Goal: Task Accomplishment & Management: Complete application form

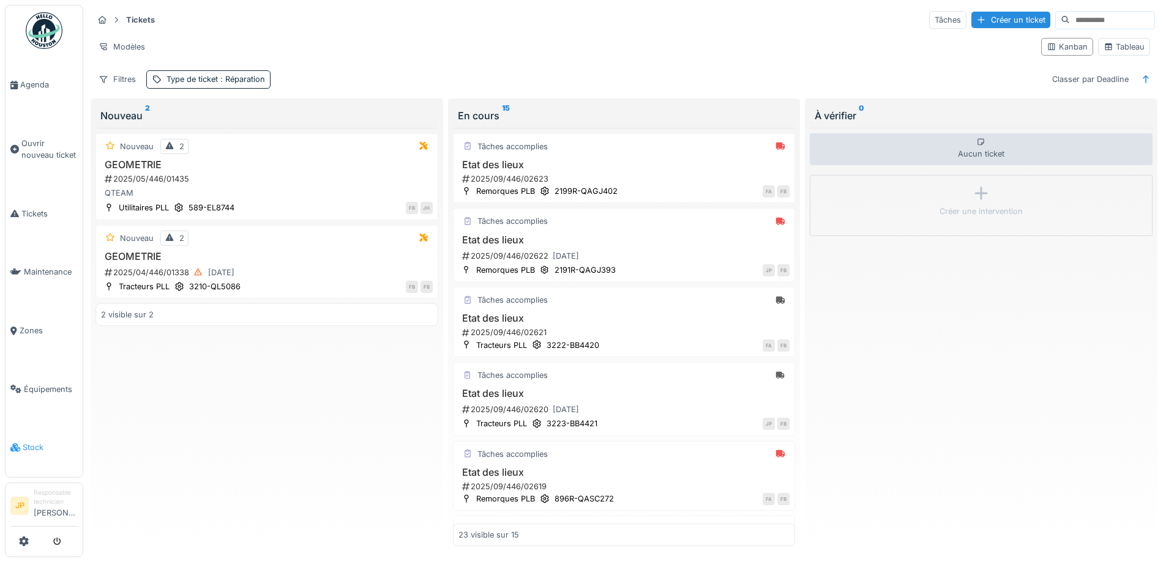
click at [25, 442] on span "Stock" at bounding box center [50, 448] width 55 height 12
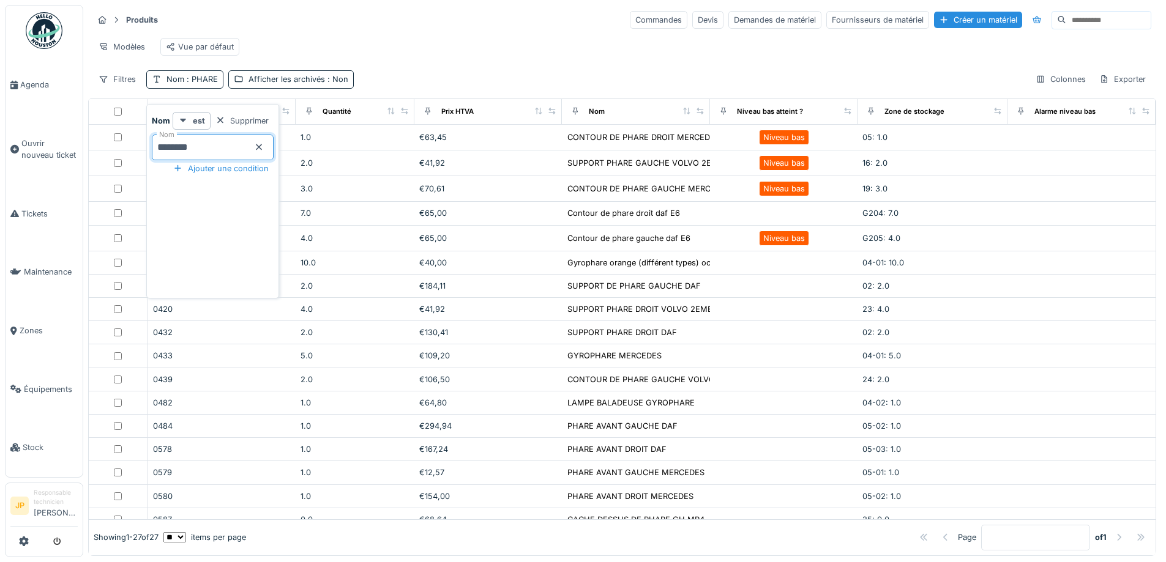
type input "*********"
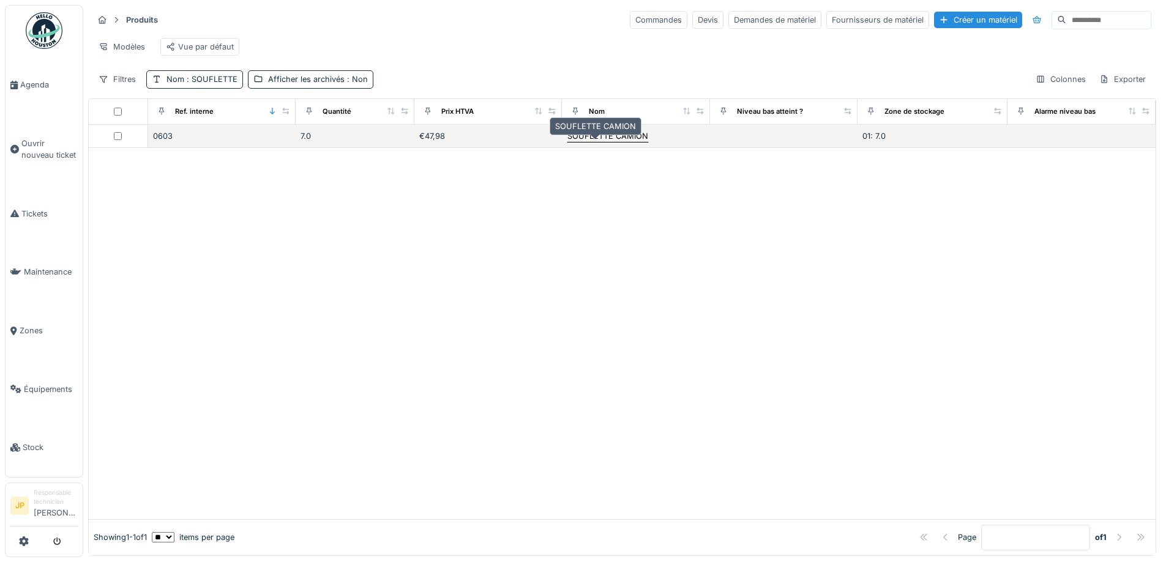
click at [569, 142] on div "SOUFLETTE CAMION" at bounding box center [607, 136] width 81 height 12
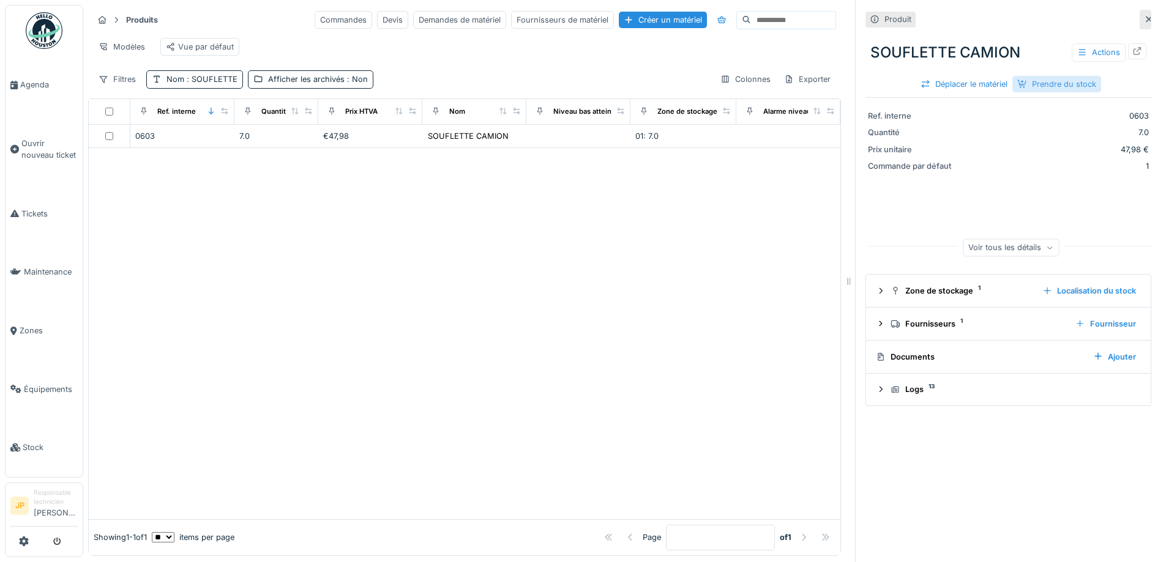
click at [1029, 81] on div "Prendre du stock" at bounding box center [1056, 84] width 89 height 17
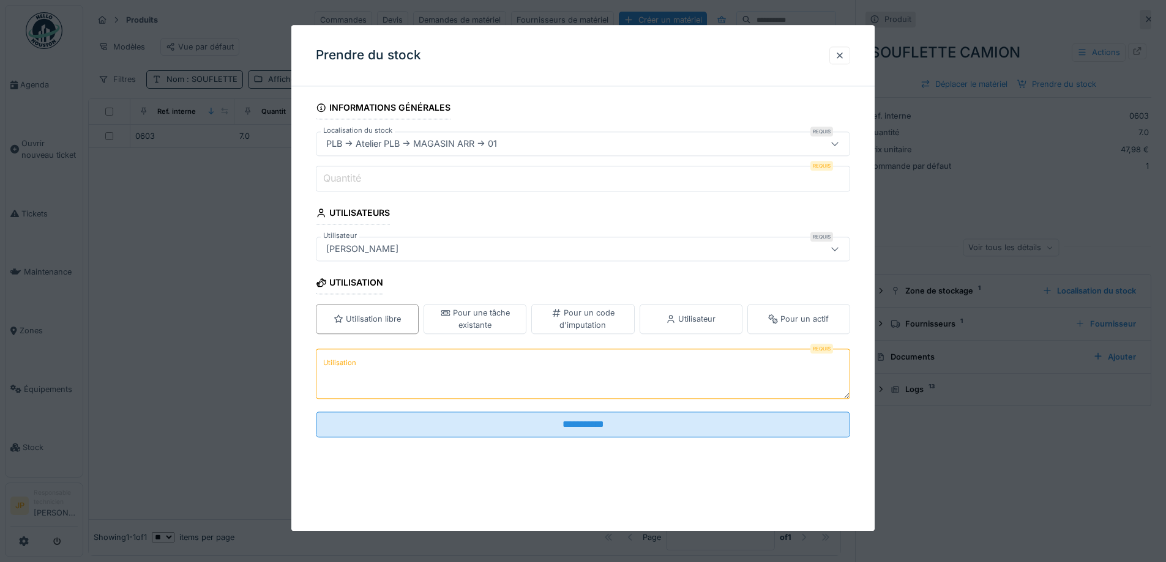
click at [365, 181] on input "Quantité" at bounding box center [583, 179] width 534 height 26
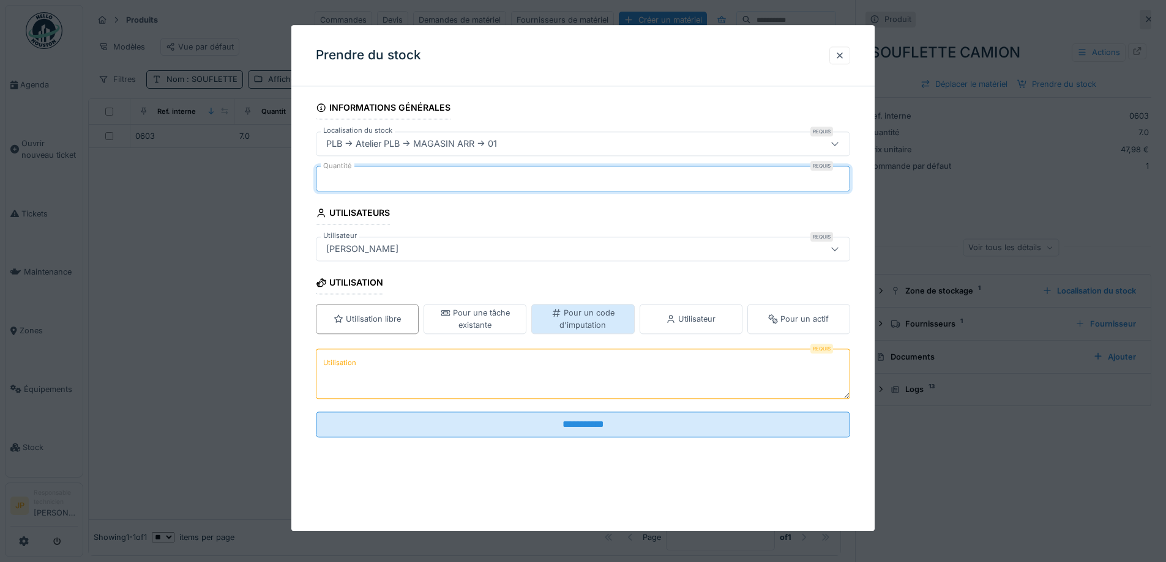
type input "*"
click at [607, 318] on div "Pour un code d'imputation" at bounding box center [583, 319] width 92 height 23
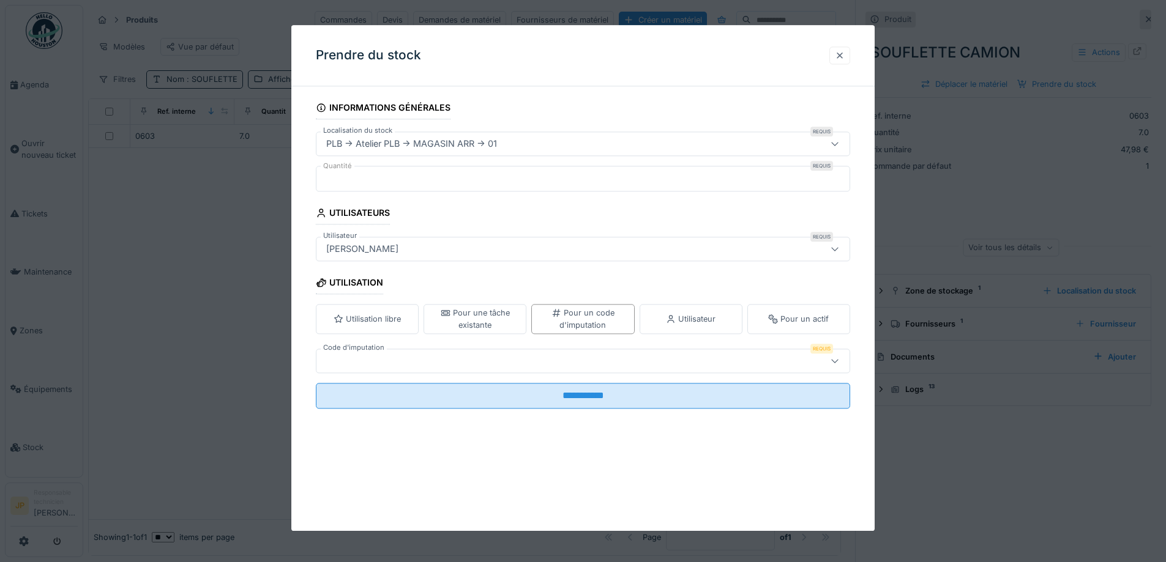
click at [840, 53] on div at bounding box center [840, 56] width 10 height 12
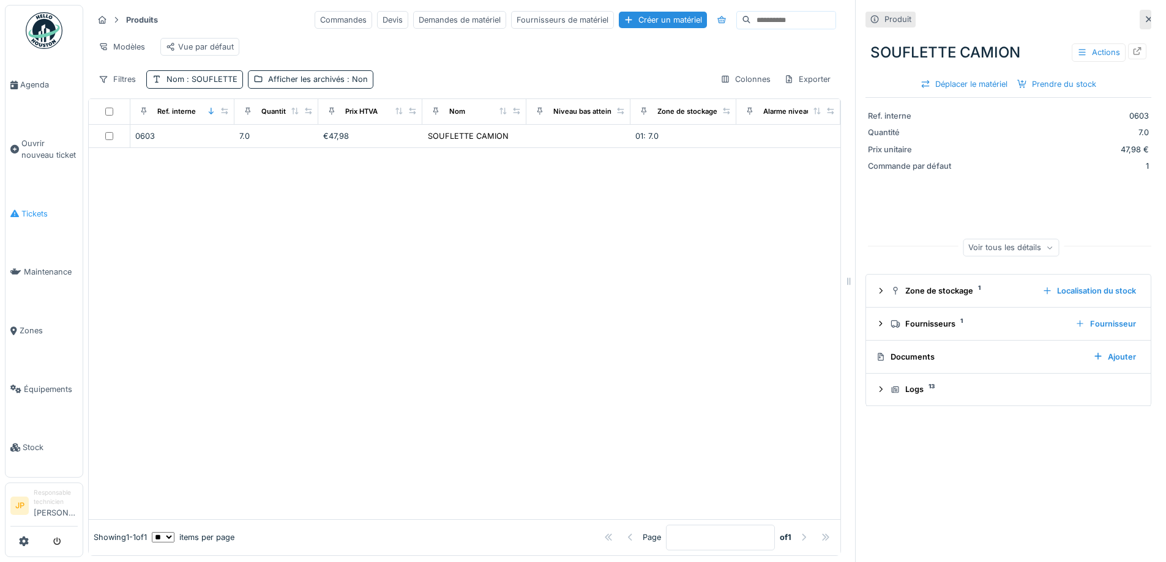
click at [37, 208] on span "Tickets" at bounding box center [49, 214] width 56 height 12
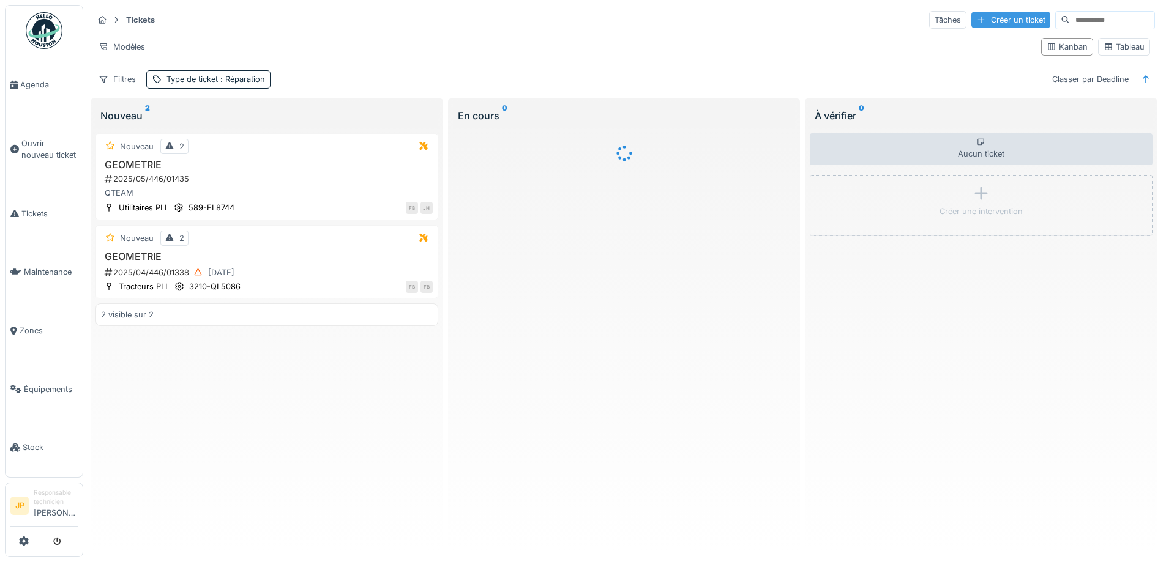
click at [971, 24] on div "Créer un ticket" at bounding box center [1010, 20] width 79 height 17
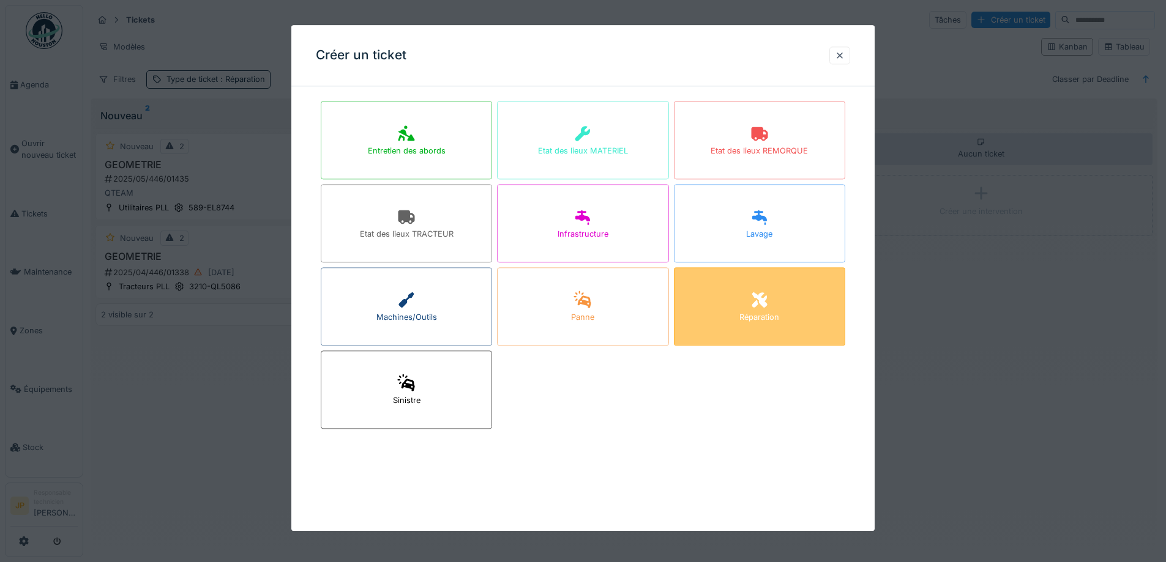
click at [773, 306] on div "Réparation" at bounding box center [759, 306] width 171 height 78
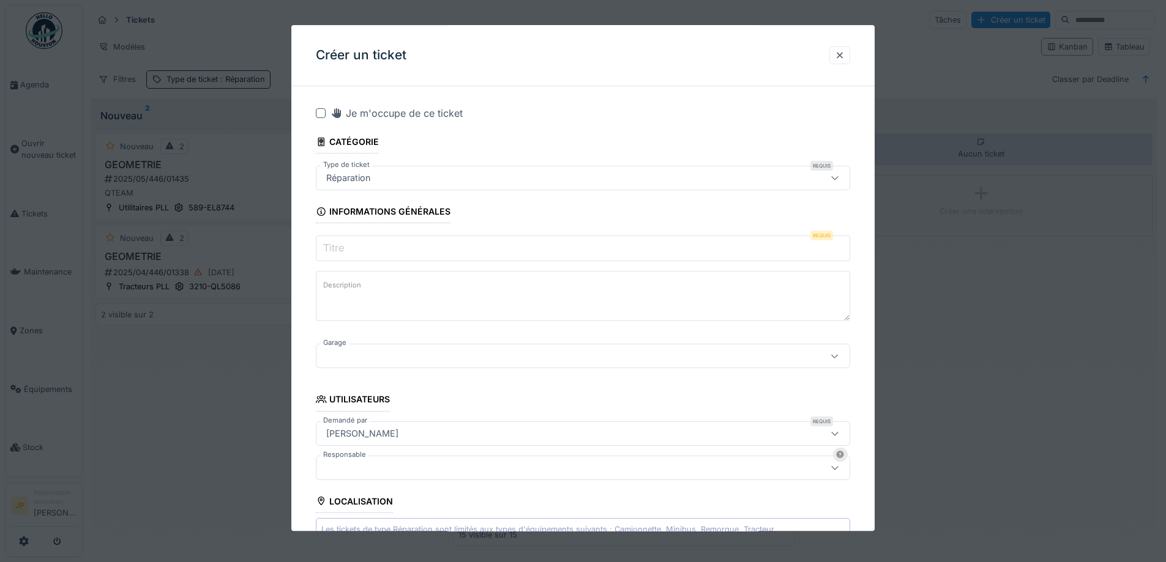
click at [321, 111] on div at bounding box center [321, 113] width 10 height 10
click at [360, 254] on input "Titre" at bounding box center [583, 249] width 534 height 26
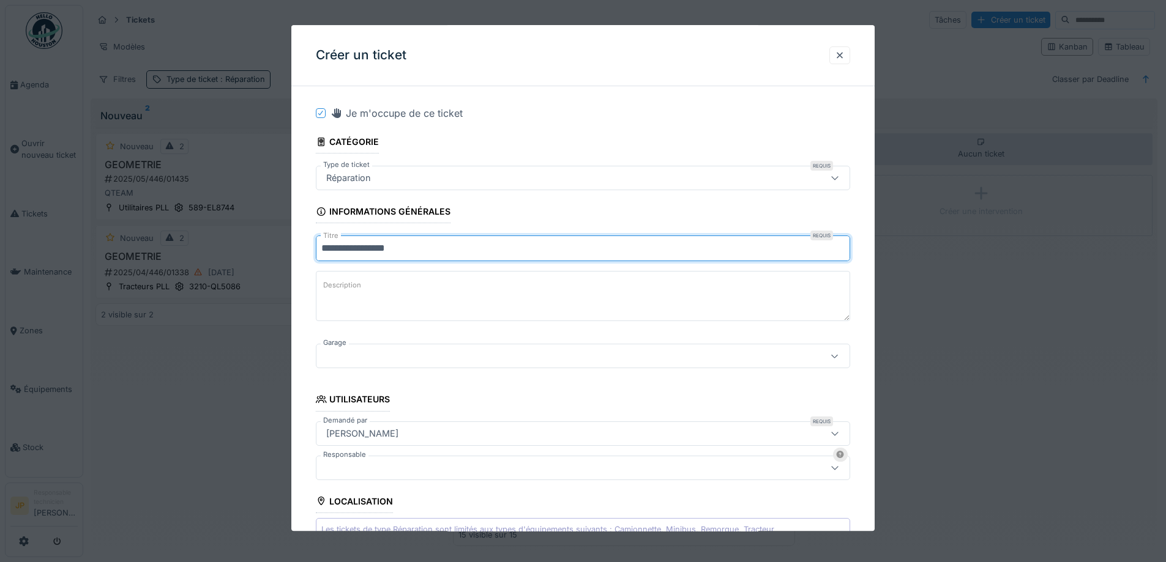
type input "**********"
click at [353, 356] on div at bounding box center [551, 356] width 461 height 13
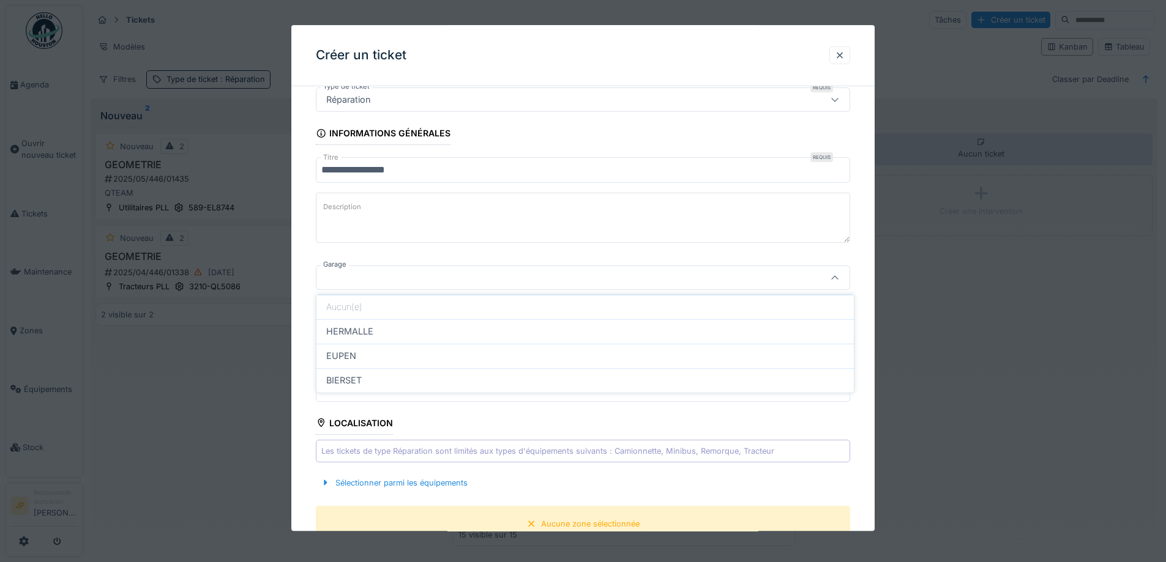
click at [348, 334] on span "HERMALLE" at bounding box center [349, 331] width 47 height 13
type input "********"
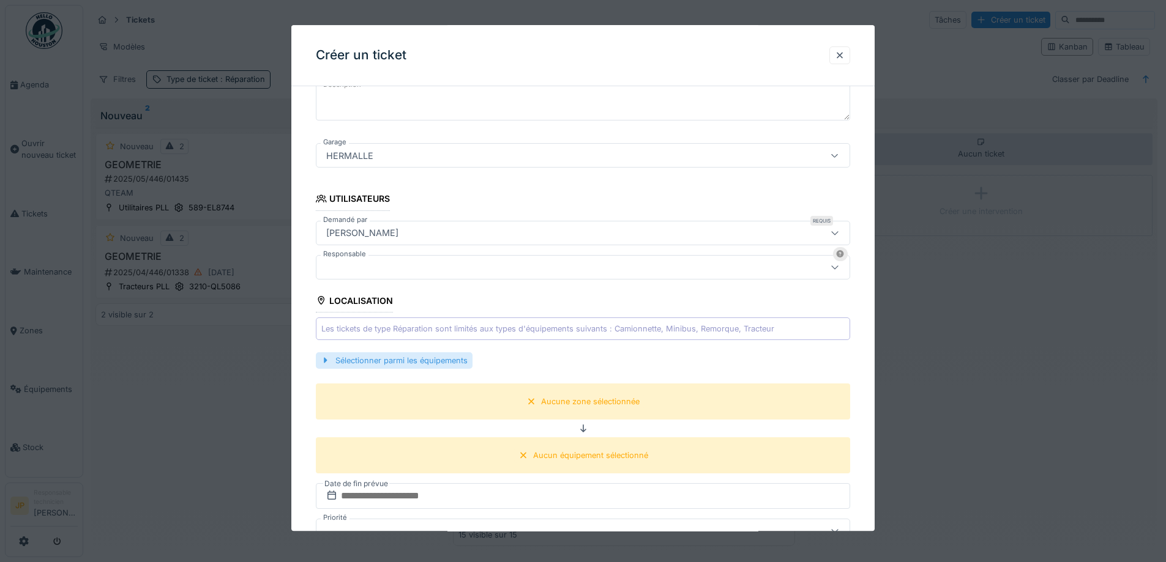
click at [378, 359] on div "Sélectionner parmi les équipements" at bounding box center [394, 361] width 157 height 17
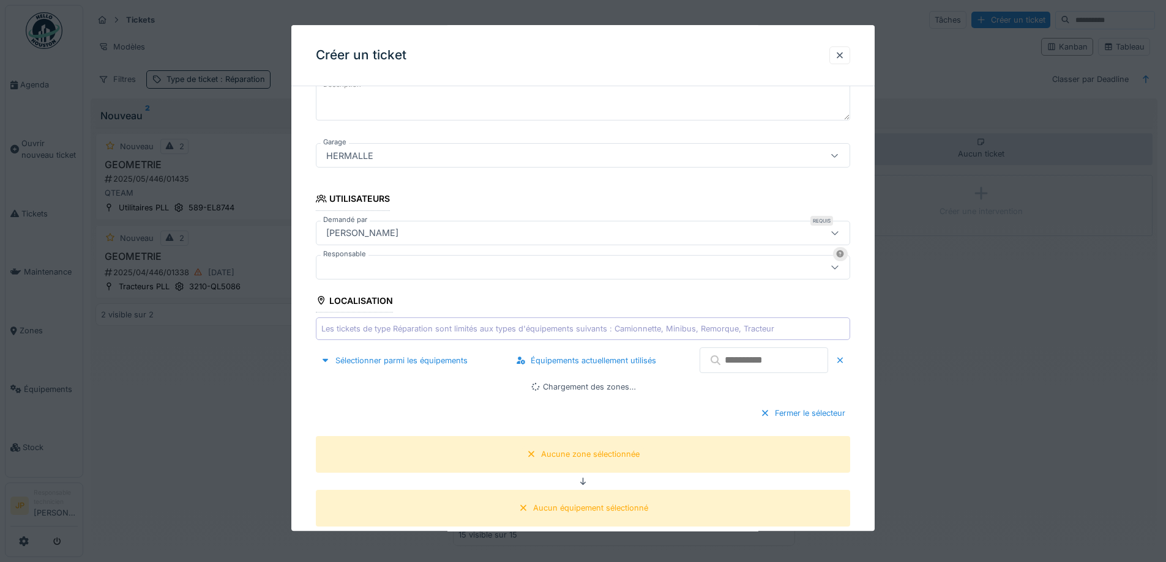
click at [742, 361] on input "text" at bounding box center [764, 361] width 129 height 26
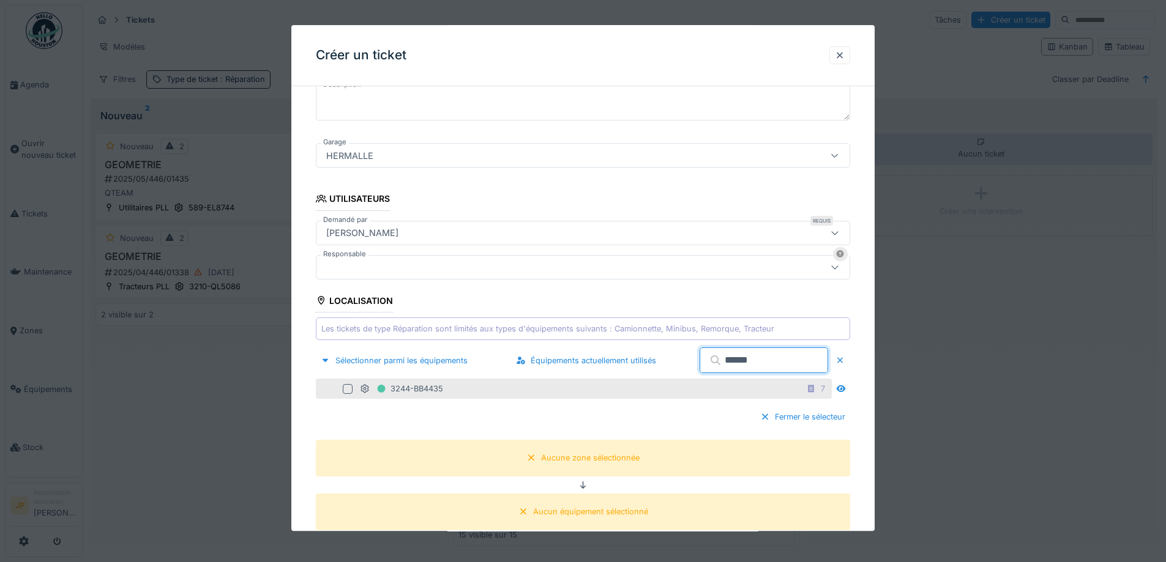
type input "******"
click at [340, 389] on div "3244-BB4435 7" at bounding box center [574, 389] width 516 height 20
click at [351, 389] on div at bounding box center [348, 389] width 10 height 10
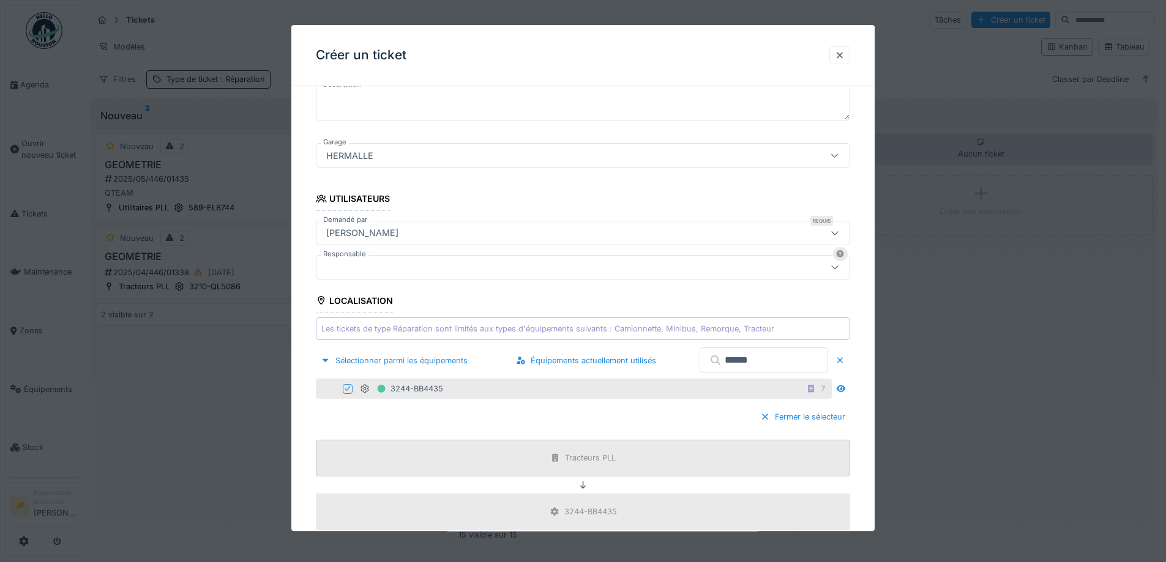
scroll to position [384, 0]
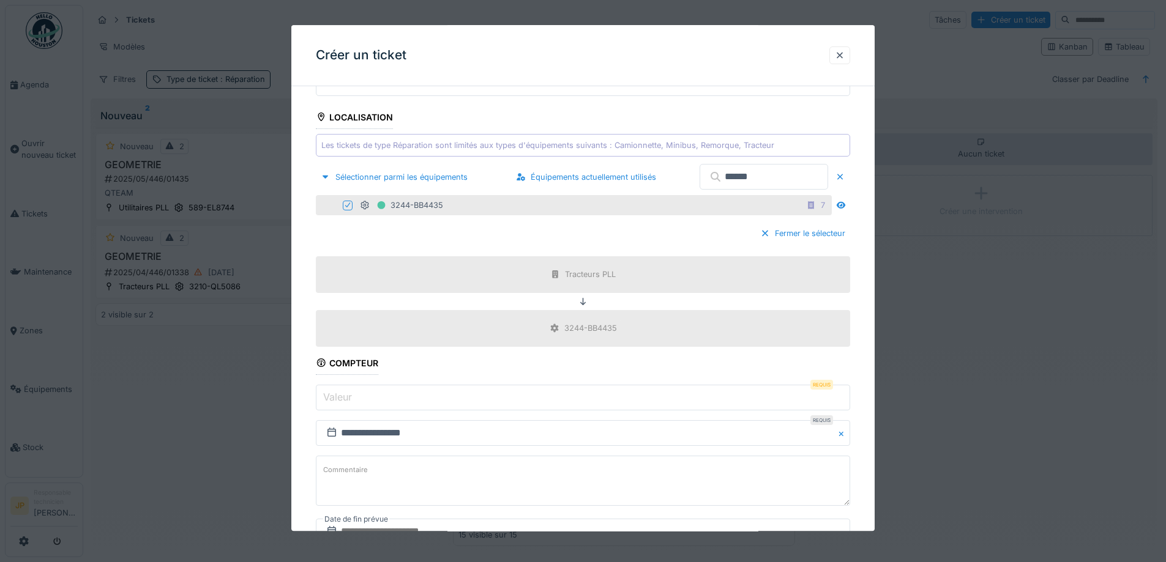
click at [400, 392] on input "Valeur" at bounding box center [583, 398] width 534 height 26
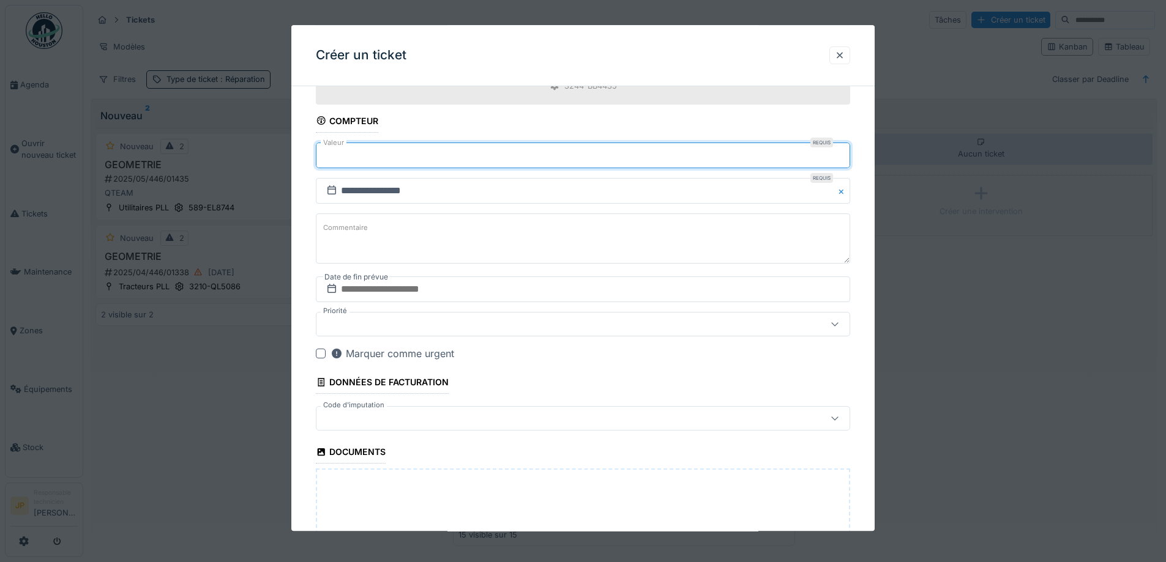
scroll to position [629, 0]
type input "******"
drag, startPoint x: 400, startPoint y: 276, endPoint x: 405, endPoint y: 283, distance: 8.3
click at [400, 276] on input "text" at bounding box center [583, 287] width 534 height 26
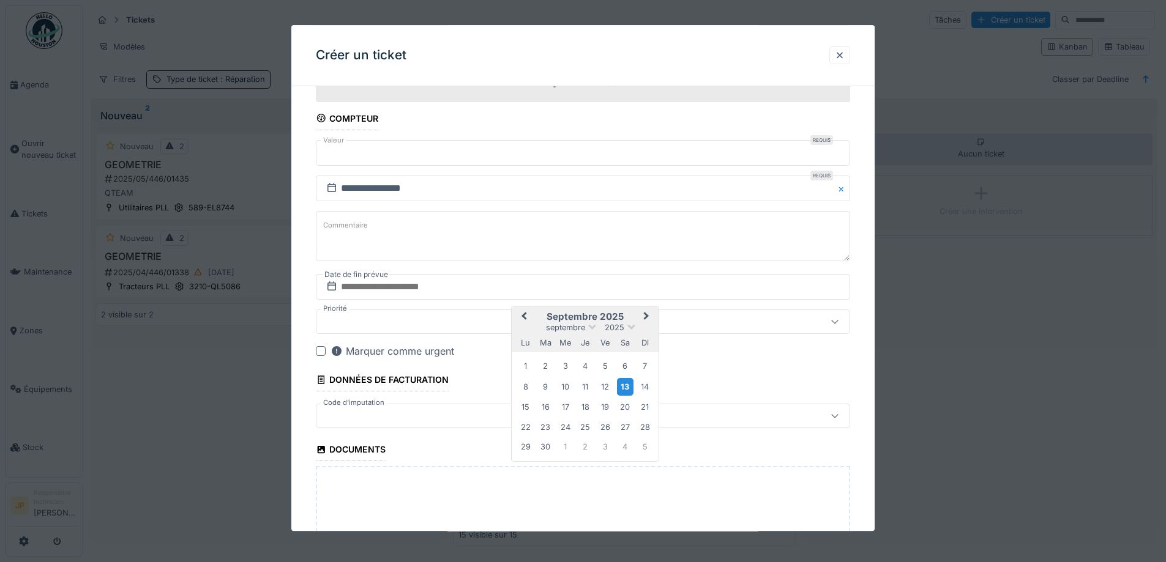
click at [621, 385] on div "13" at bounding box center [625, 387] width 17 height 18
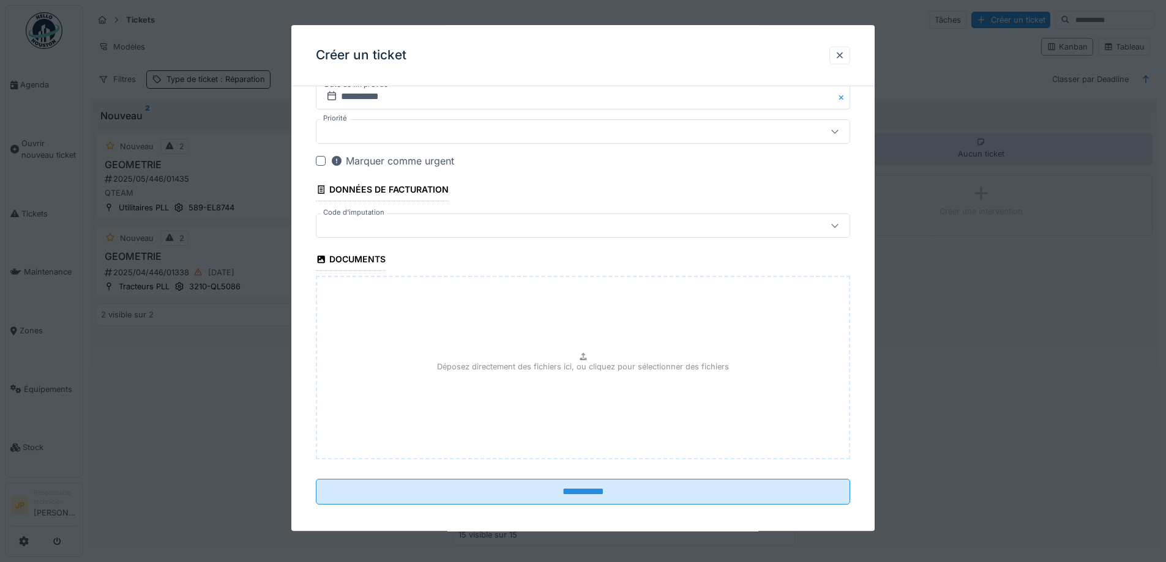
scroll to position [827, 0]
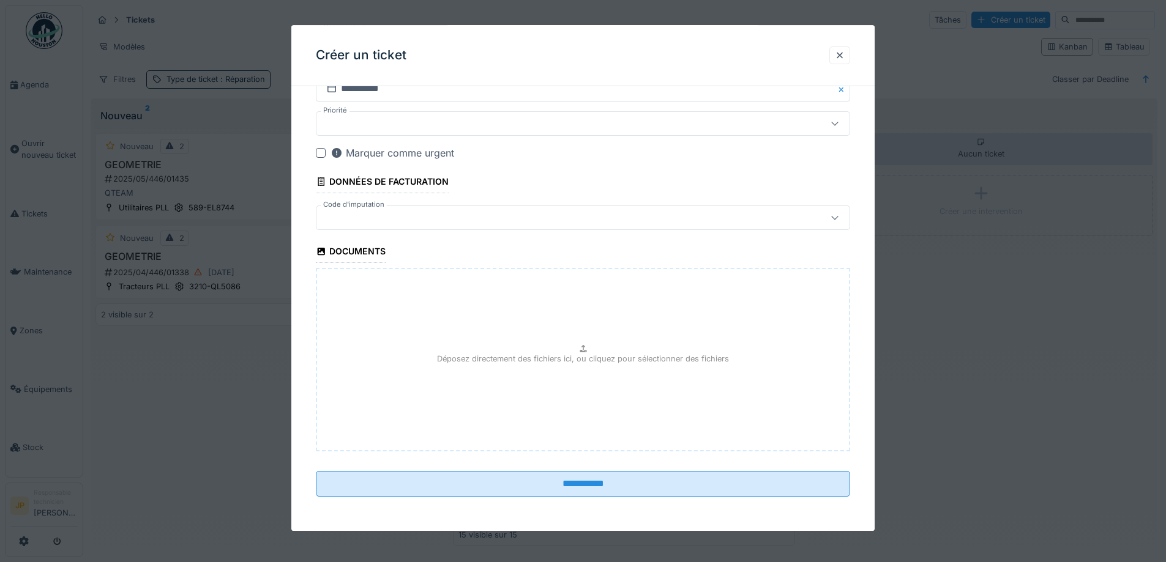
click at [401, 214] on div at bounding box center [551, 217] width 461 height 13
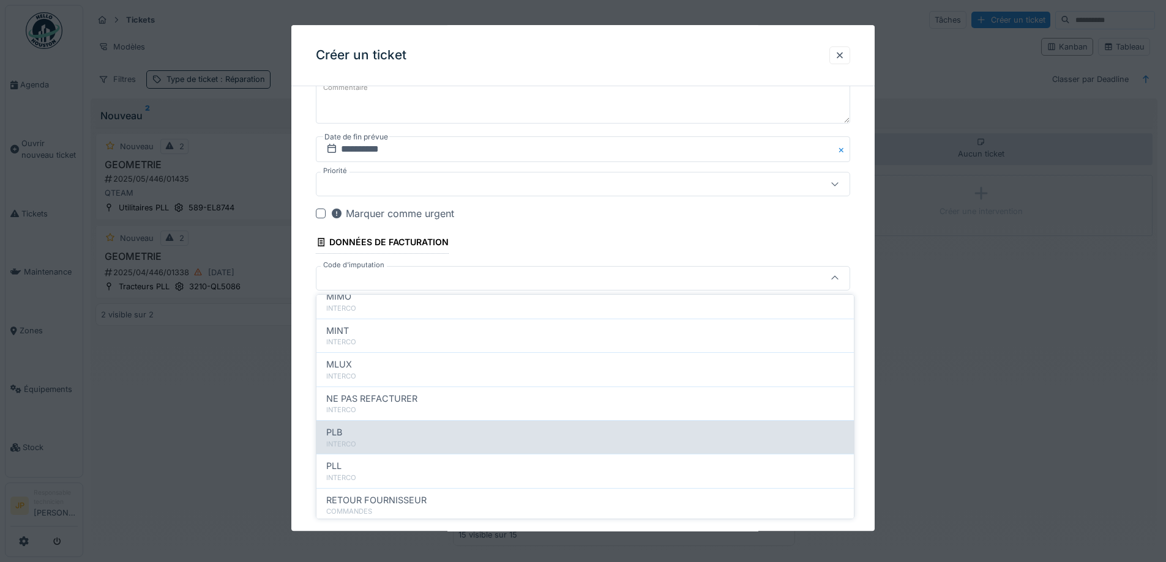
scroll to position [134, 0]
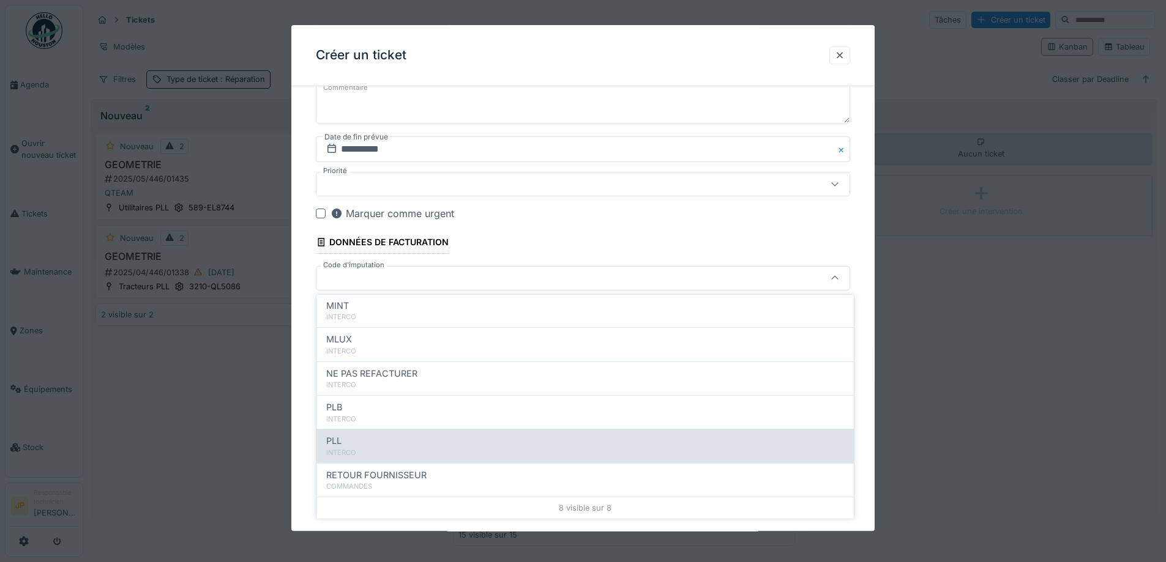
click at [364, 447] on div "PLL" at bounding box center [585, 441] width 518 height 13
type input "***"
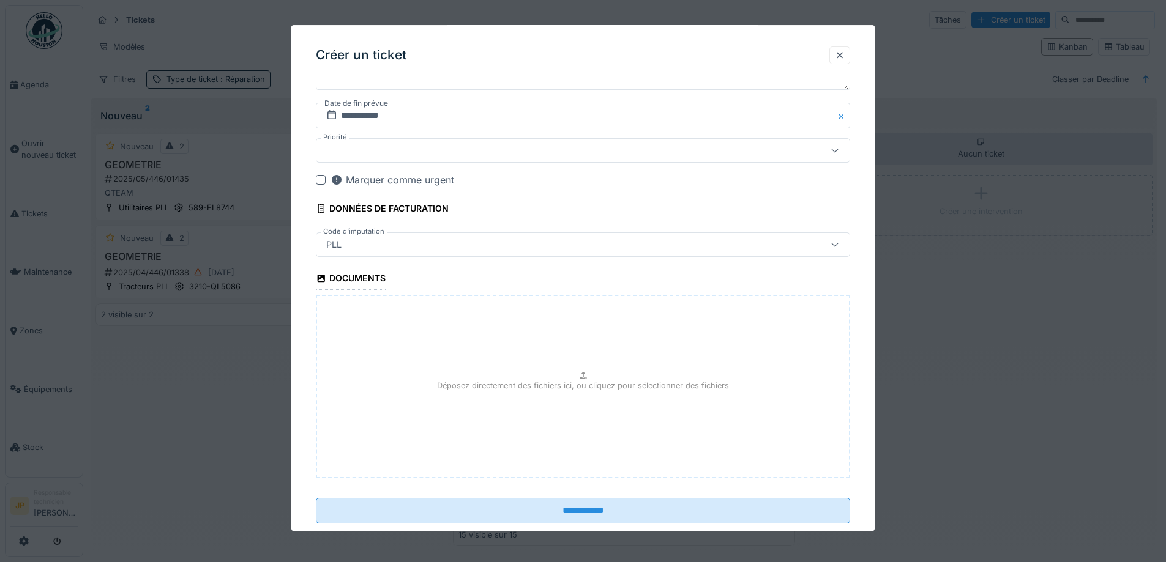
scroll to position [827, 0]
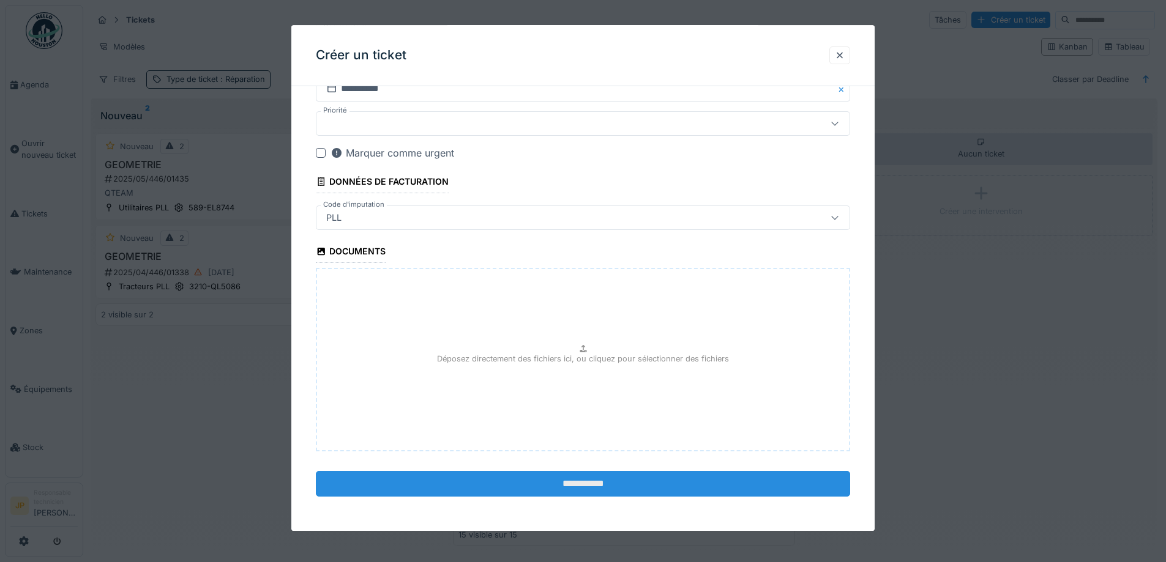
click at [573, 482] on input "**********" at bounding box center [583, 484] width 534 height 26
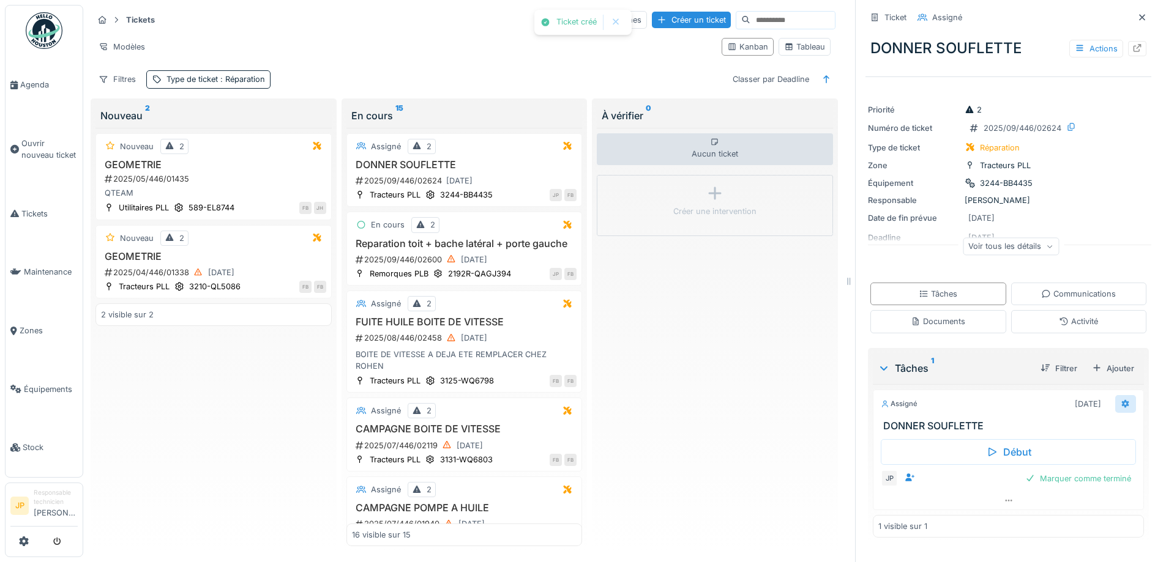
scroll to position [9, 0]
click at [1122, 400] on icon at bounding box center [1126, 404] width 8 height 9
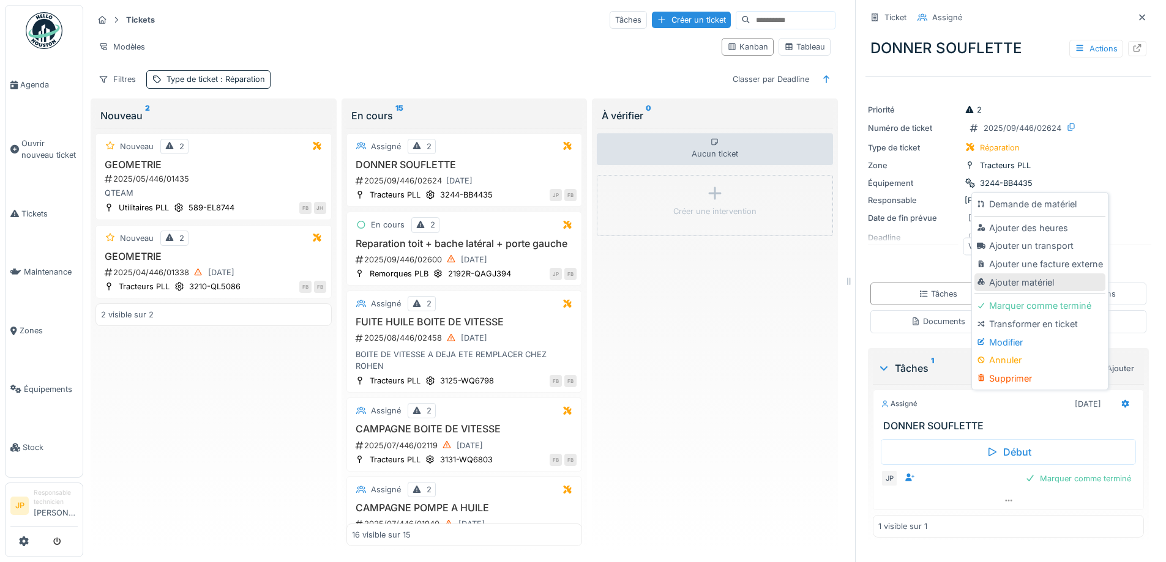
click at [1036, 280] on div "Ajouter matériel" at bounding box center [1039, 283] width 130 height 18
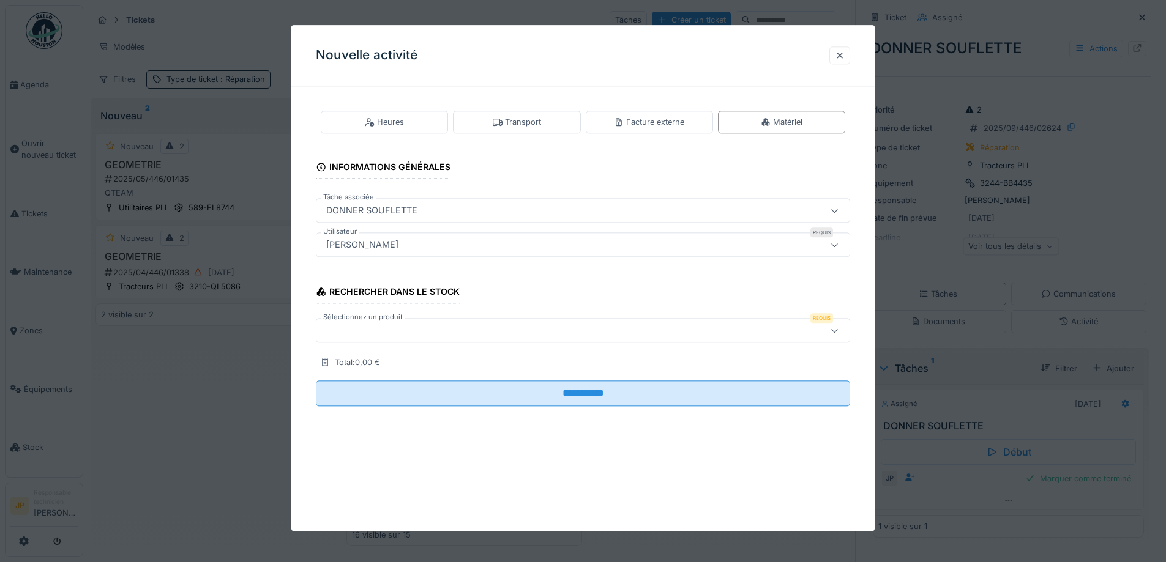
click at [359, 328] on div at bounding box center [551, 330] width 461 height 13
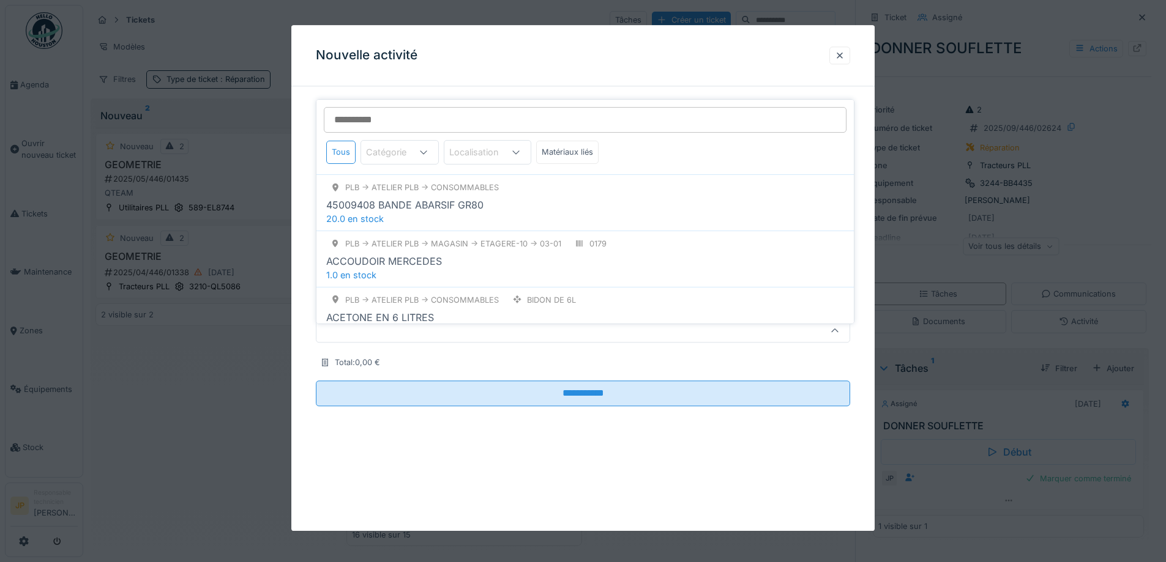
click at [373, 113] on input "Sélectionnez un produit" at bounding box center [585, 120] width 523 height 26
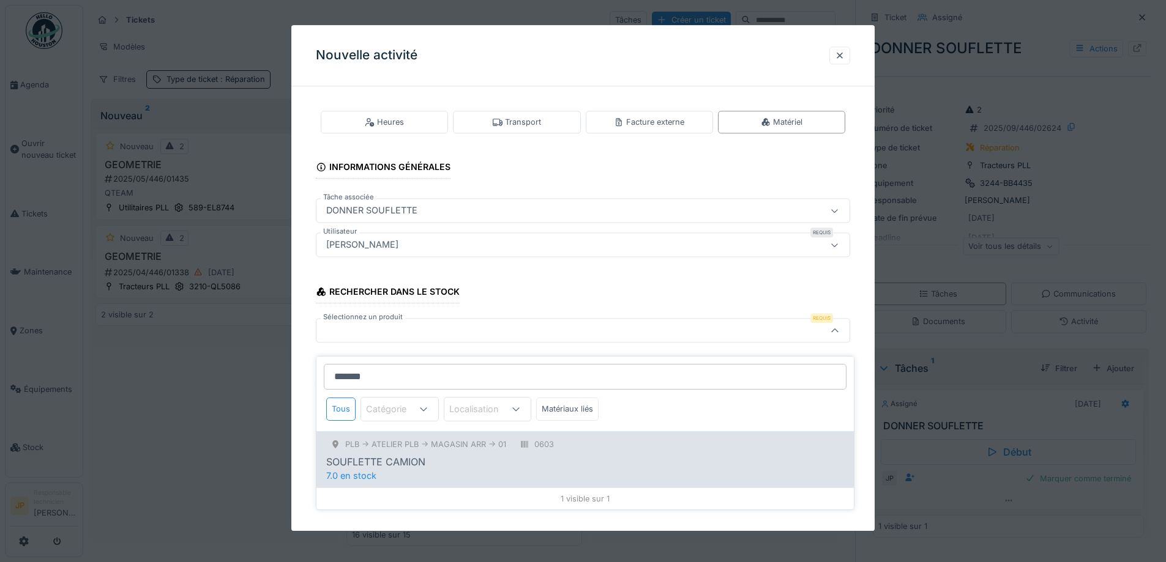
type input "*******"
click at [403, 458] on div "SOUFLETTE CAMION" at bounding box center [375, 462] width 99 height 15
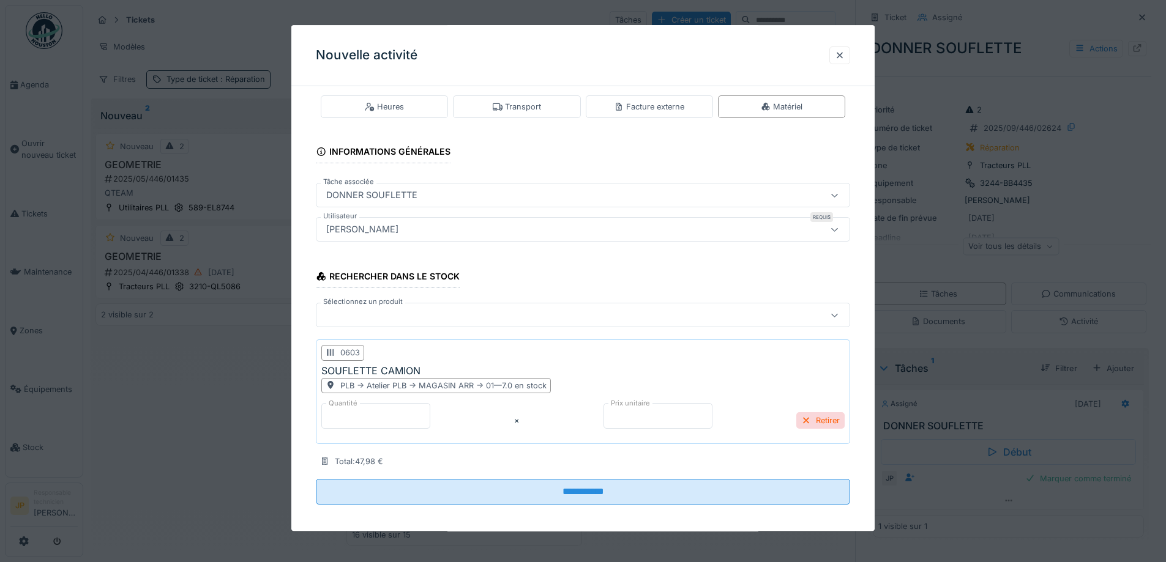
scroll to position [23, 0]
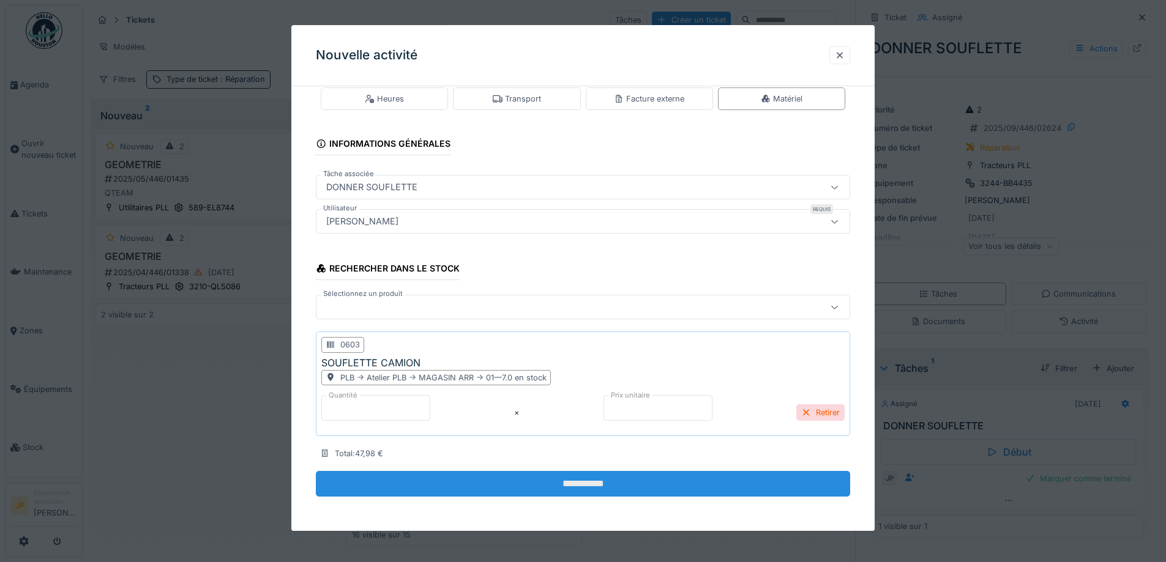
click at [587, 488] on input "**********" at bounding box center [583, 484] width 534 height 26
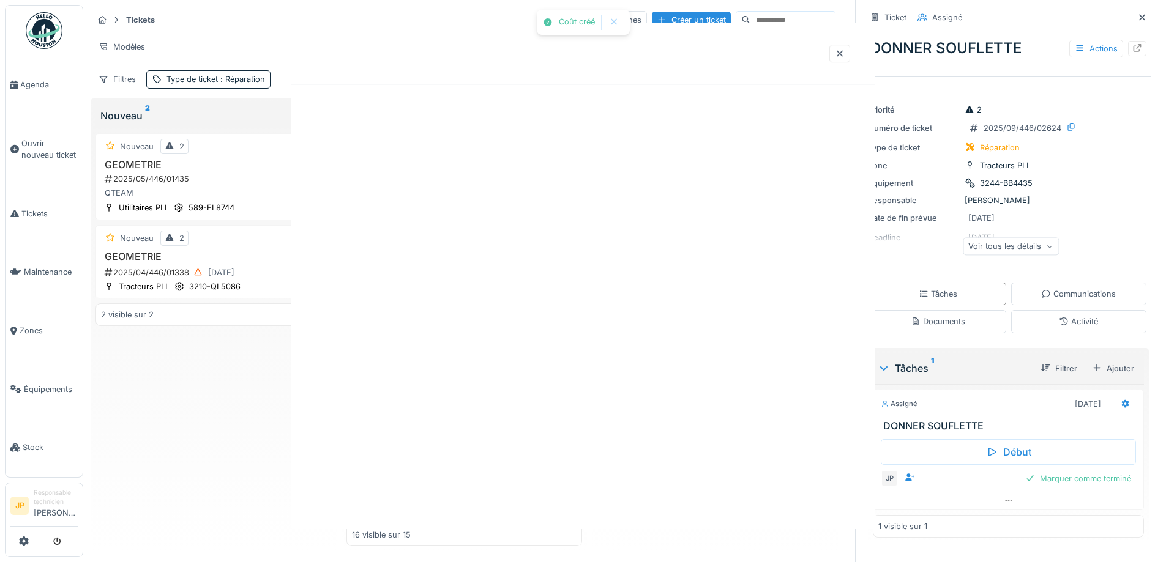
scroll to position [0, 0]
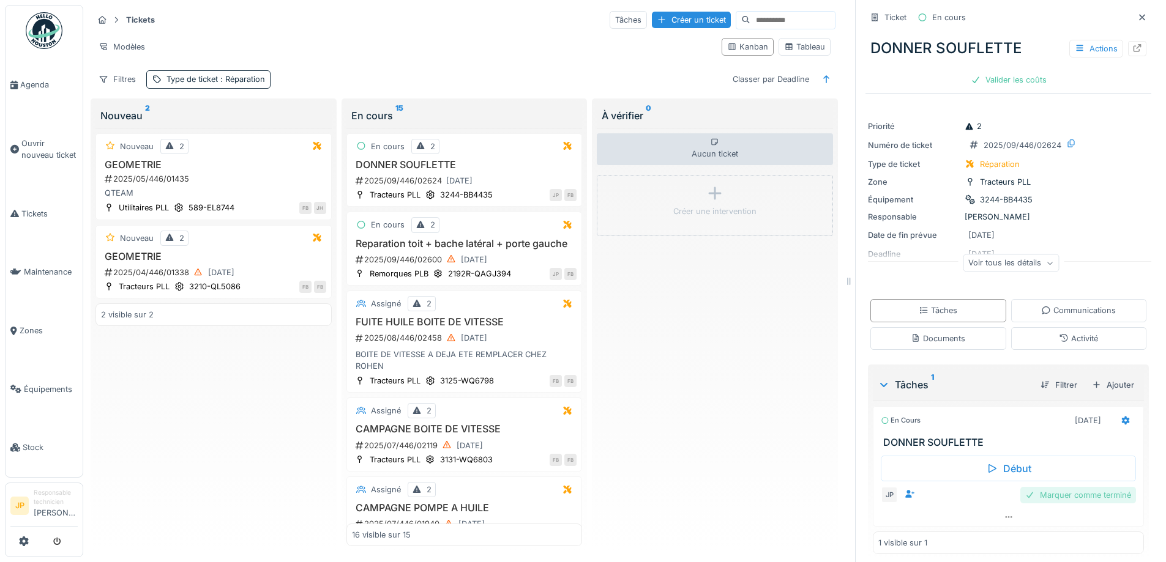
click at [1048, 488] on div "Marquer comme terminé" at bounding box center [1078, 495] width 116 height 17
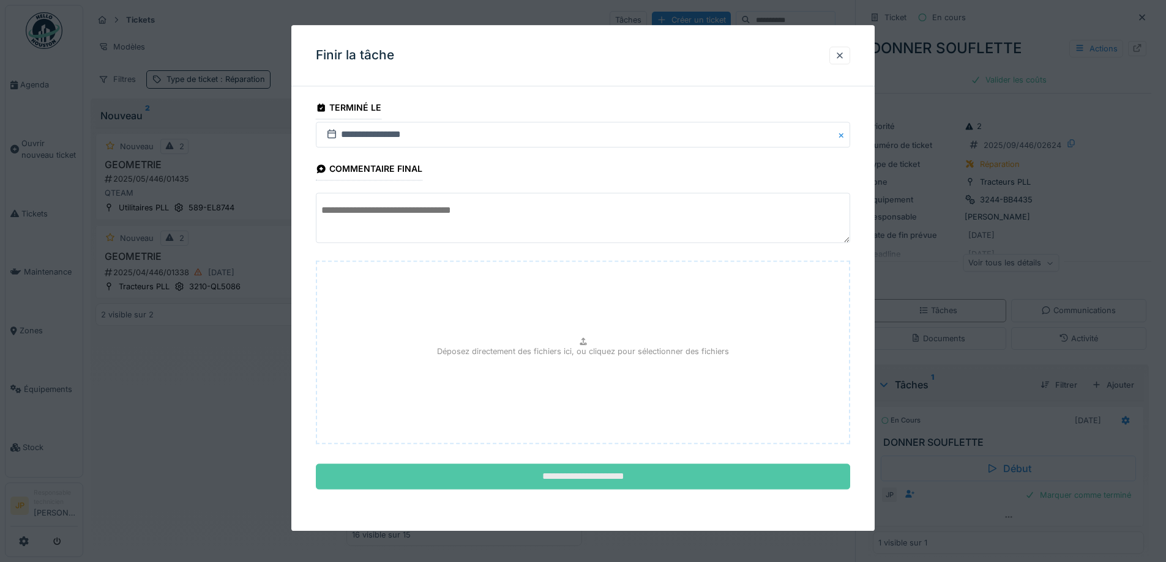
click at [603, 485] on input "**********" at bounding box center [583, 478] width 534 height 26
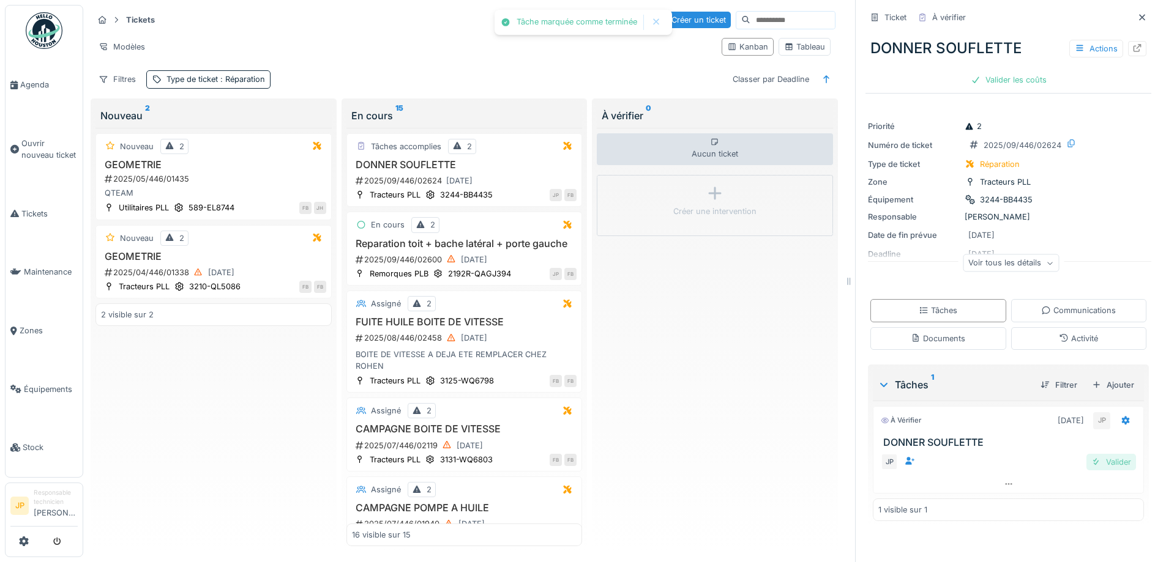
click at [1088, 458] on div "Valider" at bounding box center [1111, 462] width 50 height 17
click at [999, 72] on div "Valider les coûts" at bounding box center [1009, 80] width 86 height 17
click at [992, 72] on div "Envoyer pour approbation" at bounding box center [1008, 80] width 123 height 17
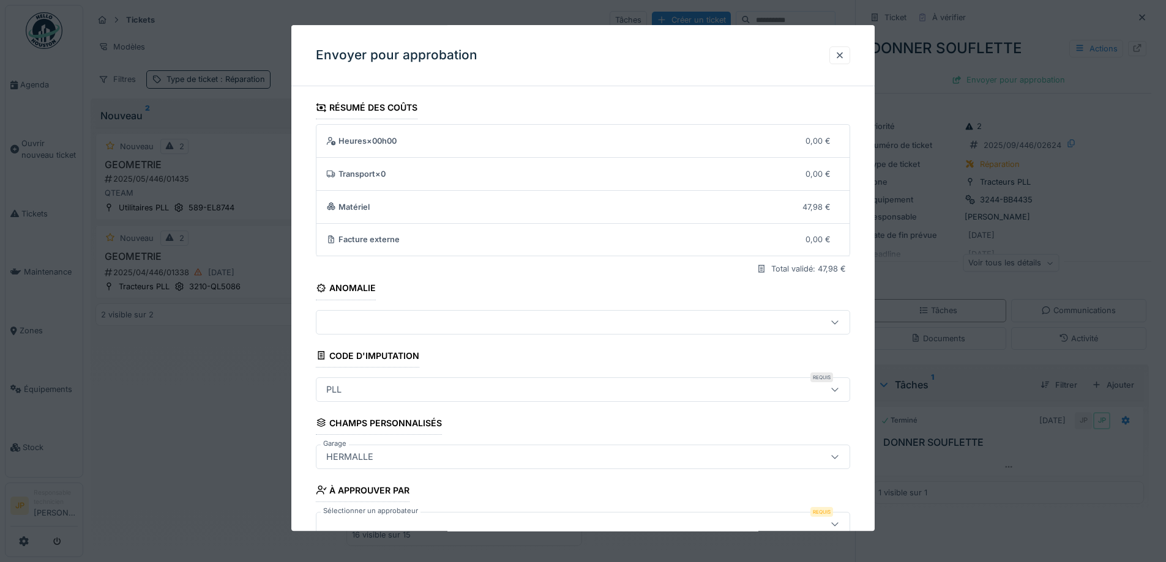
scroll to position [75, 0]
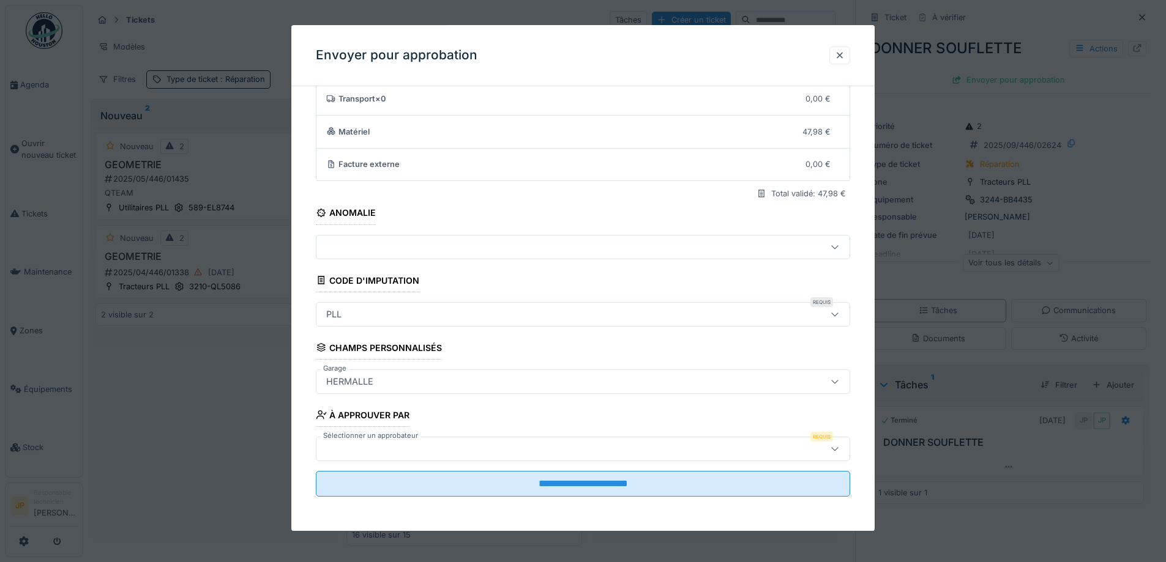
click at [408, 439] on label "Sélectionner un approbateur" at bounding box center [371, 436] width 100 height 10
click at [435, 448] on div at bounding box center [551, 448] width 461 height 13
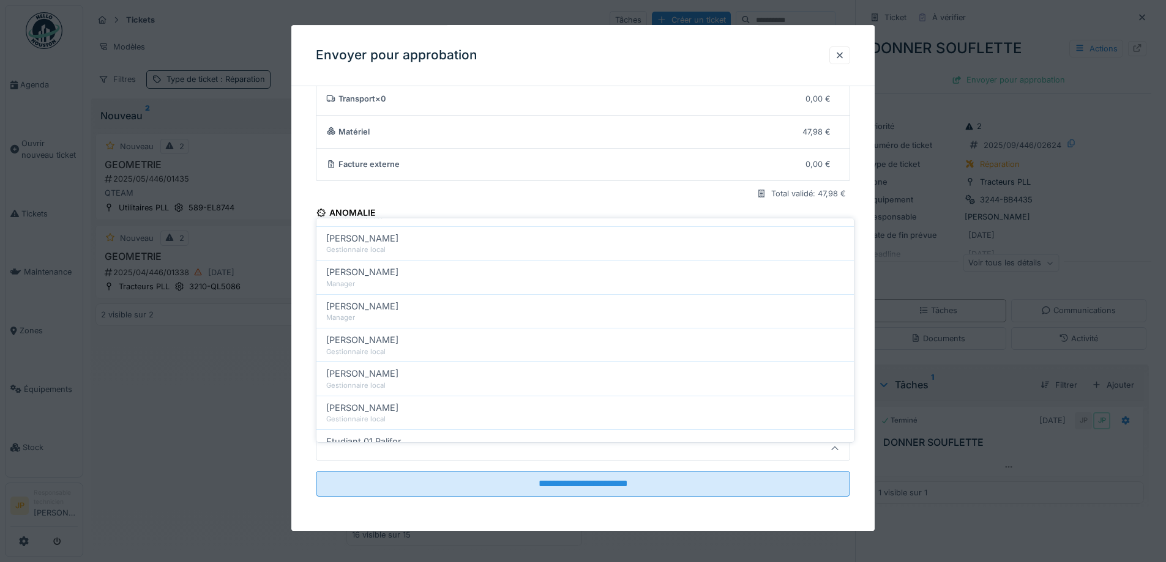
scroll to position [245, 0]
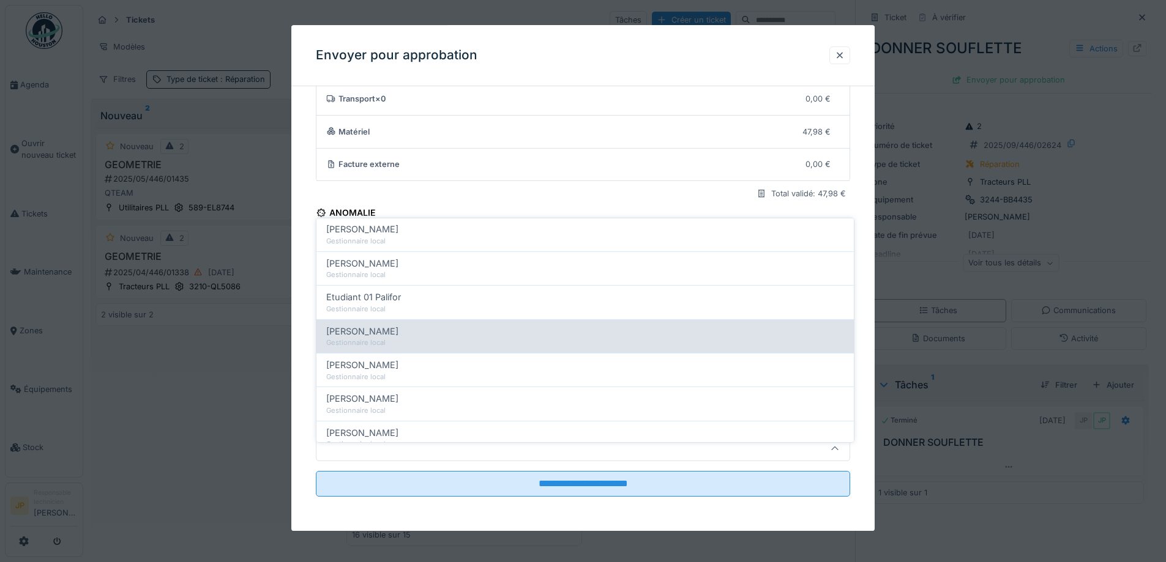
click at [405, 338] on div "Gestionnaire local" at bounding box center [585, 343] width 518 height 10
type input "*****"
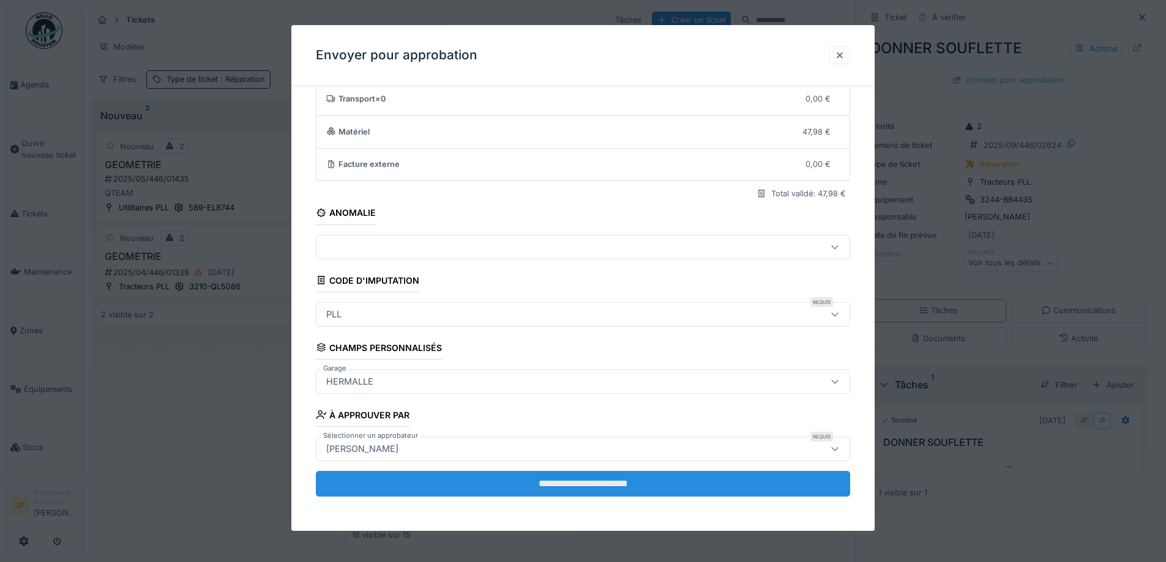
click at [580, 492] on input "**********" at bounding box center [583, 484] width 534 height 26
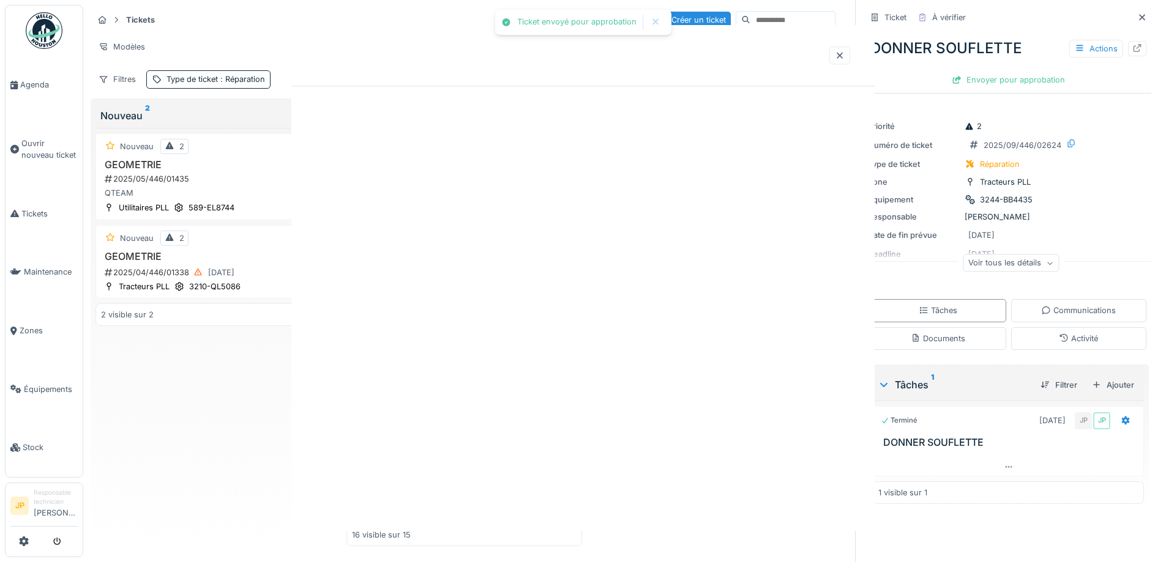
scroll to position [0, 0]
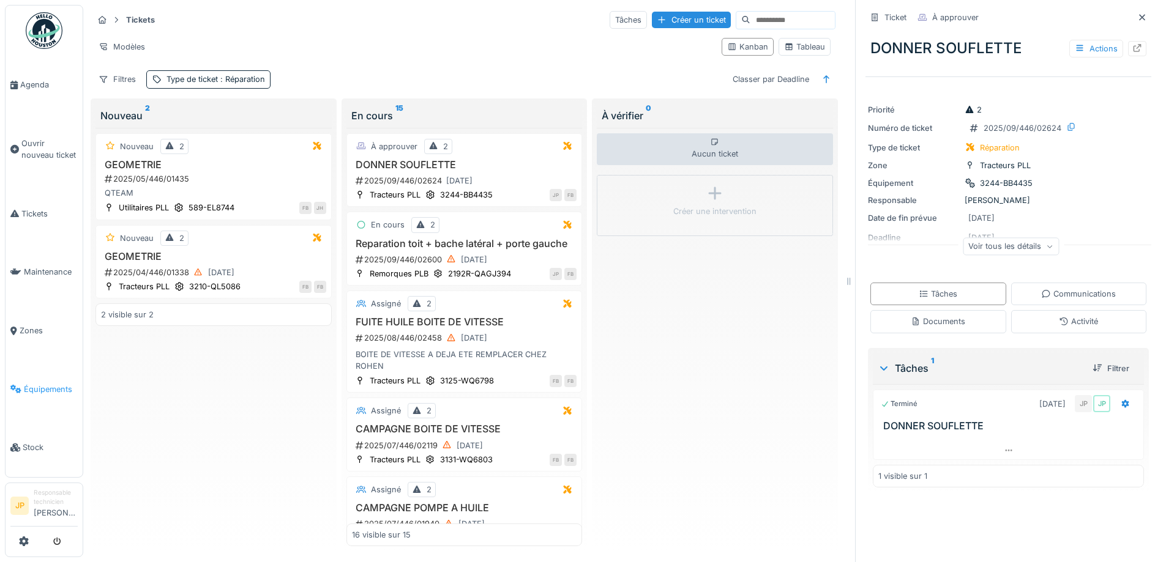
click at [45, 396] on link "Équipements" at bounding box center [44, 389] width 77 height 59
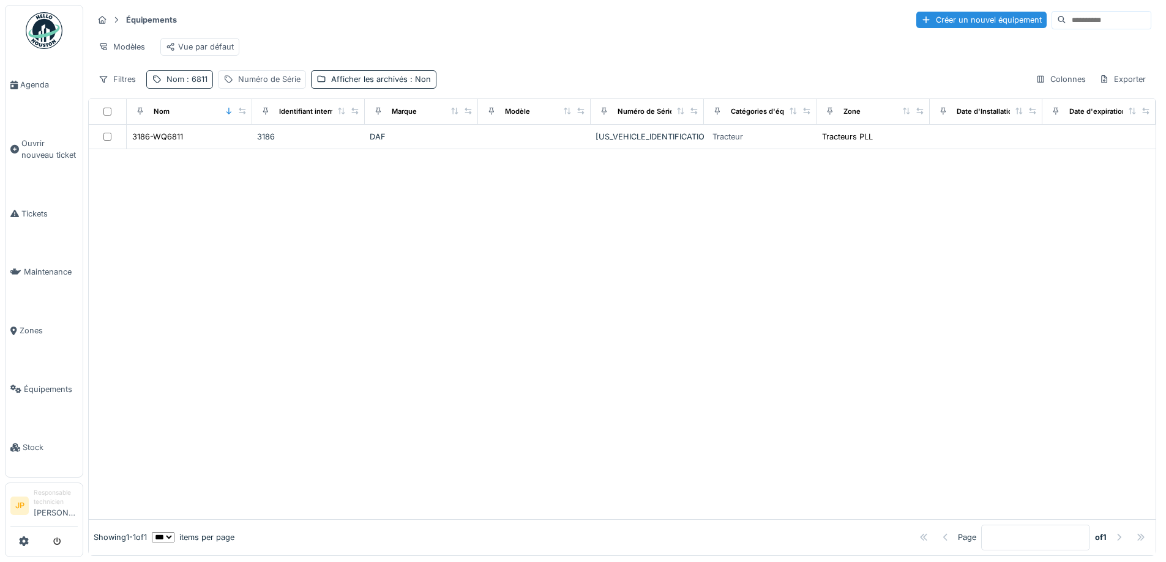
click at [198, 84] on span ": 6811" at bounding box center [195, 79] width 23 height 9
drag, startPoint x: 174, startPoint y: 160, endPoint x: 103, endPoint y: 164, distance: 70.5
click at [104, 164] on body "Agenda Ouvrir nouveau ticket Tickets Maintenance Zones Équipements Stock JP Res…" at bounding box center [583, 281] width 1166 height 562
type input "****"
click at [444, 318] on div at bounding box center [622, 334] width 1067 height 370
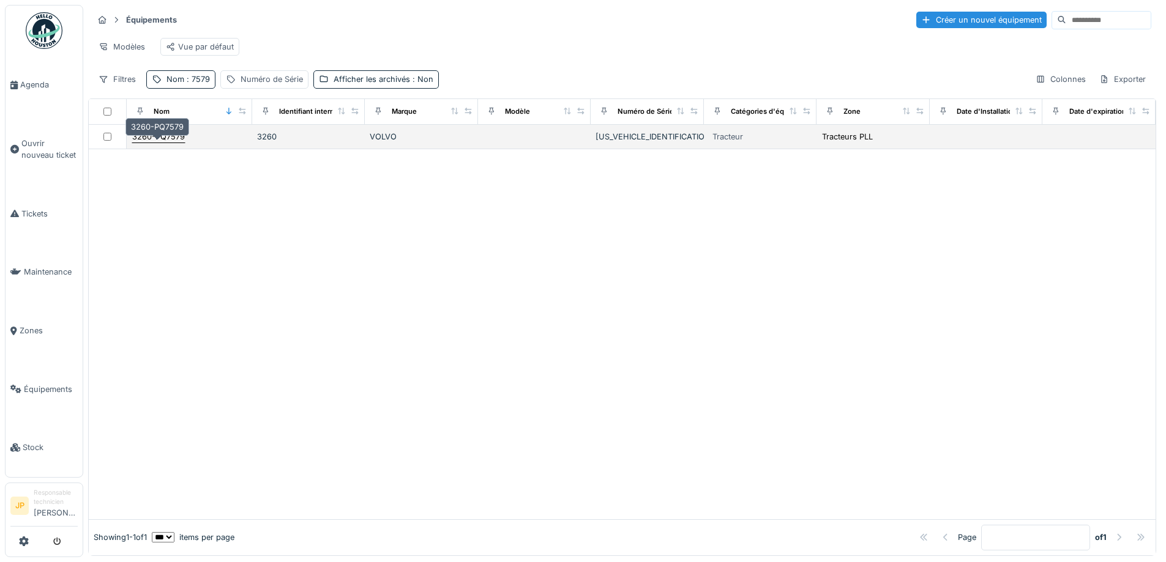
click at [155, 141] on div "3260-PQ7579" at bounding box center [158, 137] width 53 height 12
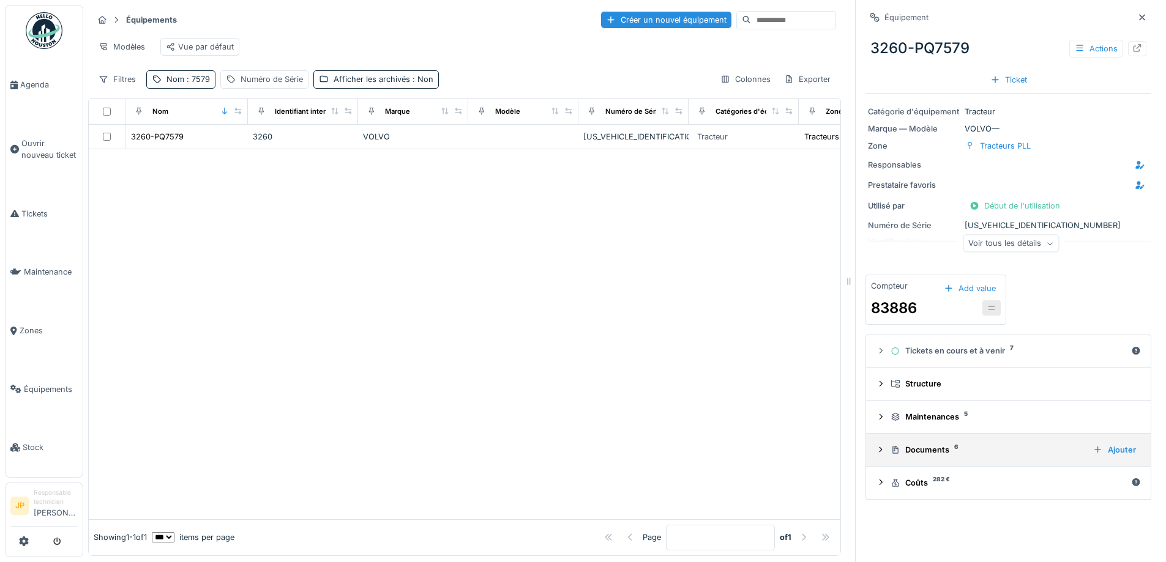
click at [909, 445] on div "Documents 6 Ajouter" at bounding box center [1008, 450] width 265 height 17
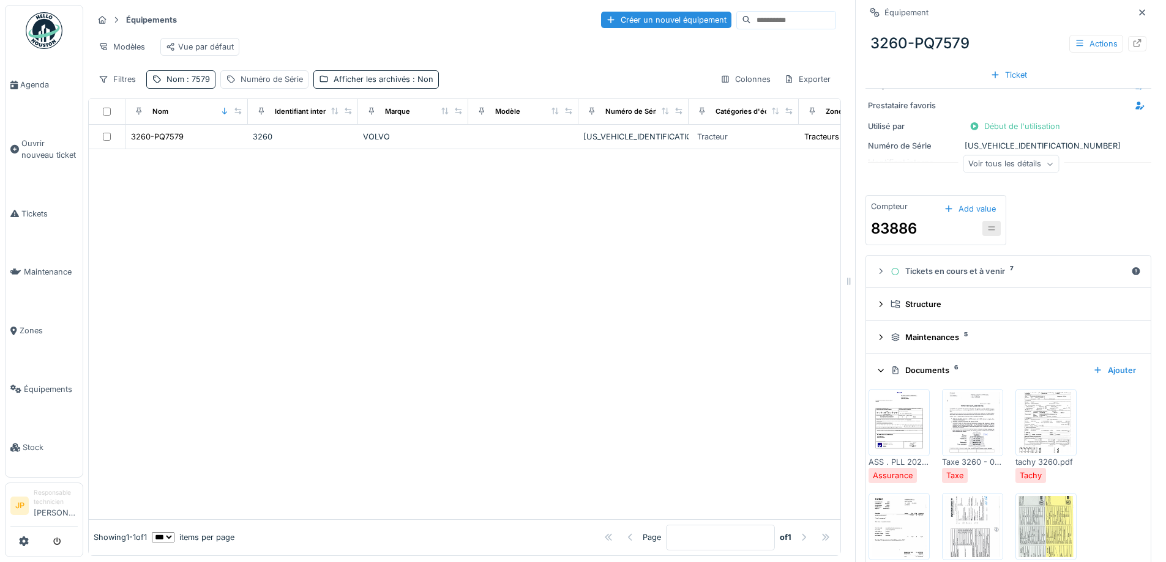
scroll to position [162, 0]
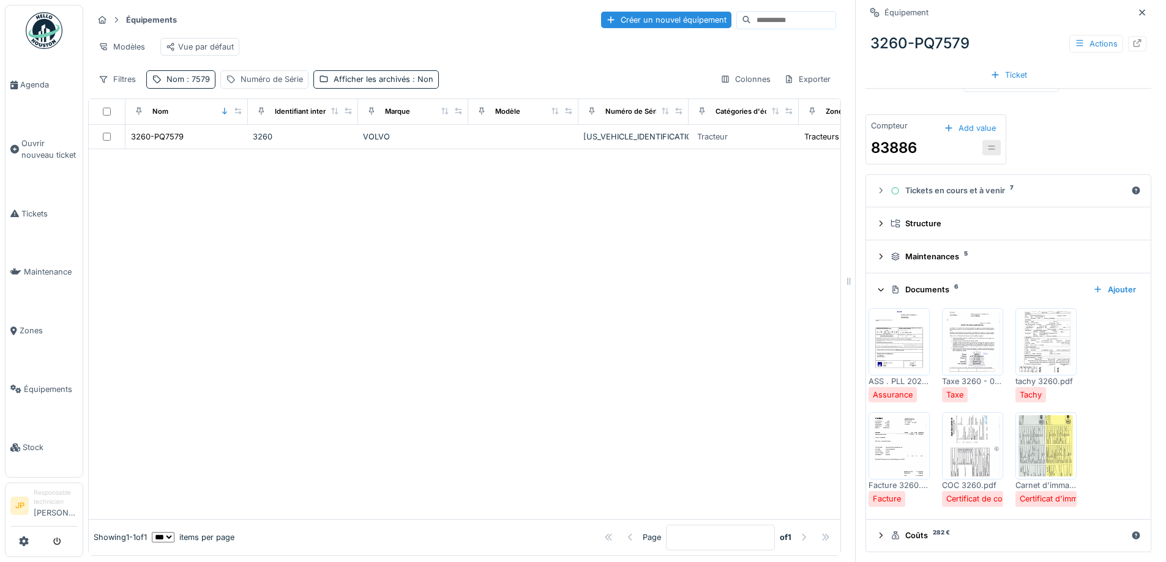
click at [1034, 442] on img at bounding box center [1045, 446] width 55 height 61
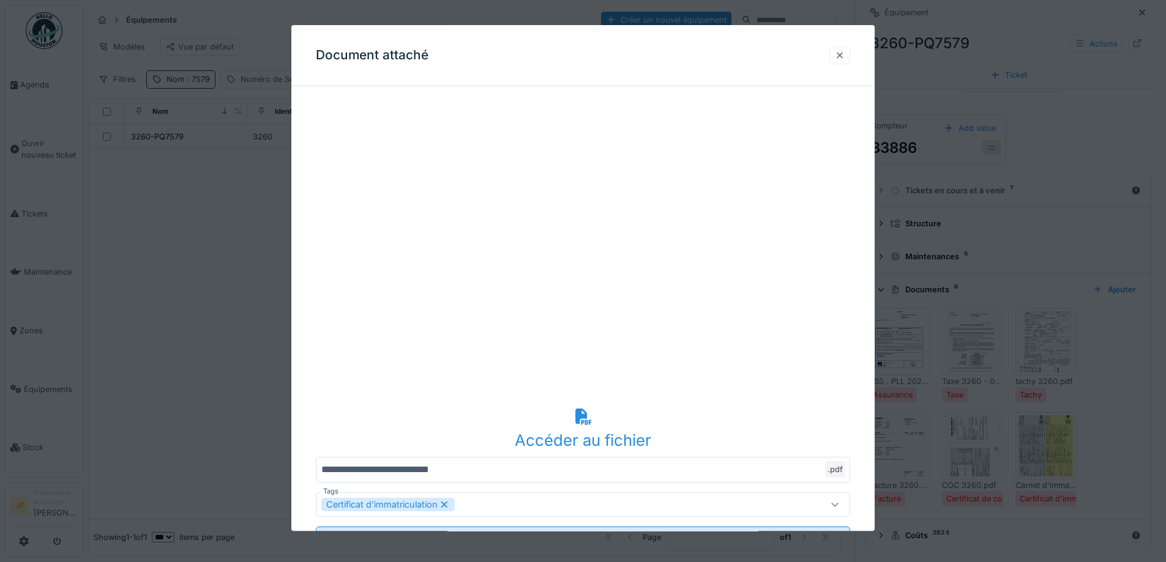
click at [850, 57] on div at bounding box center [839, 56] width 21 height 18
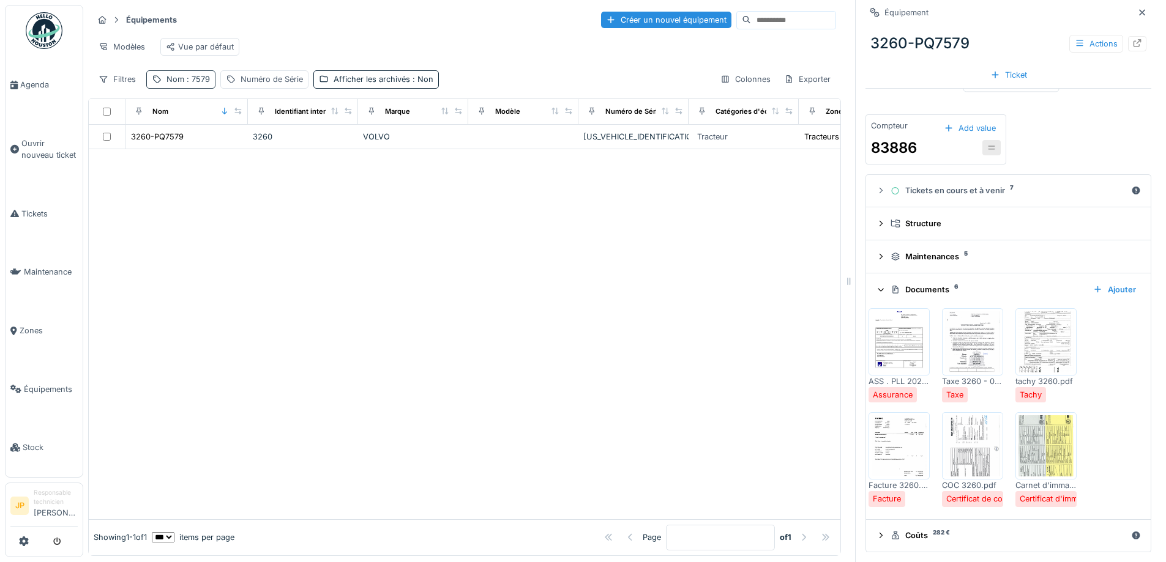
click at [193, 85] on div "Nom : 7579" at bounding box center [187, 79] width 43 height 12
click at [105, 163] on body "Agenda Ouvrir nouveau ticket Tickets Maintenance Zones Équipements Stock JP Res…" at bounding box center [583, 281] width 1166 height 562
type input "****"
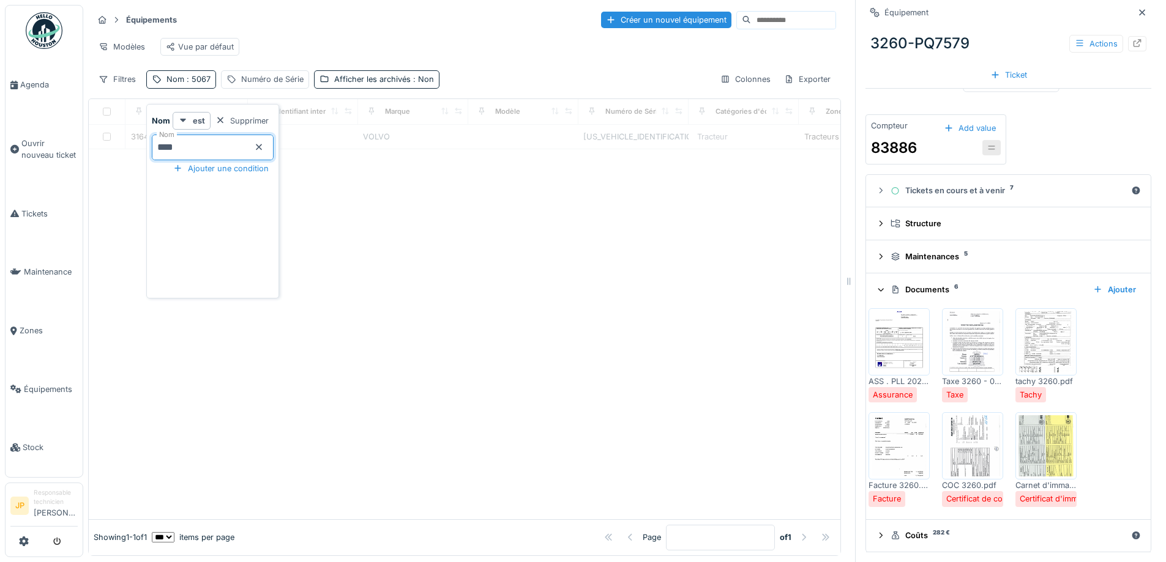
click at [400, 250] on div at bounding box center [465, 334] width 752 height 370
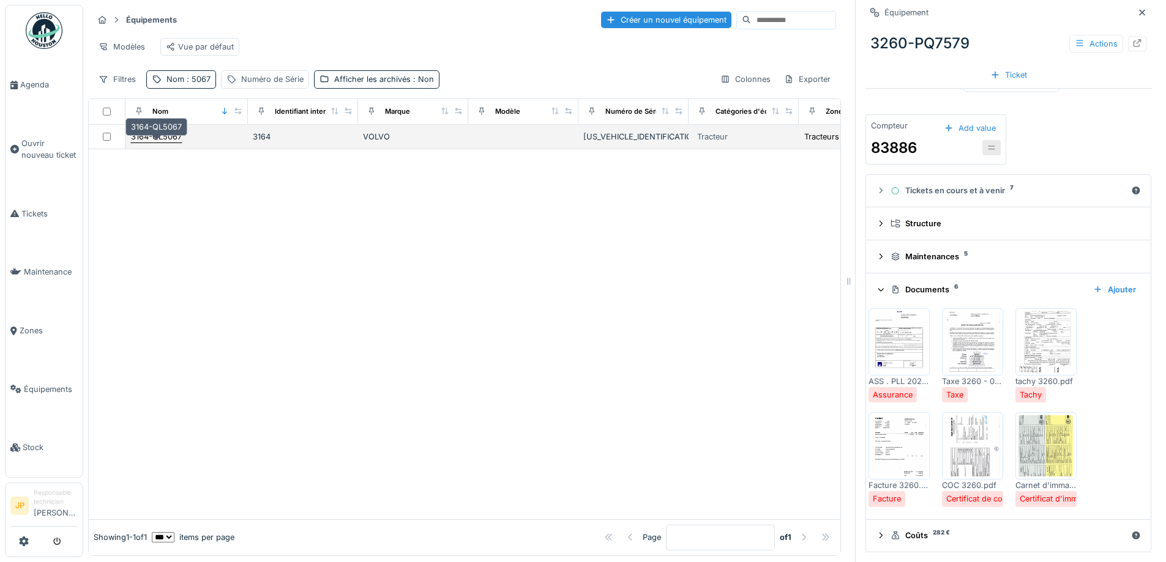
click at [151, 143] on div "3164-QL5067" at bounding box center [156, 137] width 51 height 12
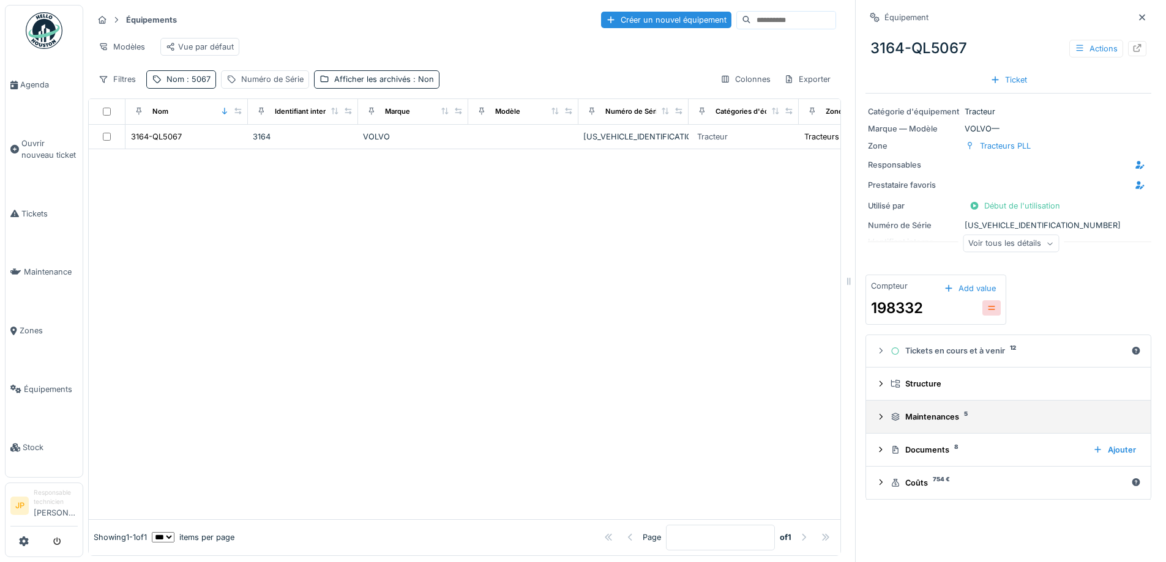
click at [917, 416] on div "Maintenances 5" at bounding box center [1013, 417] width 245 height 12
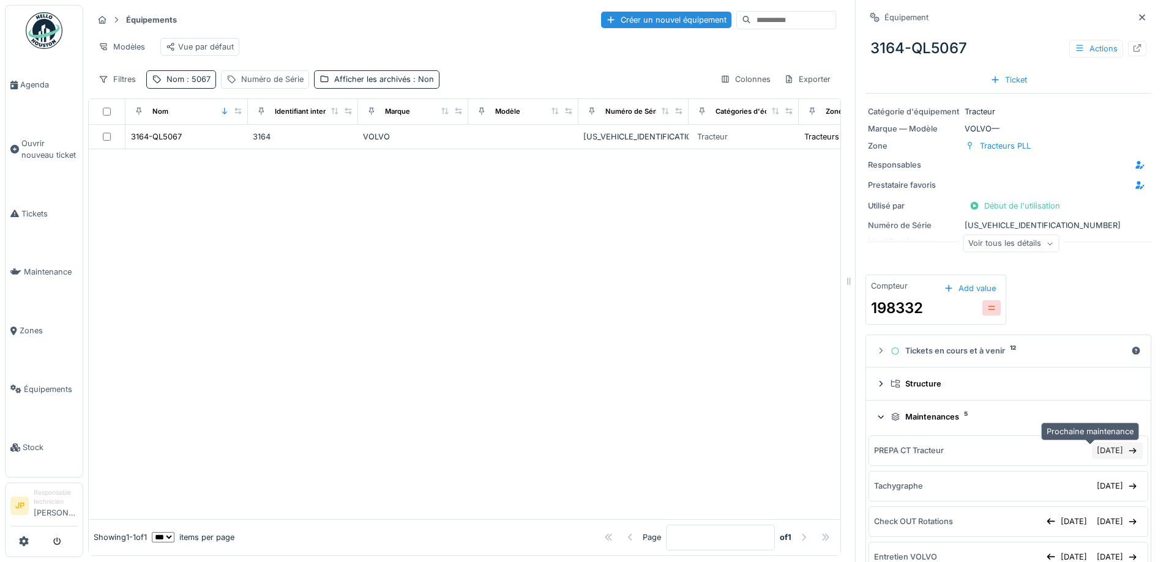
click at [1092, 452] on div "29/09/2025" at bounding box center [1117, 450] width 51 height 17
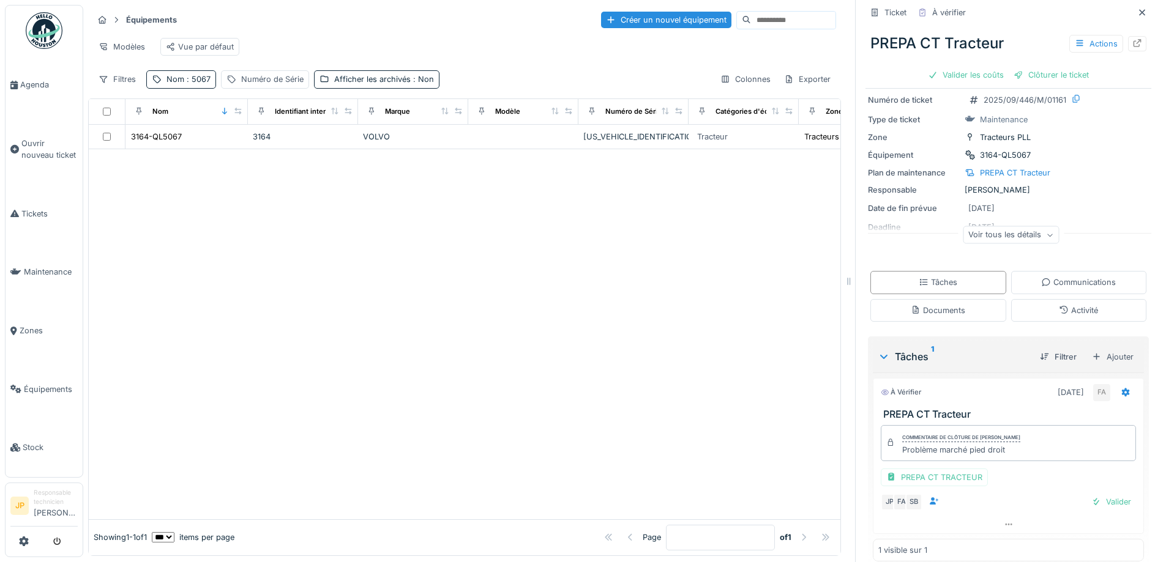
scroll to position [43, 0]
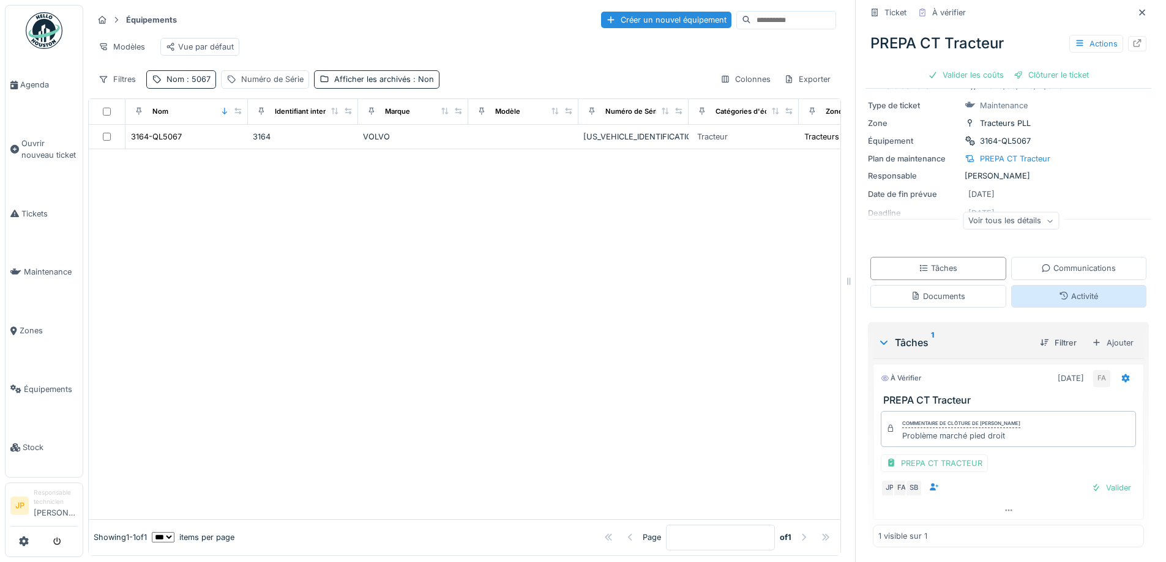
click at [1059, 296] on div "Activité" at bounding box center [1078, 297] width 39 height 12
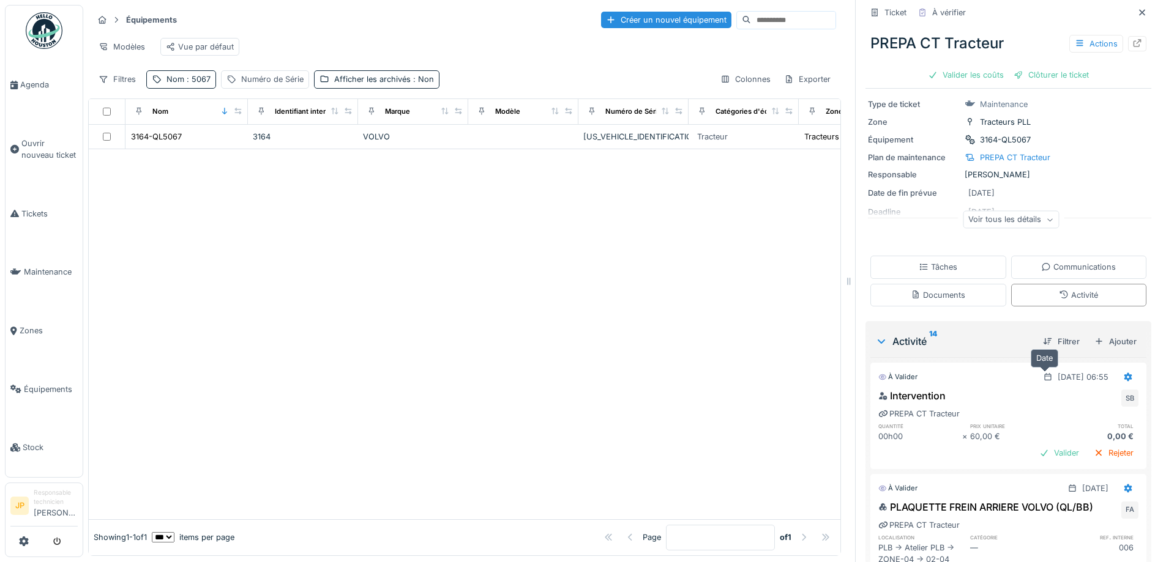
scroll to position [166, 0]
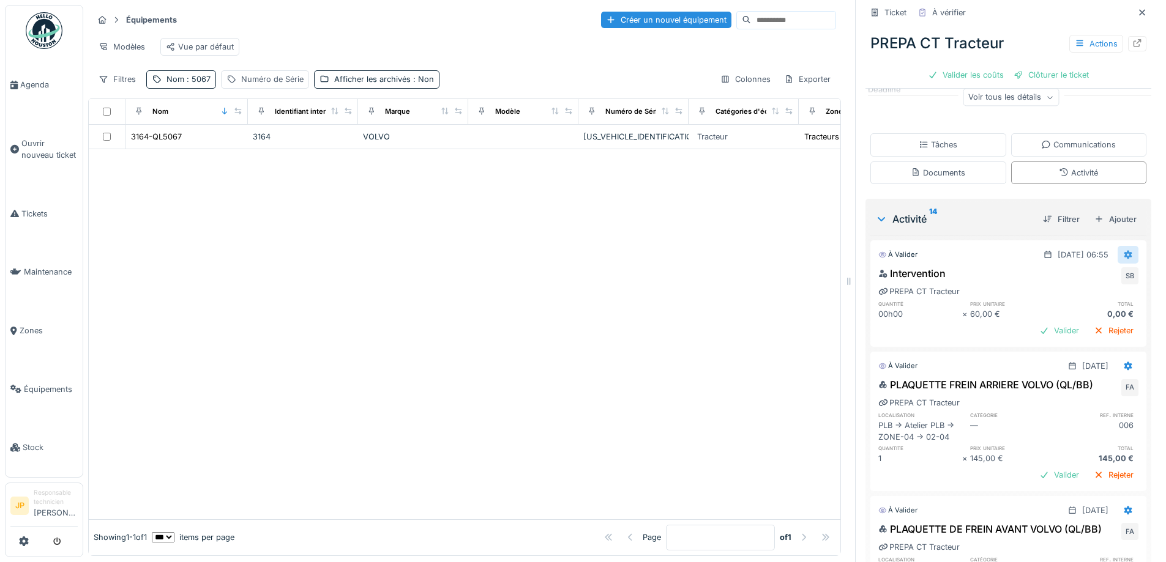
click at [1118, 246] on div at bounding box center [1128, 255] width 21 height 18
click at [1089, 299] on div "Supprimer" at bounding box center [1077, 302] width 59 height 18
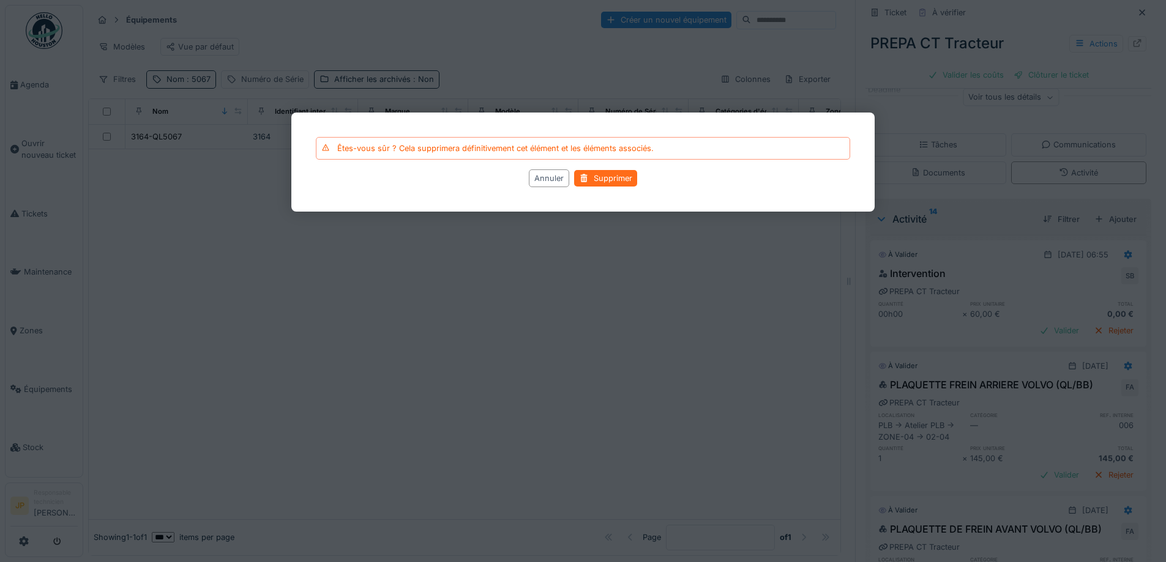
click at [607, 181] on div "Supprimer" at bounding box center [605, 178] width 63 height 17
click at [618, 177] on div "Supprimer" at bounding box center [605, 178] width 63 height 17
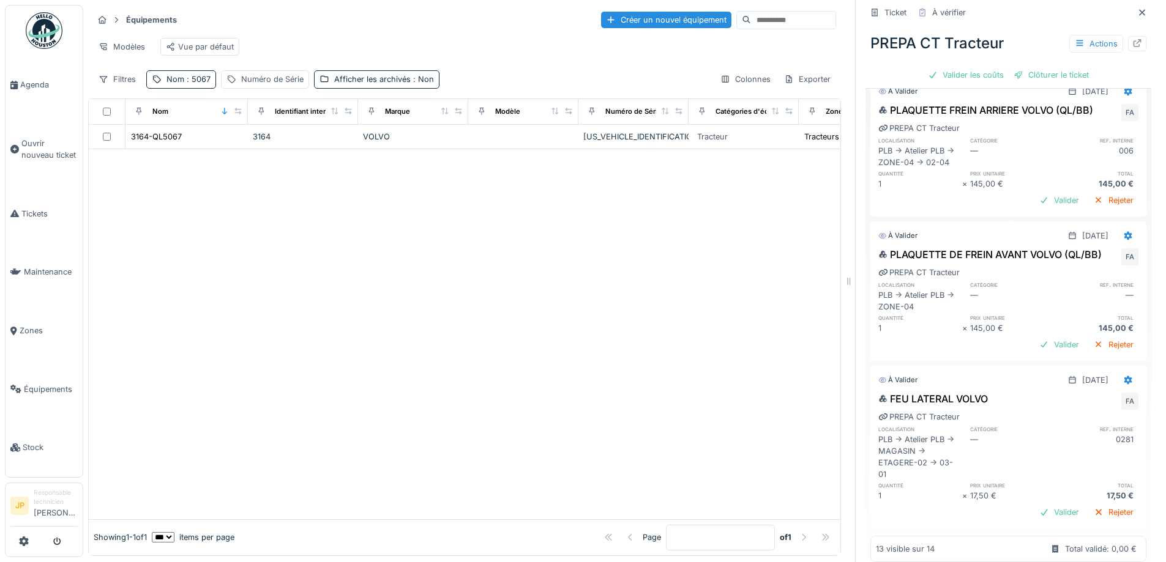
scroll to position [0, 0]
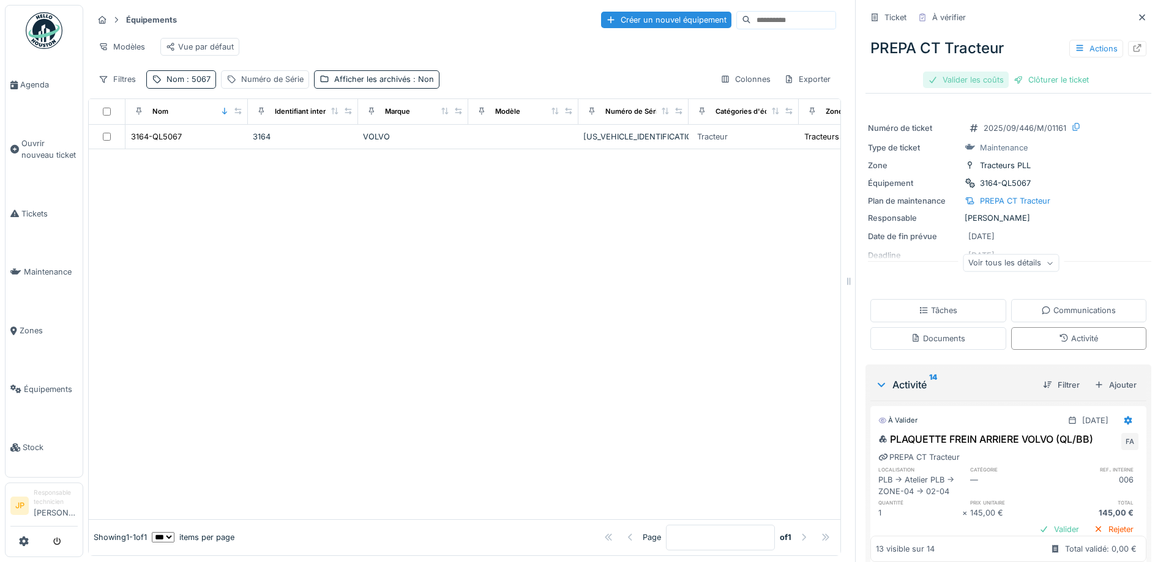
click at [943, 72] on div "Valider les coûts" at bounding box center [966, 80] width 86 height 17
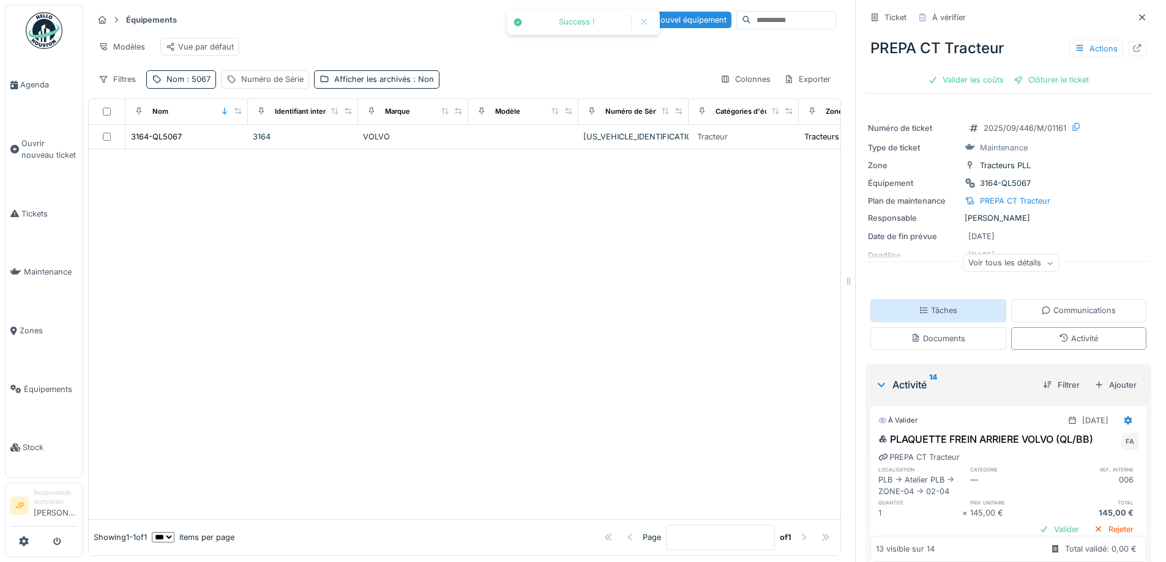
click at [924, 305] on div "Tâches" at bounding box center [938, 311] width 39 height 12
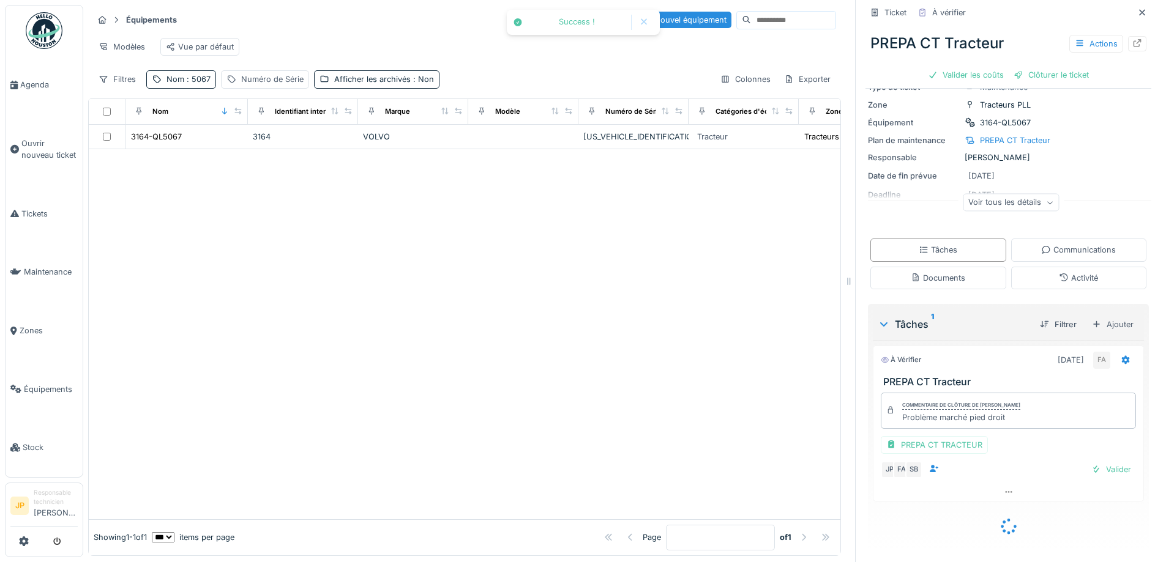
scroll to position [43, 0]
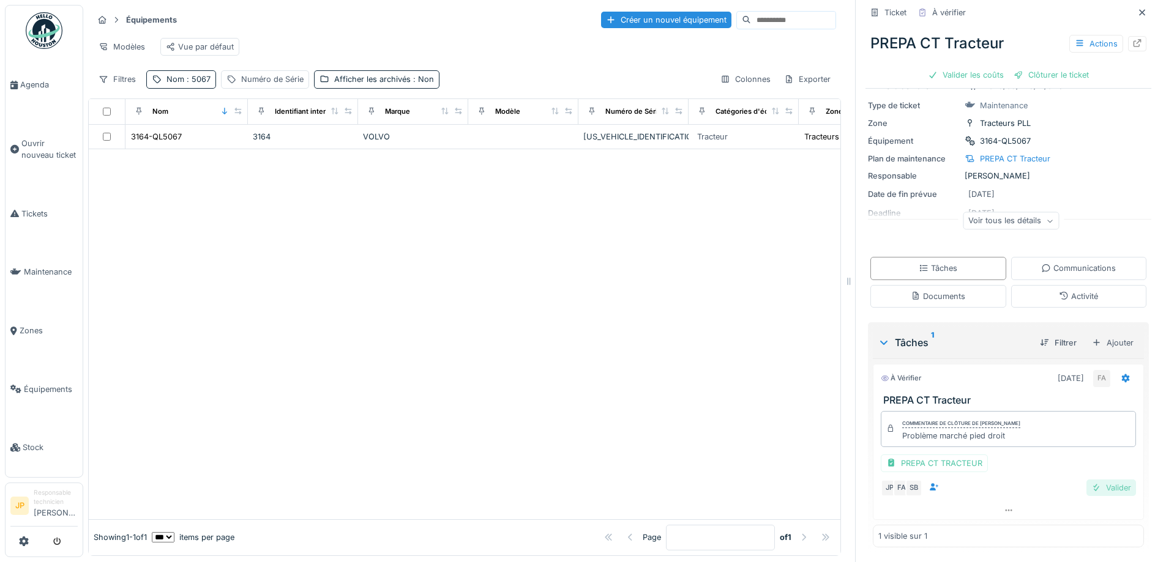
click at [1097, 488] on div "Valider" at bounding box center [1111, 488] width 50 height 17
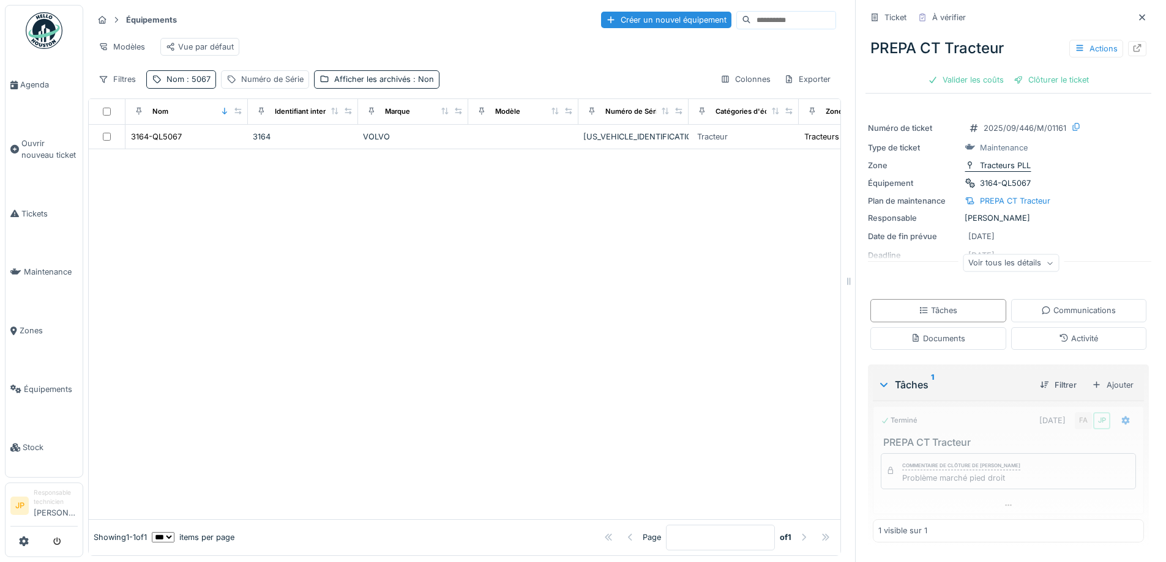
scroll to position [0, 0]
click at [957, 82] on div "Valider les coûts" at bounding box center [966, 80] width 86 height 17
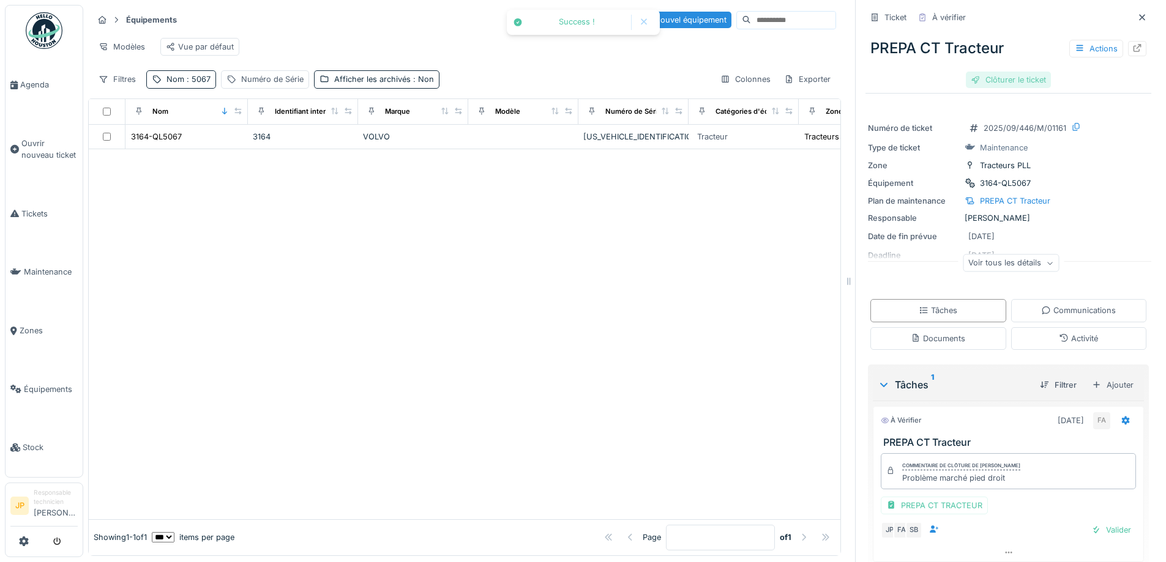
click at [987, 84] on div "Clôturer le ticket" at bounding box center [1008, 80] width 85 height 17
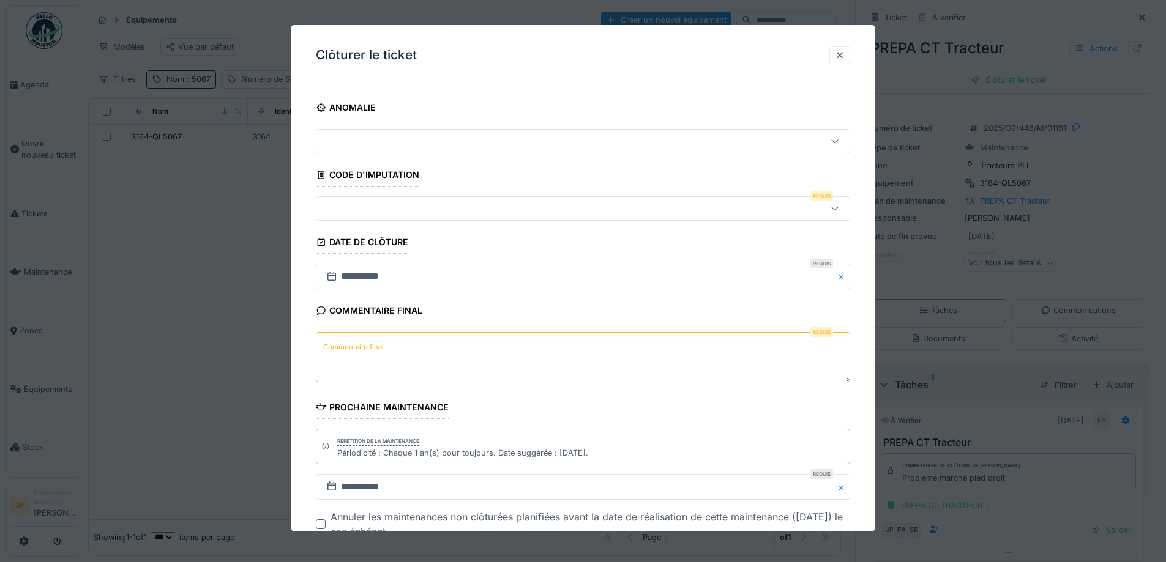
click at [422, 350] on textarea "Commentaire final" at bounding box center [583, 358] width 534 height 50
type textarea "**"
click at [375, 210] on div at bounding box center [551, 209] width 461 height 13
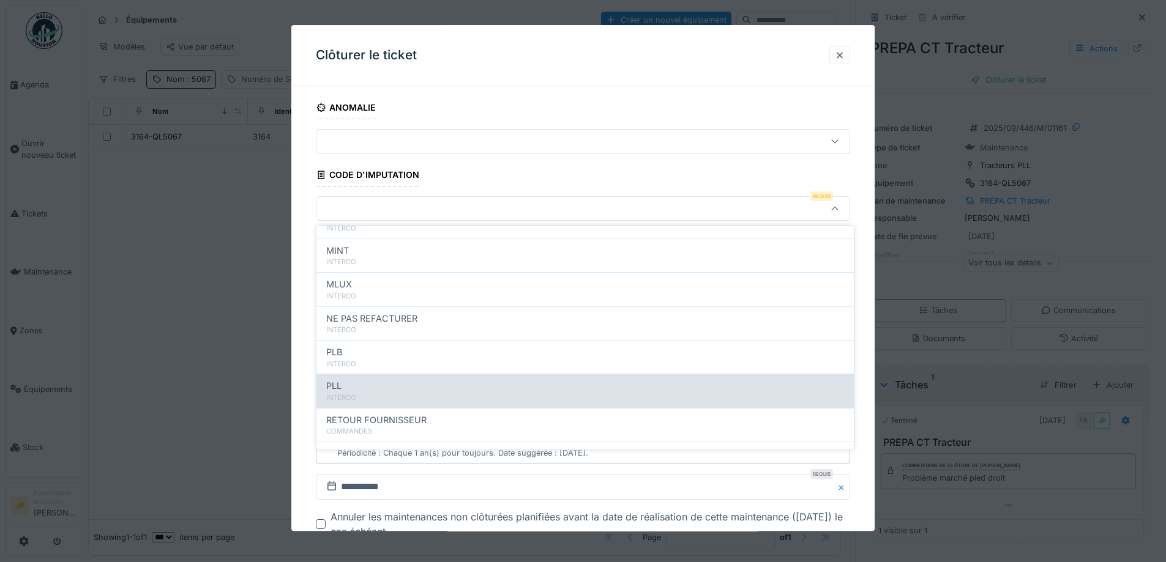
scroll to position [134, 0]
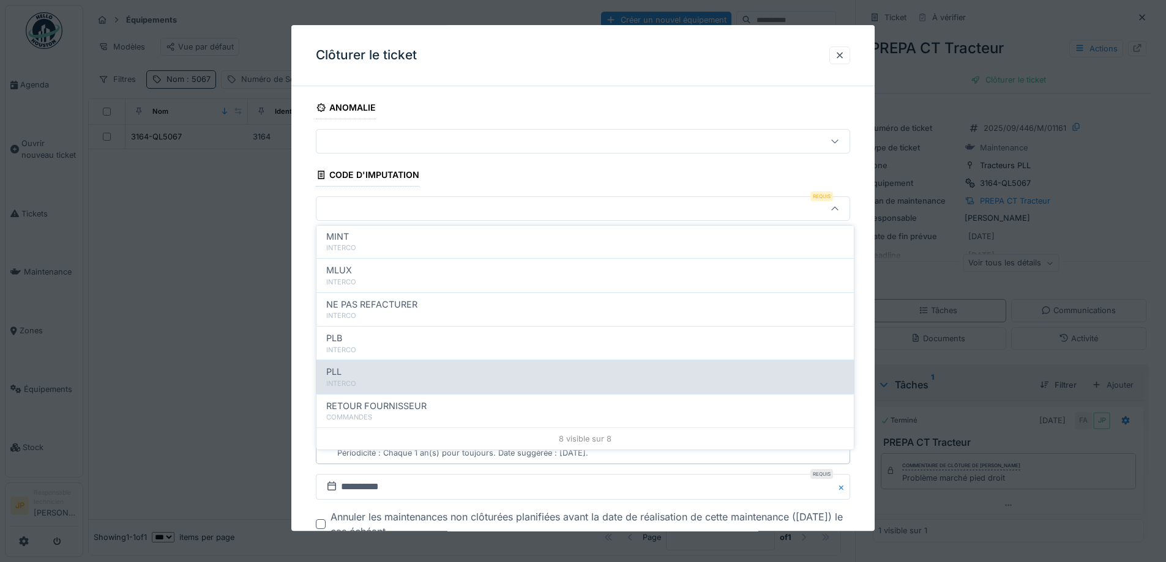
click at [405, 374] on div "PLL" at bounding box center [585, 371] width 518 height 13
type input "***"
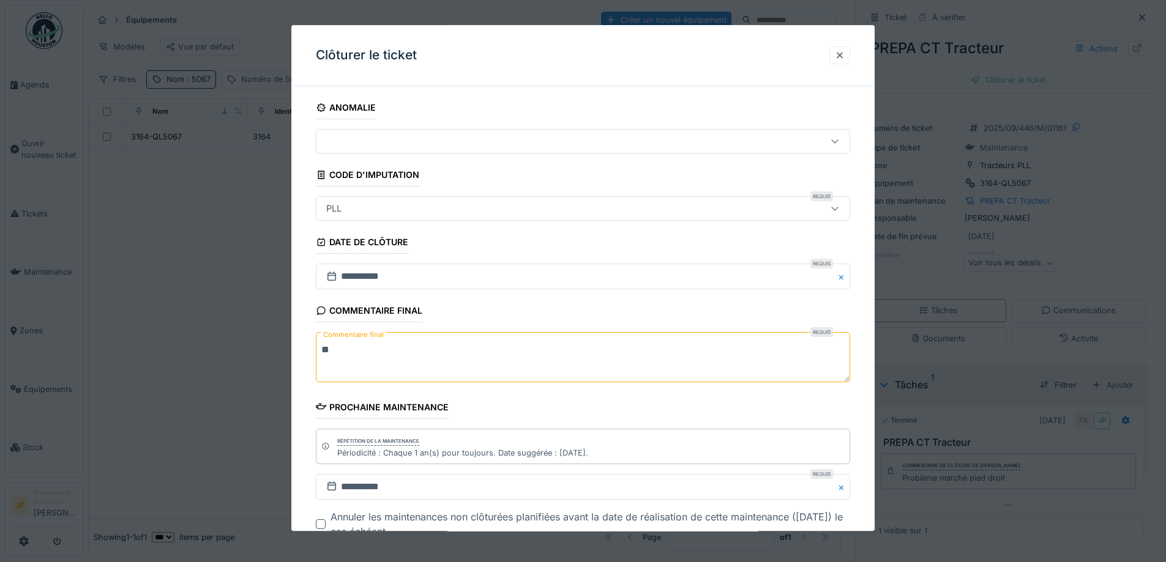
scroll to position [83, 0]
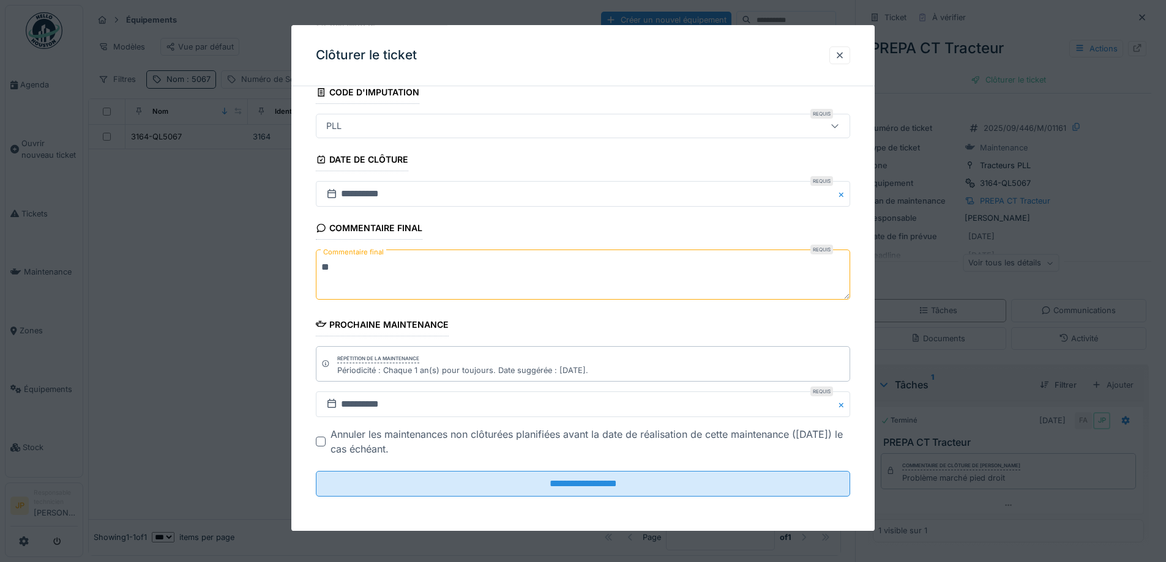
drag, startPoint x: 353, startPoint y: 267, endPoint x: 296, endPoint y: 272, distance: 56.6
click at [296, 272] on div "**********" at bounding box center [582, 272] width 583 height 518
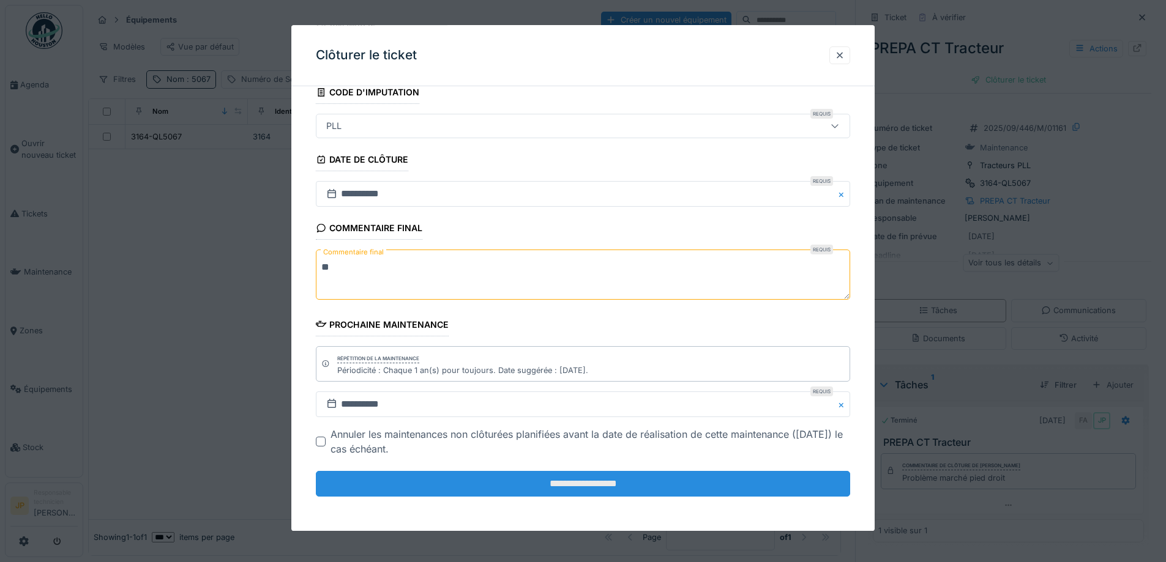
type textarea "**"
click at [584, 488] on input "**********" at bounding box center [583, 484] width 534 height 26
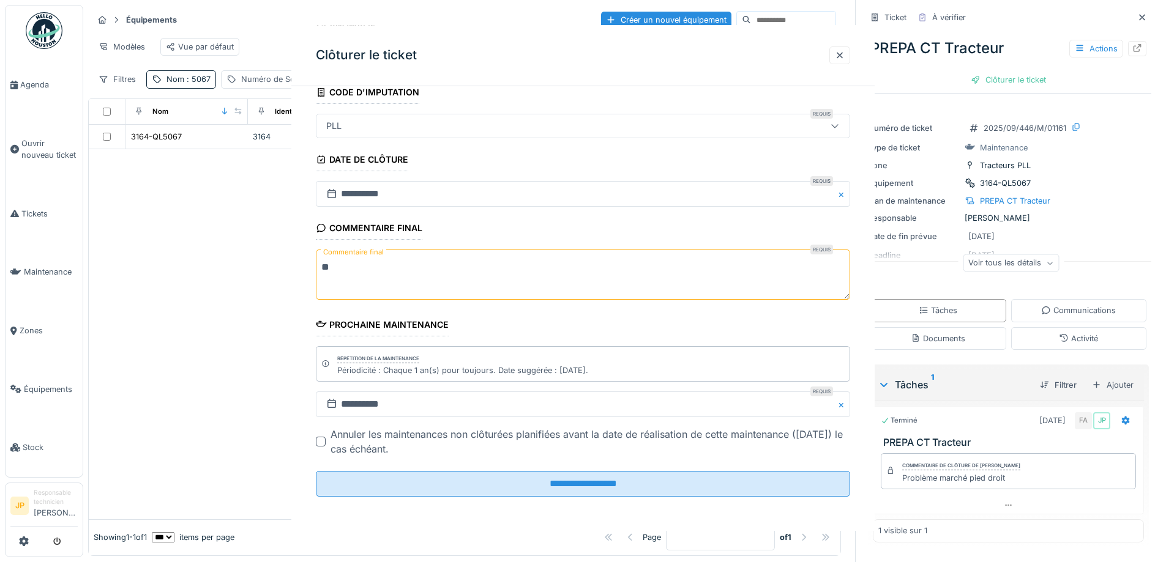
scroll to position [0, 0]
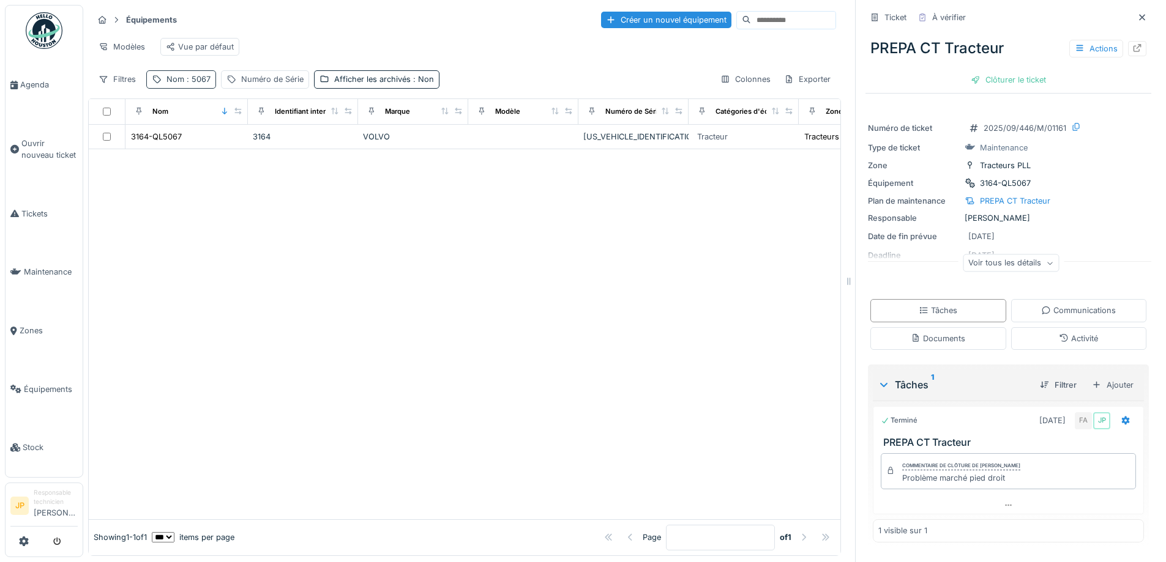
click at [197, 80] on span ": 5067" at bounding box center [197, 79] width 26 height 9
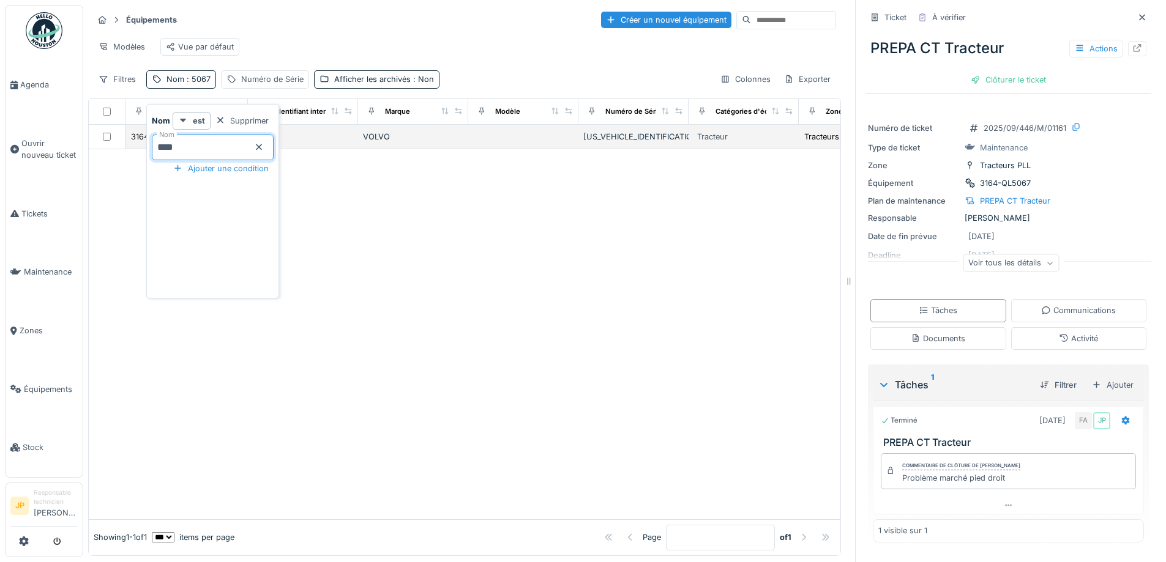
drag, startPoint x: 223, startPoint y: 142, endPoint x: 91, endPoint y: 149, distance: 132.4
click at [91, 149] on body "Agenda Ouvrir nouveau ticket Tickets Maintenance Zones Équipements Stock JP Res…" at bounding box center [583, 281] width 1166 height 562
type input "****"
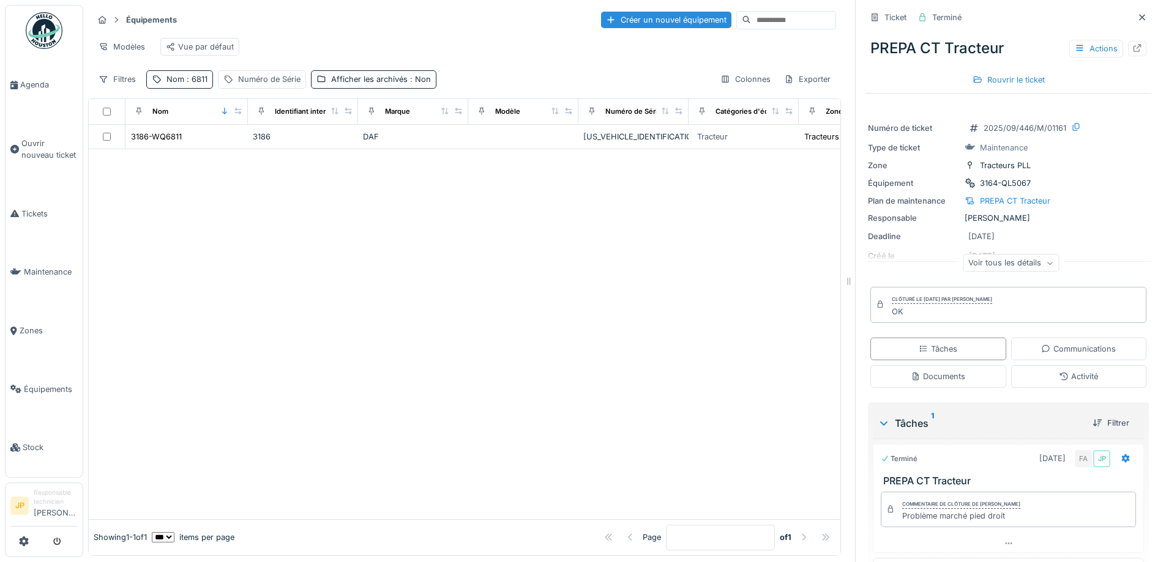
drag, startPoint x: 452, startPoint y: 258, endPoint x: 405, endPoint y: 244, distance: 48.6
click at [453, 258] on div at bounding box center [465, 334] width 752 height 370
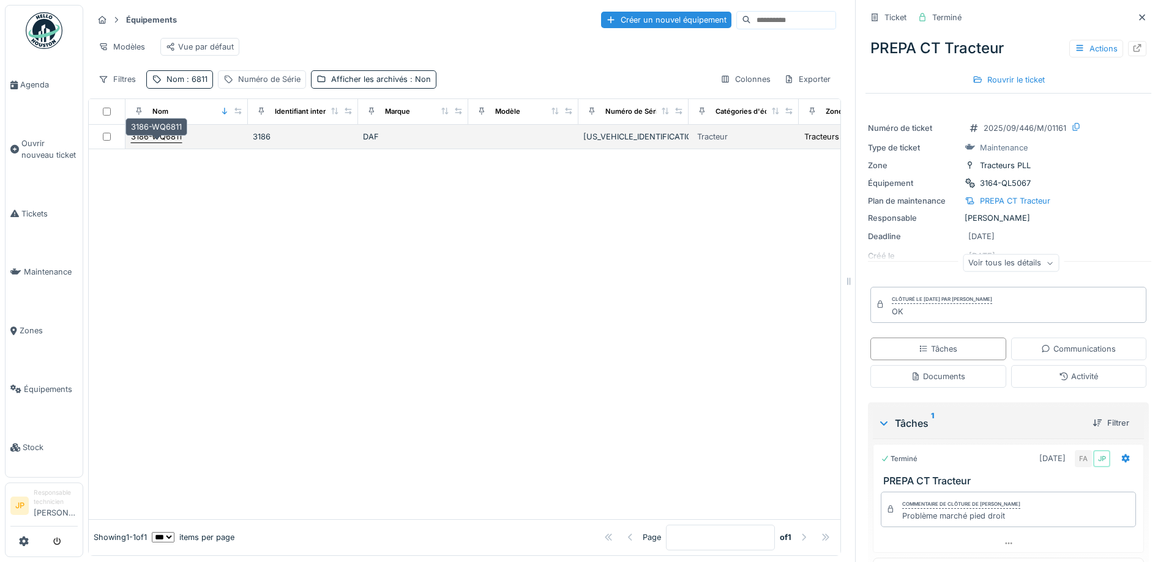
click at [160, 130] on div "3186-WQ6811" at bounding box center [156, 136] width 52 height 13
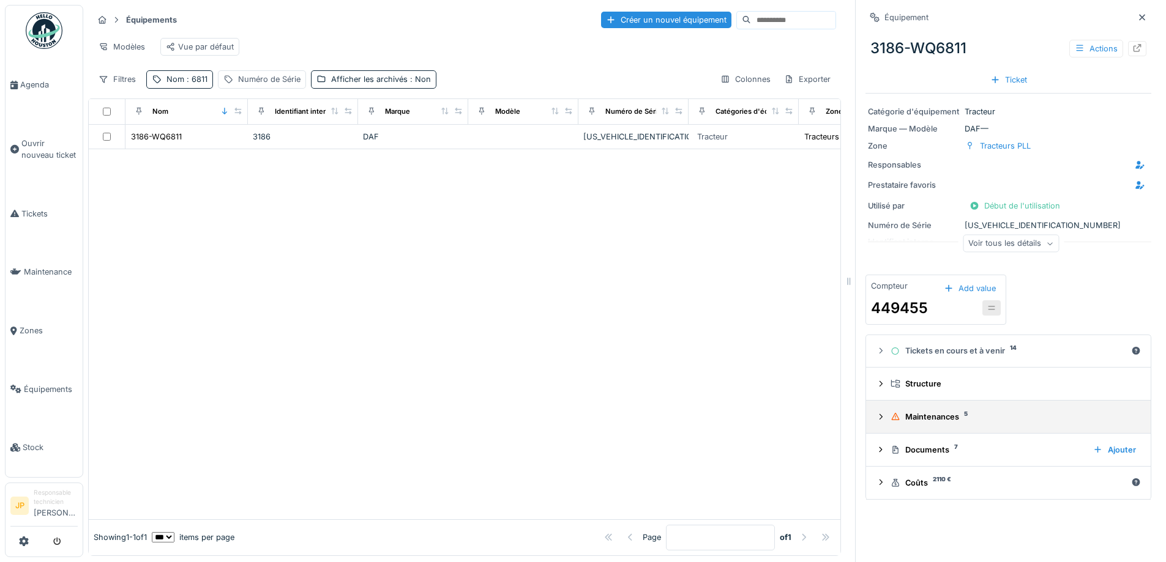
click at [940, 416] on summary "Maintenances 5" at bounding box center [1008, 417] width 275 height 23
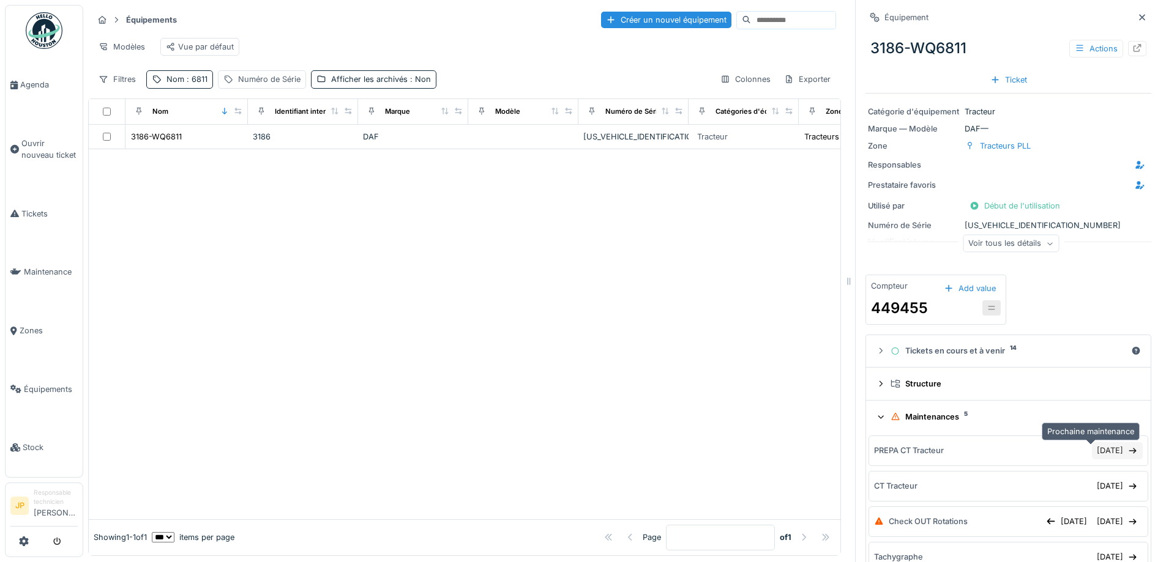
click at [1092, 446] on div "04/10/2025" at bounding box center [1117, 450] width 51 height 17
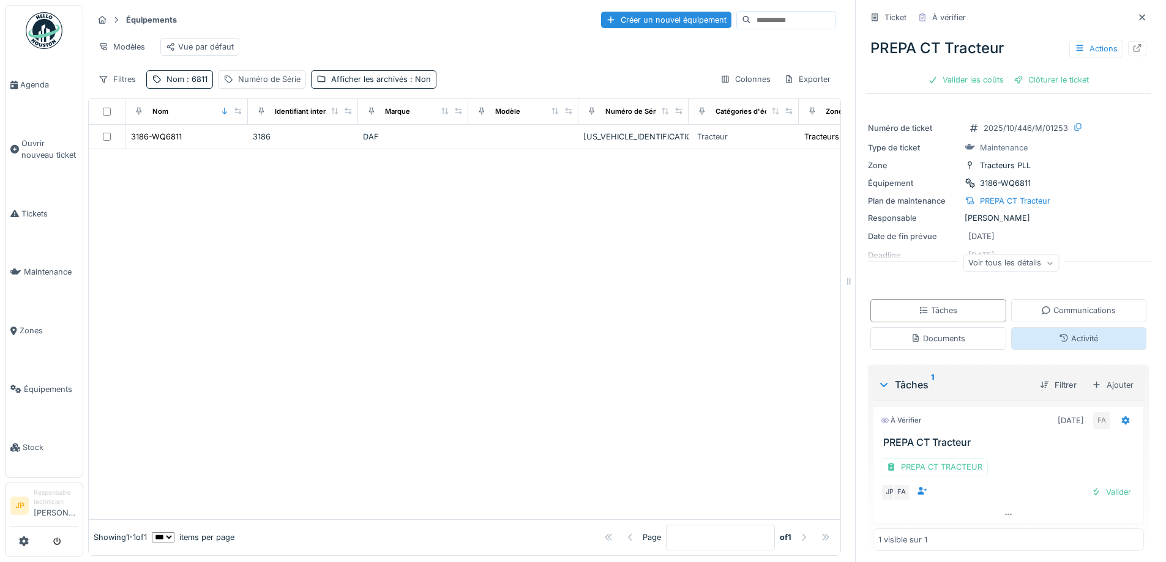
click at [1061, 334] on div "Activité" at bounding box center [1078, 339] width 39 height 12
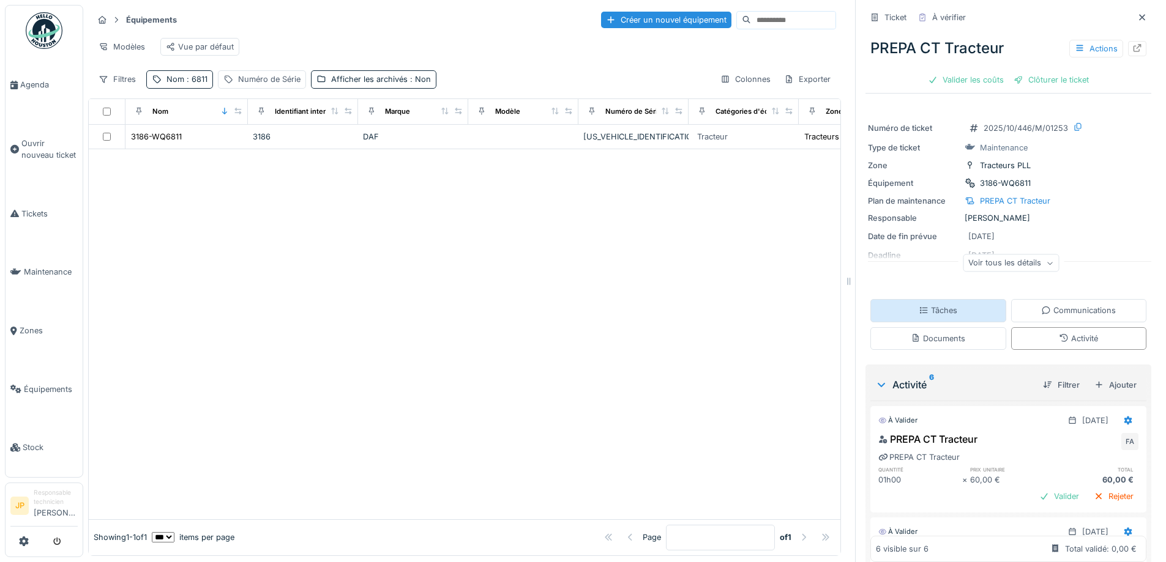
click at [952, 310] on div "Tâches" at bounding box center [938, 310] width 136 height 23
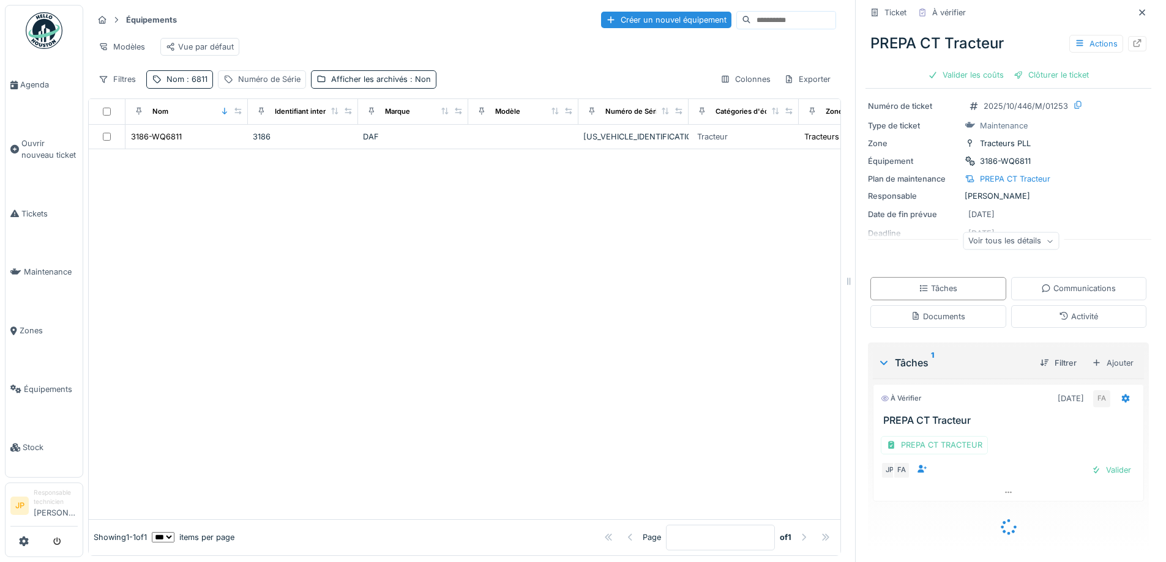
scroll to position [6, 0]
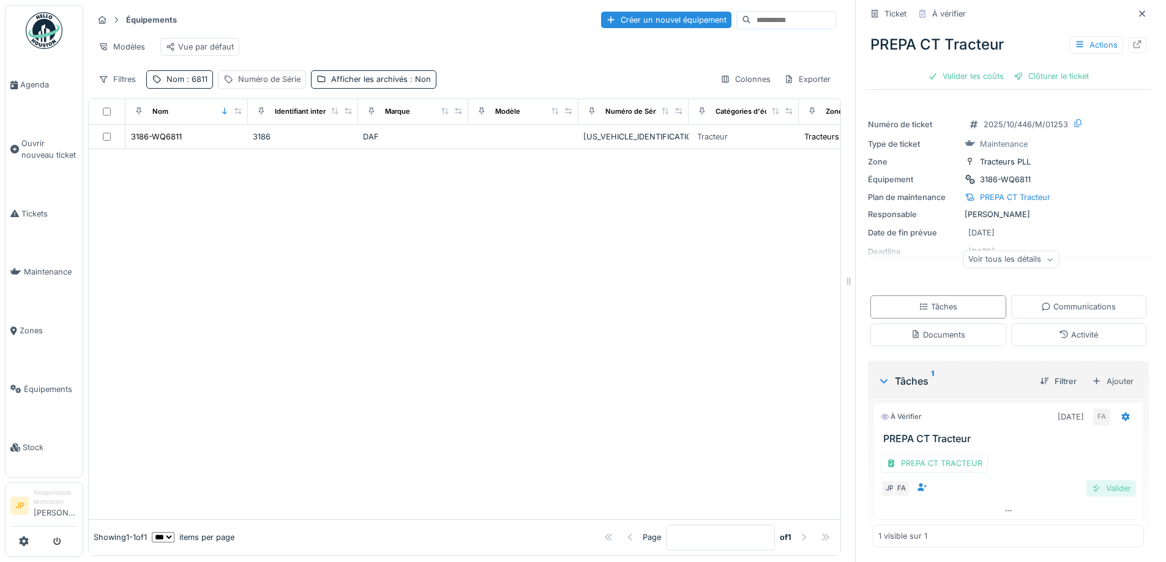
click at [1100, 490] on div "Valider" at bounding box center [1111, 488] width 50 height 17
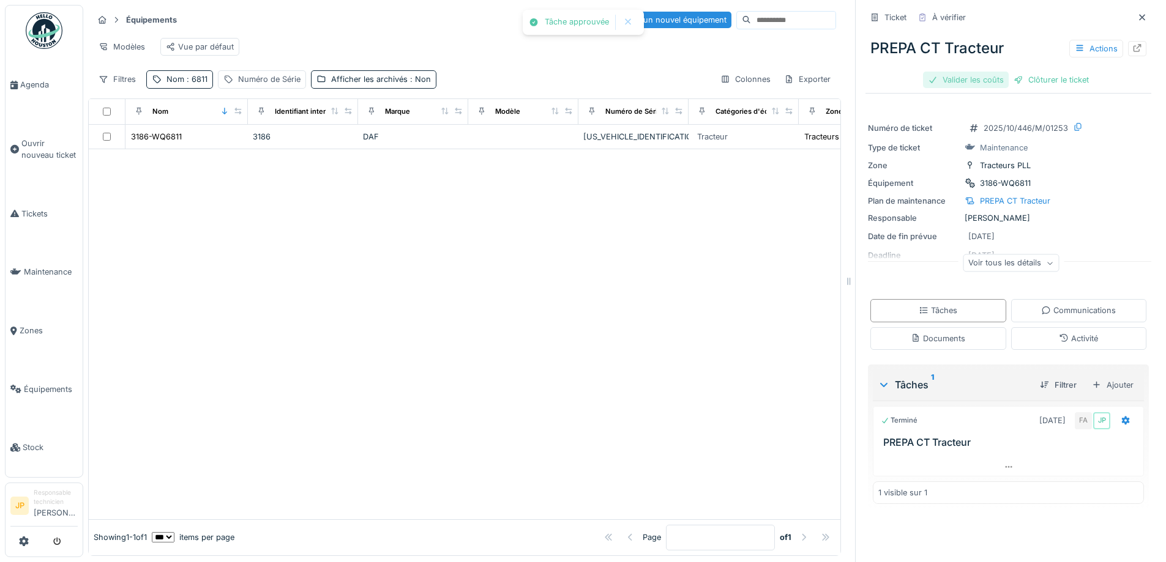
click at [961, 81] on div "Valider les coûts" at bounding box center [966, 80] width 86 height 17
click at [988, 84] on div "Clôturer le ticket" at bounding box center [1008, 80] width 85 height 17
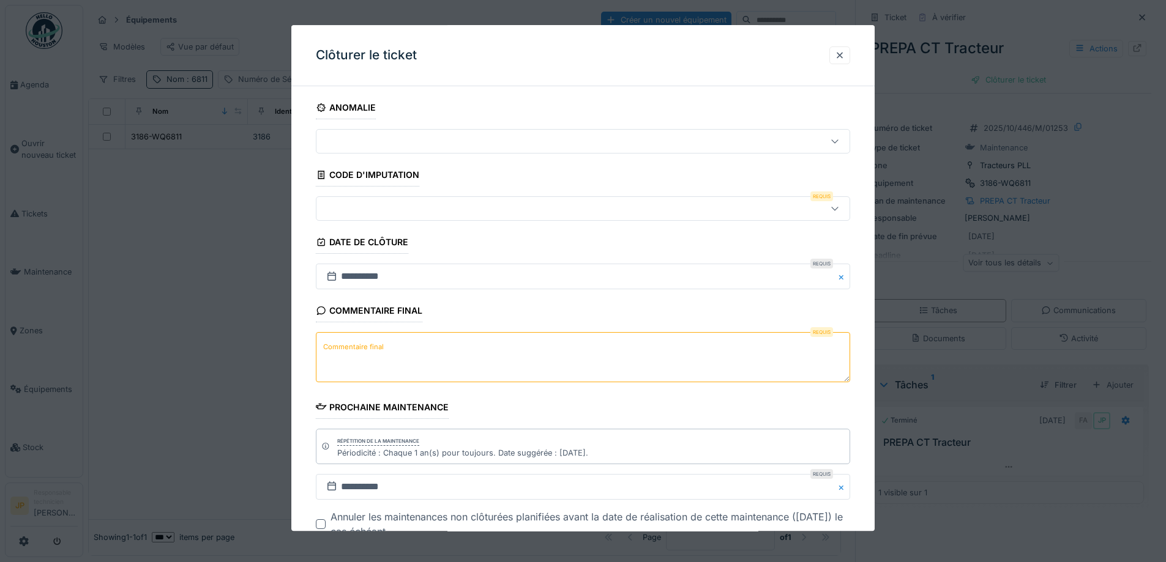
click at [395, 345] on textarea "Commentaire final" at bounding box center [583, 358] width 534 height 50
type textarea "**"
click at [420, 217] on div at bounding box center [583, 209] width 534 height 24
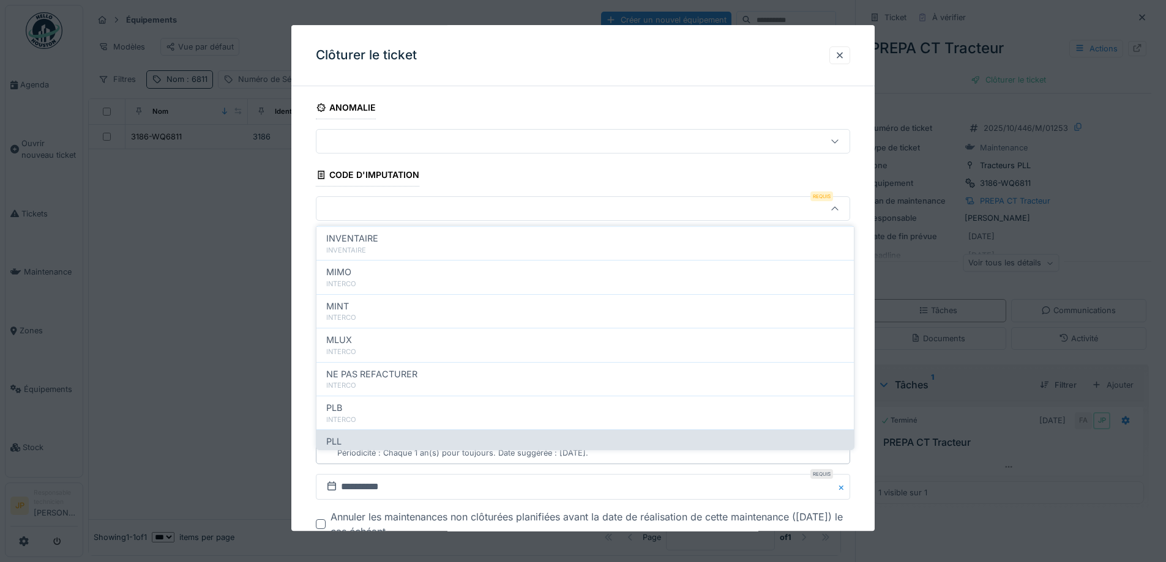
scroll to position [134, 0]
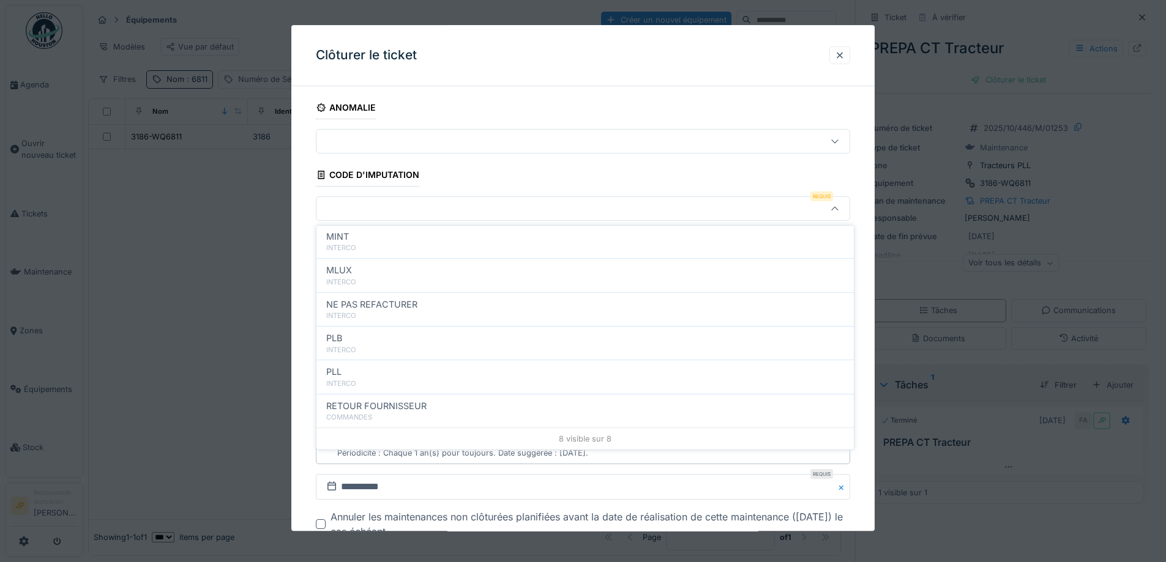
click at [424, 372] on div "PLL" at bounding box center [585, 371] width 518 height 13
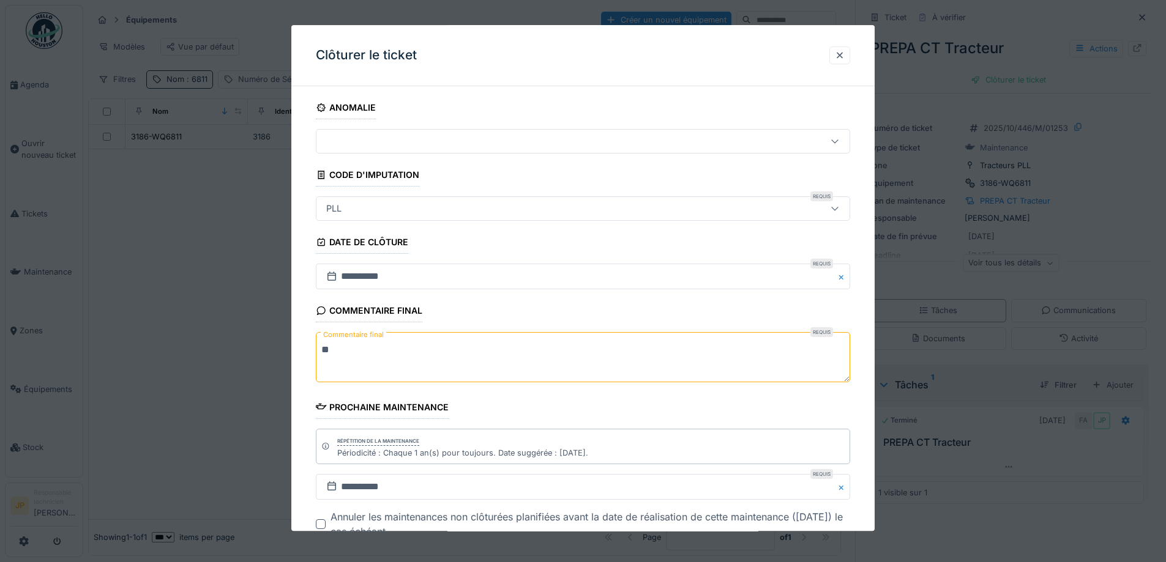
type input "***"
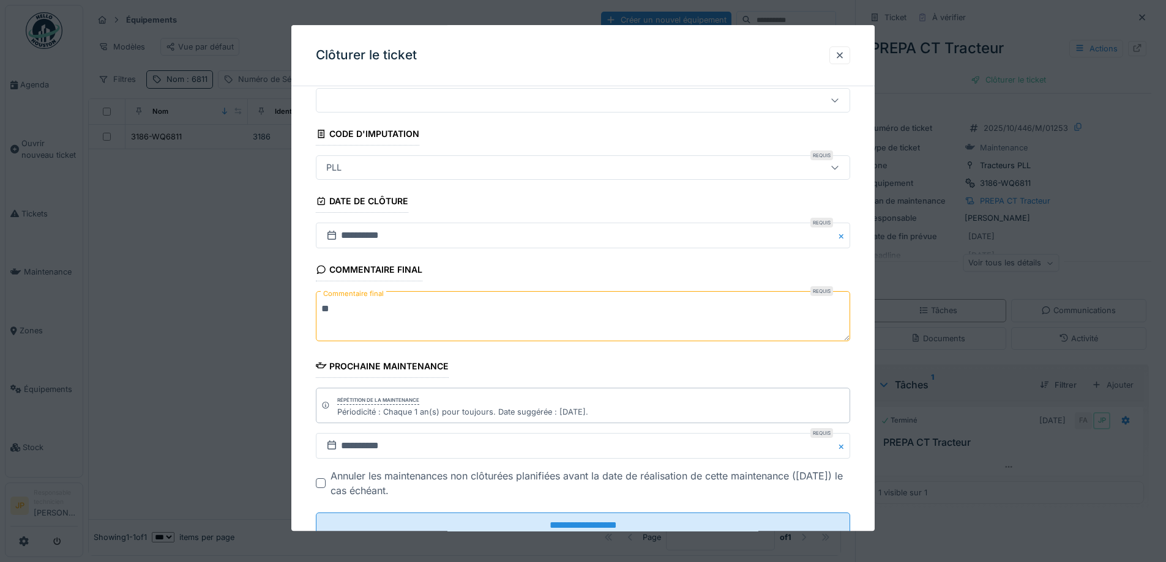
scroll to position [83, 0]
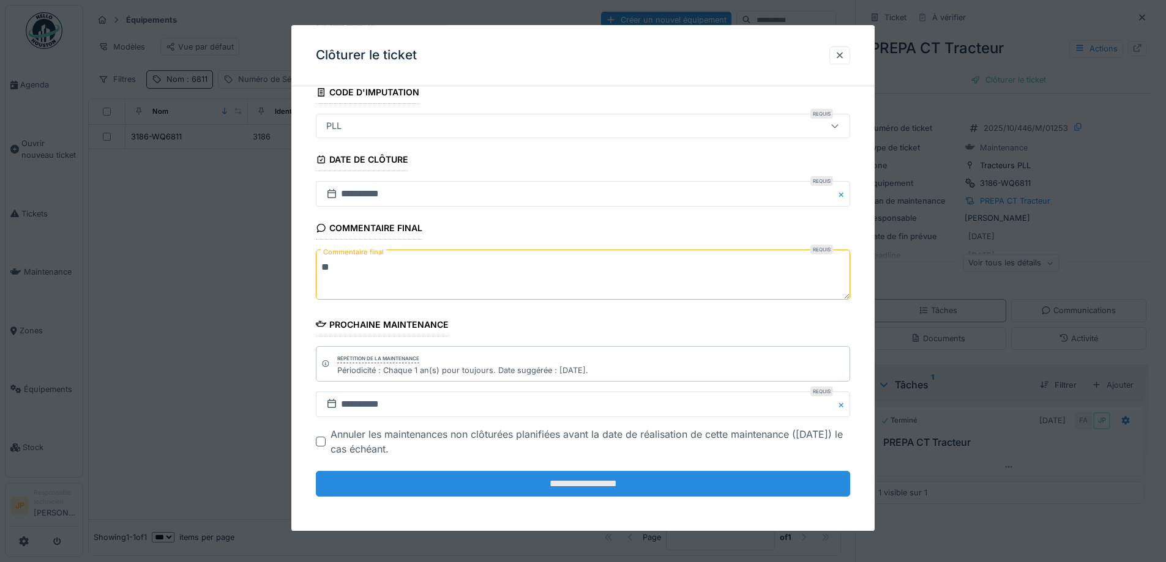
click at [585, 476] on input "**********" at bounding box center [583, 484] width 534 height 26
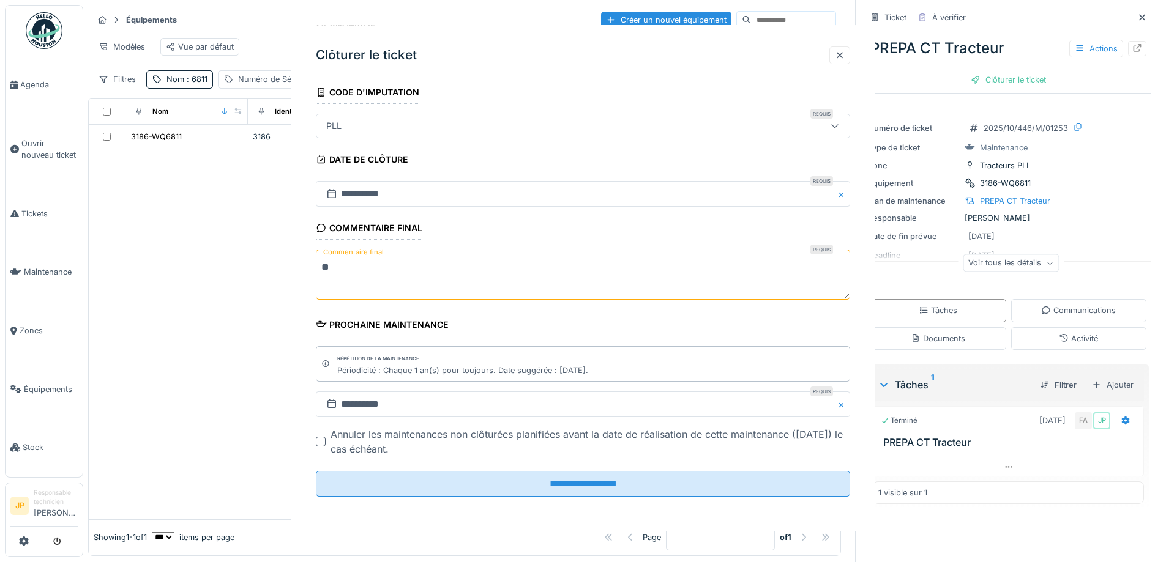
scroll to position [0, 0]
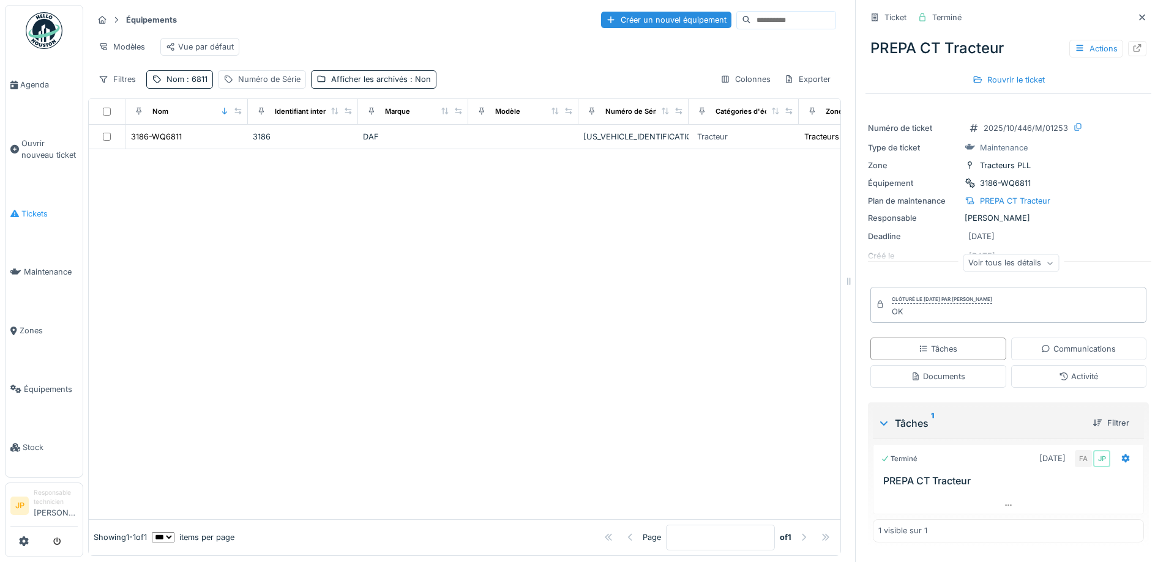
click at [31, 209] on span "Tickets" at bounding box center [49, 214] width 56 height 12
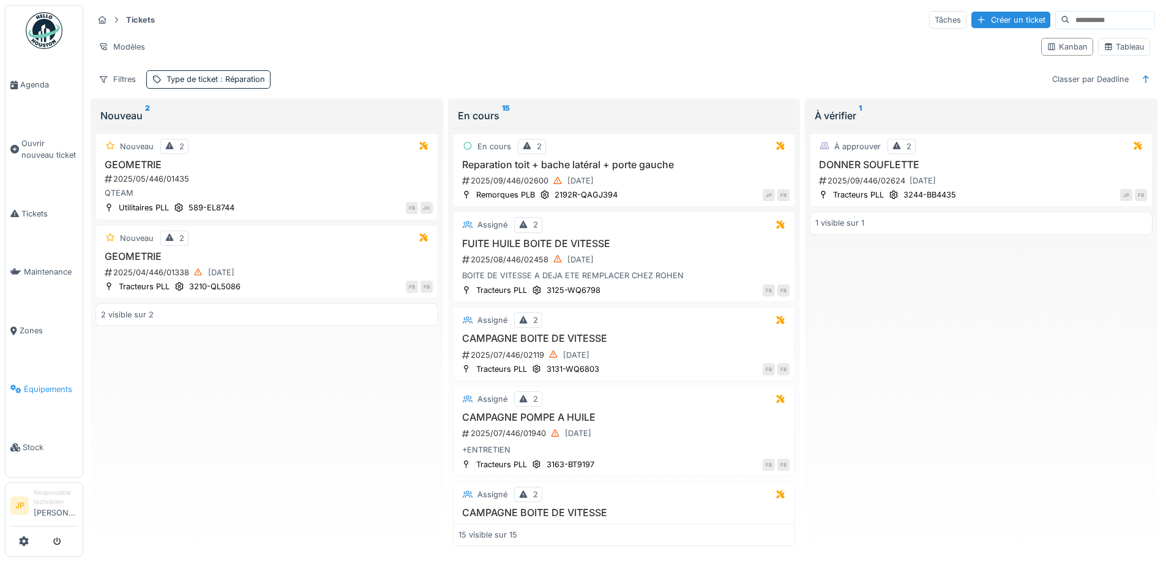
click at [39, 387] on link "Équipements" at bounding box center [44, 389] width 77 height 59
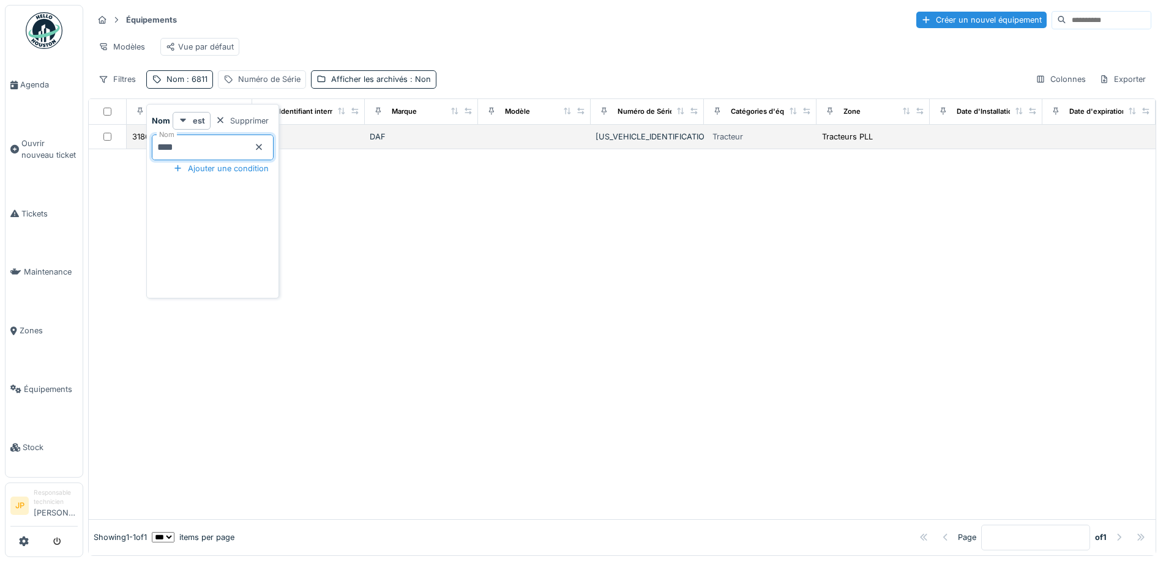
drag, startPoint x: 152, startPoint y: 152, endPoint x: 131, endPoint y: 155, distance: 21.0
click at [131, 155] on body "Agenda Ouvrir nouveau ticket Tickets Maintenance Zones Équipements Stock JP Res…" at bounding box center [583, 281] width 1166 height 562
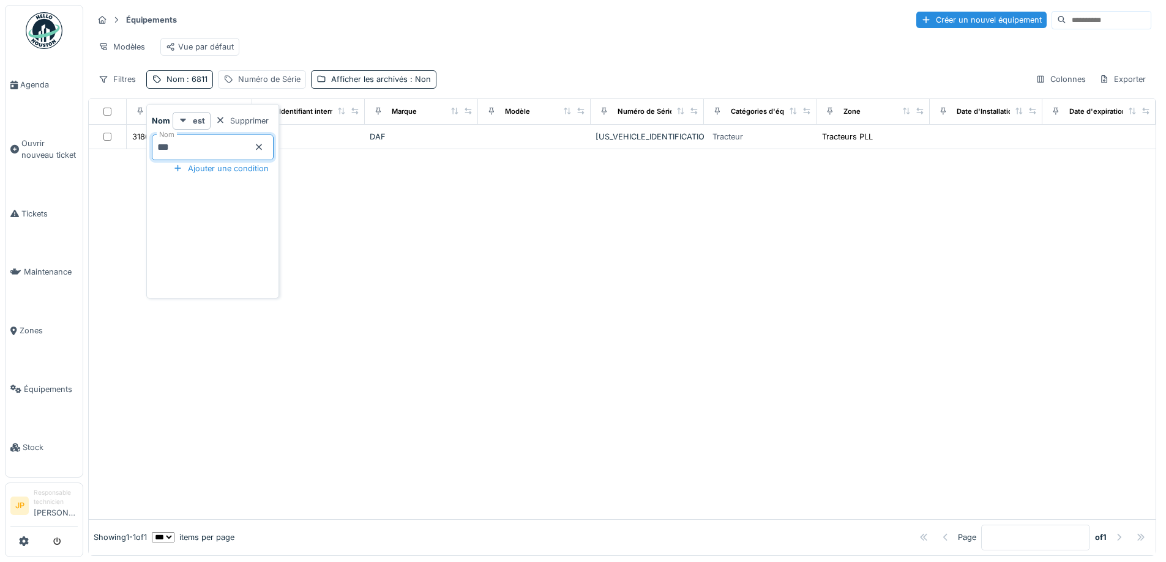
type input "****"
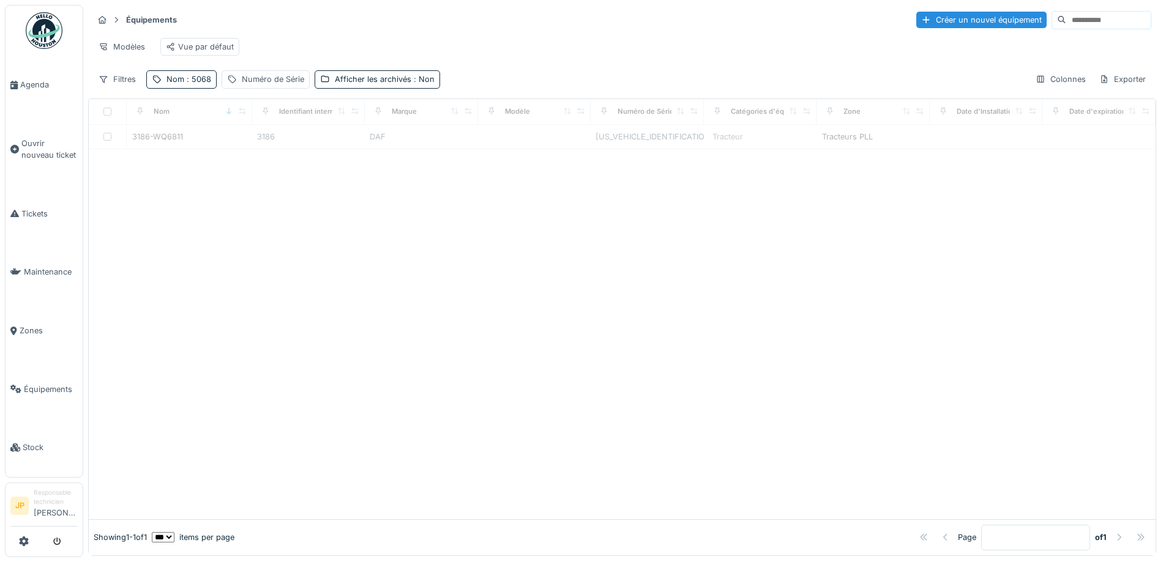
drag, startPoint x: 618, startPoint y: 332, endPoint x: 577, endPoint y: 318, distance: 43.4
click at [619, 332] on div at bounding box center [622, 334] width 1067 height 370
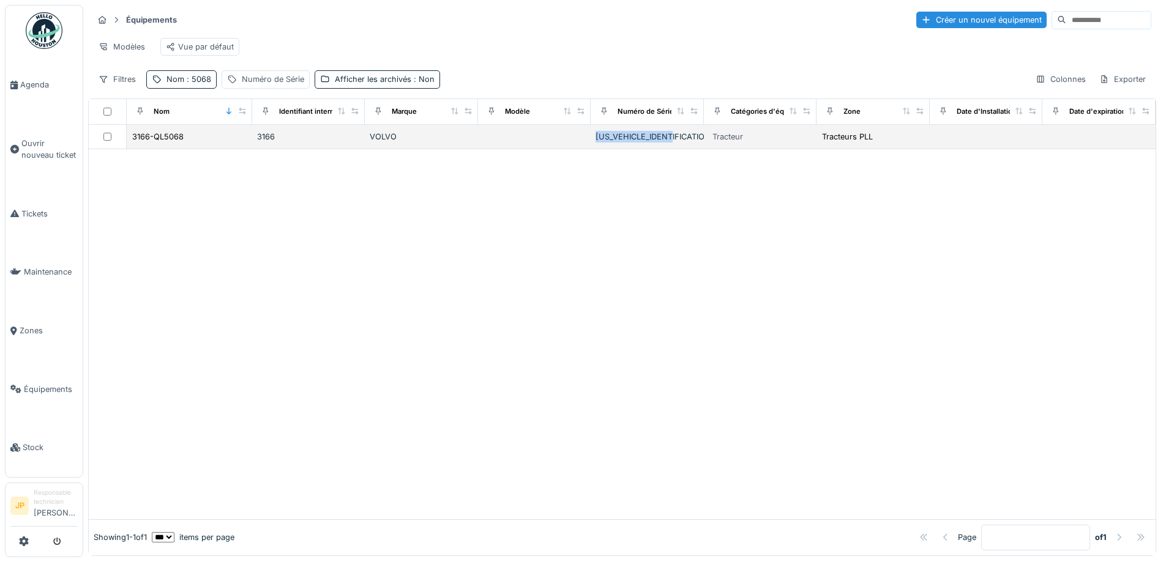
drag, startPoint x: 674, startPoint y: 147, endPoint x: 583, endPoint y: 153, distance: 90.7
click at [591, 149] on td "[US_VEHICLE_IDENTIFICATION_NUMBER]" at bounding box center [647, 137] width 113 height 24
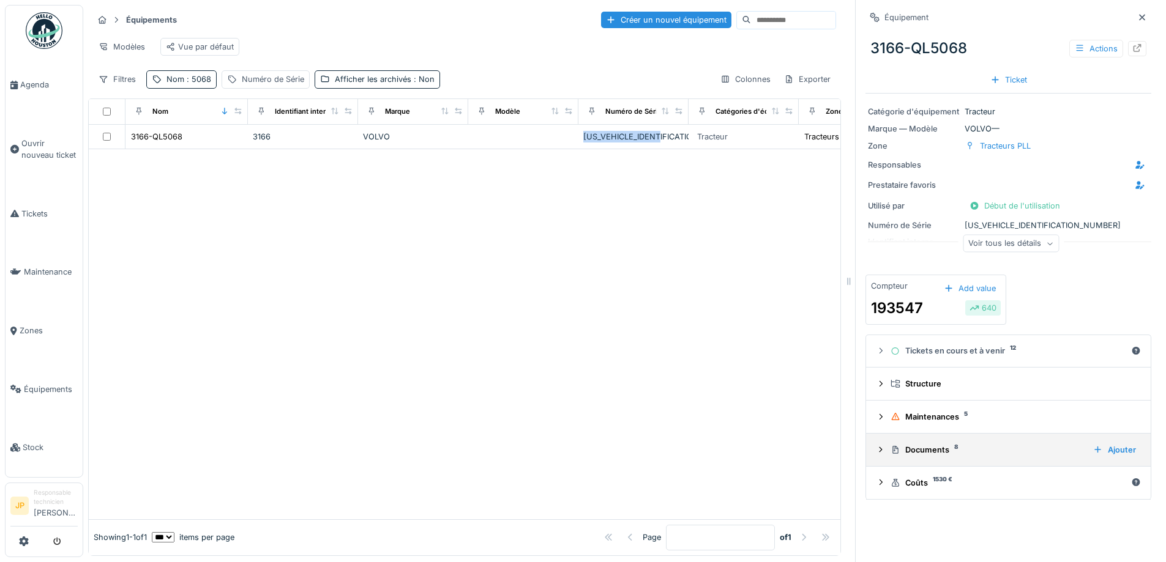
click at [920, 456] on div "Documents 8" at bounding box center [987, 450] width 193 height 12
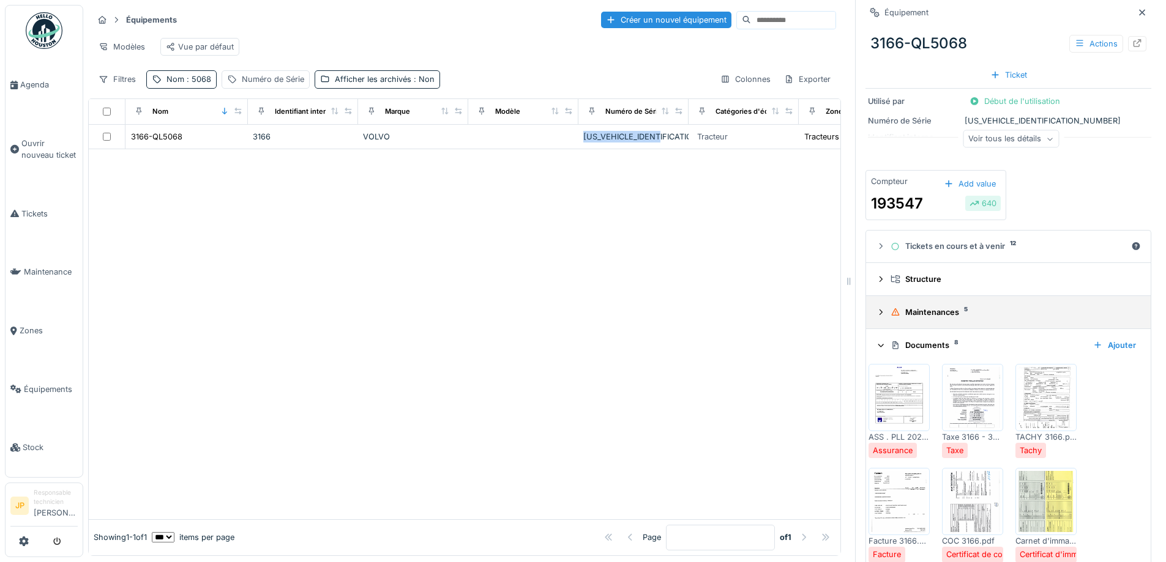
scroll to position [266, 0]
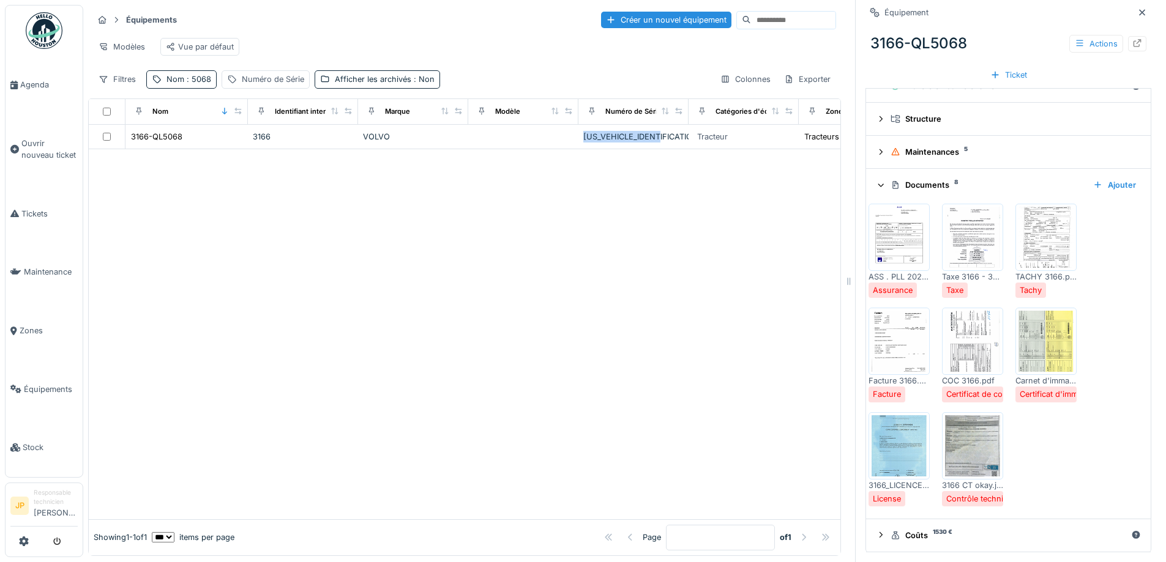
click at [1047, 360] on img at bounding box center [1045, 341] width 55 height 61
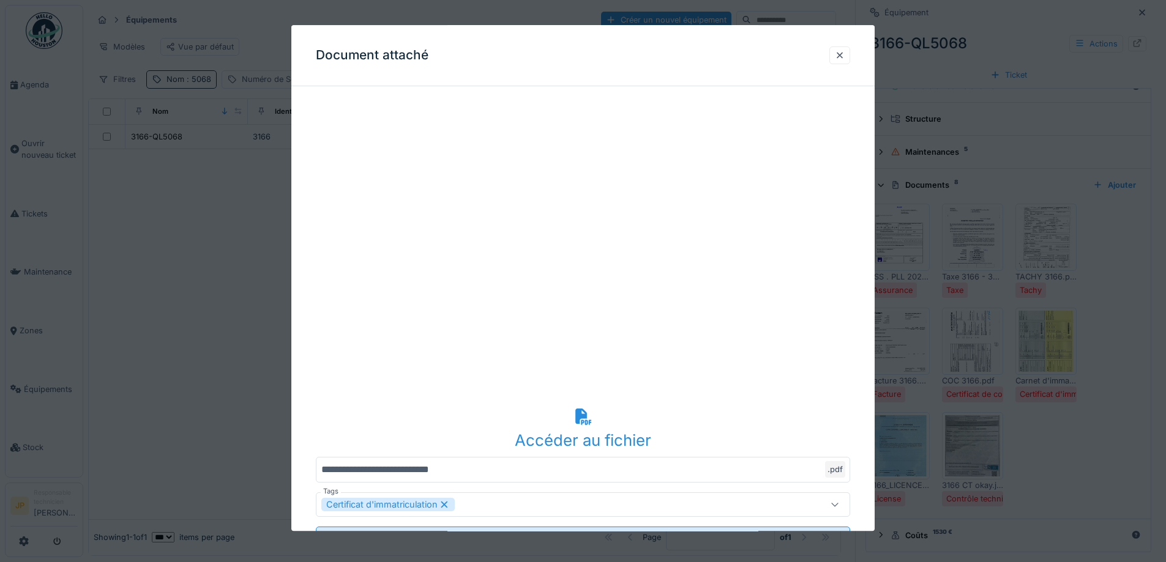
drag, startPoint x: 843, startPoint y: 63, endPoint x: 918, endPoint y: 19, distance: 87.2
click at [843, 63] on div at bounding box center [839, 56] width 21 height 18
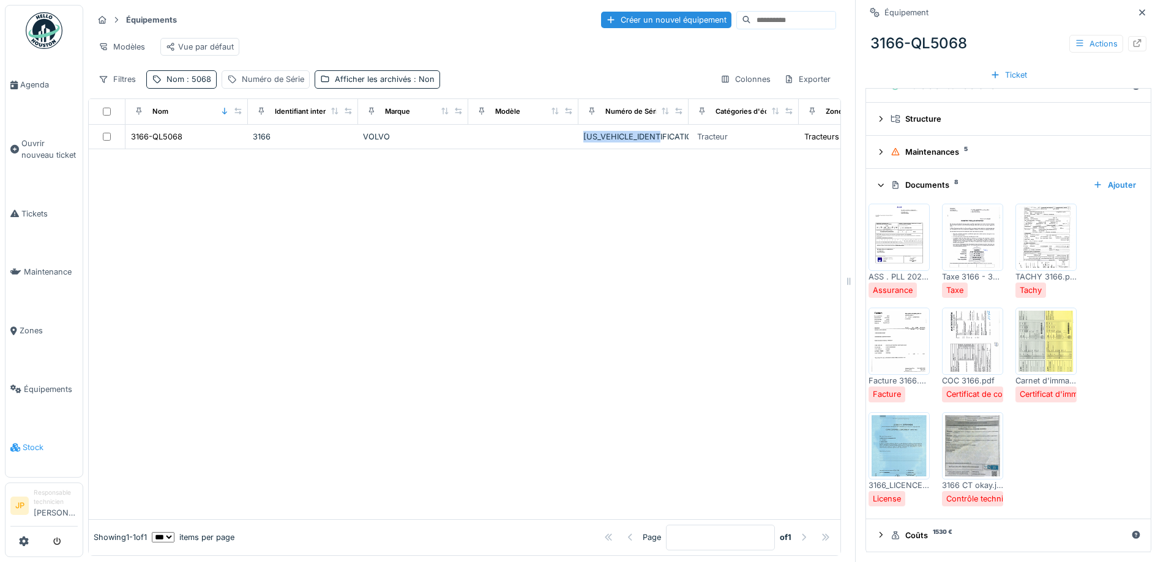
click at [35, 442] on span "Stock" at bounding box center [50, 448] width 55 height 12
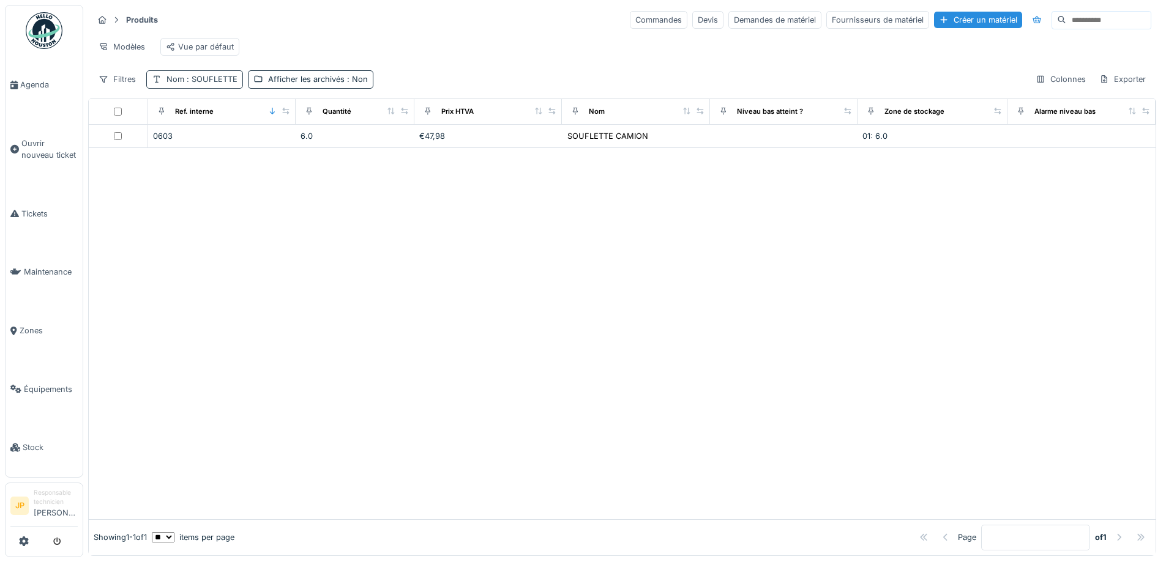
click at [207, 84] on span ": SOUFLETTE" at bounding box center [210, 79] width 53 height 9
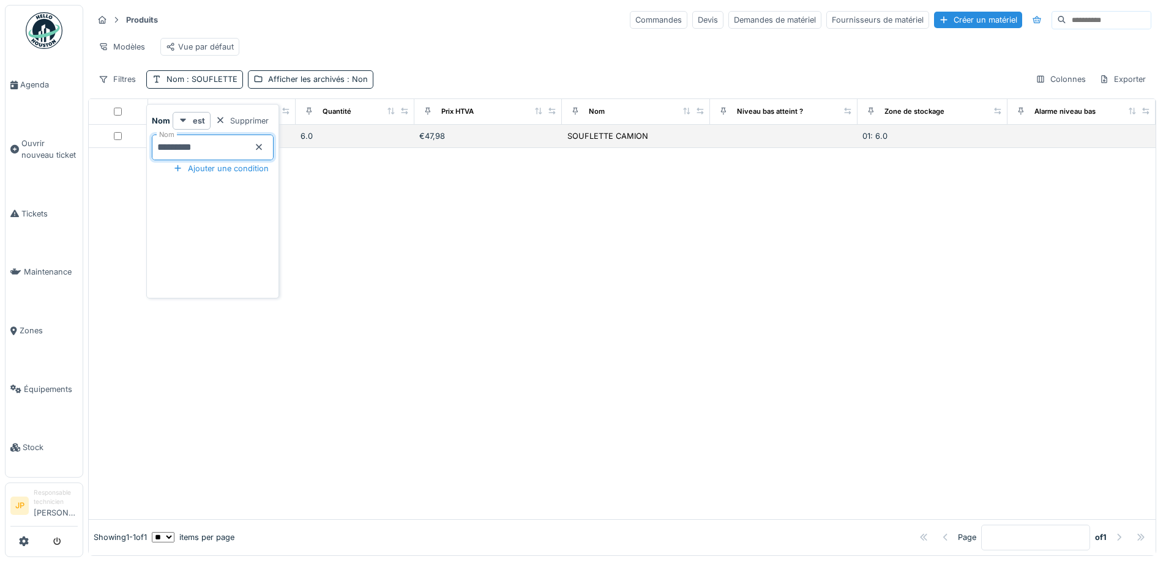
drag, startPoint x: 226, startPoint y: 146, endPoint x: 141, endPoint y: 153, distance: 85.9
click at [141, 153] on body "Agenda Ouvrir nouveau ticket Tickets Maintenance Zones Équipements Stock JP Res…" at bounding box center [583, 281] width 1166 height 562
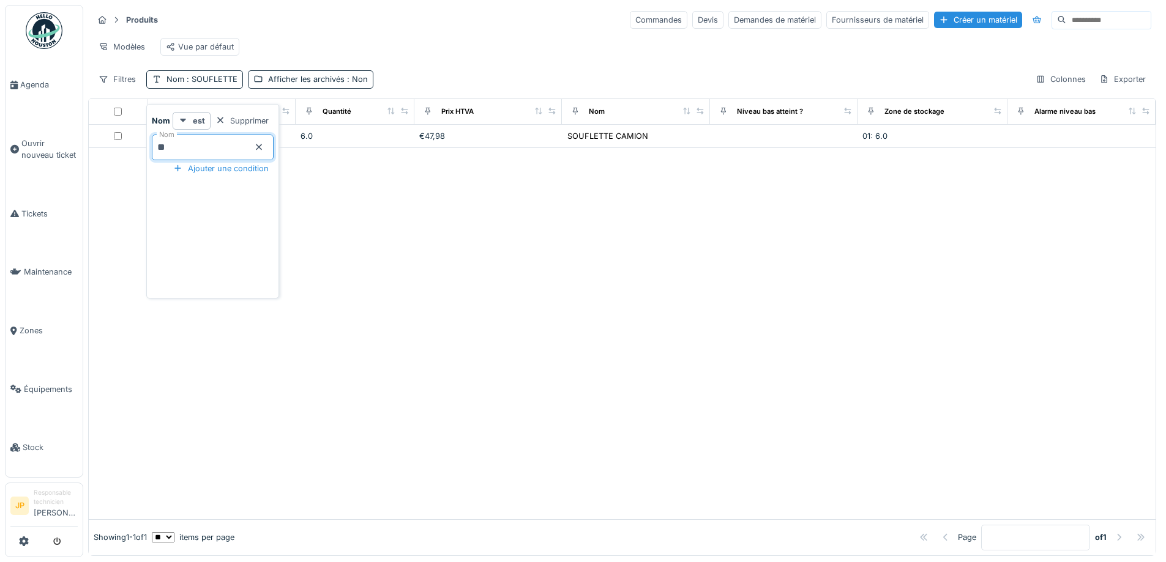
type input "*"
type input "*****"
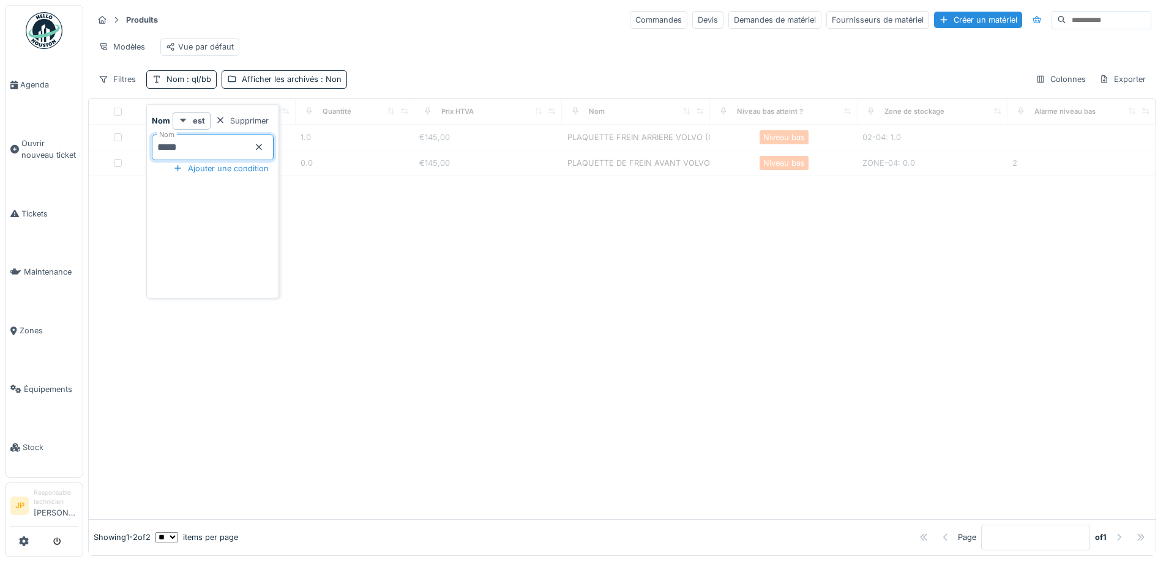
click at [515, 291] on div at bounding box center [622, 347] width 1067 height 343
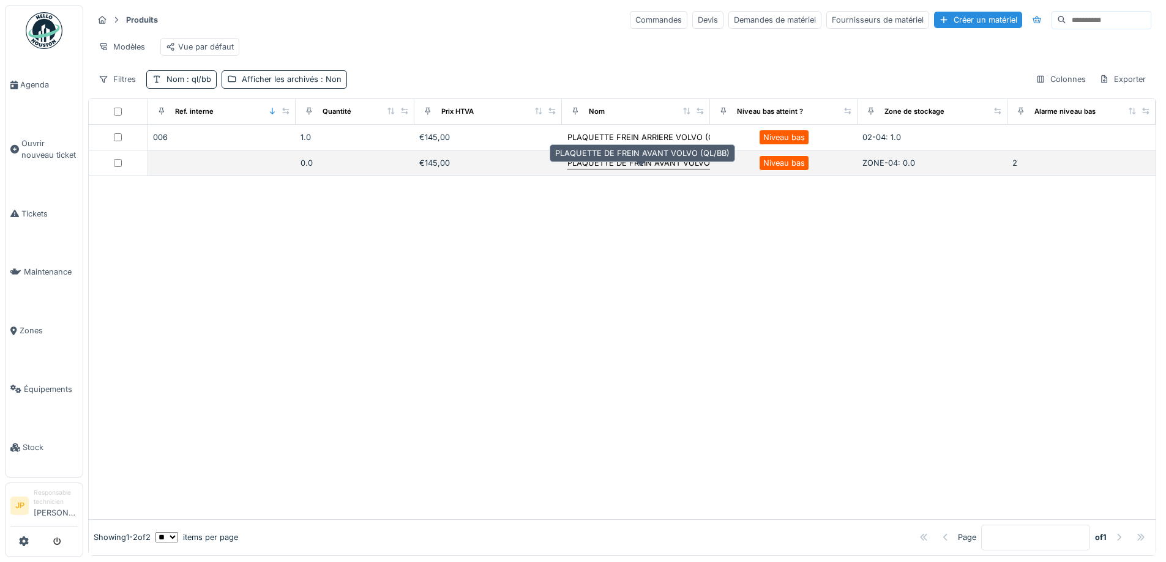
click at [617, 169] on div "PLAQUETTE DE FREIN AVANT VOLVO (QL/BB)" at bounding box center [654, 163] width 174 height 12
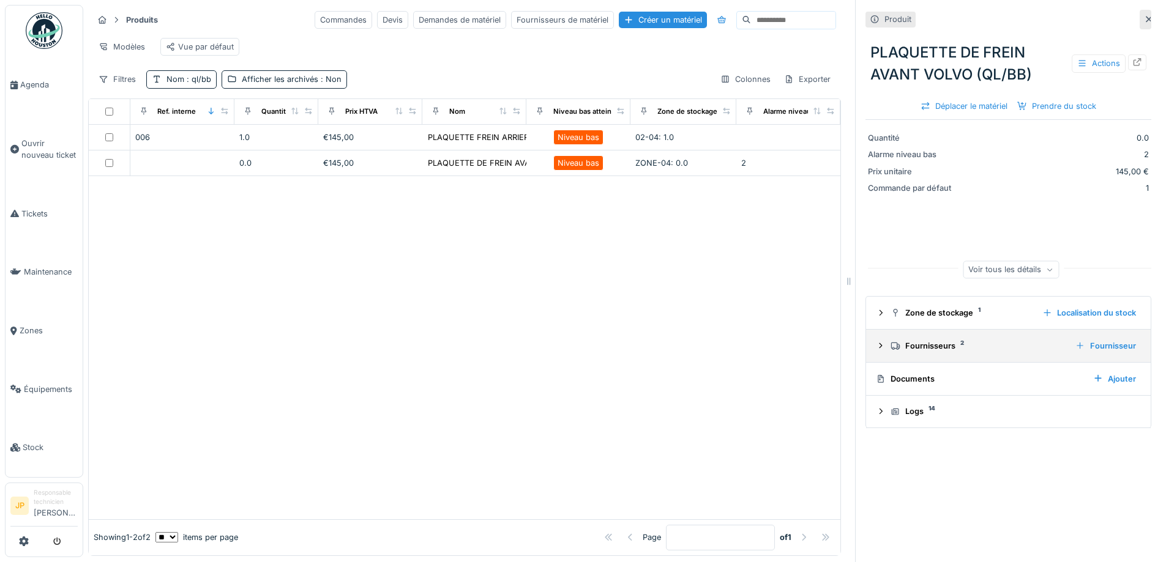
click at [914, 346] on div "Fournisseurs 2" at bounding box center [978, 346] width 175 height 12
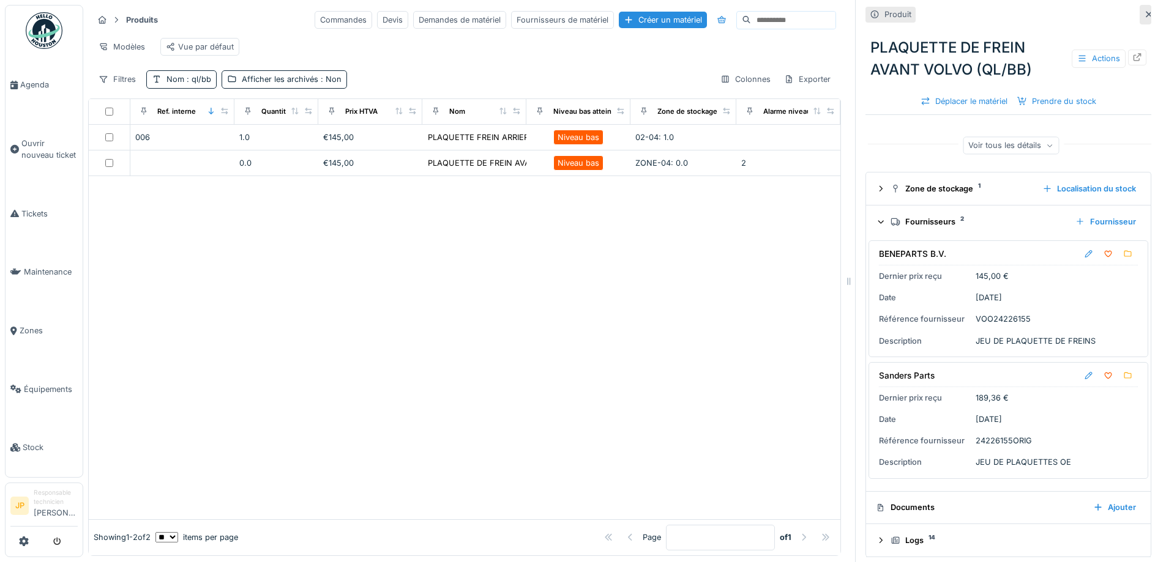
scroll to position [131, 0]
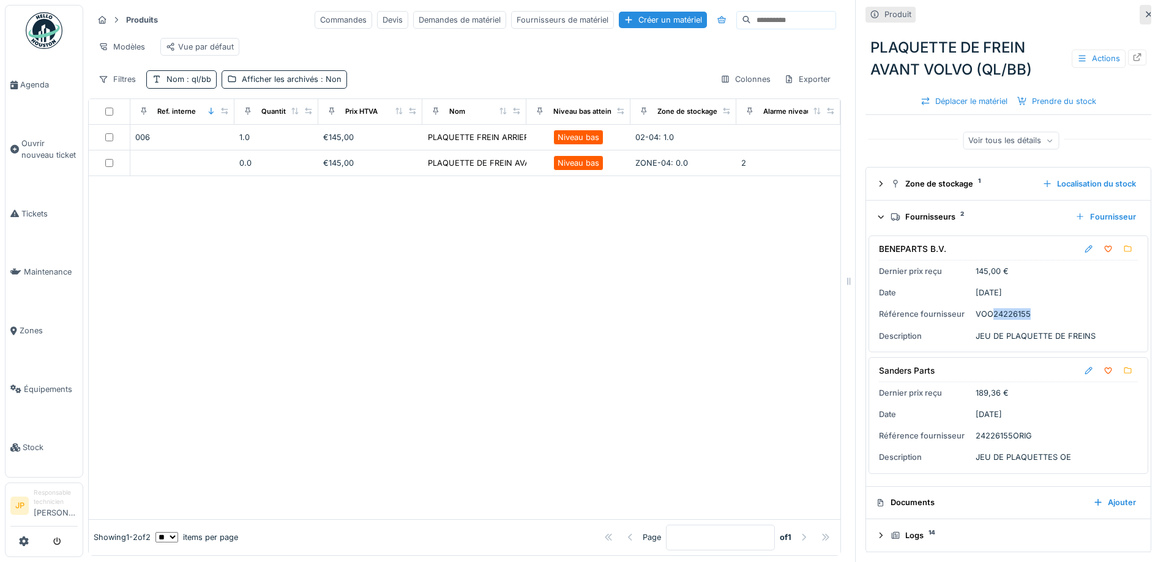
drag, startPoint x: 983, startPoint y: 314, endPoint x: 1020, endPoint y: 315, distance: 37.4
click at [1020, 315] on div "BENEPARTS B.V. Dernier prix reçu 145,00 € Date [DATE] Référence fournisseur VOO…" at bounding box center [1008, 294] width 280 height 117
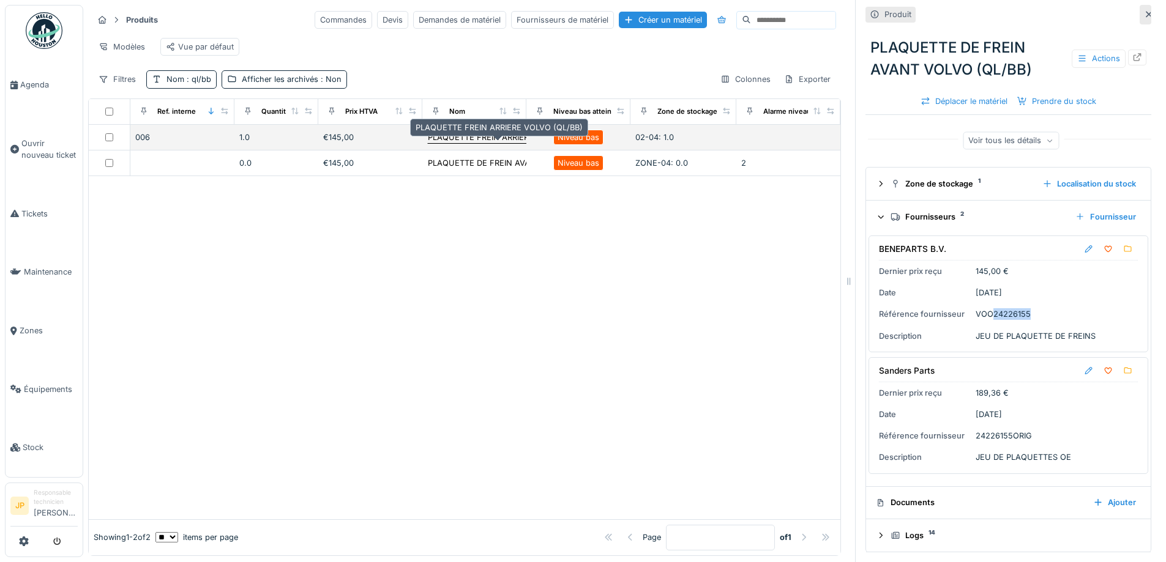
click at [470, 143] on div "PLAQUETTE FREIN ARRIERE VOLVO (QL/BB)" at bounding box center [511, 138] width 167 height 12
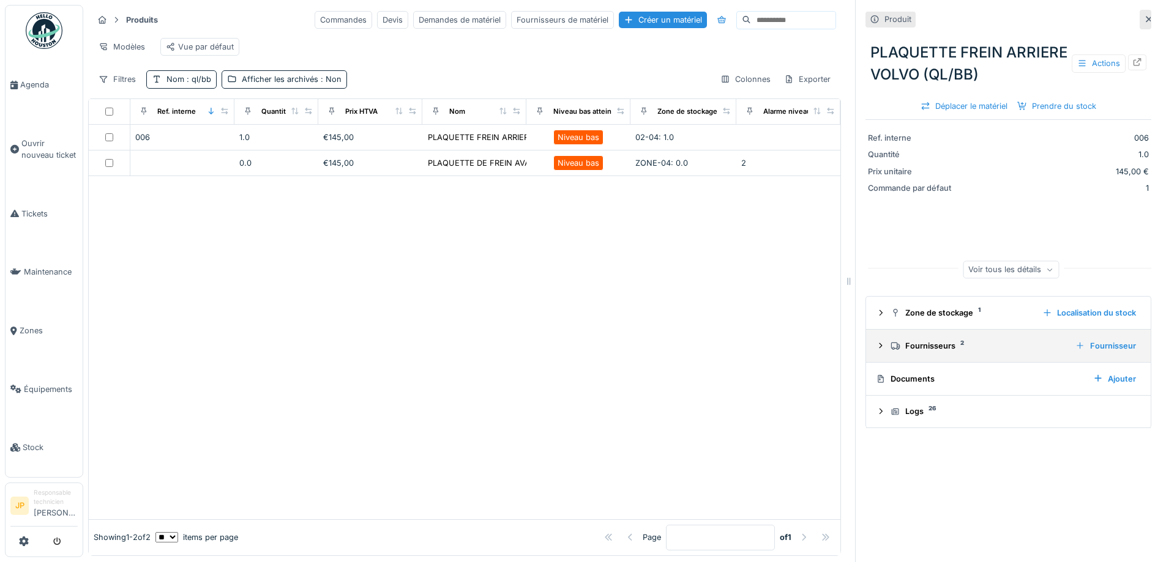
click at [924, 339] on div "Fournisseurs 2 Fournisseur" at bounding box center [1008, 346] width 265 height 17
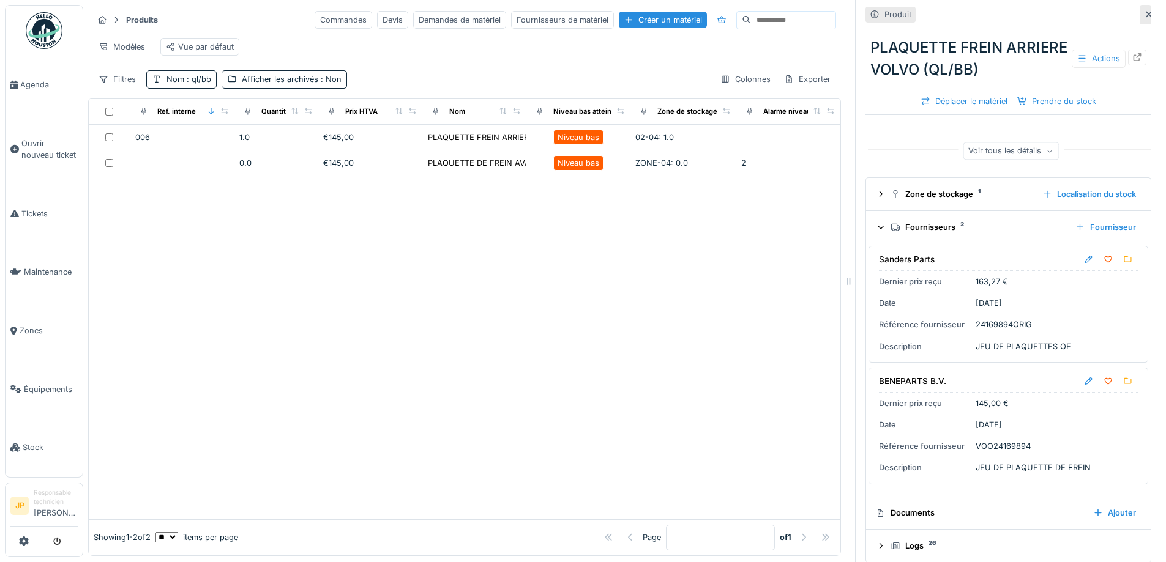
scroll to position [131, 0]
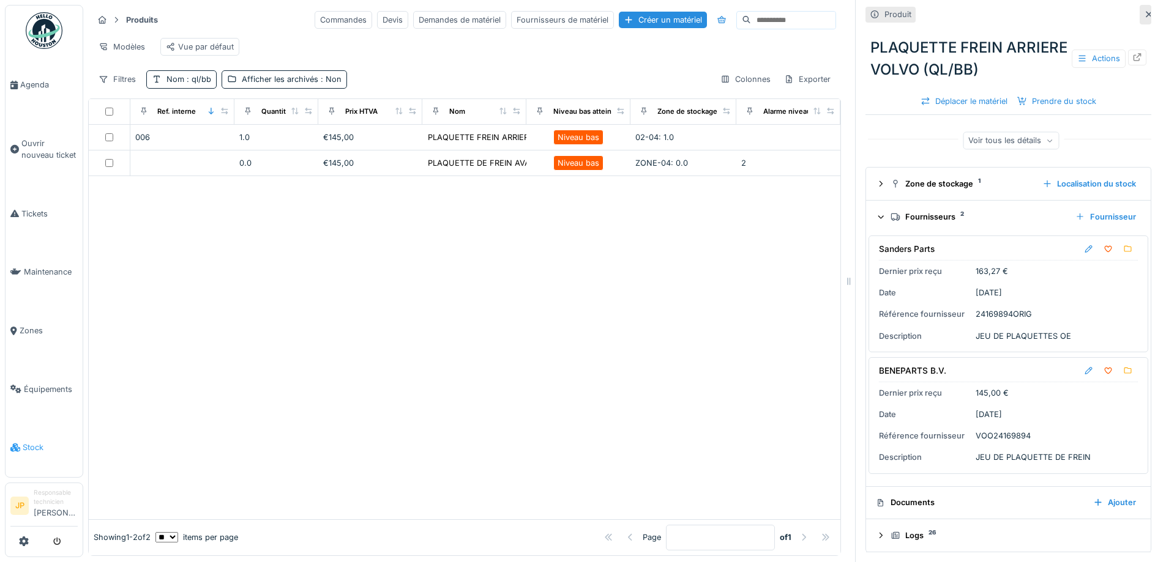
click at [35, 442] on span "Stock" at bounding box center [50, 448] width 55 height 12
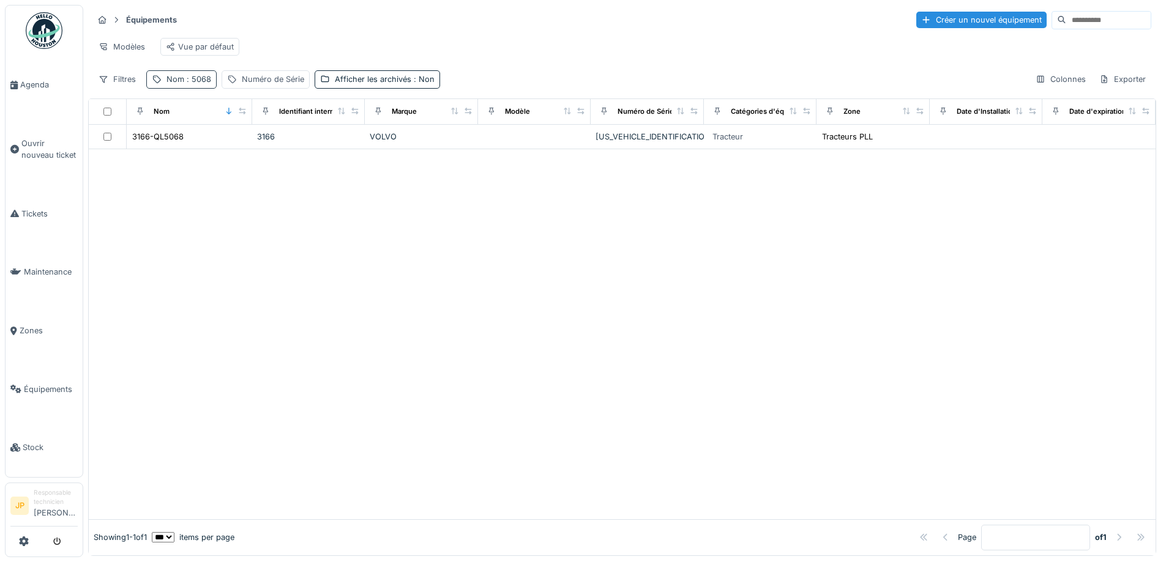
click at [196, 84] on span ": 5068" at bounding box center [197, 79] width 27 height 9
drag, startPoint x: 186, startPoint y: 151, endPoint x: 144, endPoint y: 159, distance: 42.4
click at [144, 159] on body "Agenda Ouvrir nouveau ticket Tickets Maintenance Zones Équipements Stock JP Res…" at bounding box center [583, 281] width 1166 height 562
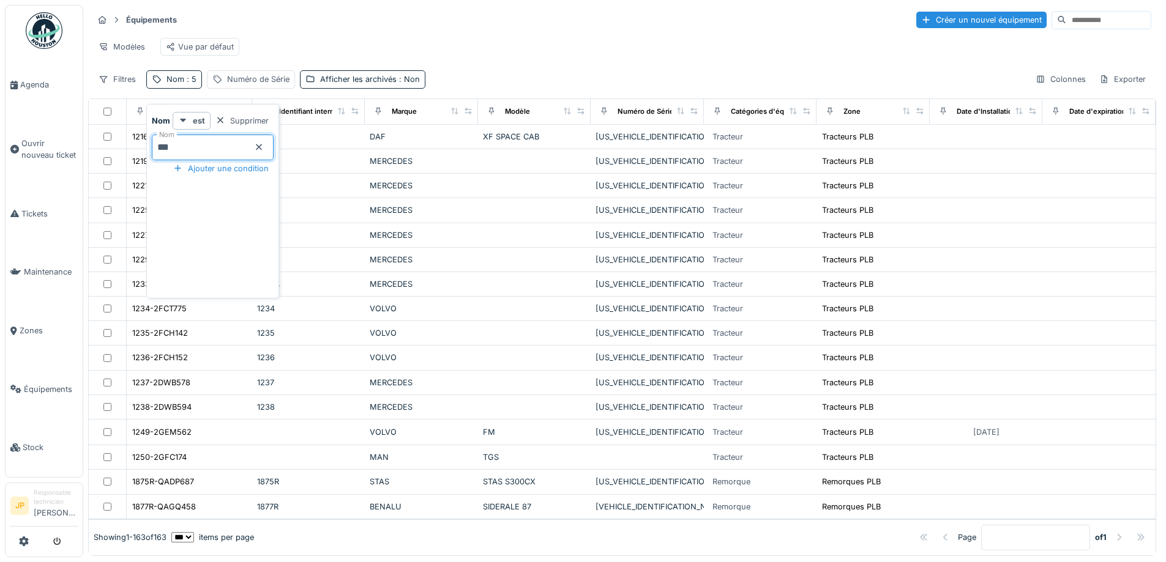
type input "****"
click at [518, 37] on div "Modèles Vue par défaut" at bounding box center [622, 47] width 1058 height 28
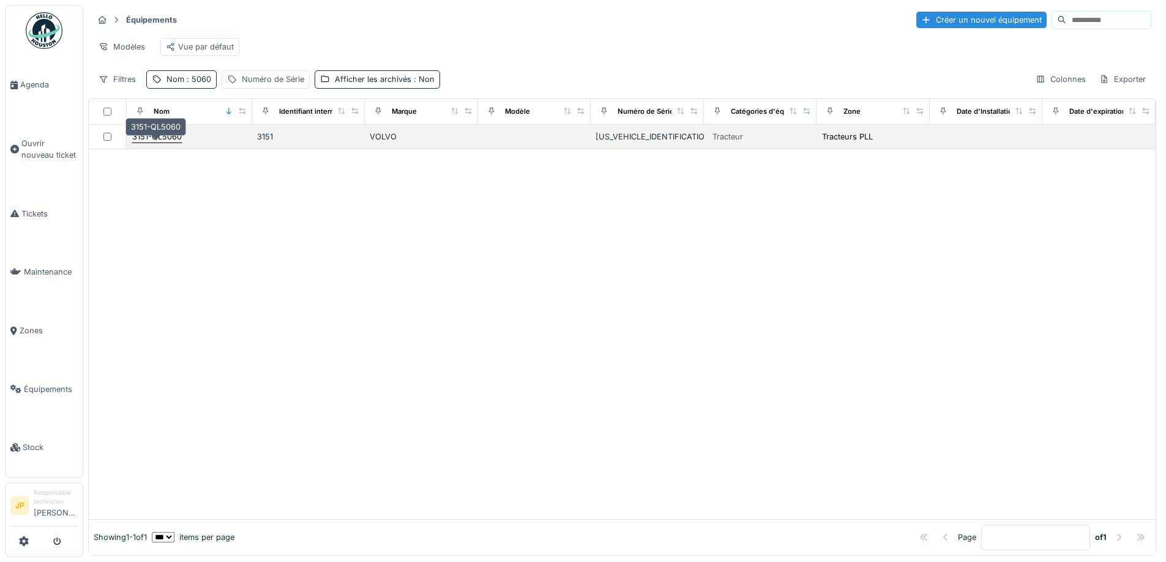
click at [149, 143] on div "3151-QL5060" at bounding box center [157, 137] width 50 height 12
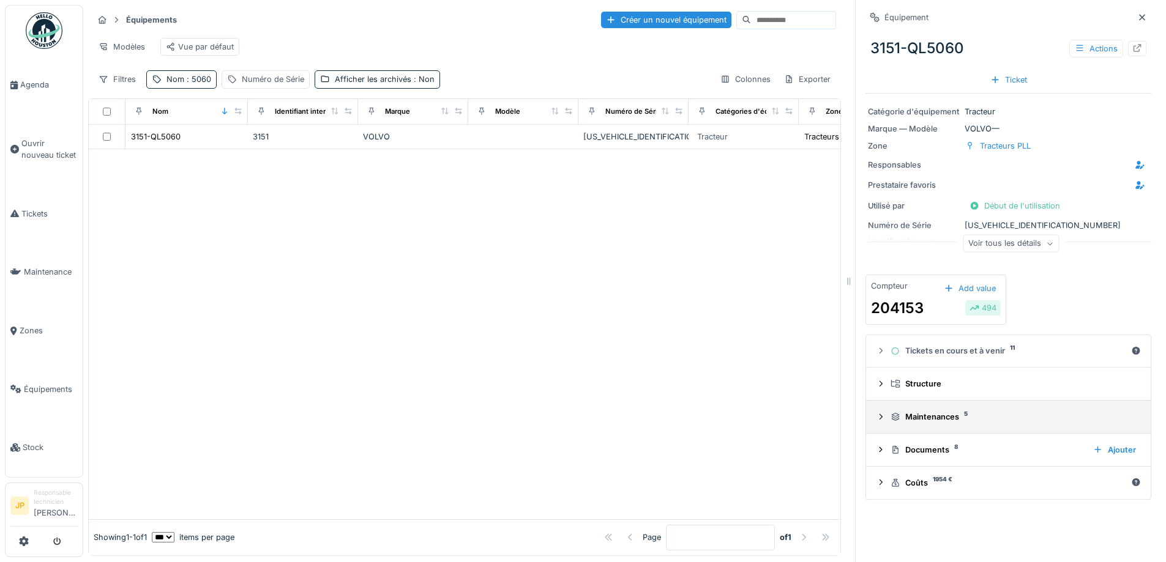
click at [922, 419] on div "Maintenances 5" at bounding box center [1013, 417] width 245 height 12
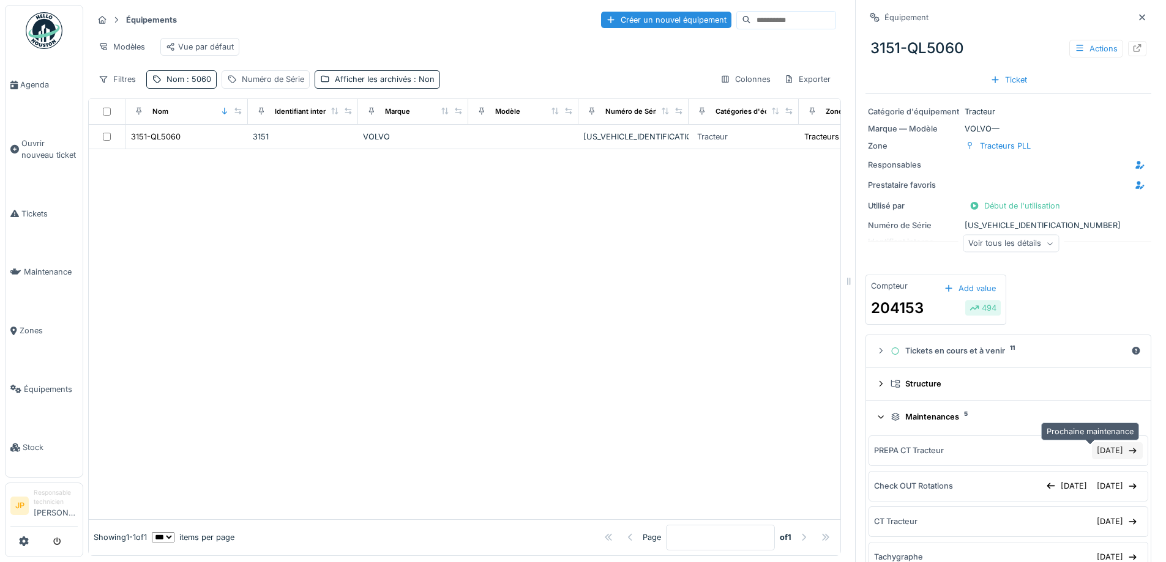
click at [1096, 455] on div "[DATE]" at bounding box center [1117, 450] width 51 height 17
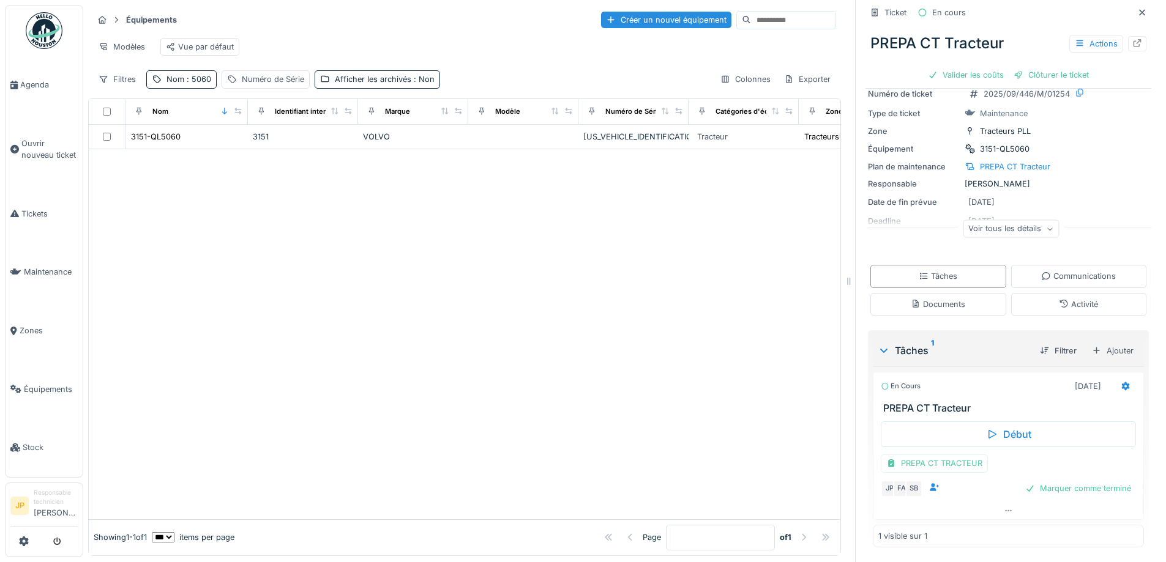
scroll to position [36, 0]
click at [1074, 299] on div "Activité" at bounding box center [1078, 305] width 39 height 12
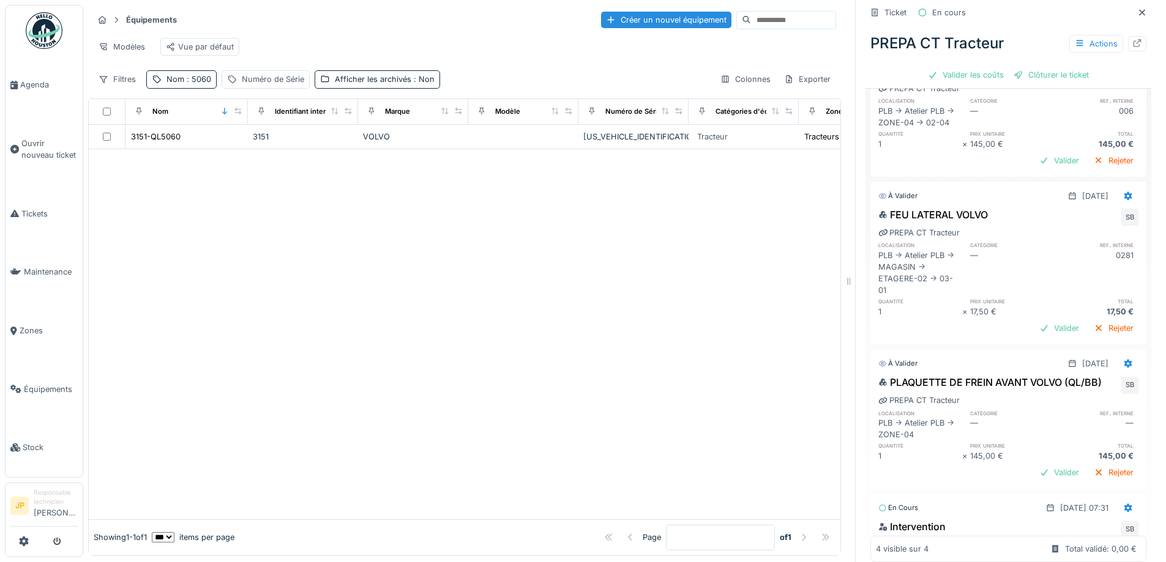
scroll to position [430, 0]
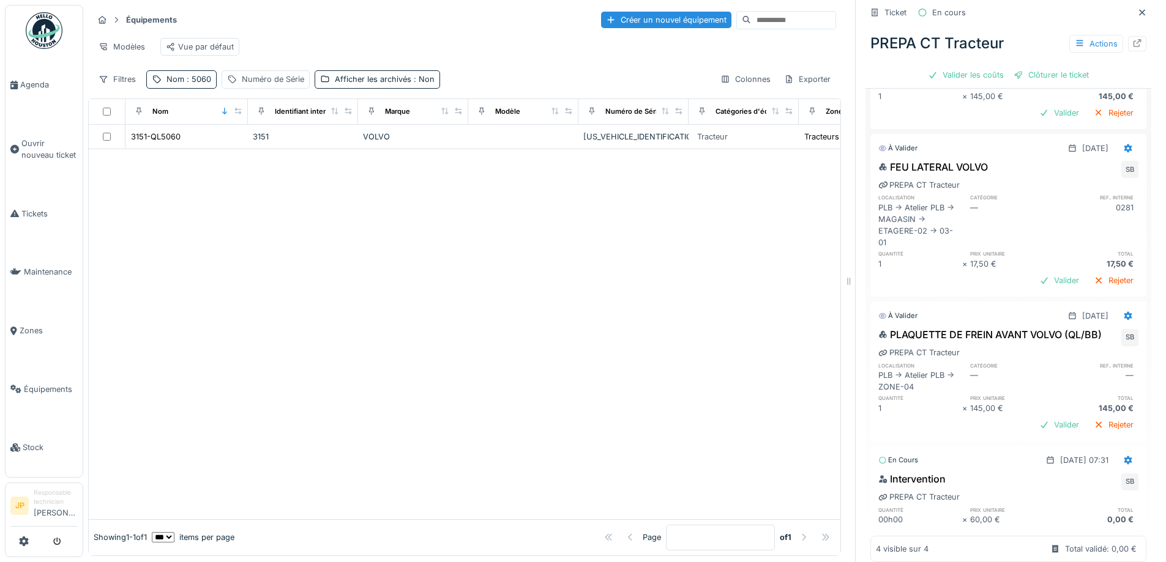
drag, startPoint x: 408, startPoint y: 278, endPoint x: 586, endPoint y: 204, distance: 192.9
click at [409, 278] on div at bounding box center [465, 334] width 752 height 370
click at [1133, 6] on div at bounding box center [1142, 12] width 18 height 15
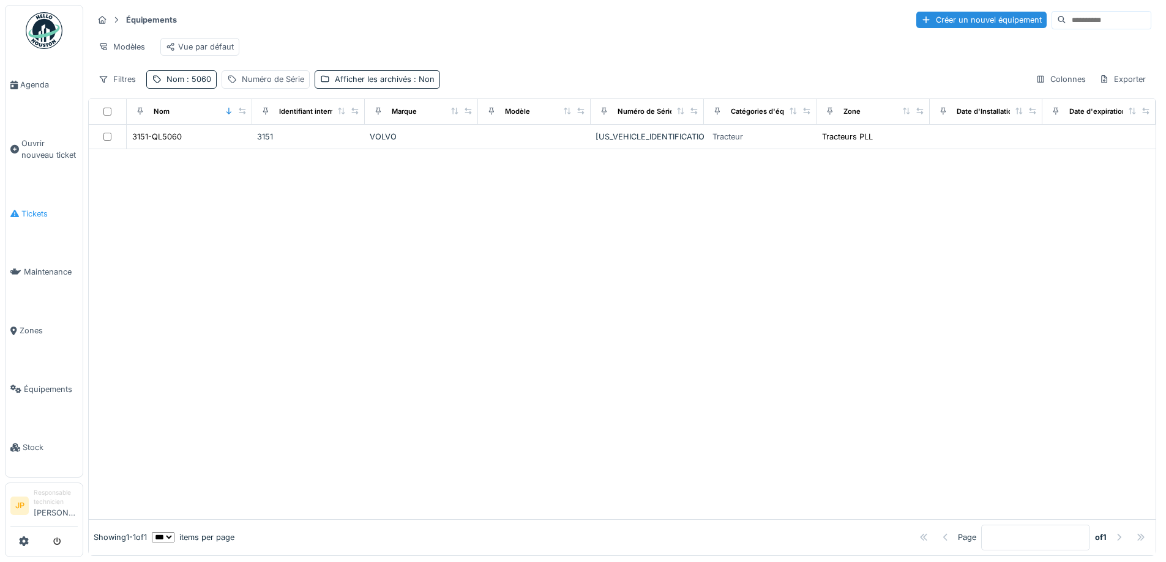
click at [38, 212] on span "Tickets" at bounding box center [49, 214] width 56 height 12
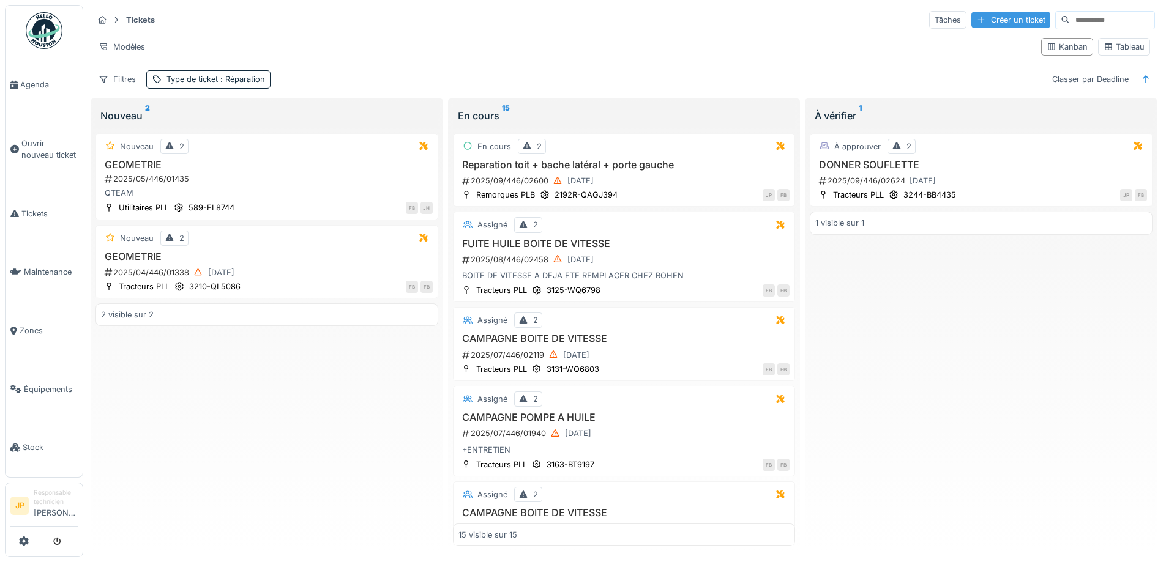
click at [972, 23] on div "Créer un ticket" at bounding box center [1010, 20] width 79 height 17
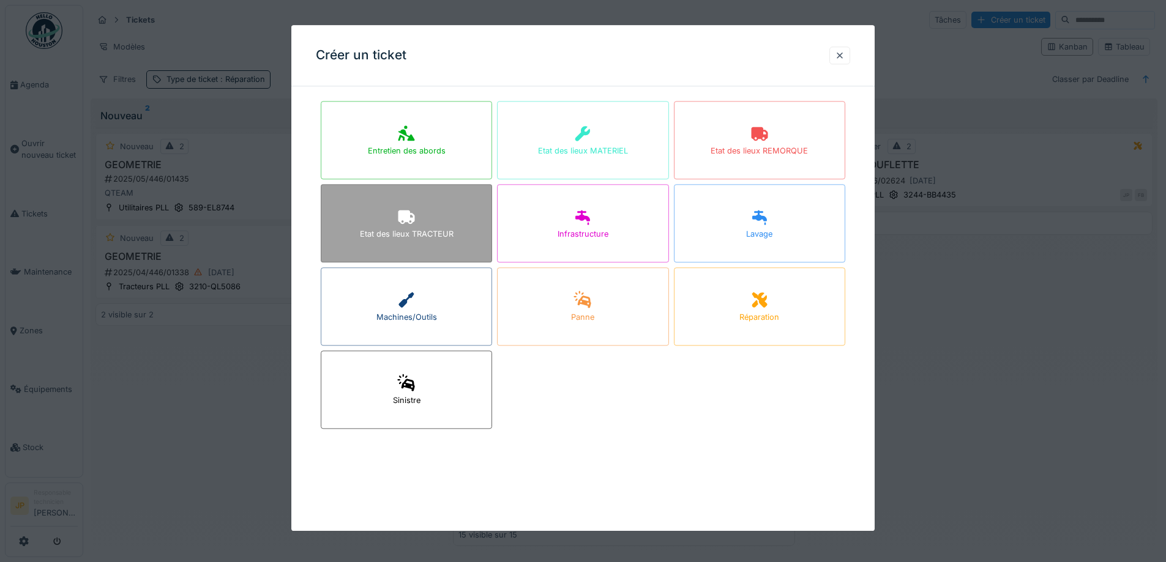
click at [384, 223] on div "Etat des lieux TRACTEUR" at bounding box center [406, 223] width 171 height 78
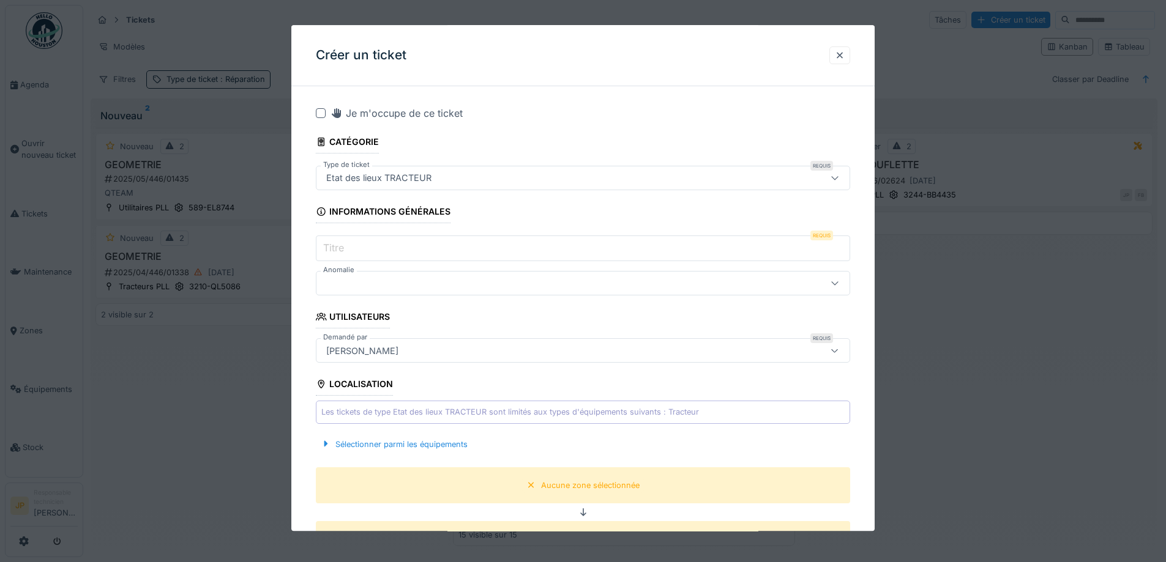
click at [321, 111] on div at bounding box center [321, 113] width 10 height 10
click at [354, 251] on input "Titre" at bounding box center [583, 249] width 534 height 26
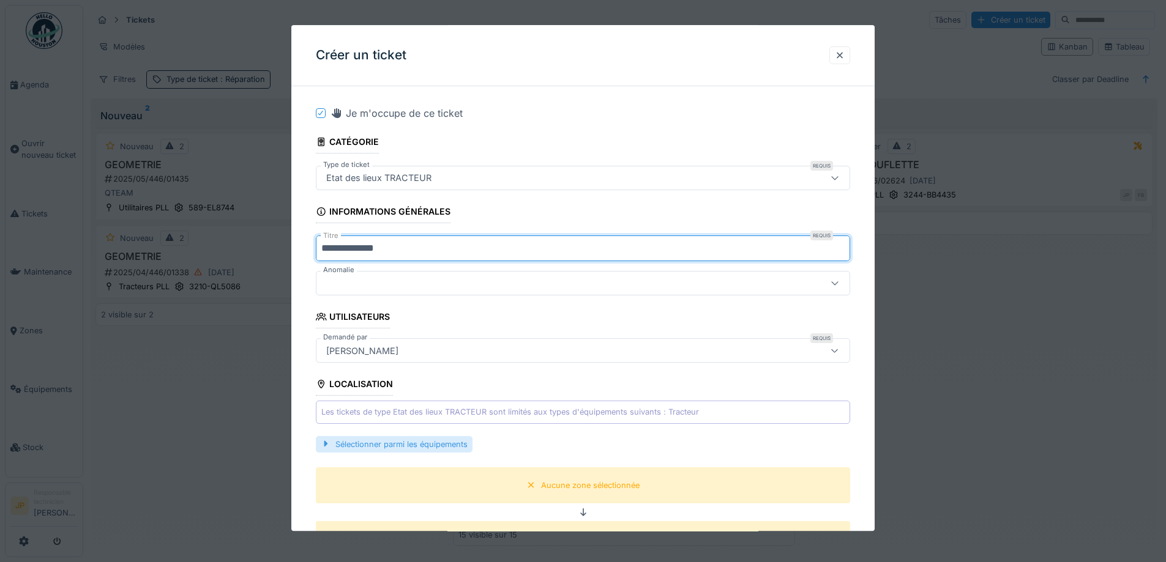
type input "**********"
click at [454, 442] on div "Sélectionner parmi les équipements" at bounding box center [394, 444] width 157 height 17
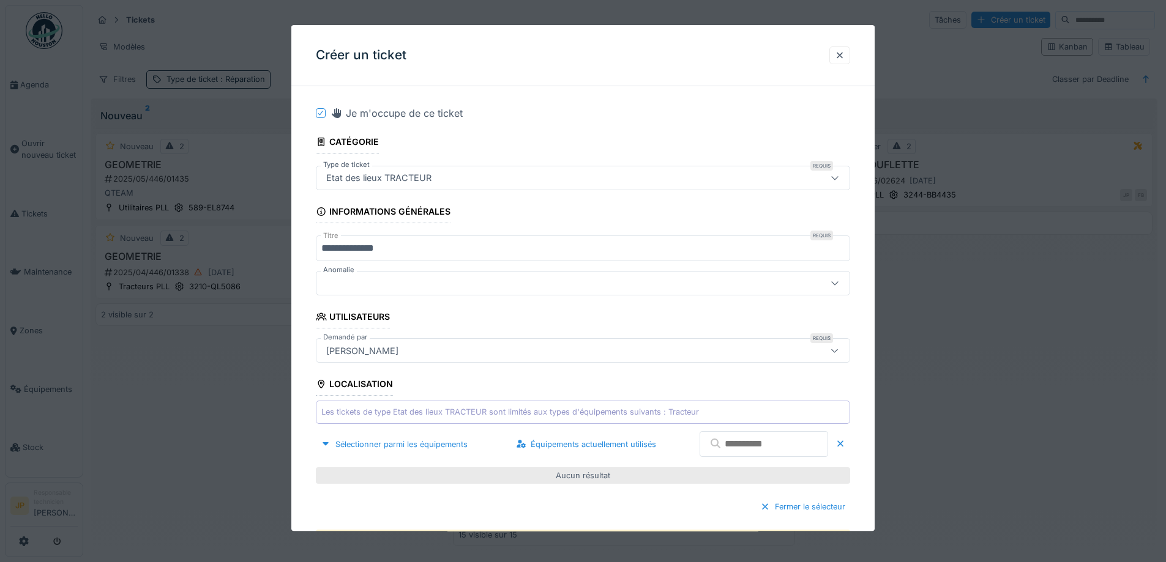
click at [725, 441] on input "text" at bounding box center [764, 445] width 129 height 26
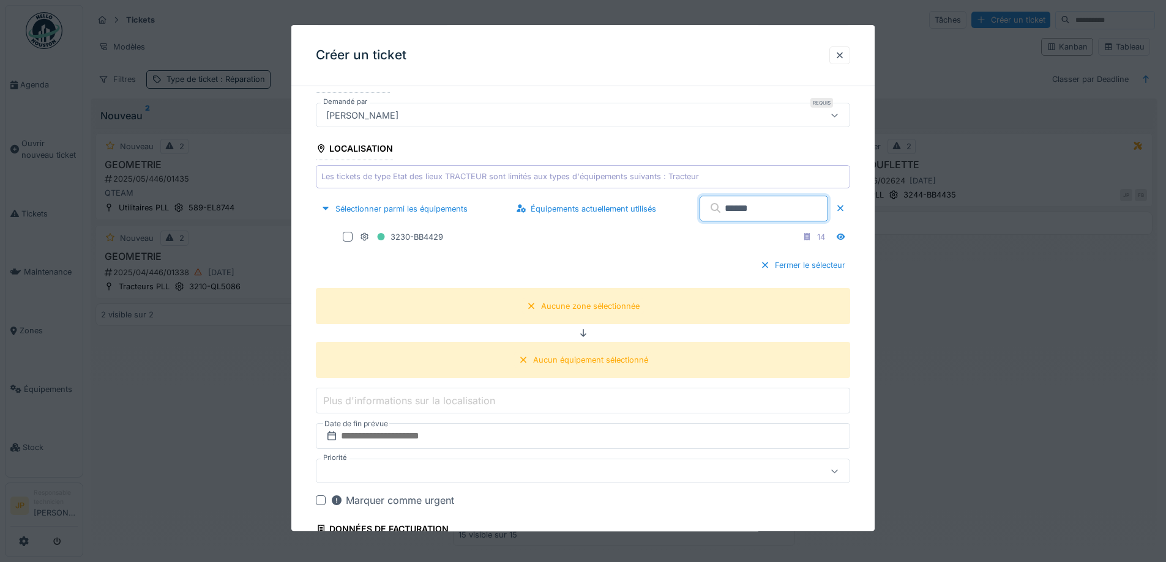
scroll to position [245, 0]
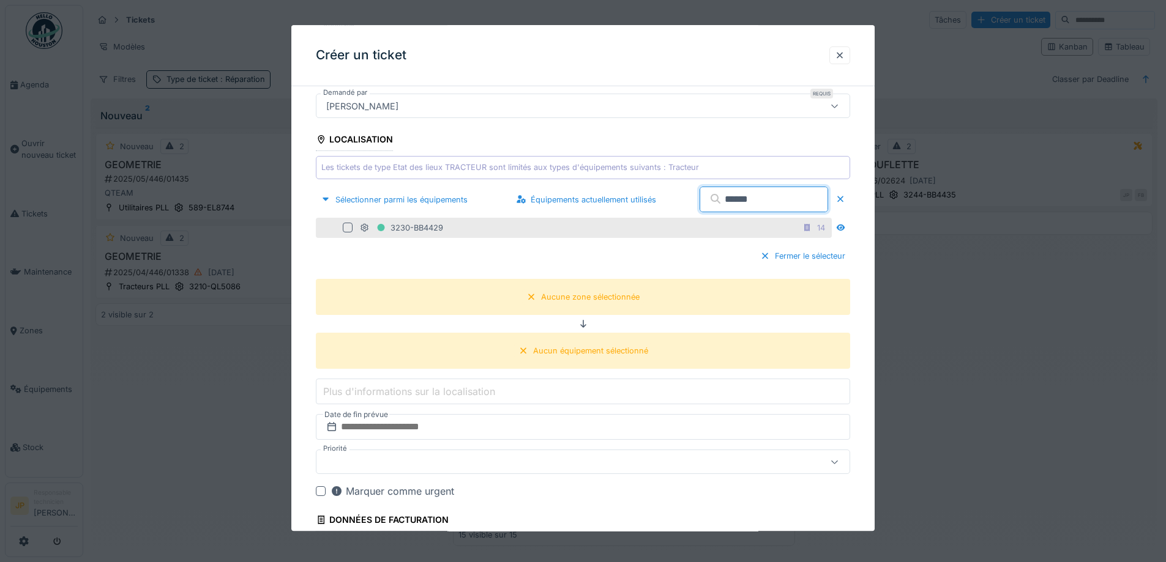
type input "******"
click at [346, 228] on div at bounding box center [348, 228] width 10 height 10
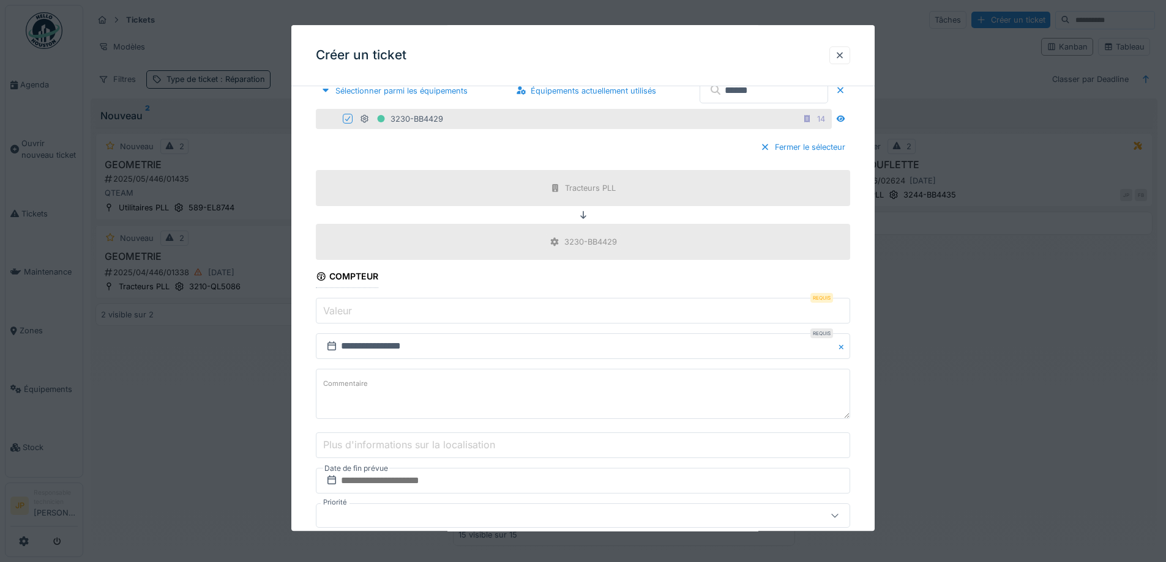
scroll to position [367, 0]
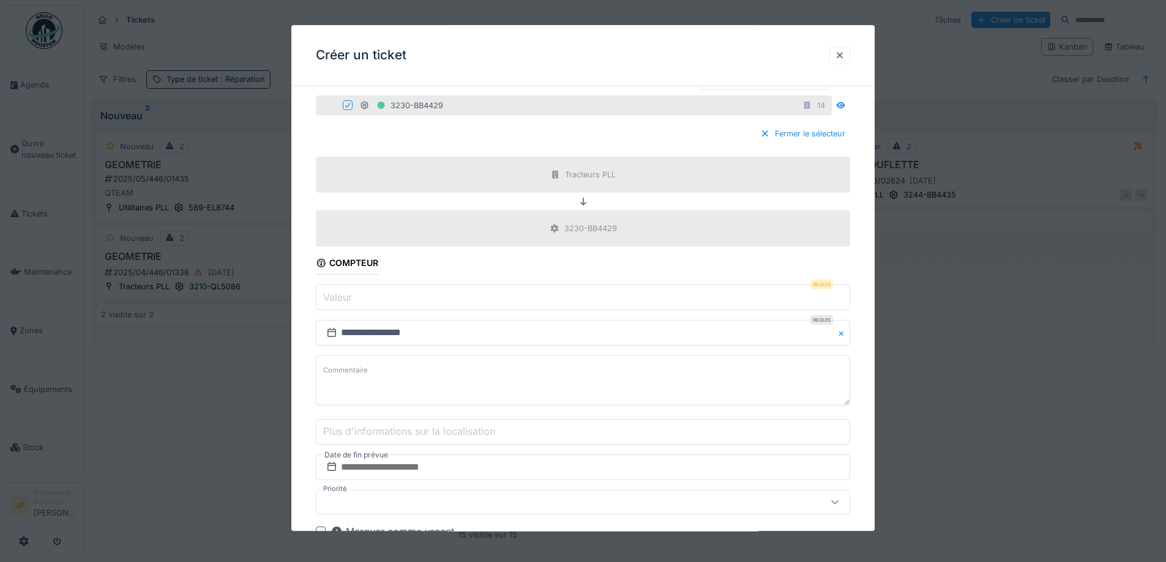
click at [398, 295] on input "Valeur" at bounding box center [583, 298] width 534 height 26
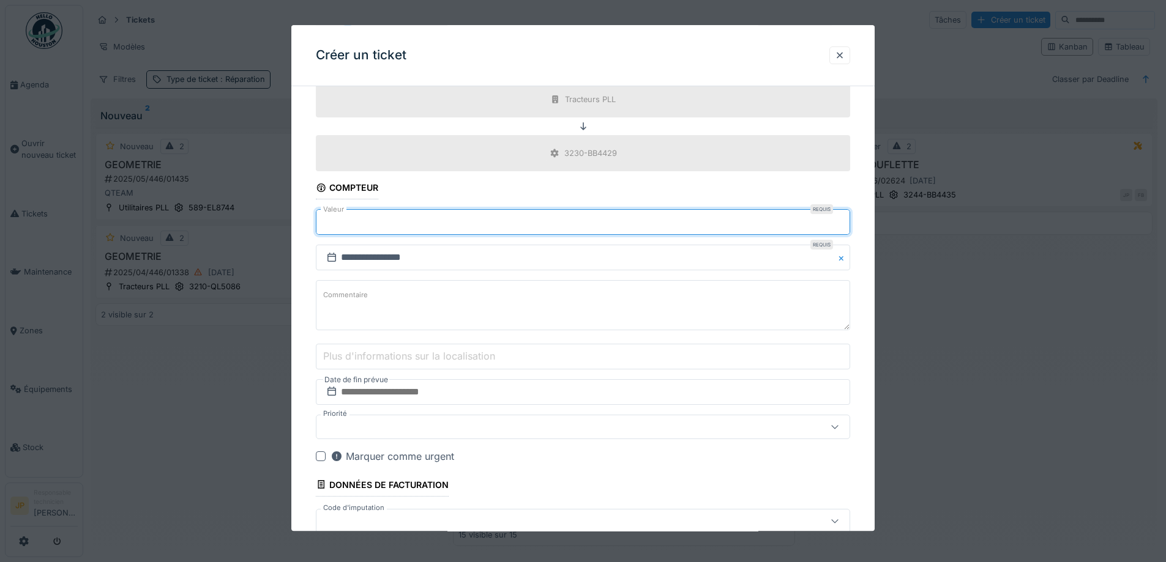
scroll to position [551, 0]
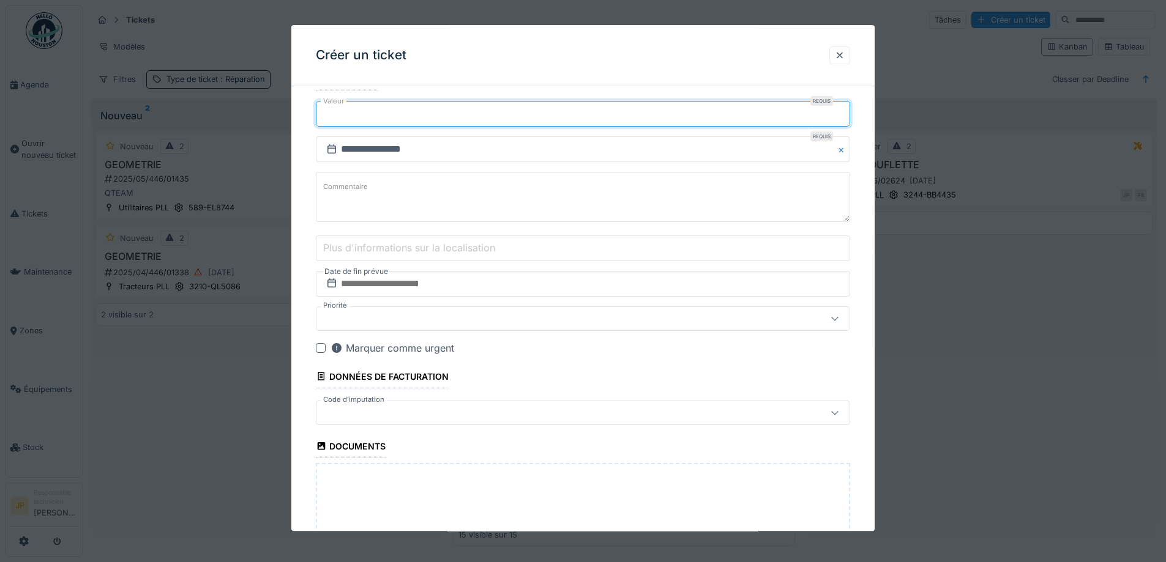
type input "******"
click at [421, 288] on input "text" at bounding box center [583, 284] width 534 height 26
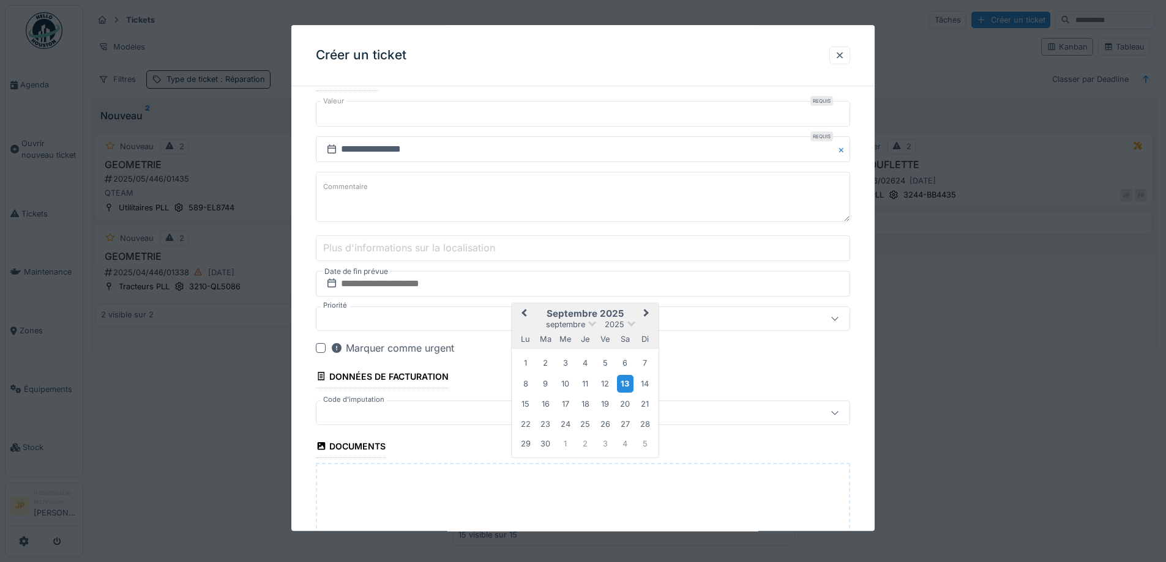
click at [625, 389] on div "13" at bounding box center [625, 384] width 17 height 18
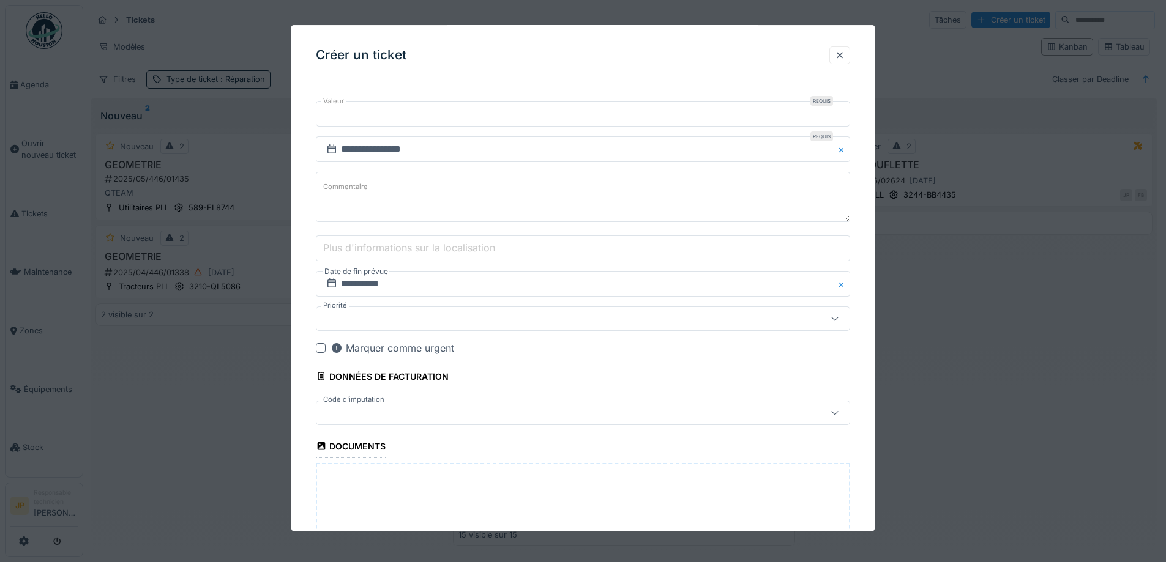
click at [407, 419] on div at bounding box center [583, 413] width 534 height 24
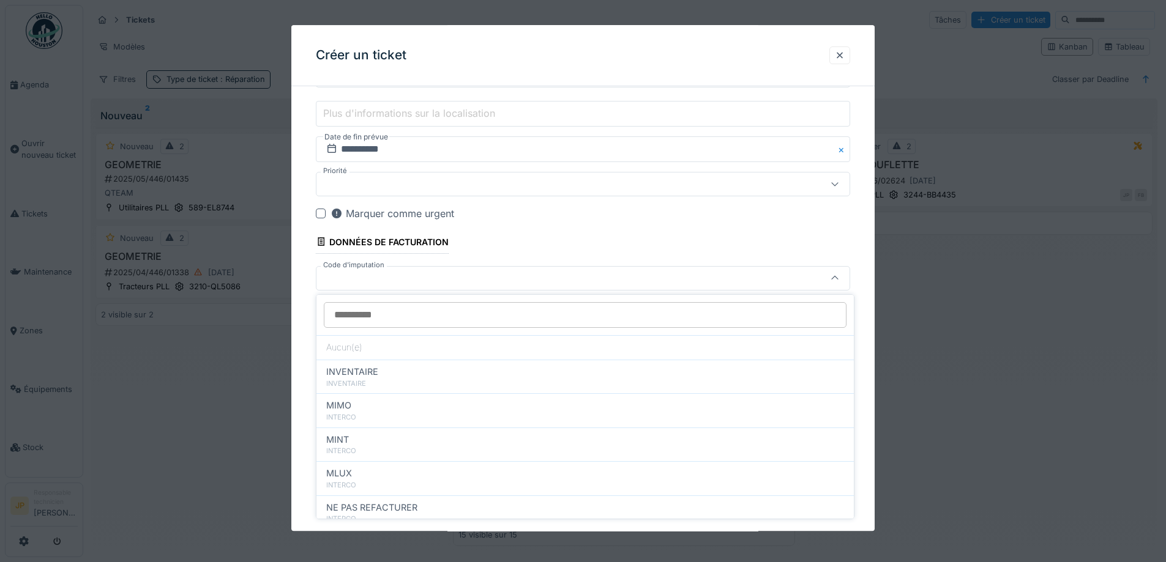
scroll to position [134, 0]
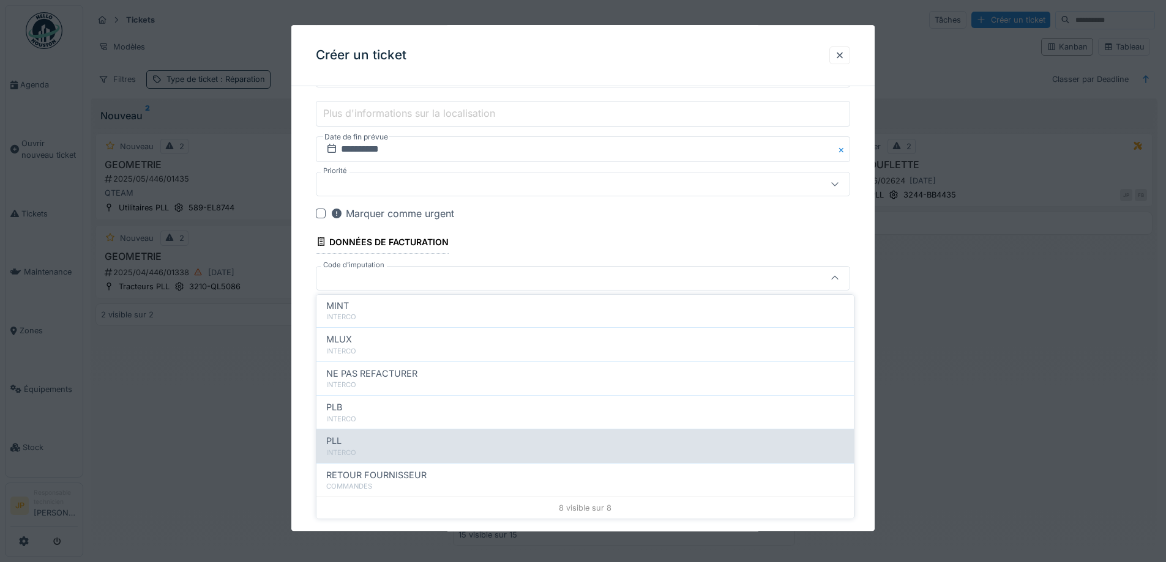
click at [360, 442] on div "PLL" at bounding box center [585, 441] width 518 height 13
type input "***"
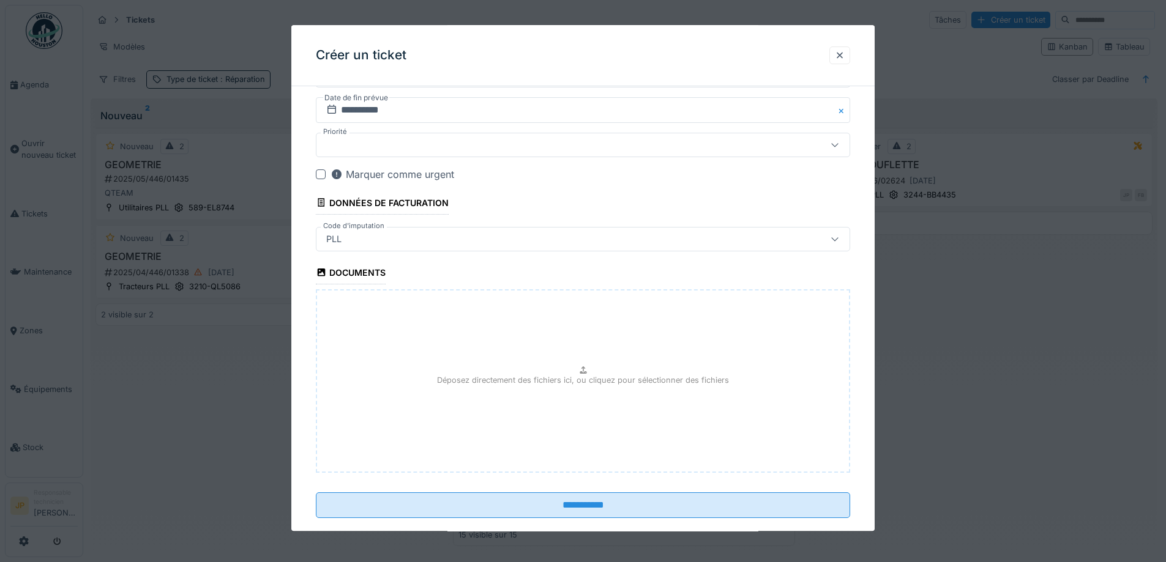
scroll to position [746, 0]
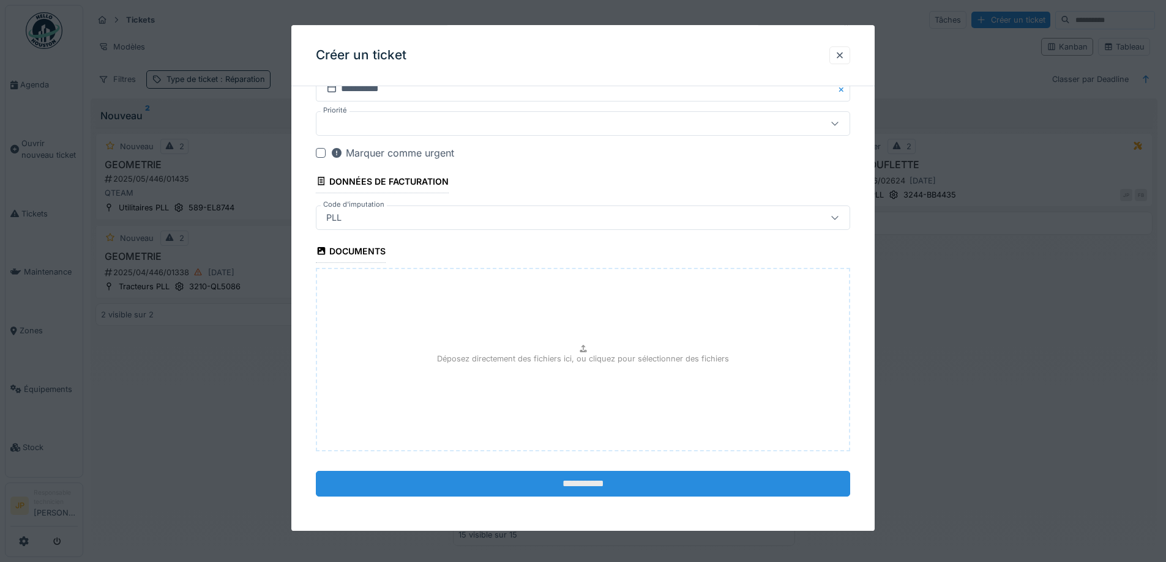
click at [589, 477] on input "**********" at bounding box center [583, 484] width 534 height 26
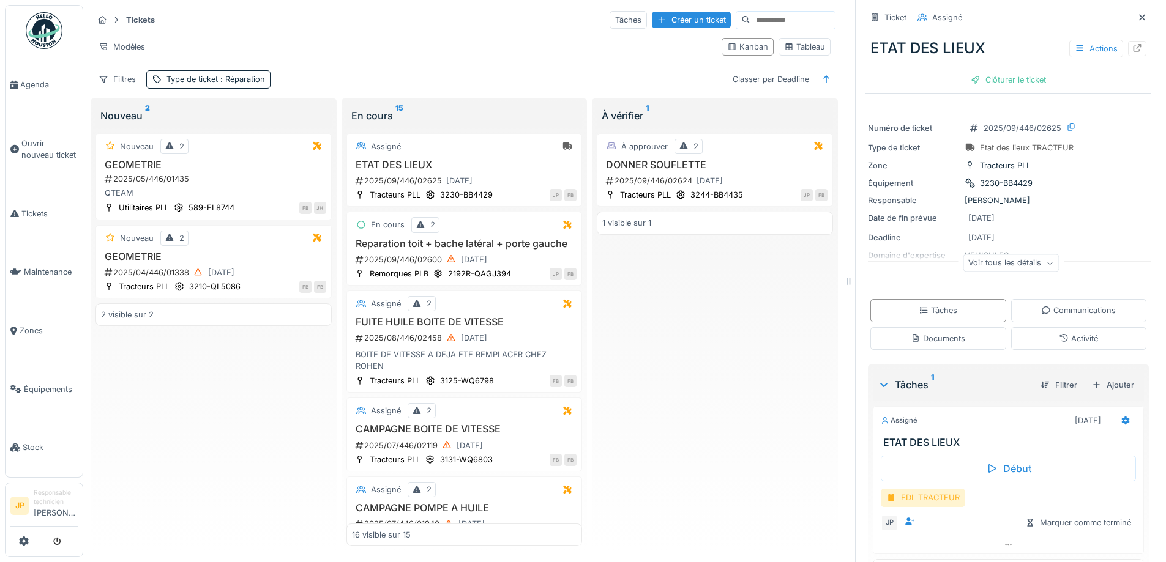
click at [919, 497] on div "EDL TRACTEUR" at bounding box center [923, 498] width 84 height 18
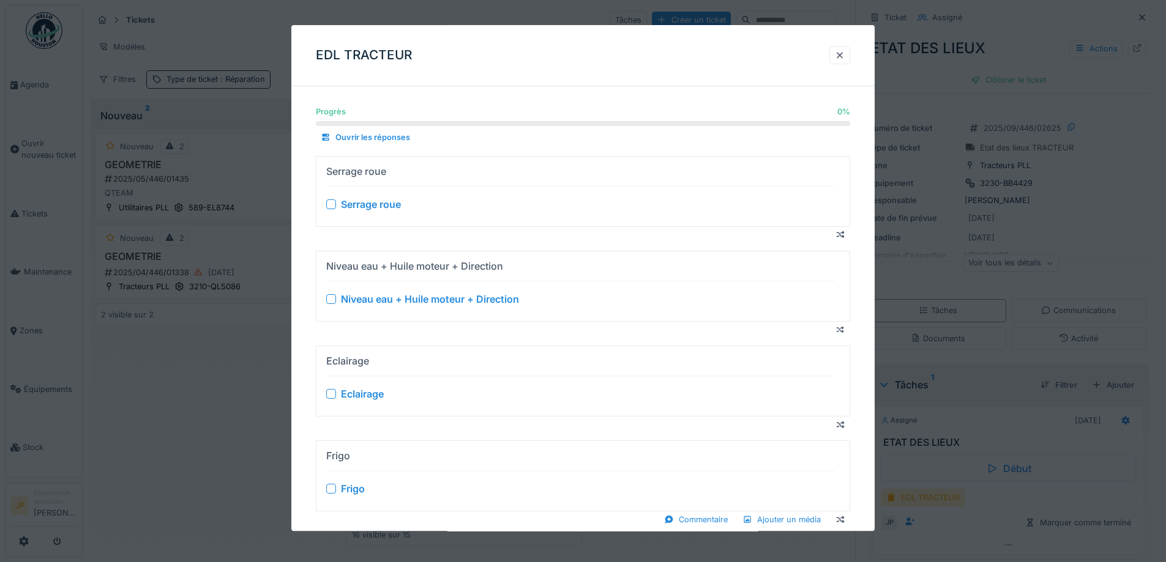
click at [329, 205] on div at bounding box center [331, 205] width 10 height 10
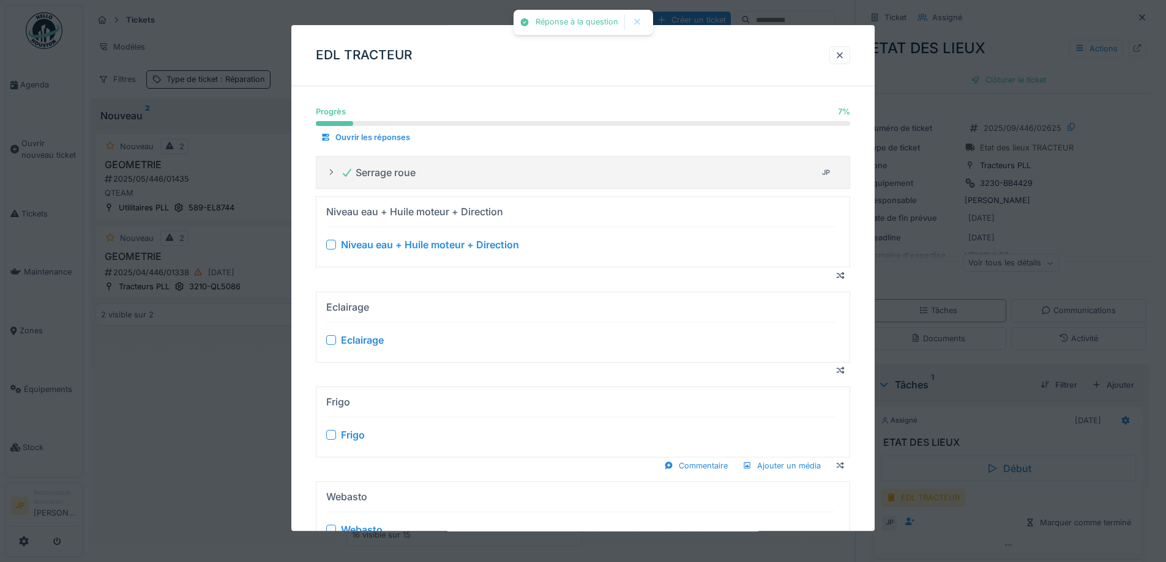
click at [329, 245] on div at bounding box center [331, 246] width 10 height 10
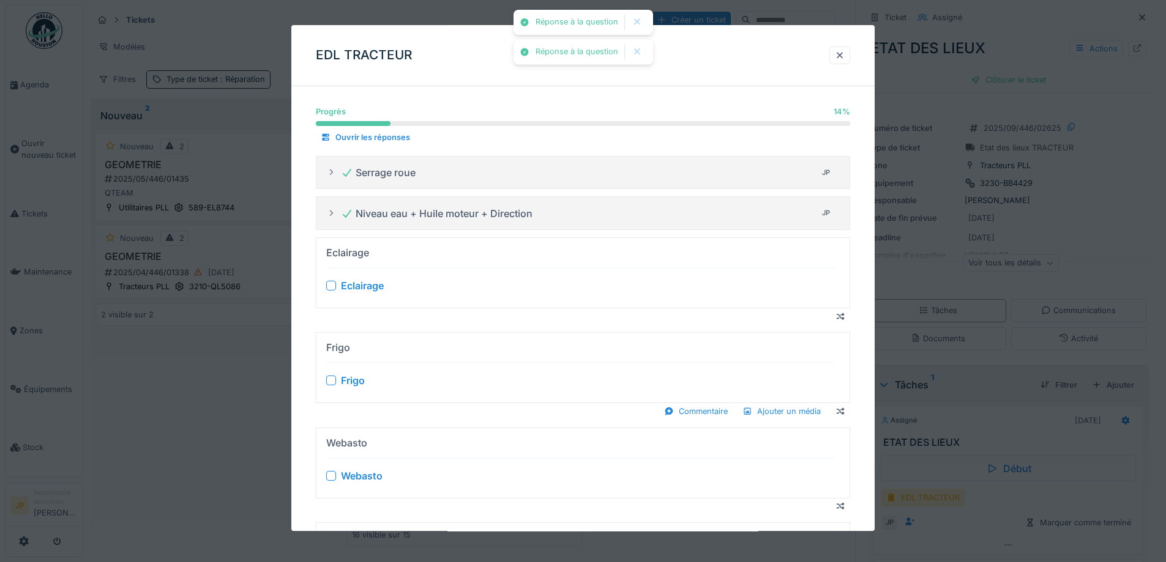
click at [332, 287] on div at bounding box center [331, 287] width 10 height 10
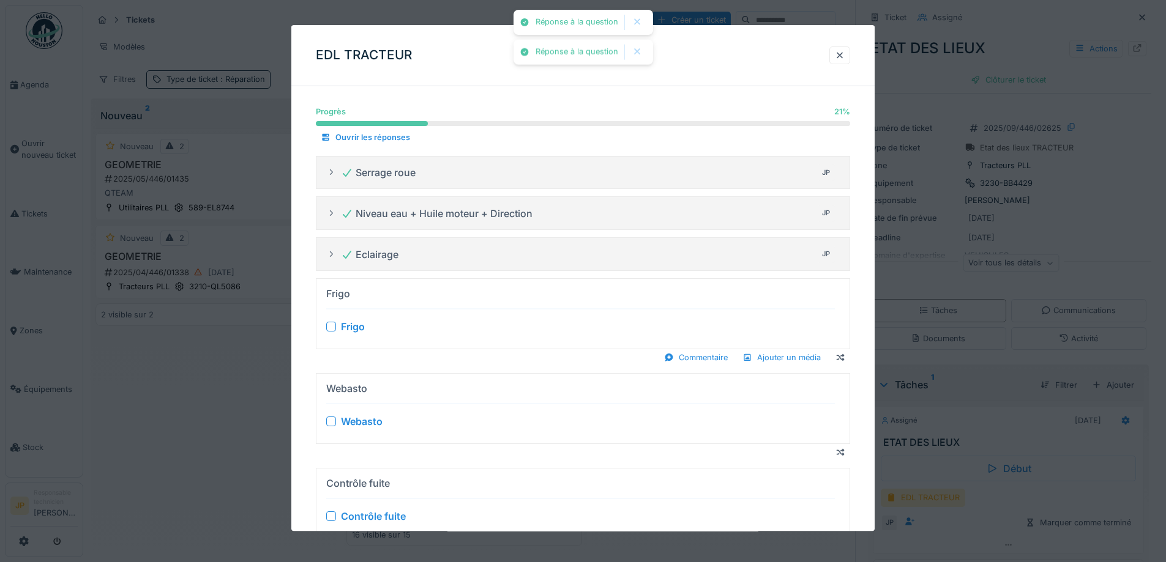
click at [332, 326] on div at bounding box center [331, 327] width 10 height 10
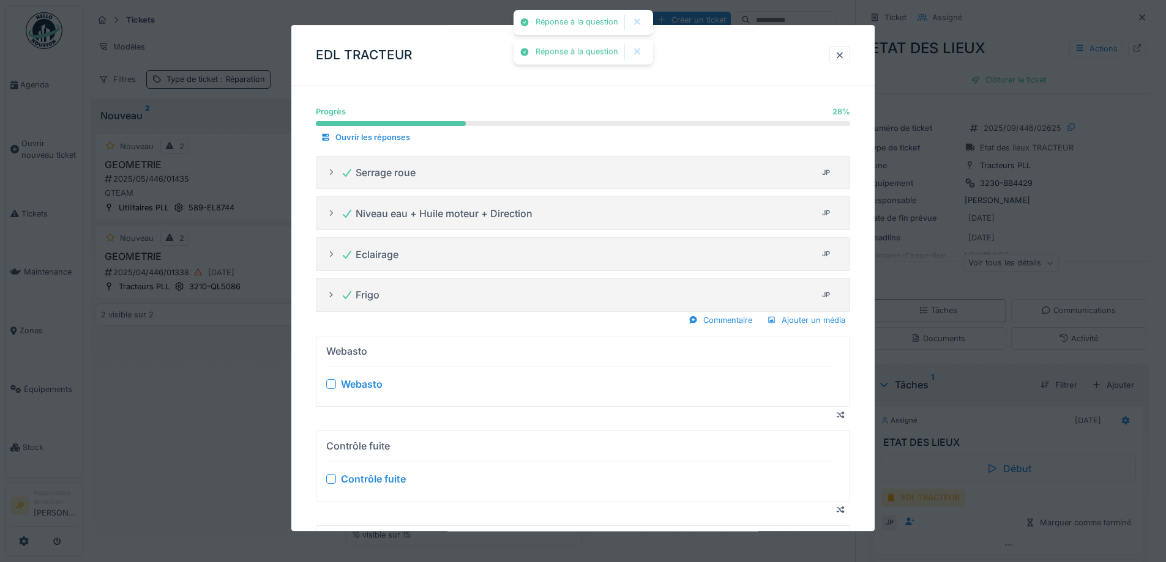
click at [333, 380] on div at bounding box center [331, 384] width 10 height 10
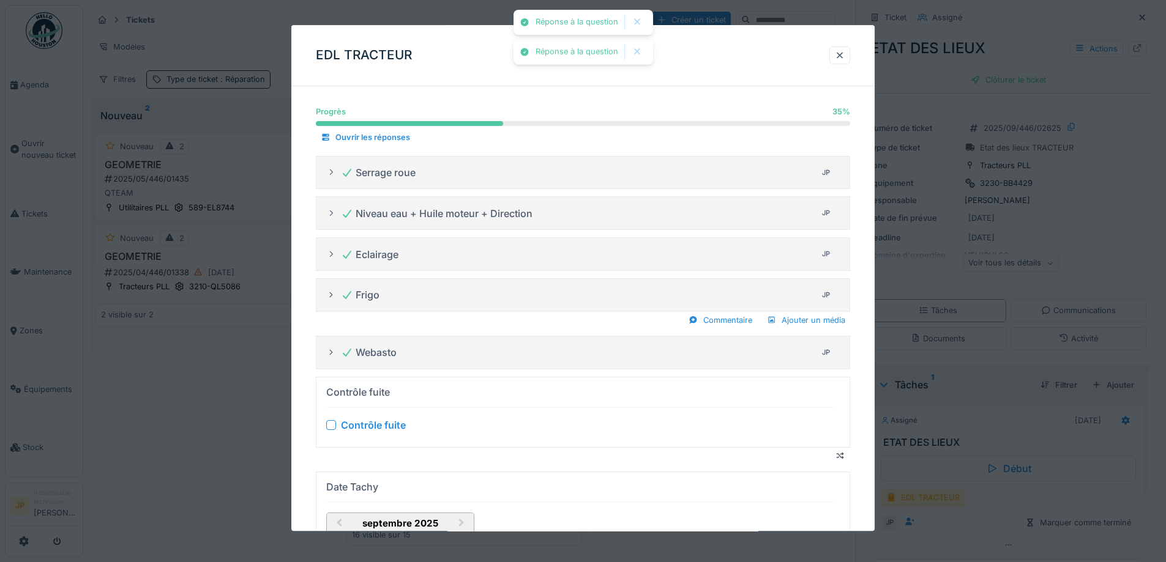
click at [334, 424] on div at bounding box center [331, 425] width 10 height 10
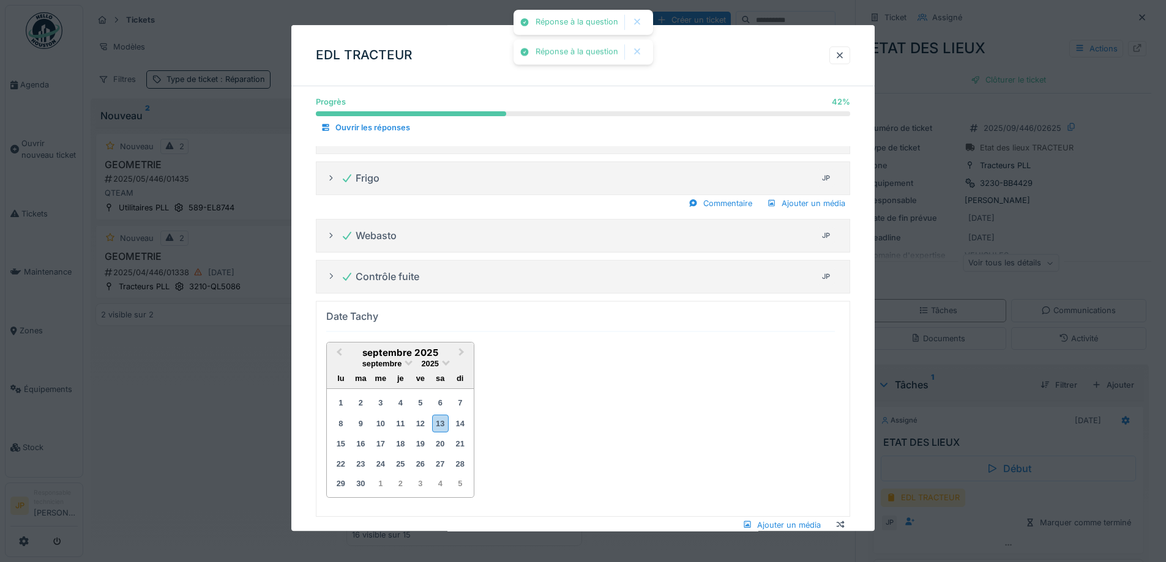
scroll to position [122, 0]
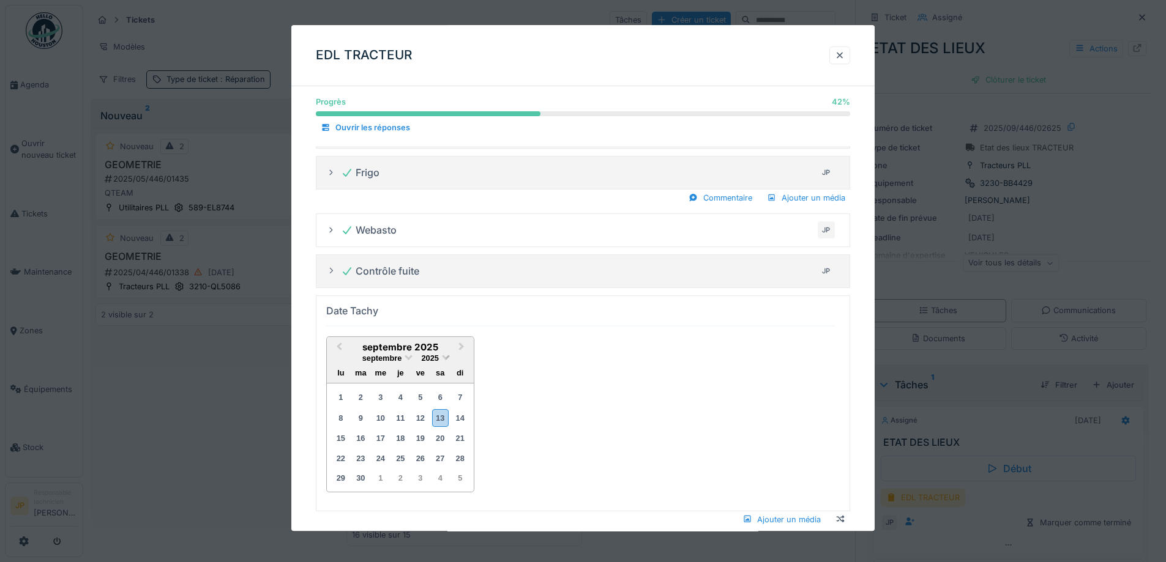
click at [446, 359] on span at bounding box center [446, 357] width 8 height 8
click at [400, 413] on div "2024" at bounding box center [400, 414] width 72 height 12
click at [405, 359] on div "septembre 2024" at bounding box center [400, 358] width 147 height 10
click at [407, 356] on span at bounding box center [409, 357] width 8 height 8
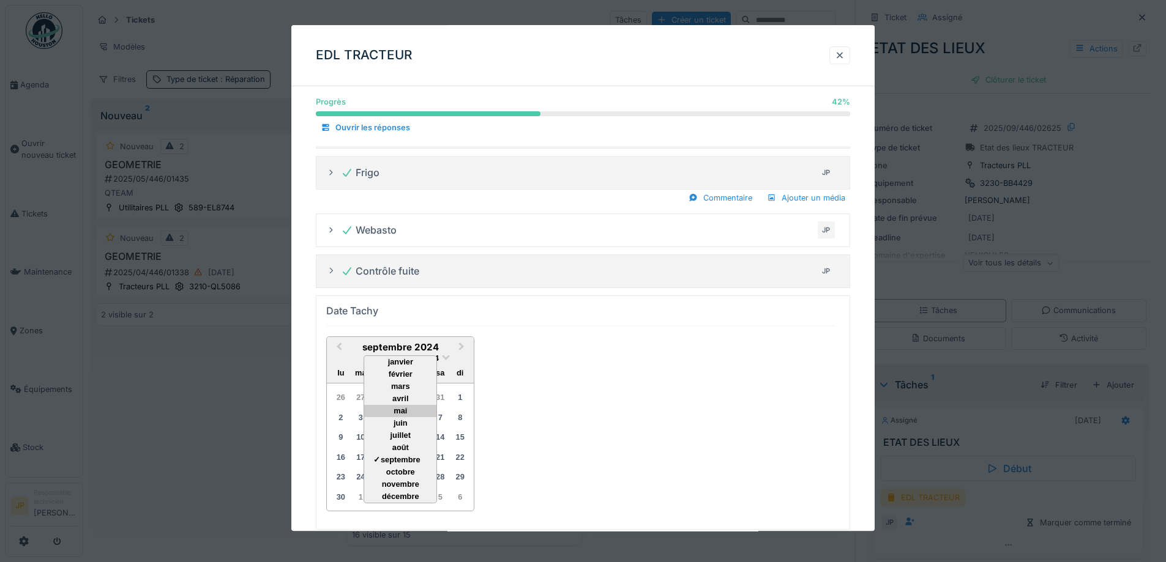
click at [411, 413] on div "mai" at bounding box center [400, 411] width 72 height 12
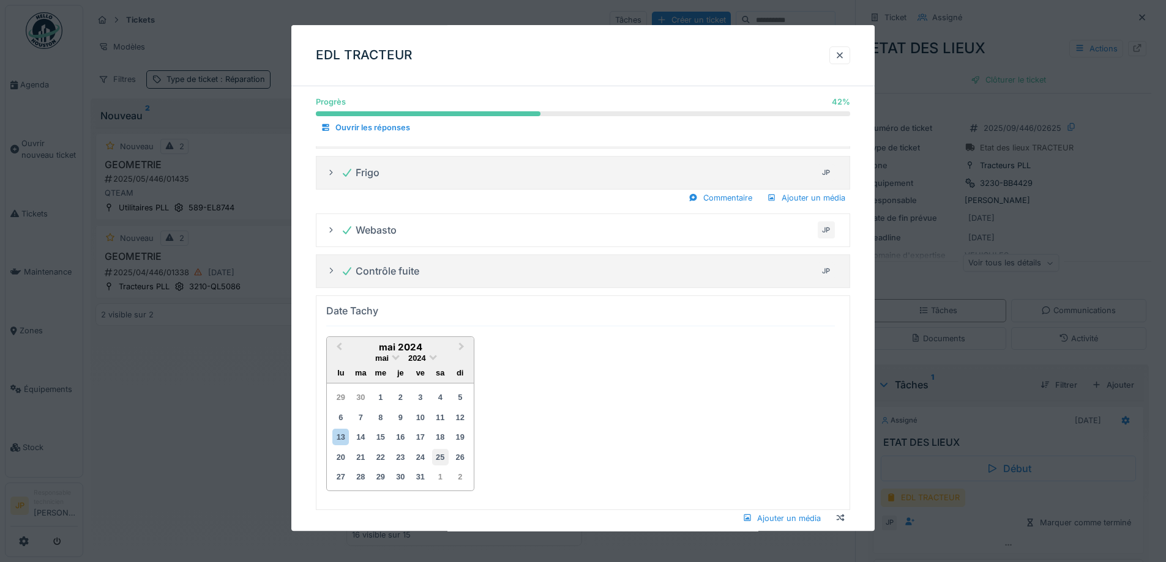
click at [442, 457] on div "25" at bounding box center [440, 457] width 17 height 17
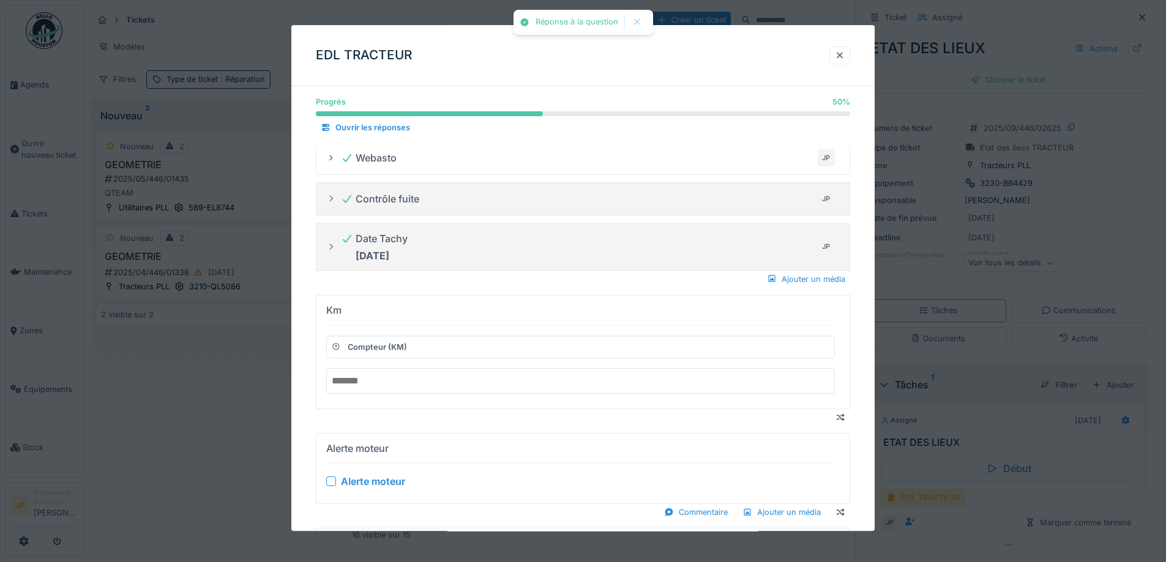
scroll to position [306, 0]
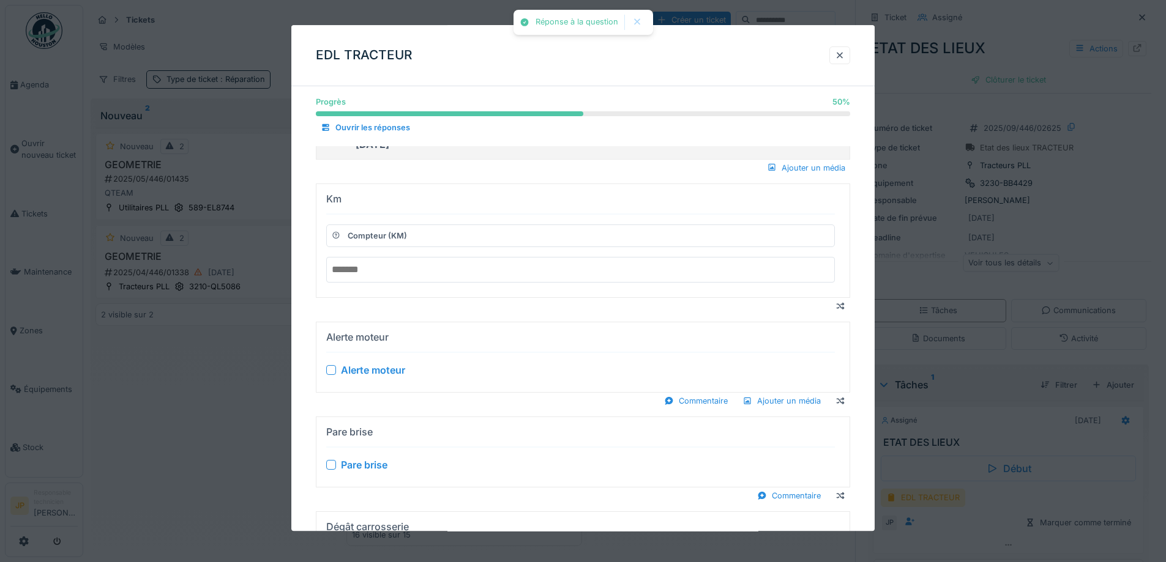
click at [369, 274] on input "number" at bounding box center [580, 270] width 509 height 26
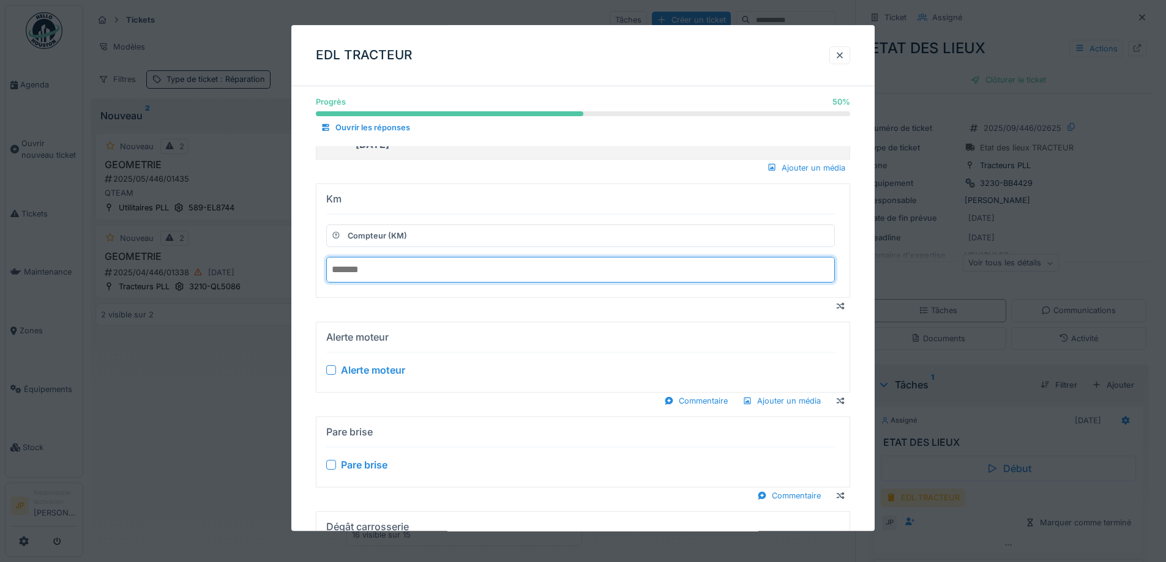
type input "******"
click at [329, 367] on div at bounding box center [331, 370] width 10 height 10
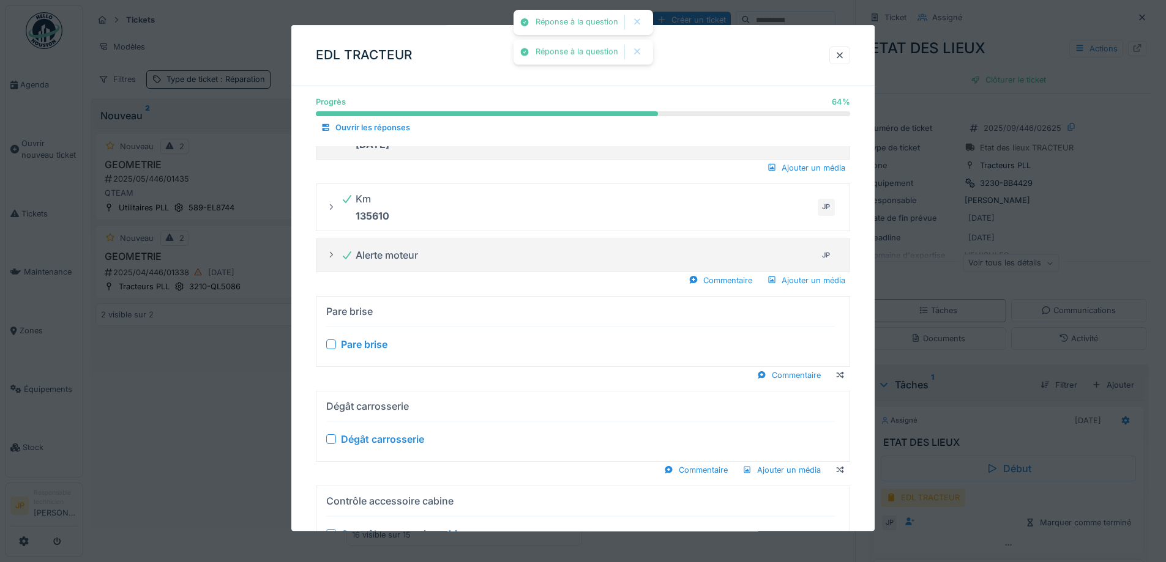
click at [330, 338] on div "Pare brise" at bounding box center [580, 344] width 509 height 15
click at [329, 348] on div at bounding box center [331, 345] width 10 height 10
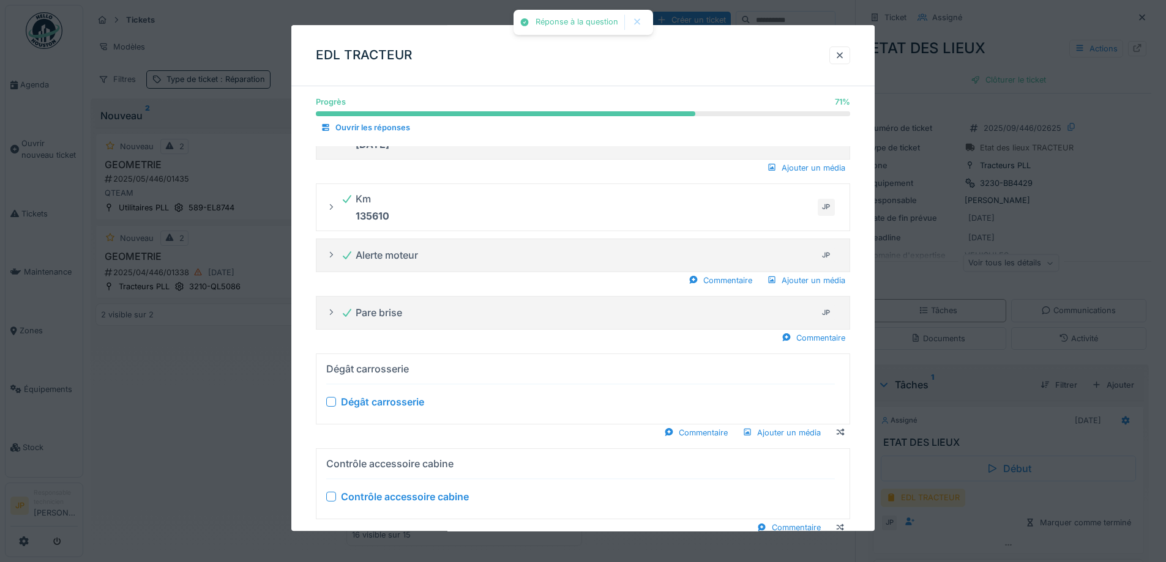
click at [331, 400] on div at bounding box center [331, 402] width 10 height 10
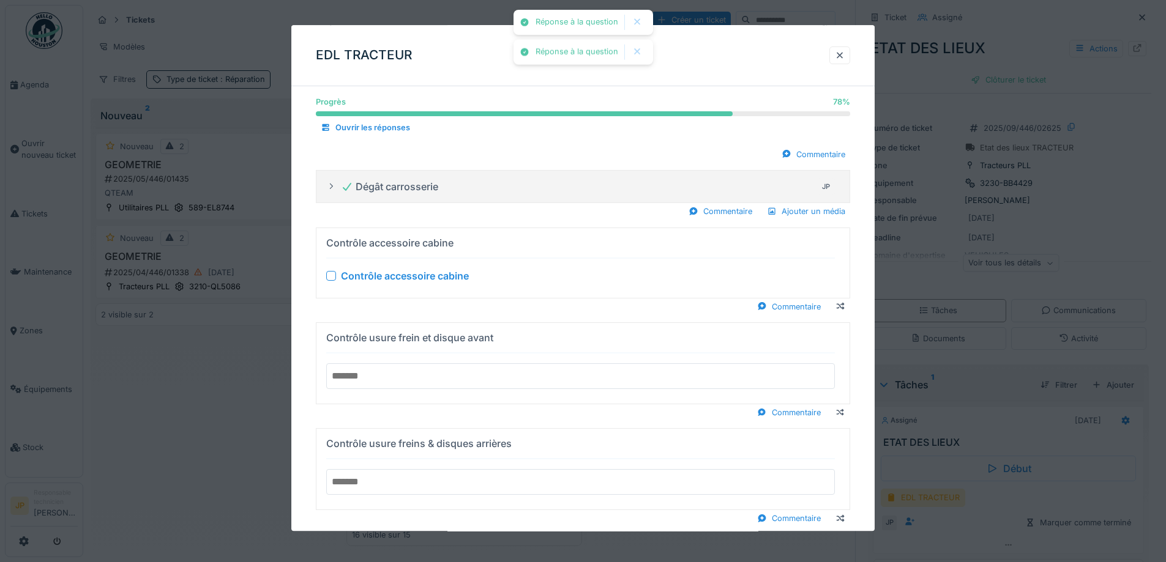
click at [327, 277] on div at bounding box center [331, 276] width 10 height 10
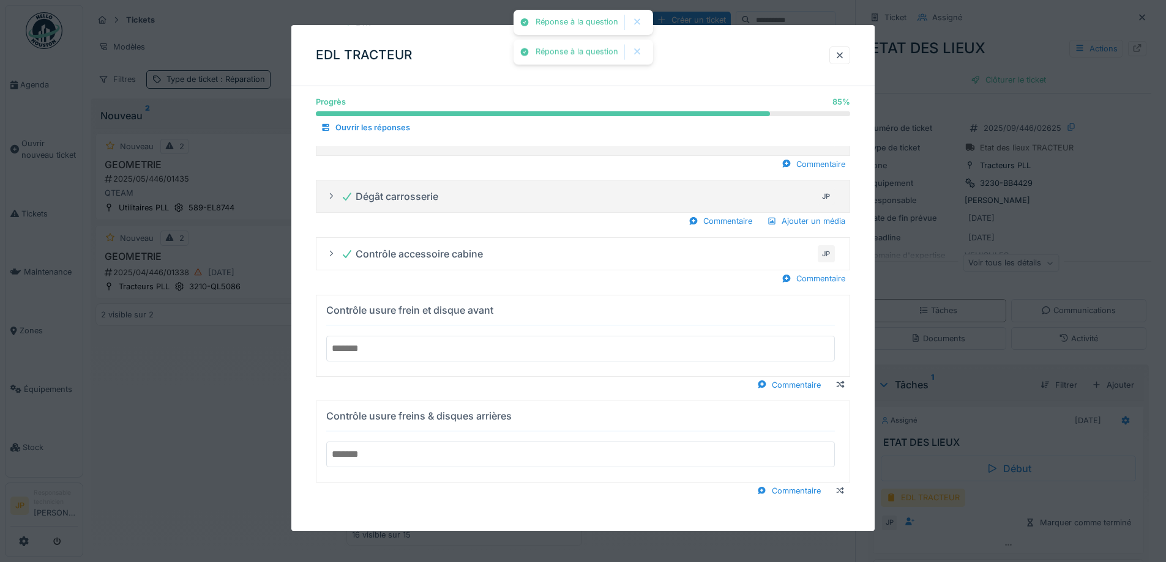
click at [399, 345] on input "text" at bounding box center [580, 349] width 509 height 26
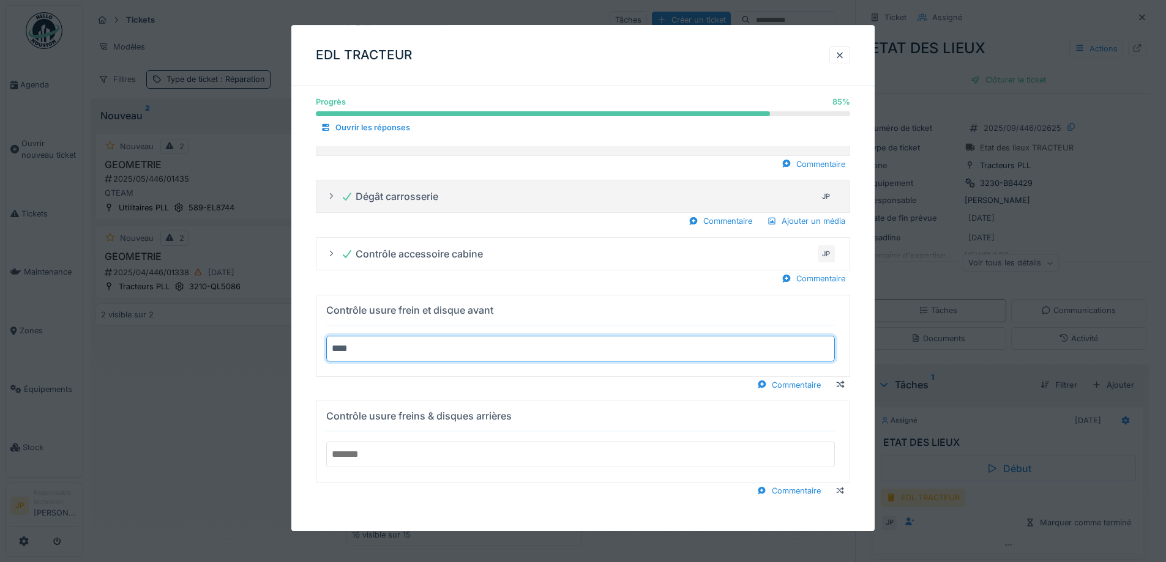
click at [321, 301] on summary "Contrôle usure frein et disque avant ***" at bounding box center [582, 336] width 523 height 71
type input "********"
click at [392, 460] on input "text" at bounding box center [580, 455] width 509 height 26
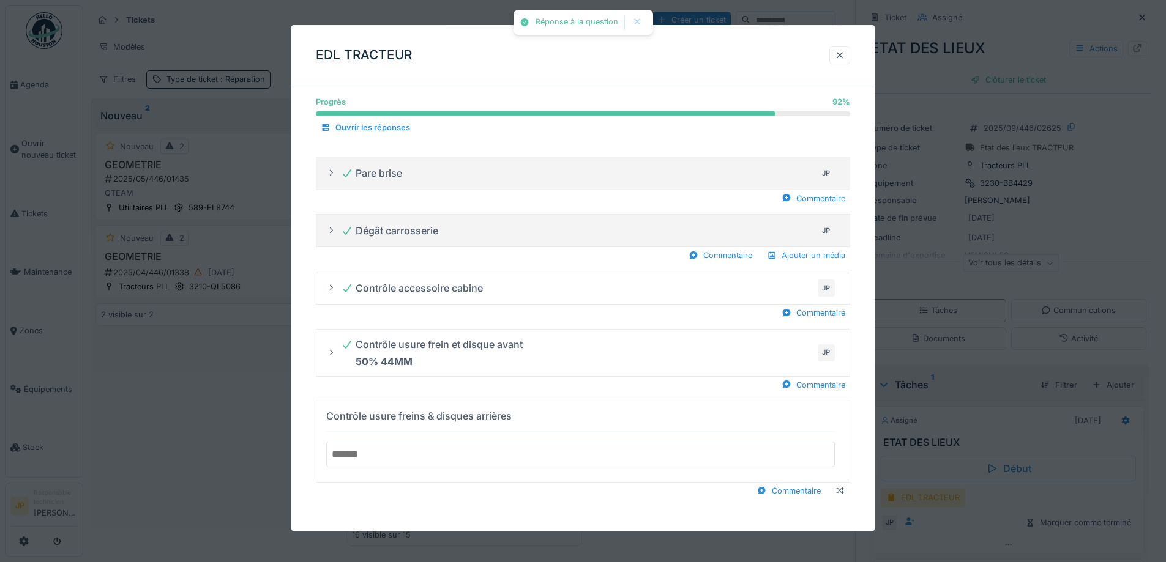
scroll to position [446, 0]
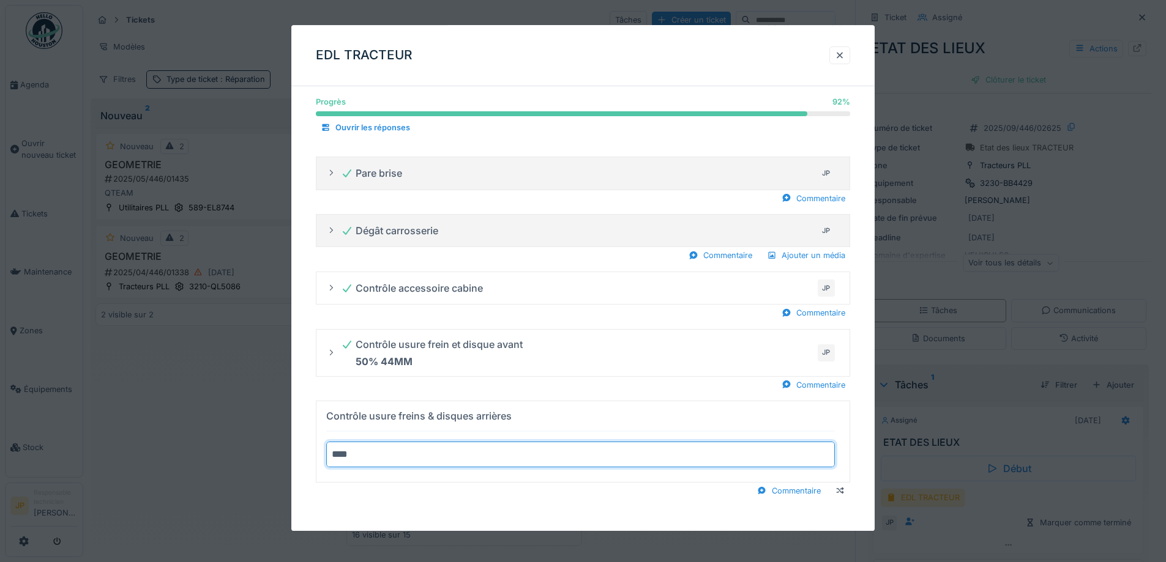
click at [321, 406] on summary "Contrôle usure freins & disques arrières ***" at bounding box center [582, 441] width 523 height 71
type input "********"
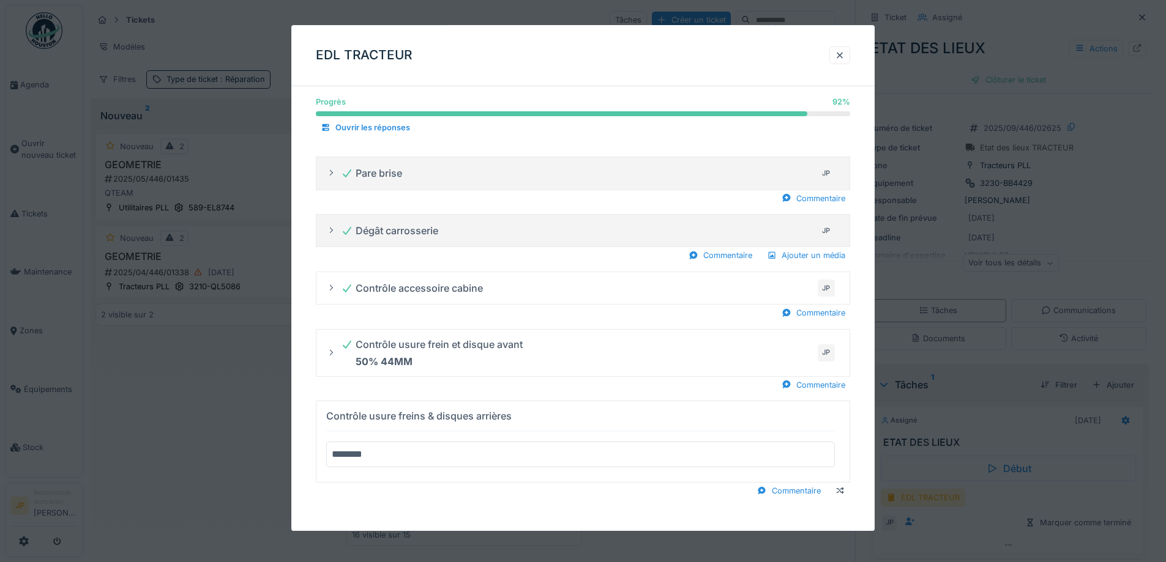
click at [528, 508] on div "Progrès 92 % 92 % Ouvrir les réponses Serrage roue JP Niveau eau + Huile moteur…" at bounding box center [582, 91] width 583 height 881
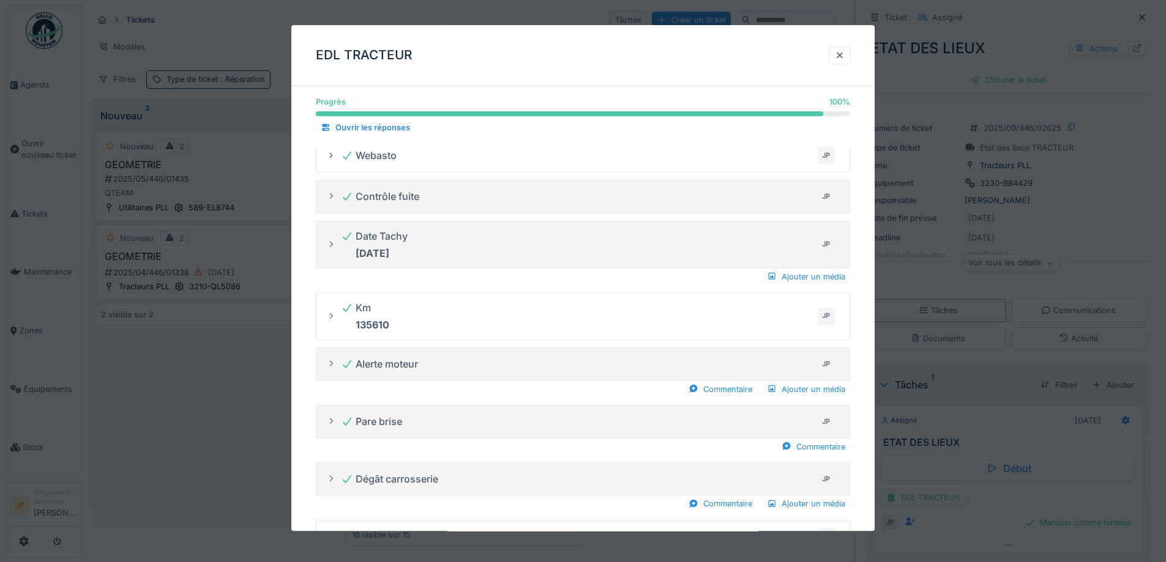
scroll to position [0, 0]
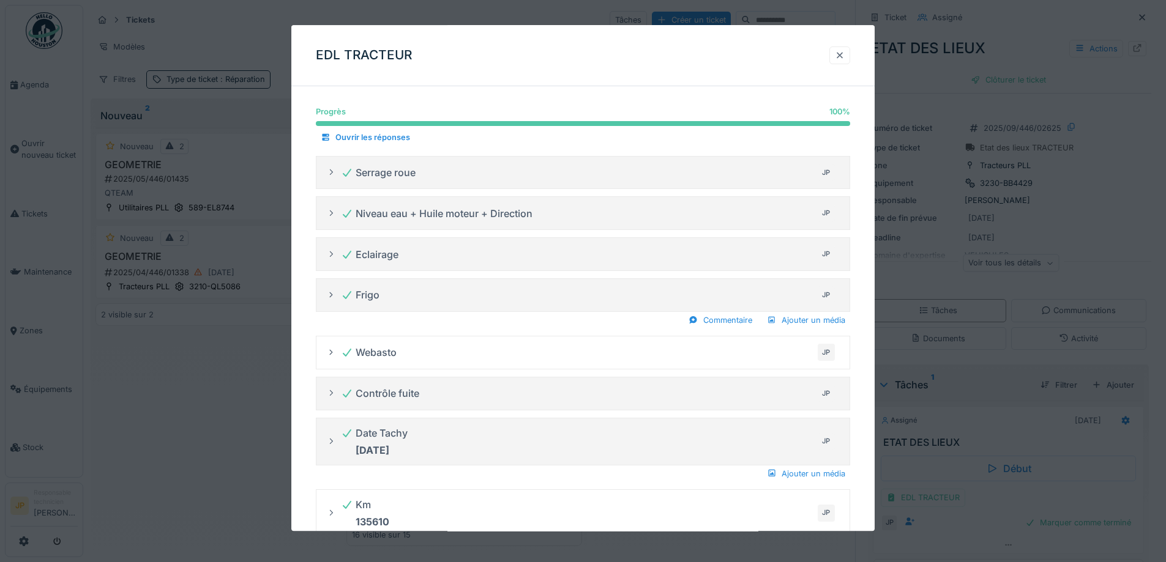
click at [850, 59] on div at bounding box center [839, 56] width 21 height 18
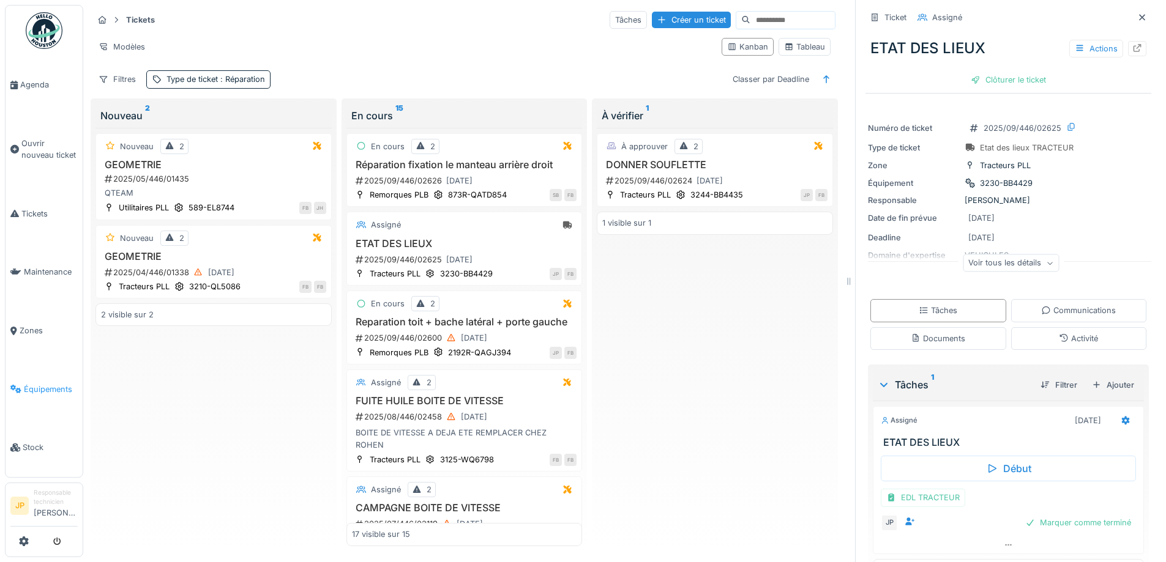
click at [53, 384] on span "Équipements" at bounding box center [51, 390] width 54 height 12
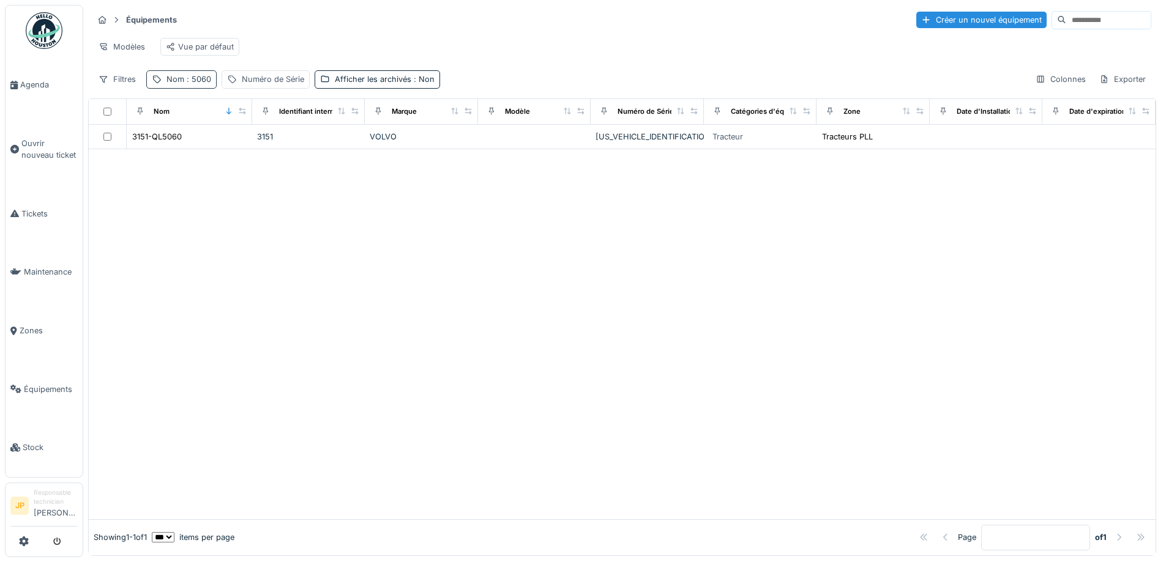
click at [204, 84] on span ": 5060" at bounding box center [197, 79] width 27 height 9
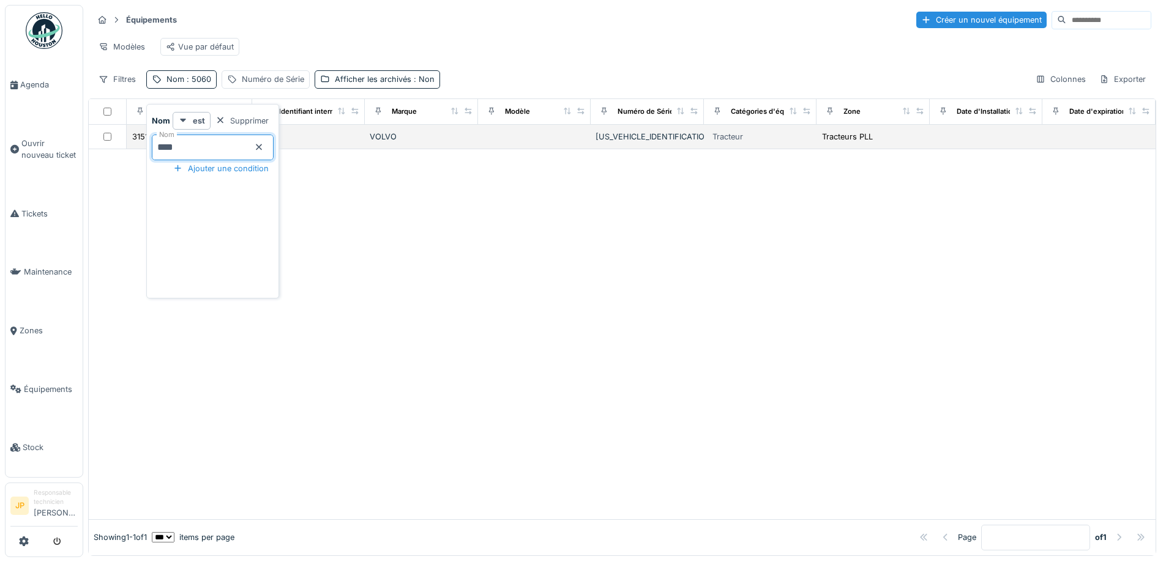
drag, startPoint x: 231, startPoint y: 151, endPoint x: 121, endPoint y: 151, distance: 110.2
click at [121, 151] on body "Agenda Ouvrir nouveau ticket Tickets Maintenance Zones Équipements Stock JP Res…" at bounding box center [583, 281] width 1166 height 562
type input "****"
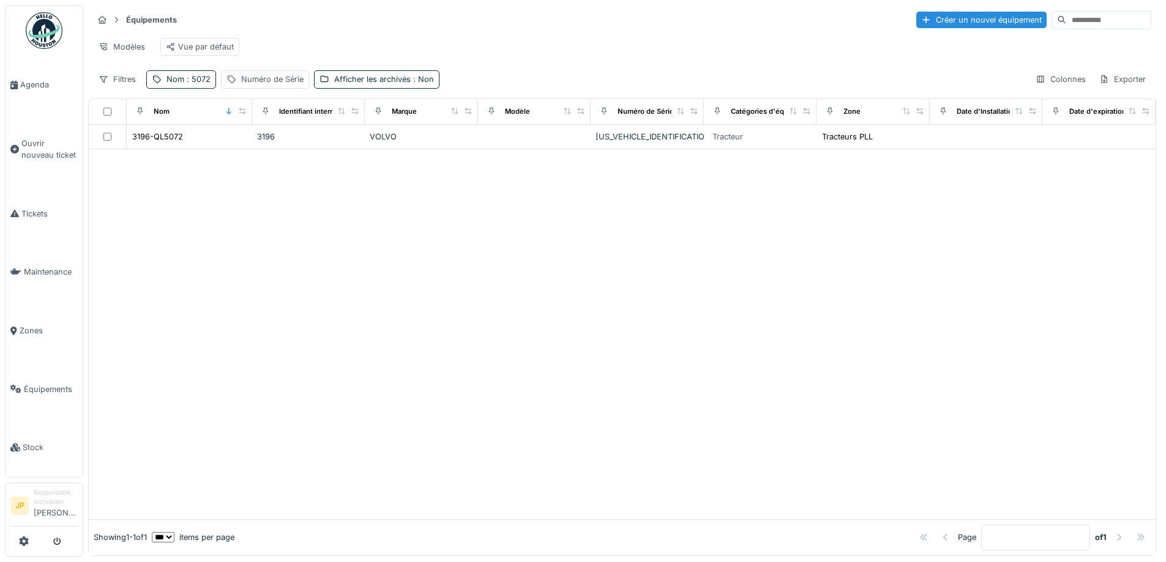
click at [501, 336] on div at bounding box center [622, 334] width 1067 height 370
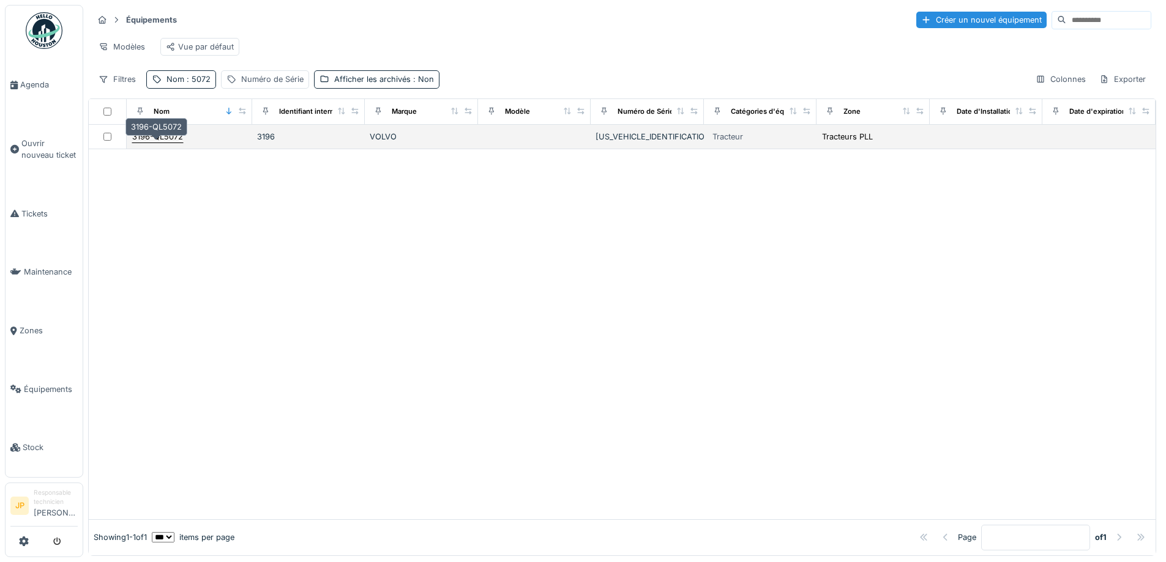
click at [165, 140] on div "3196-QL5072" at bounding box center [157, 137] width 51 height 12
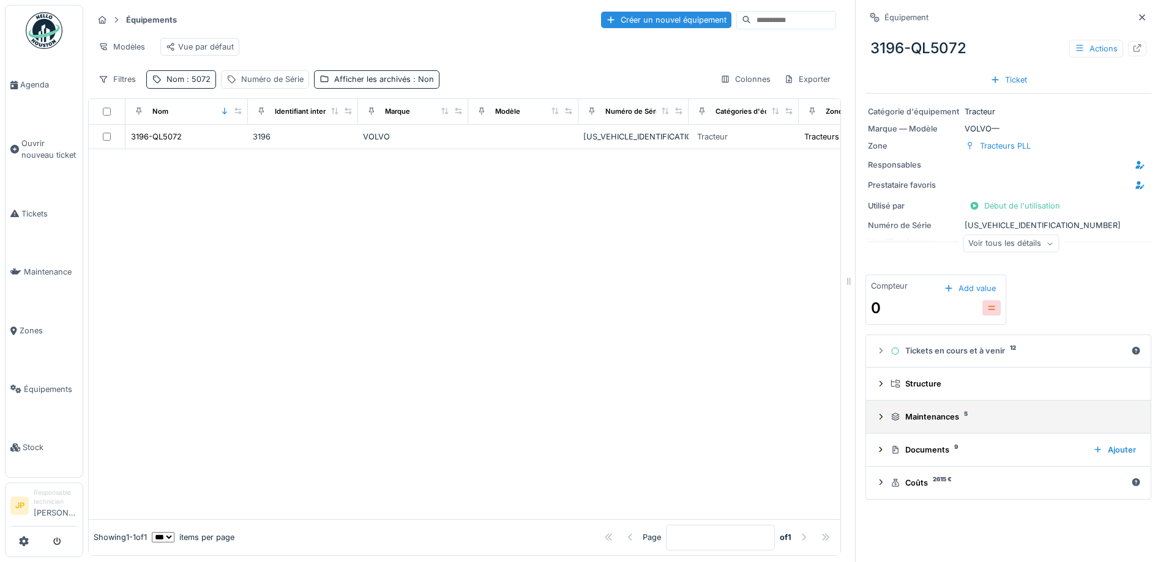
click at [924, 419] on div "Maintenances 5" at bounding box center [1013, 417] width 245 height 12
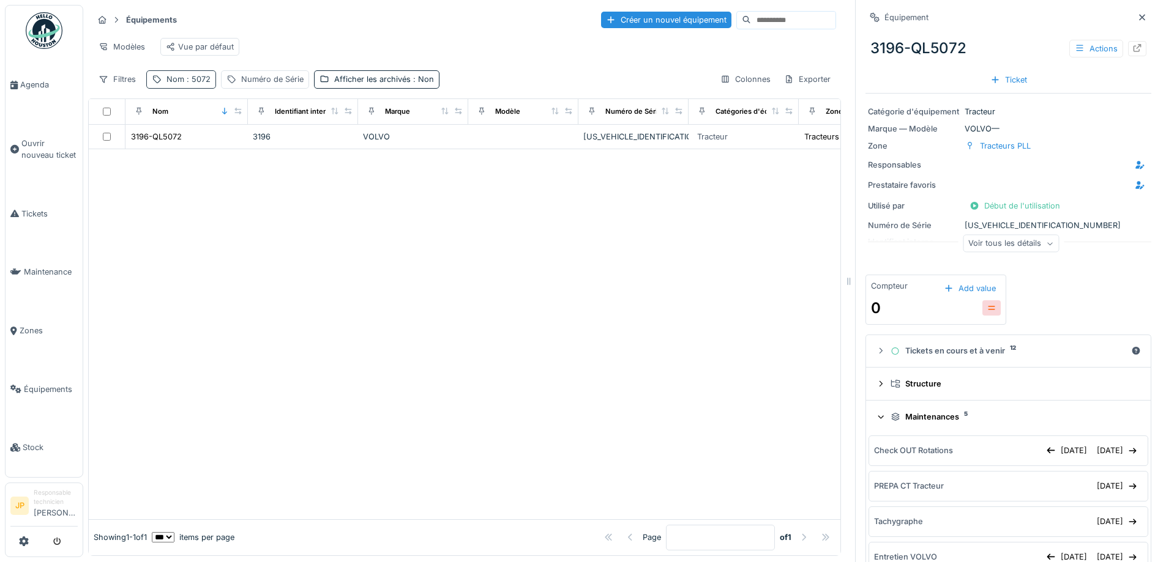
click at [191, 81] on div "Nom : 5072" at bounding box center [181, 79] width 70 height 18
click at [46, 168] on body "Agenda Ouvrir nouveau ticket Tickets Maintenance Zones Équipements Stock JP Res…" at bounding box center [583, 281] width 1166 height 562
type input "****"
click at [542, 248] on div at bounding box center [465, 334] width 752 height 370
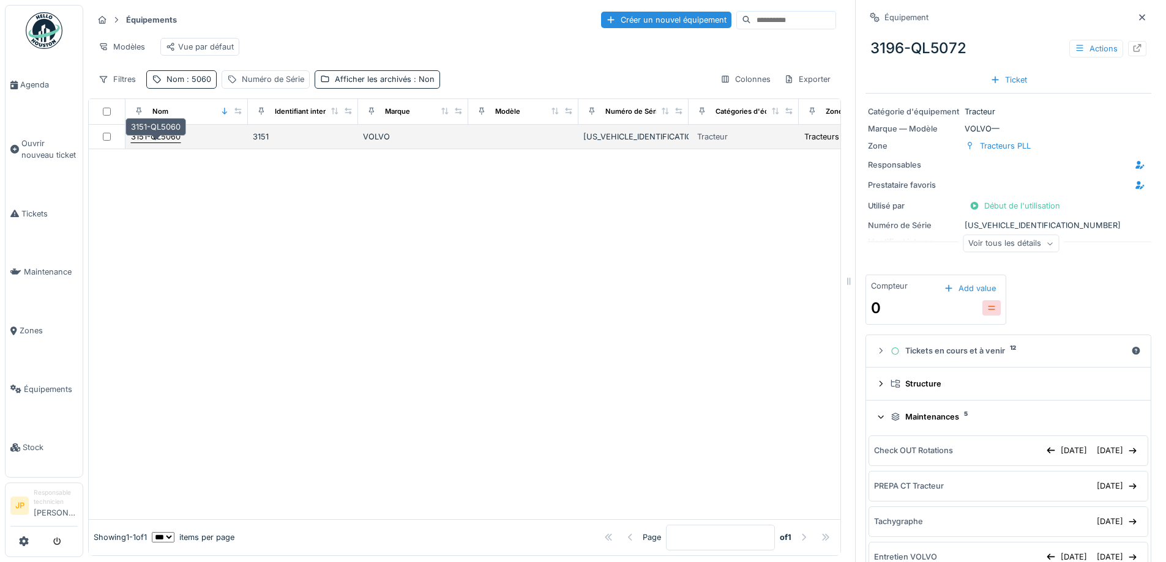
click at [159, 143] on div "3151-QL5060" at bounding box center [156, 137] width 50 height 12
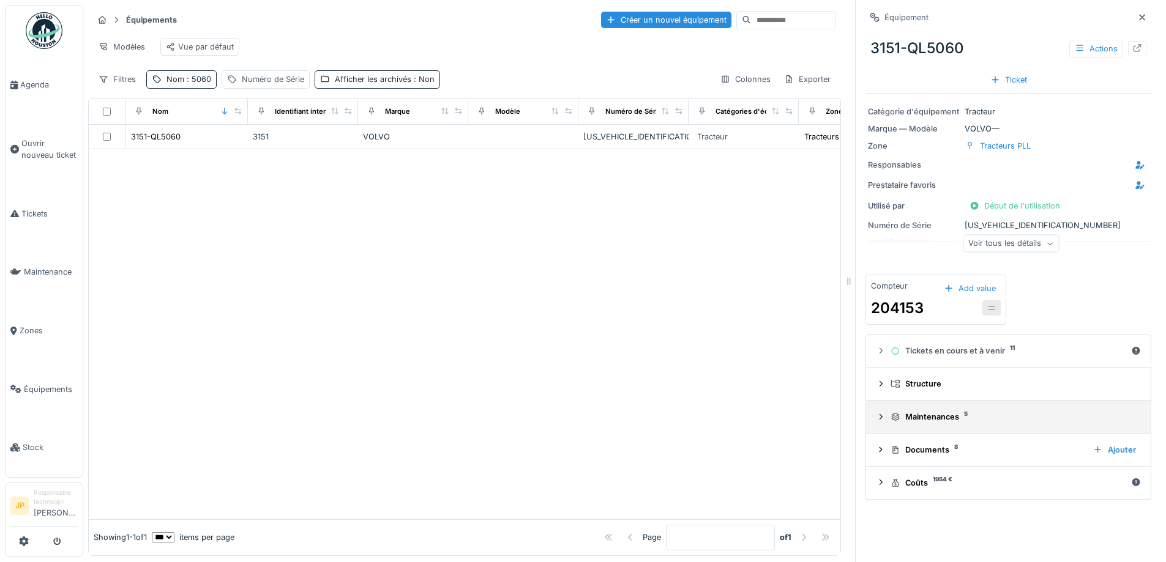
click at [918, 418] on div "Maintenances 5" at bounding box center [1013, 417] width 245 height 12
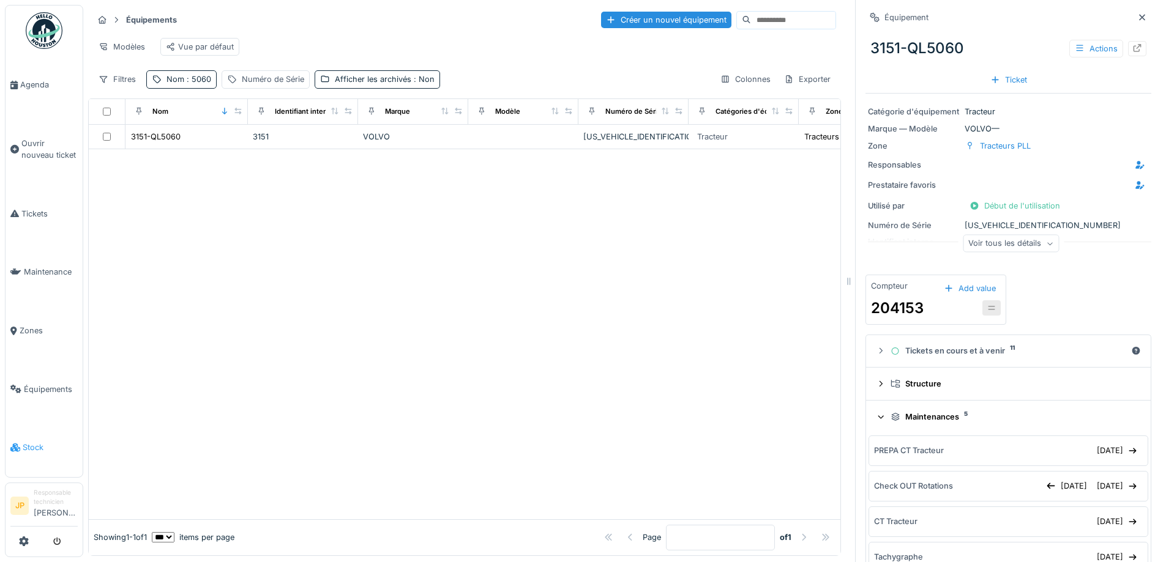
click at [34, 442] on span "Stock" at bounding box center [50, 448] width 55 height 12
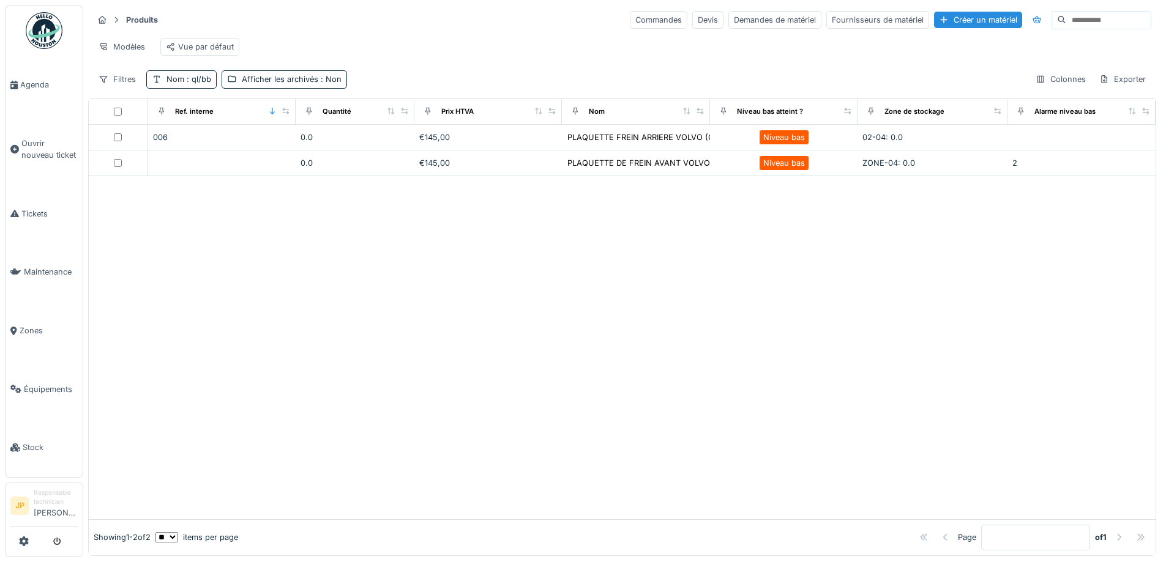
click at [190, 88] on div "Nom : ql/bb" at bounding box center [181, 79] width 70 height 18
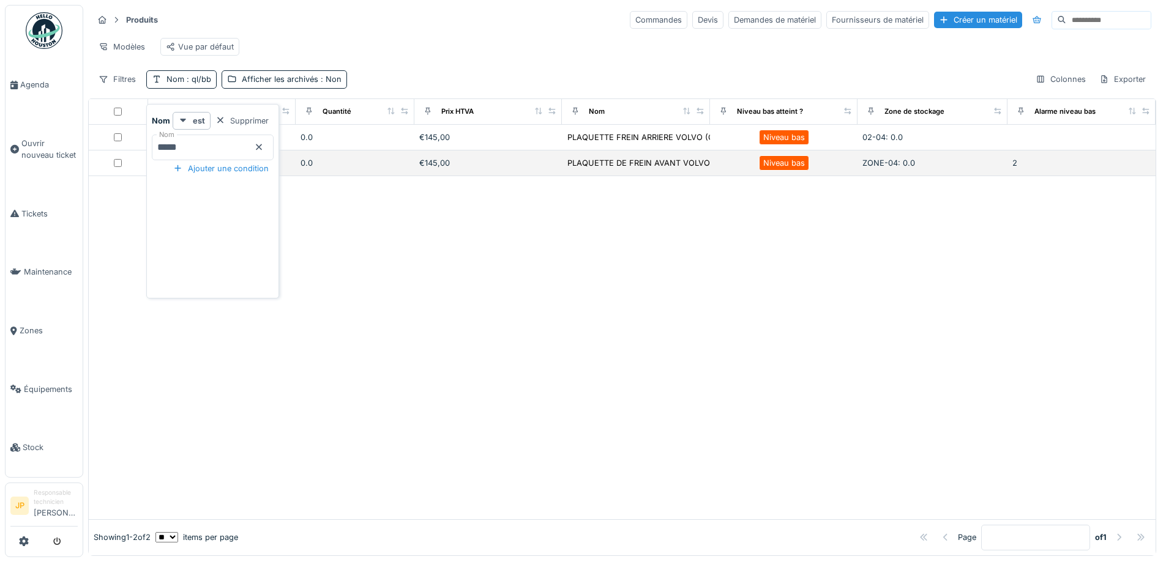
click at [113, 170] on body "Agenda Ouvrir nouveau ticket Tickets Maintenance Zones Équipements Stock JP Res…" at bounding box center [583, 281] width 1166 height 562
type input "*******"
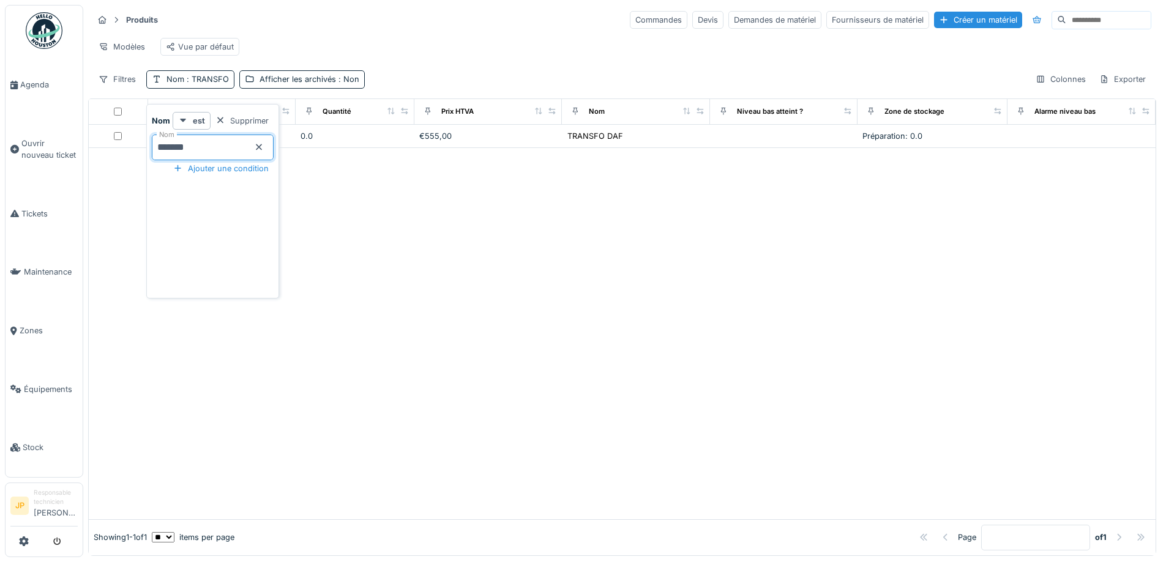
click at [555, 378] on div at bounding box center [622, 334] width 1067 height 372
click at [32, 215] on span "Tickets" at bounding box center [49, 214] width 56 height 12
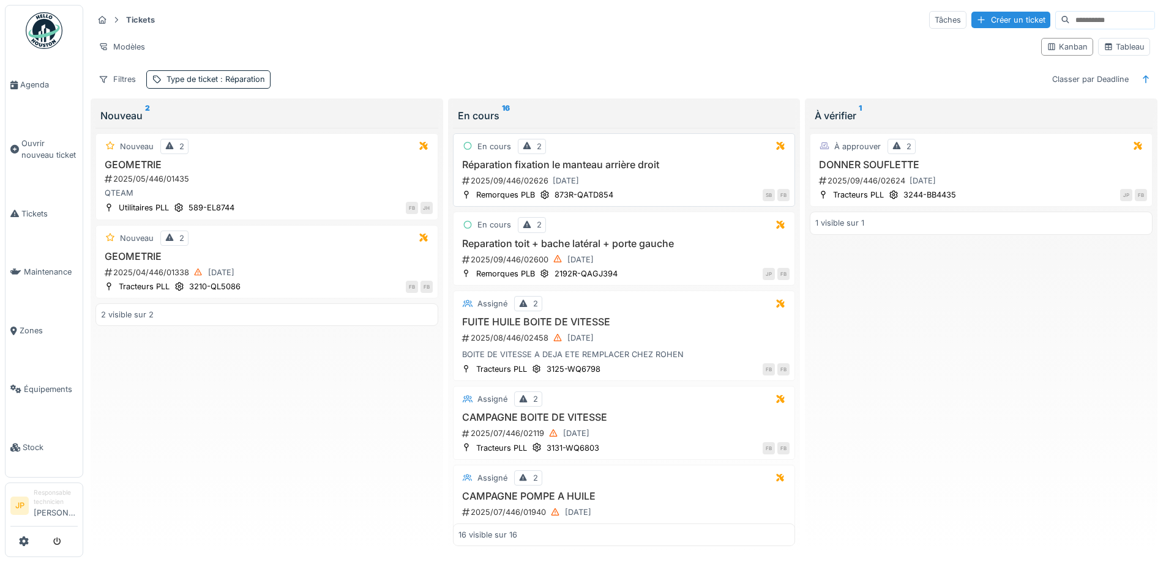
click at [635, 167] on h3 "Réparation fixation le manteau arrière droit" at bounding box center [624, 165] width 332 height 12
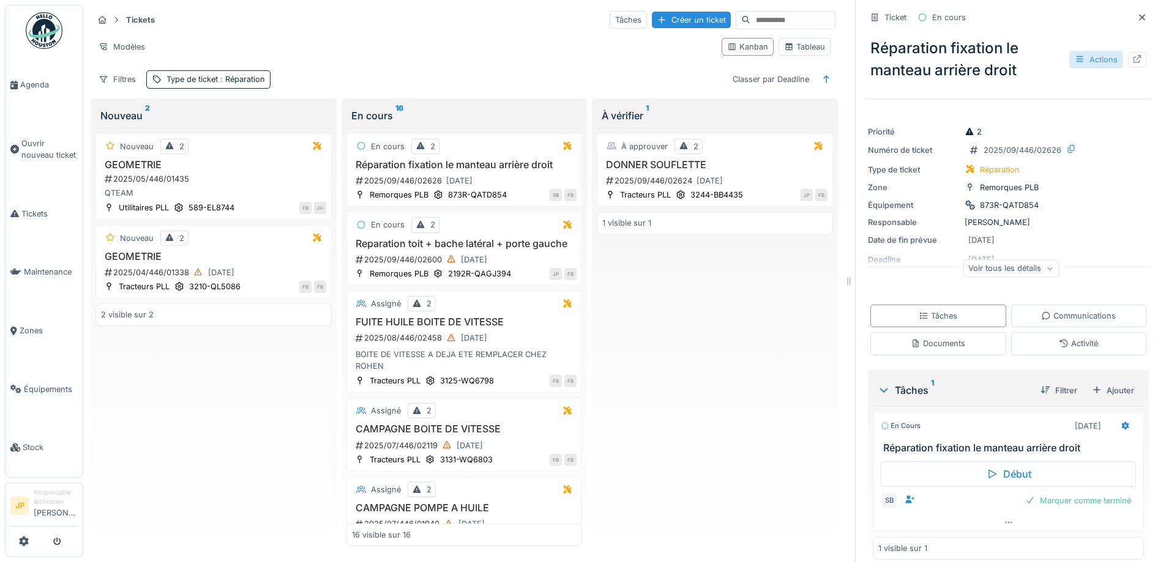
click at [1091, 54] on div "Actions" at bounding box center [1096, 60] width 54 height 18
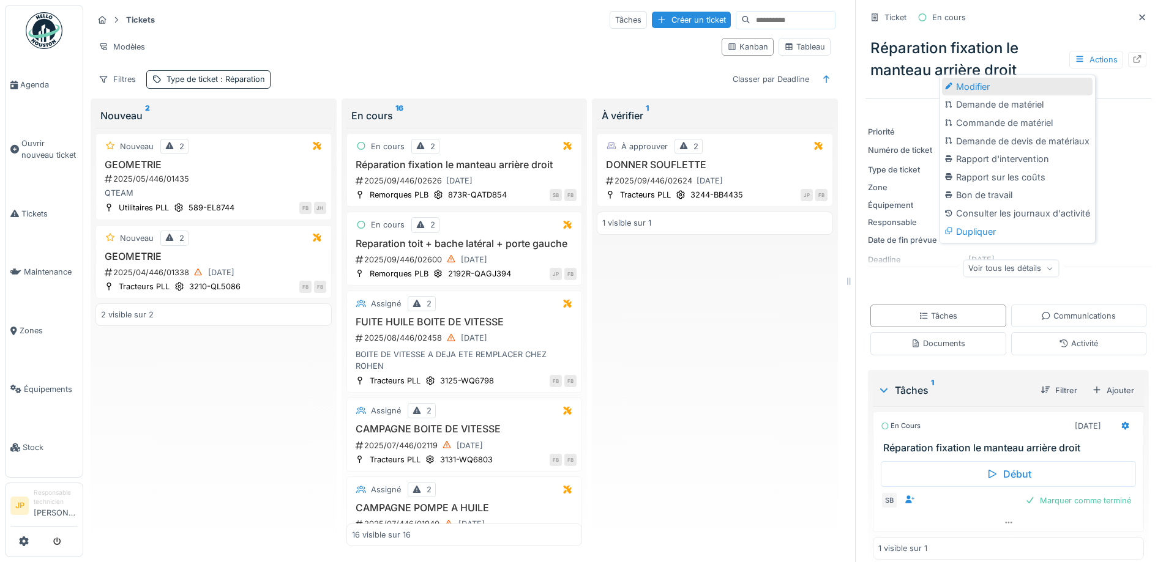
click at [1002, 81] on div "Modifier" at bounding box center [1017, 87] width 151 height 18
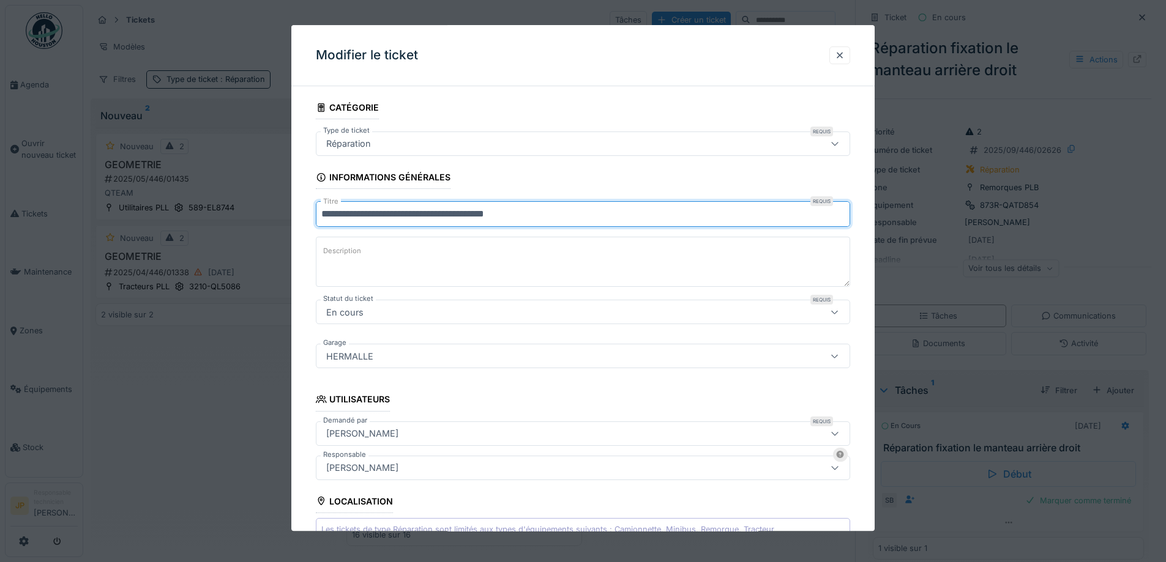
drag, startPoint x: 462, startPoint y: 214, endPoint x: 425, endPoint y: 219, distance: 37.7
click at [425, 219] on input "**********" at bounding box center [583, 215] width 534 height 26
type input "**********"
click at [589, 112] on fieldset "**********" at bounding box center [583, 472] width 534 height 752
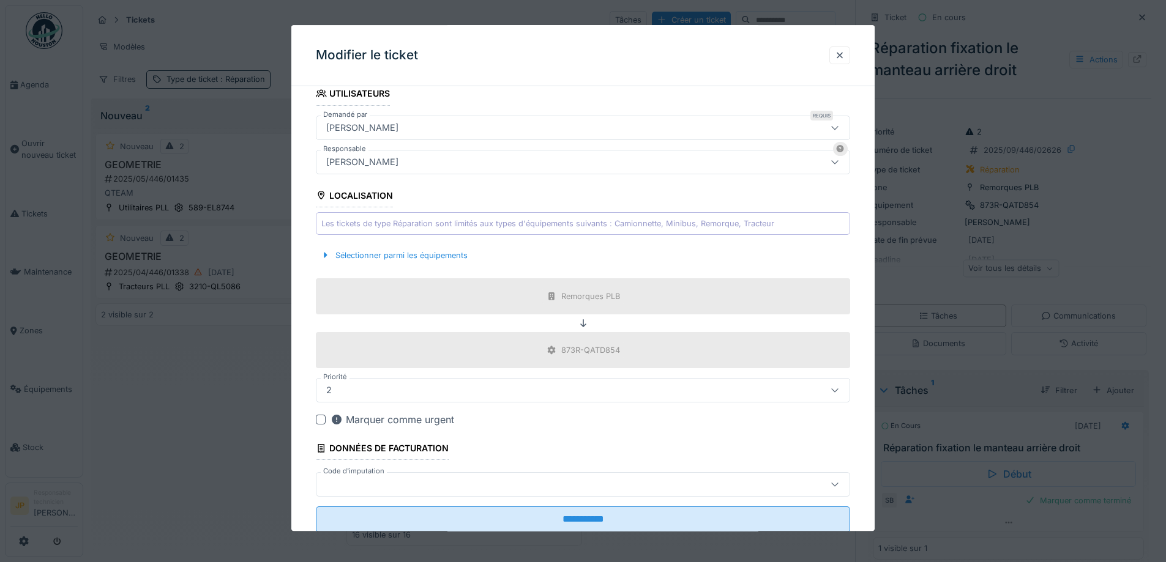
scroll to position [342, 0]
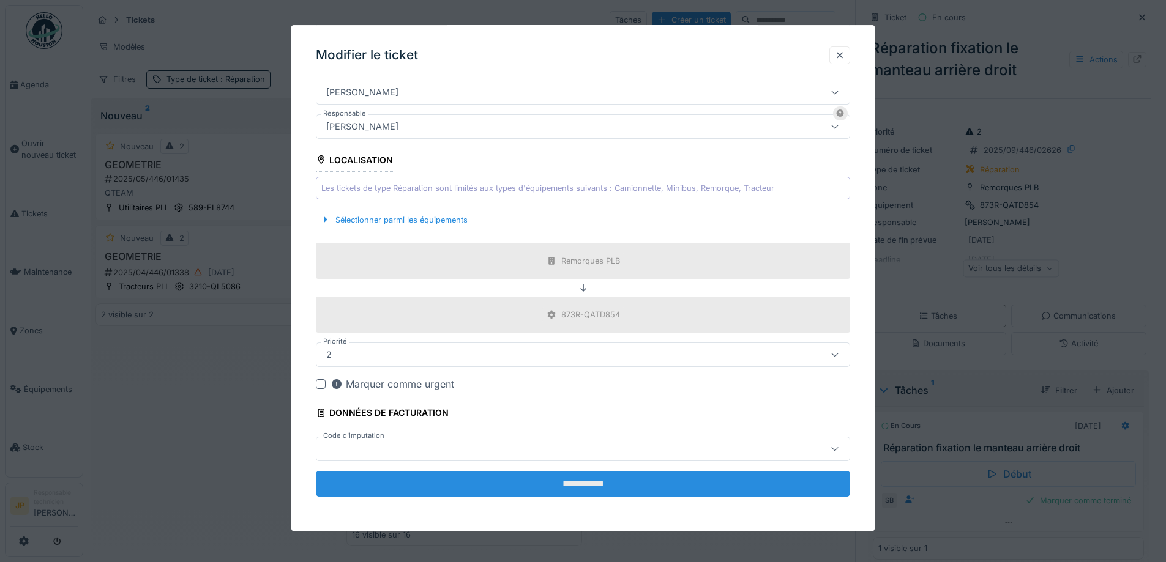
click at [592, 495] on input "**********" at bounding box center [583, 485] width 534 height 26
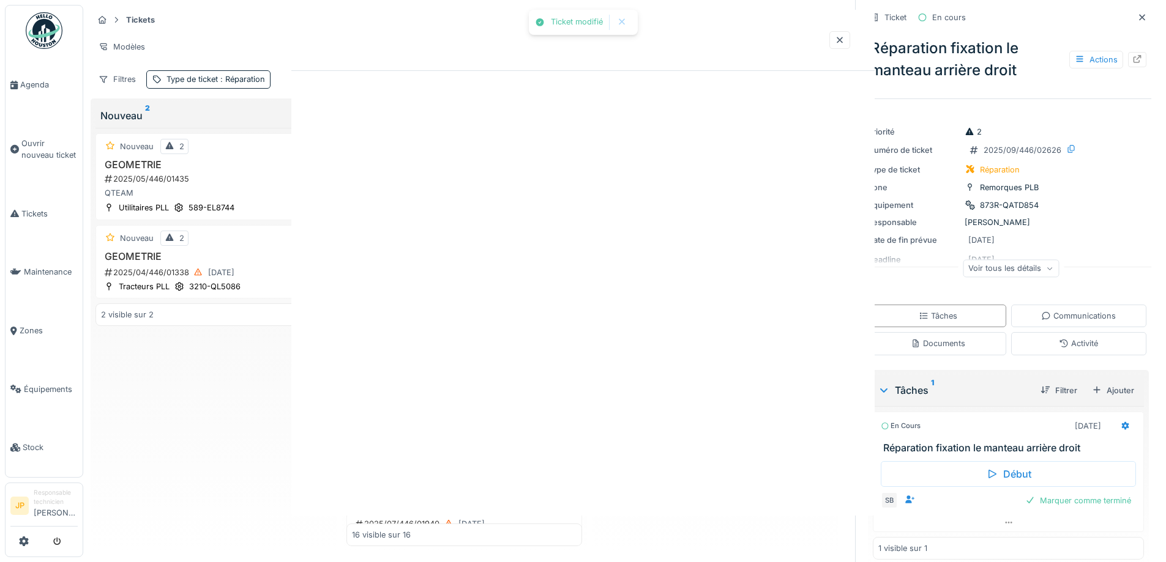
scroll to position [0, 0]
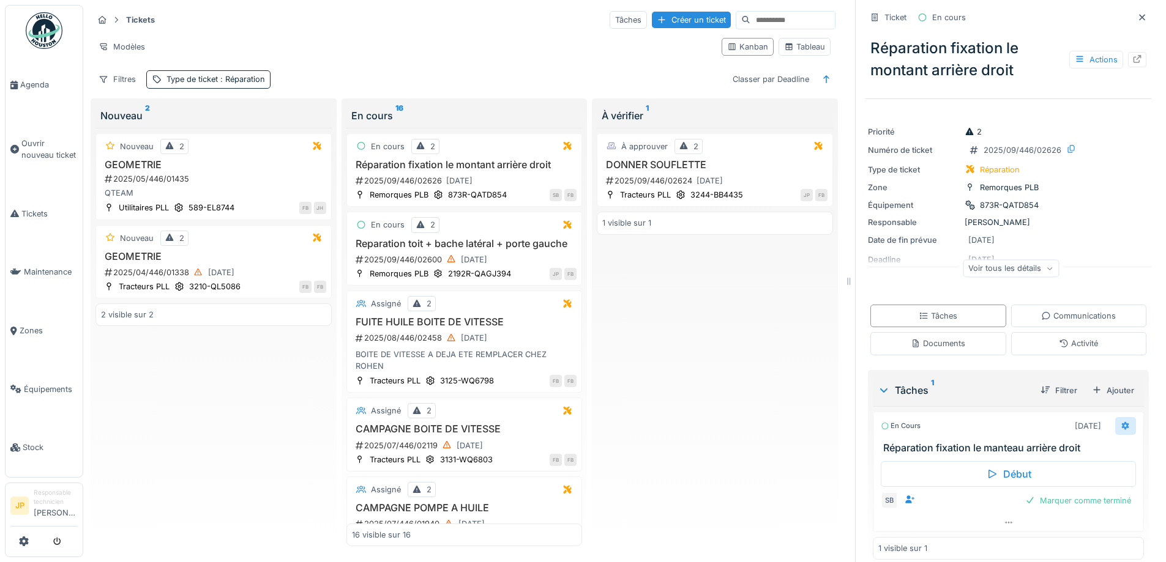
click at [1121, 426] on icon at bounding box center [1126, 426] width 10 height 8
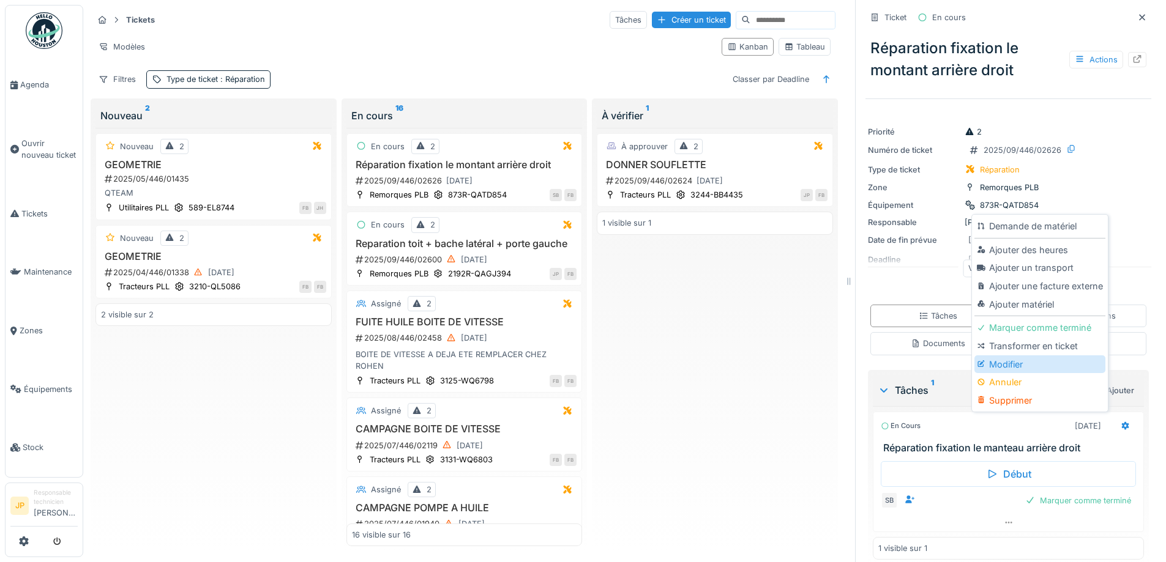
click at [1014, 368] on div "Modifier" at bounding box center [1039, 365] width 130 height 18
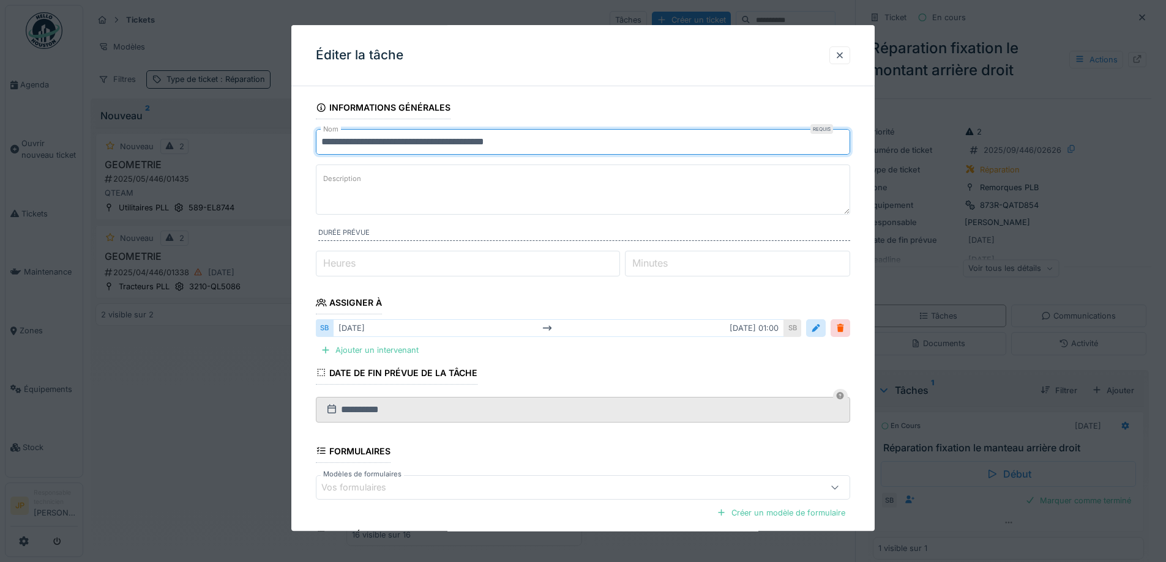
drag, startPoint x: 460, startPoint y: 141, endPoint x: 433, endPoint y: 144, distance: 27.7
click at [433, 144] on input "**********" at bounding box center [583, 142] width 534 height 26
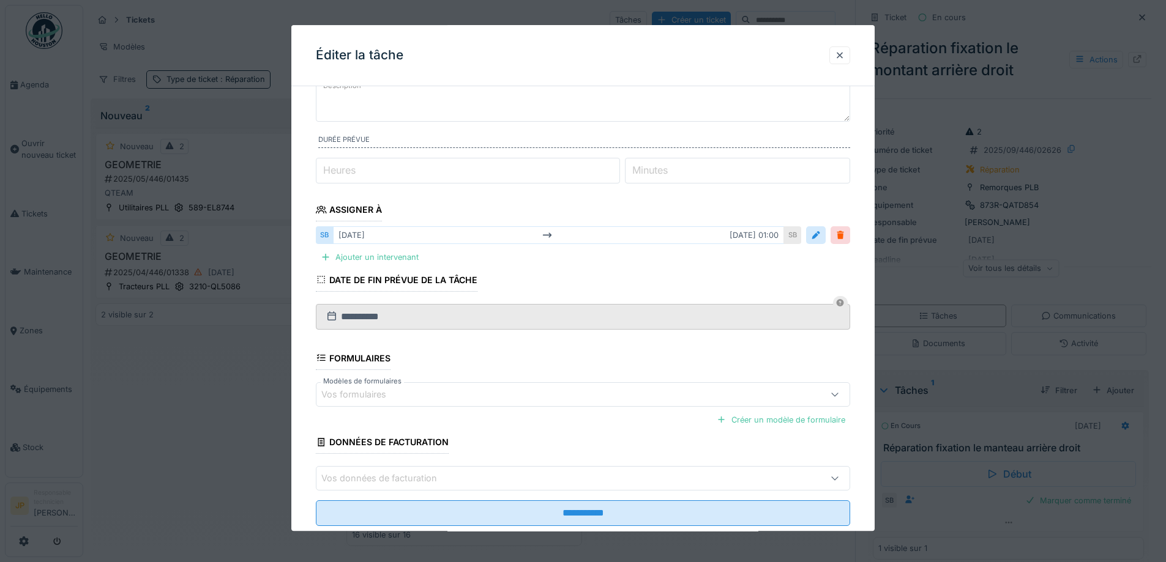
scroll to position [122, 0]
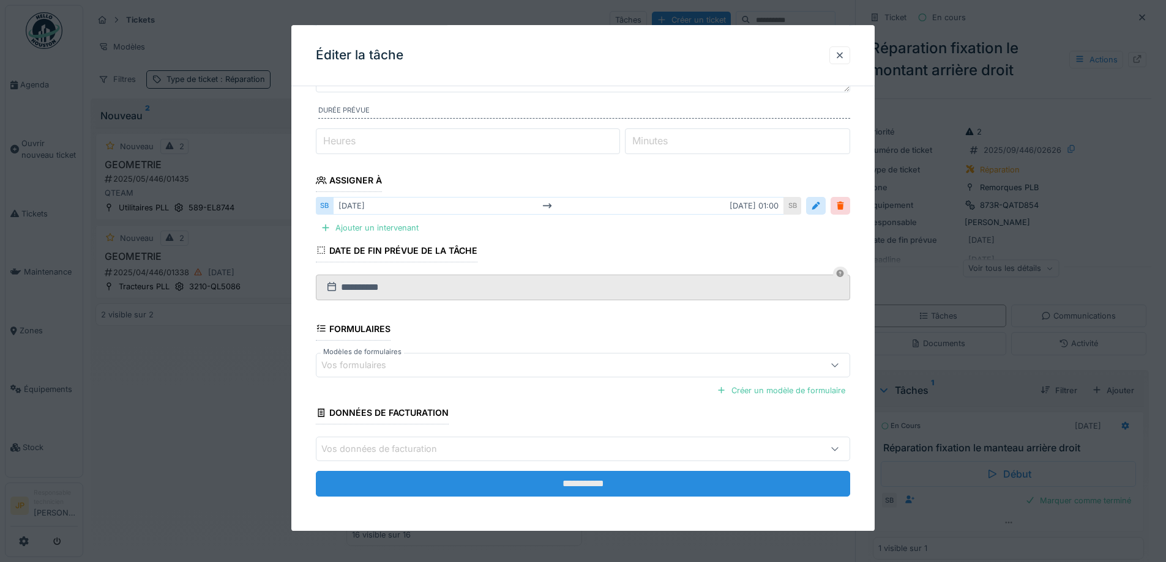
type input "**********"
click at [611, 482] on input "**********" at bounding box center [583, 484] width 534 height 26
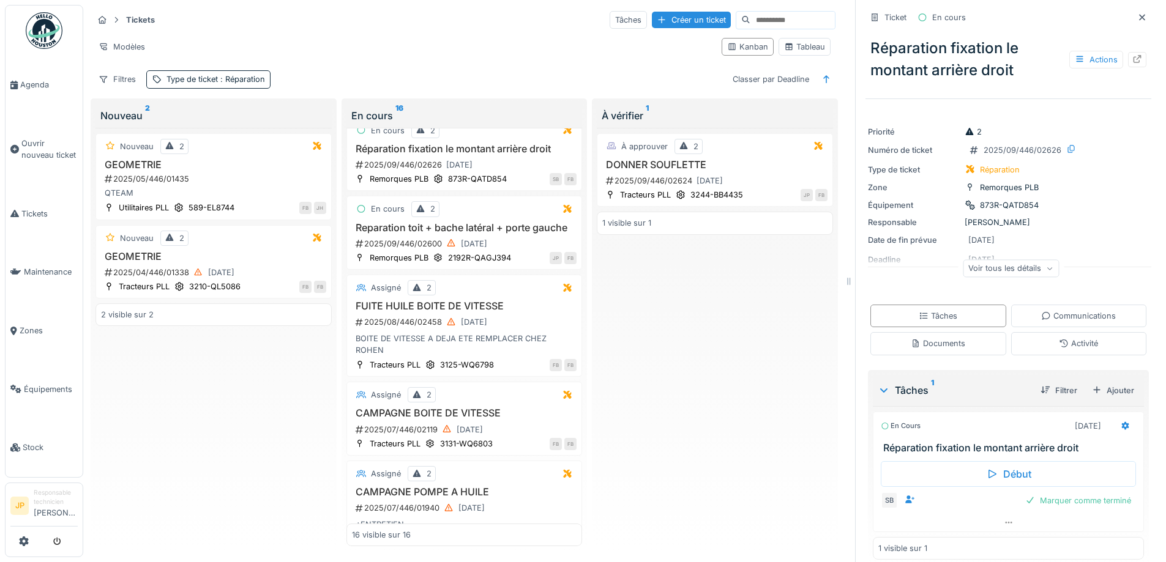
scroll to position [0, 0]
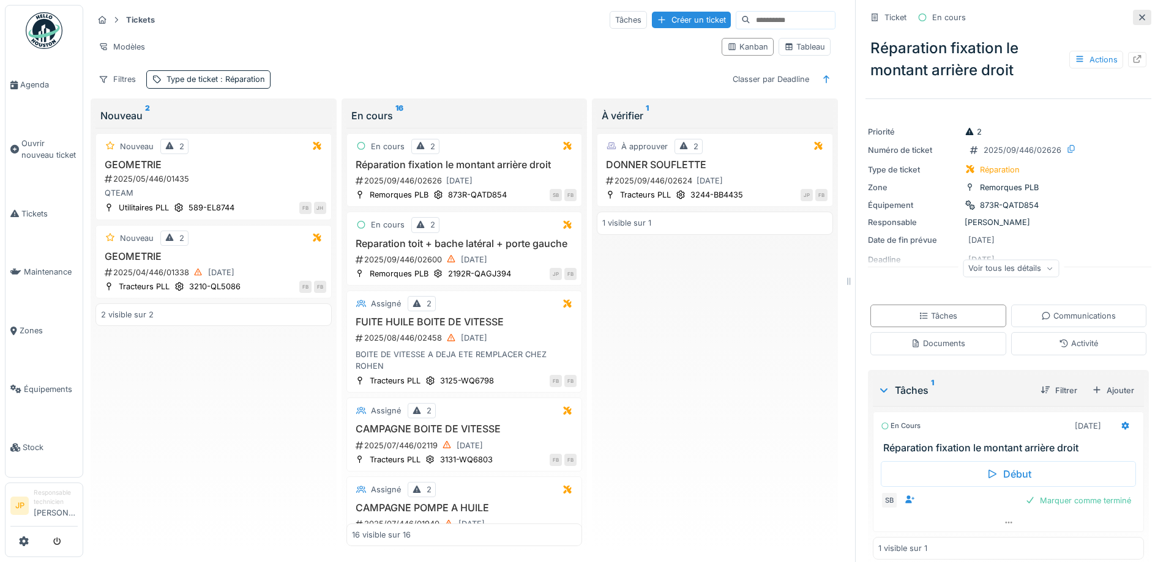
click at [1133, 21] on div at bounding box center [1142, 17] width 18 height 15
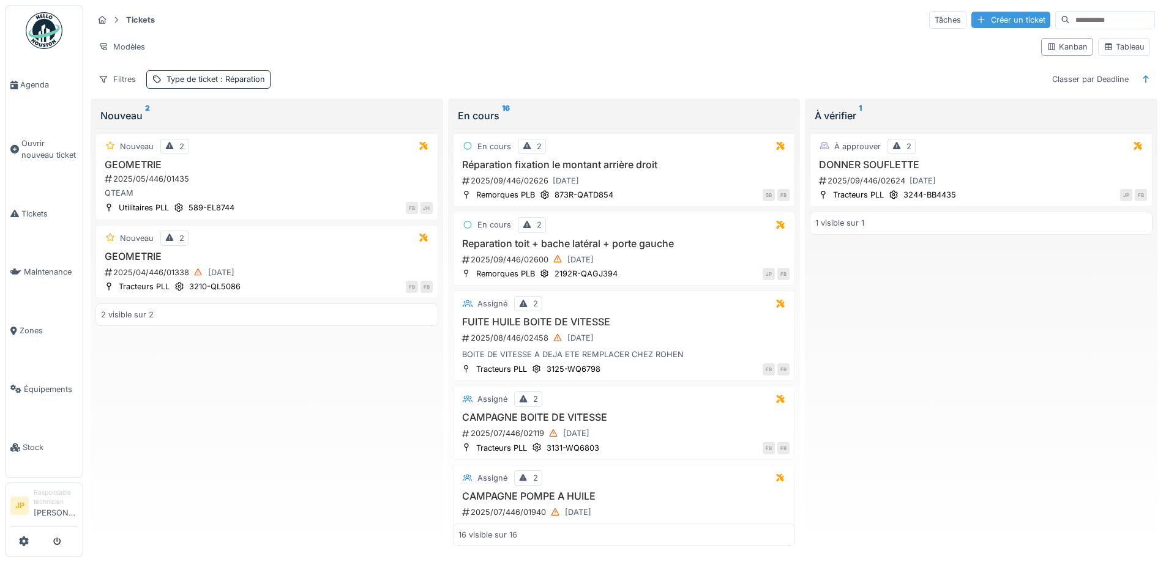
click at [971, 20] on div "Créer un ticket" at bounding box center [1010, 20] width 79 height 17
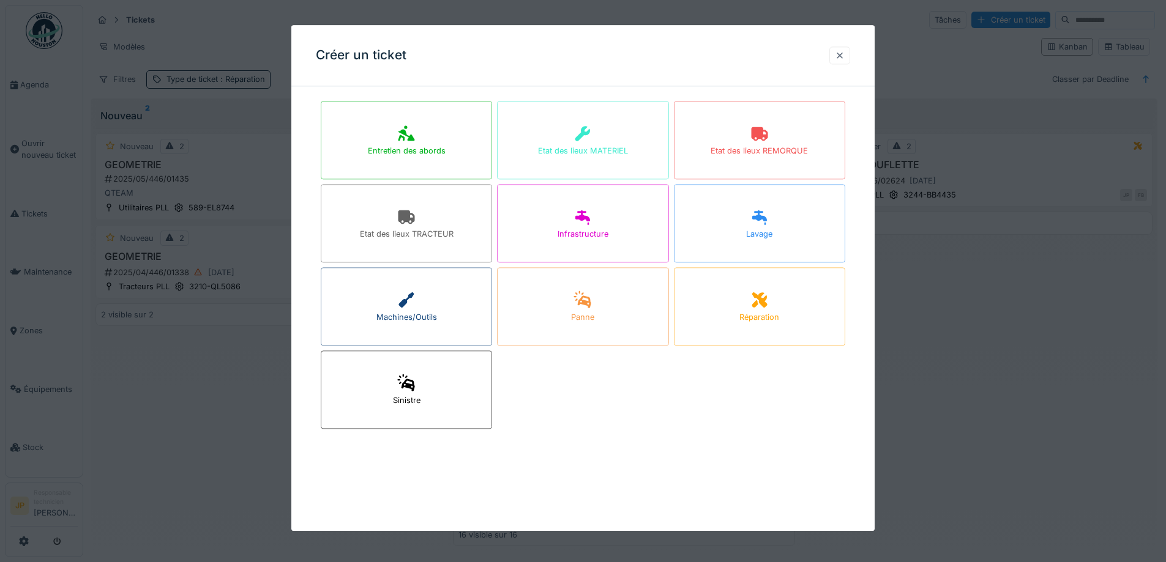
click at [845, 53] on div at bounding box center [840, 56] width 10 height 12
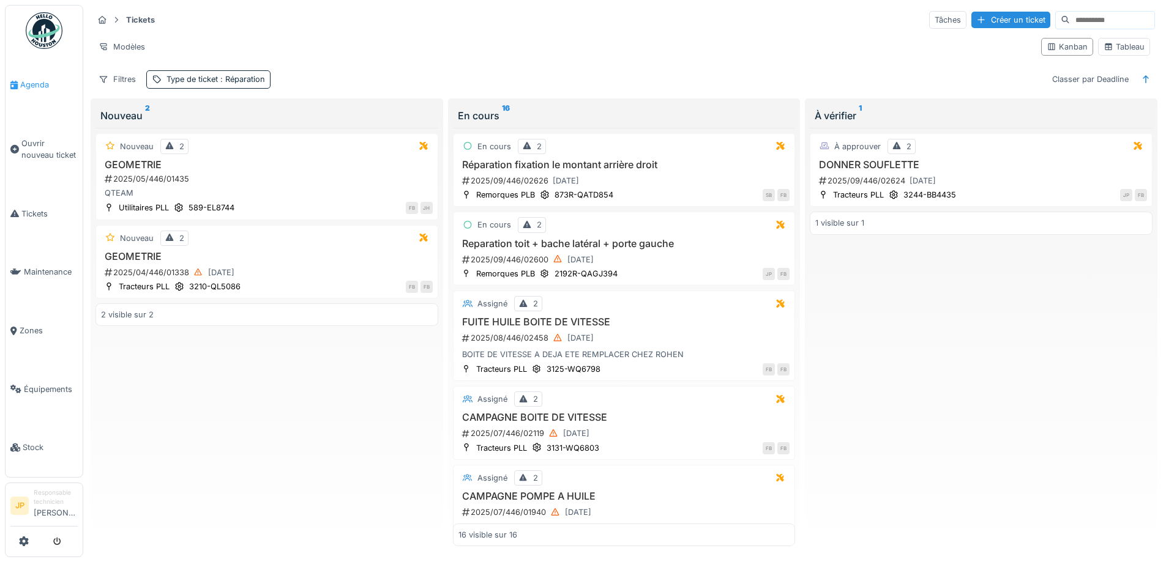
click at [31, 90] on span "Agenda" at bounding box center [49, 85] width 58 height 12
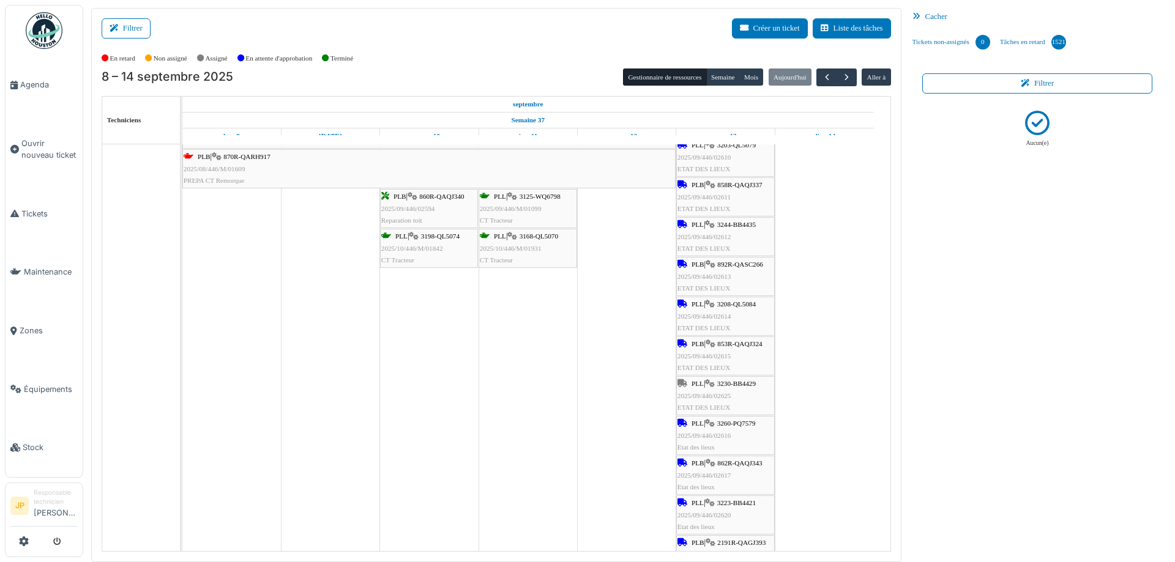
scroll to position [1591, 0]
click at [740, 384] on span "3230-BB4429" at bounding box center [736, 382] width 39 height 7
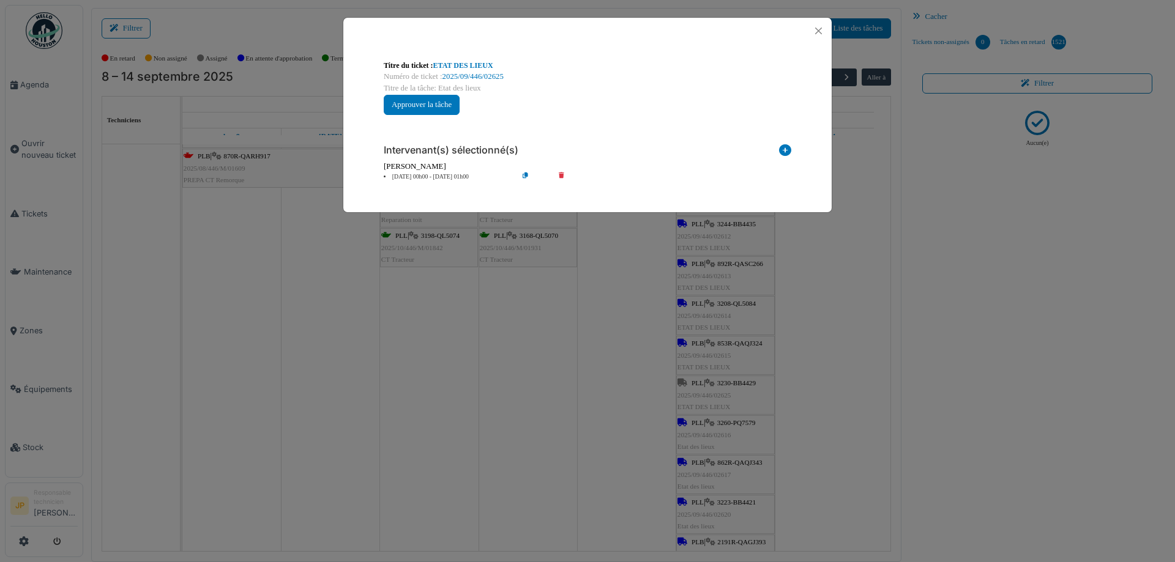
click at [703, 384] on div "**********" at bounding box center [587, 281] width 1175 height 562
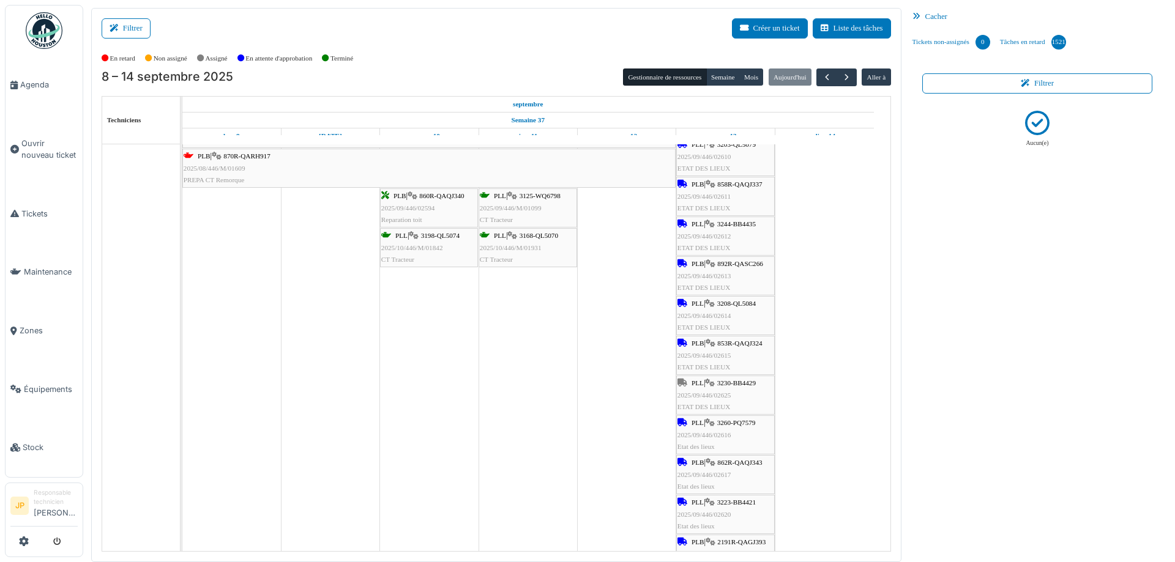
click at [713, 400] on div "PLL | 3230-BB4429 2025/09/446/02625 ETAT DES LIEUX" at bounding box center [726, 395] width 96 height 35
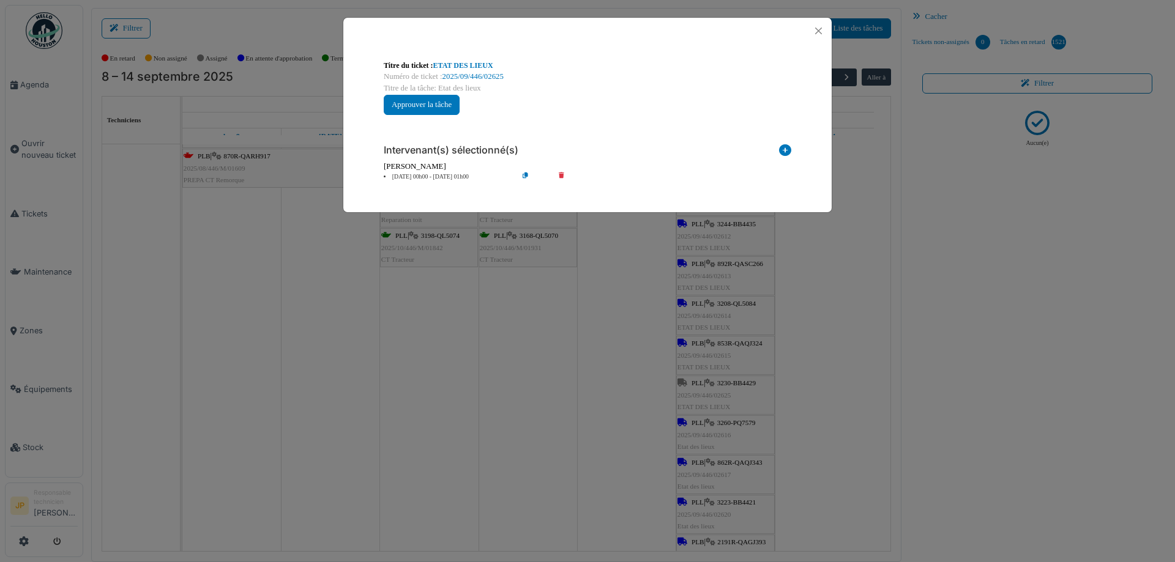
click at [519, 176] on icon at bounding box center [535, 177] width 35 height 9
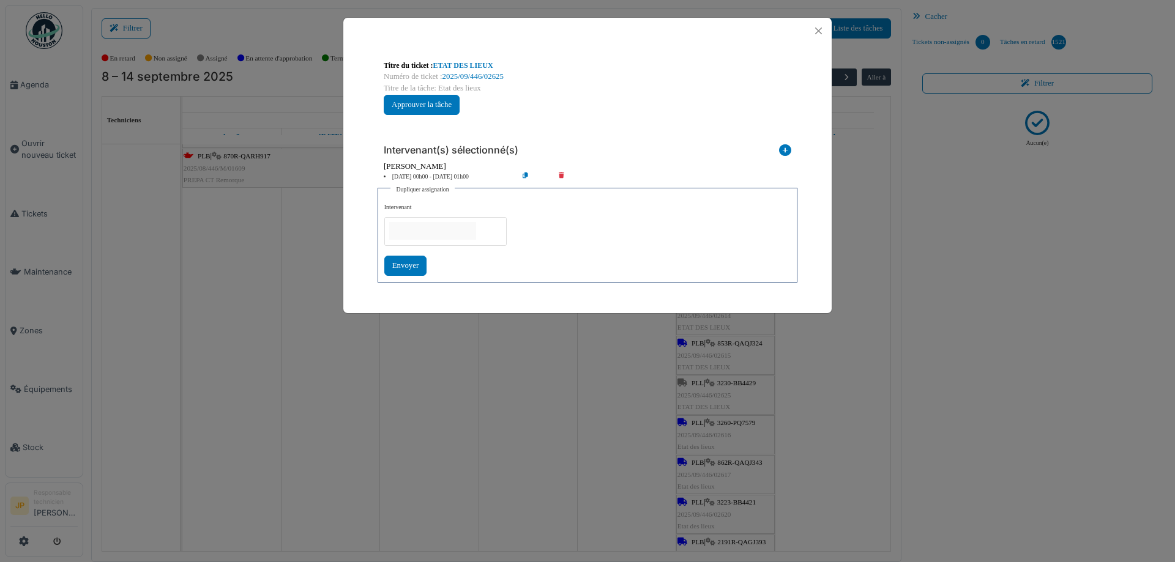
click at [528, 177] on icon at bounding box center [535, 177] width 35 height 9
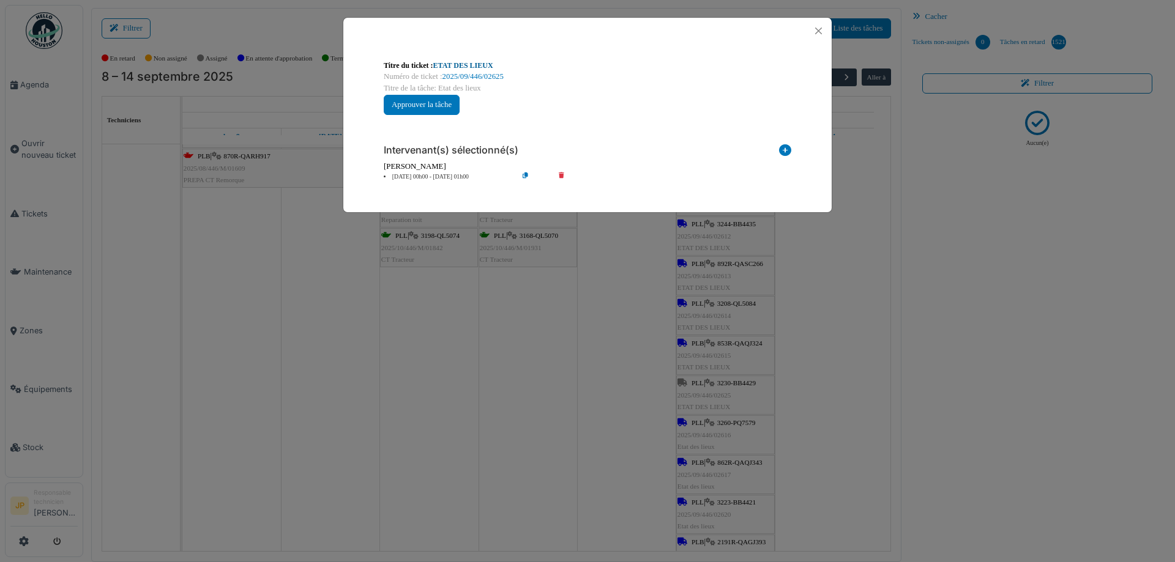
click at [466, 62] on link "ETAT DES LIEUX" at bounding box center [463, 65] width 60 height 9
click at [822, 34] on button "Close" at bounding box center [818, 31] width 17 height 17
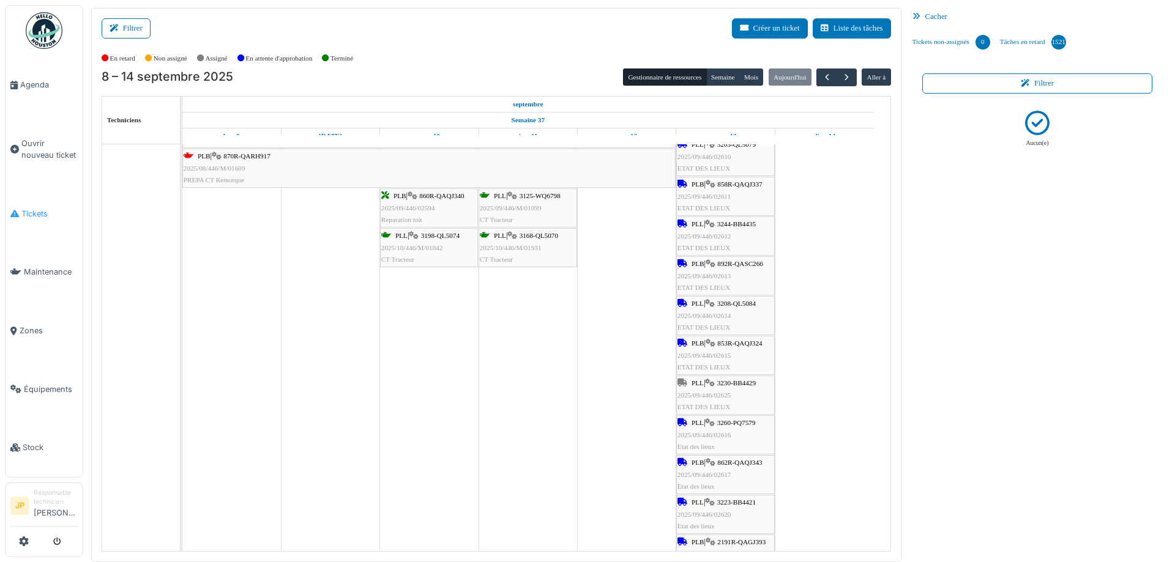
click at [33, 209] on span "Tickets" at bounding box center [49, 214] width 56 height 12
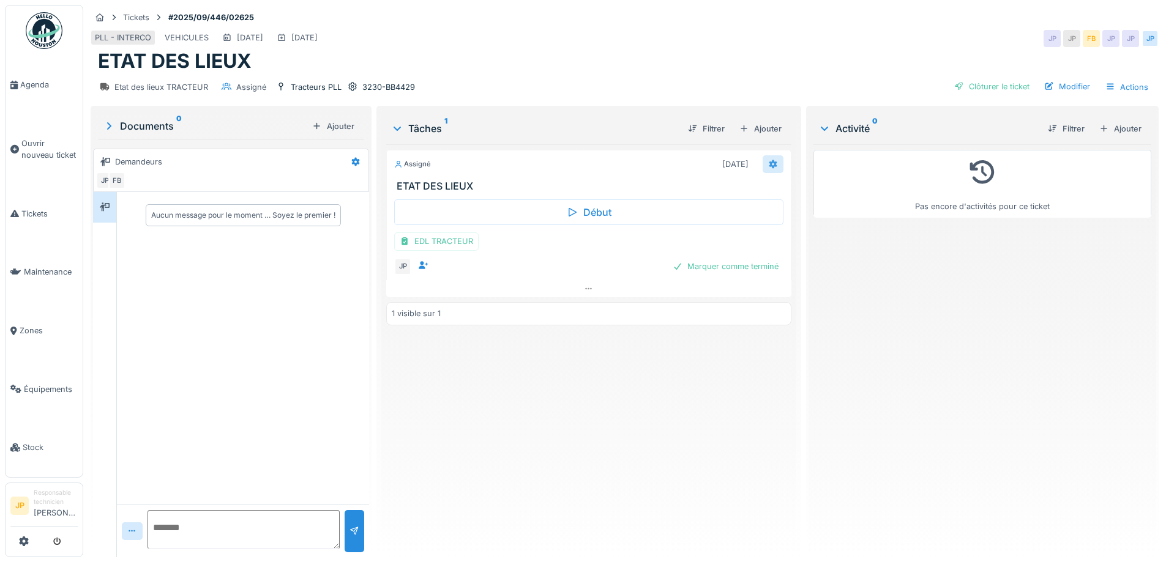
click at [769, 163] on icon at bounding box center [773, 164] width 8 height 9
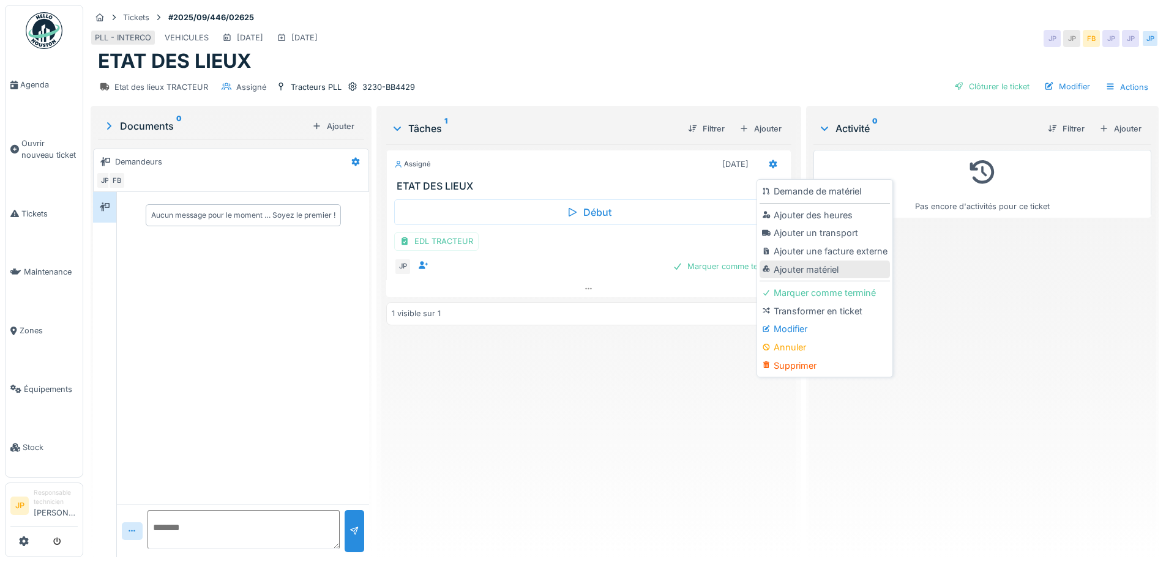
click at [805, 265] on div "Ajouter matériel" at bounding box center [825, 270] width 130 height 18
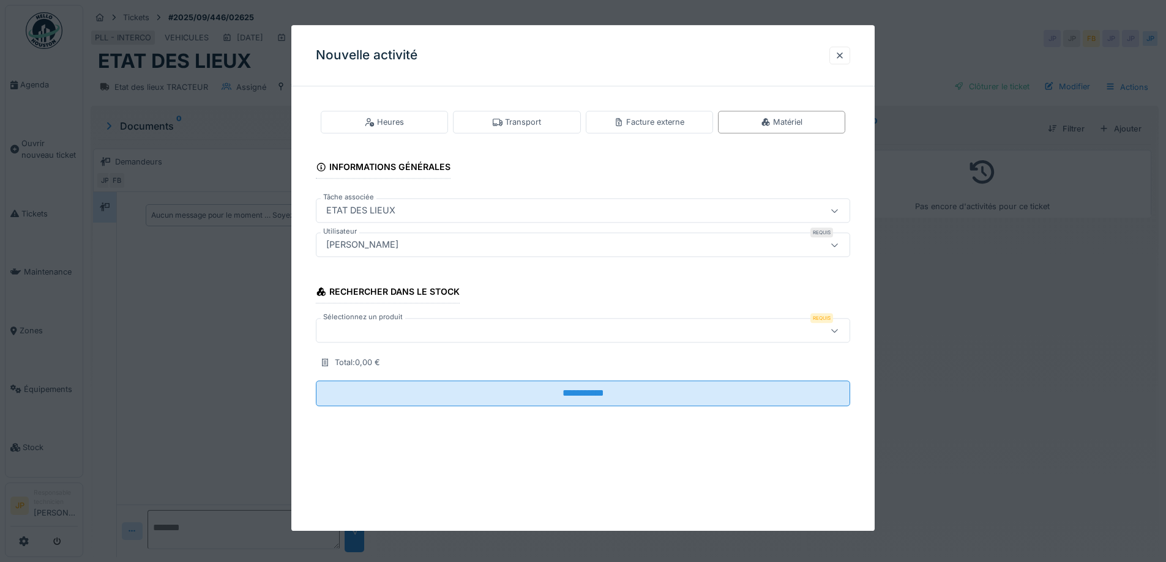
click at [381, 322] on label "Sélectionnez un produit" at bounding box center [363, 318] width 84 height 10
click at [381, 328] on div at bounding box center [551, 330] width 461 height 13
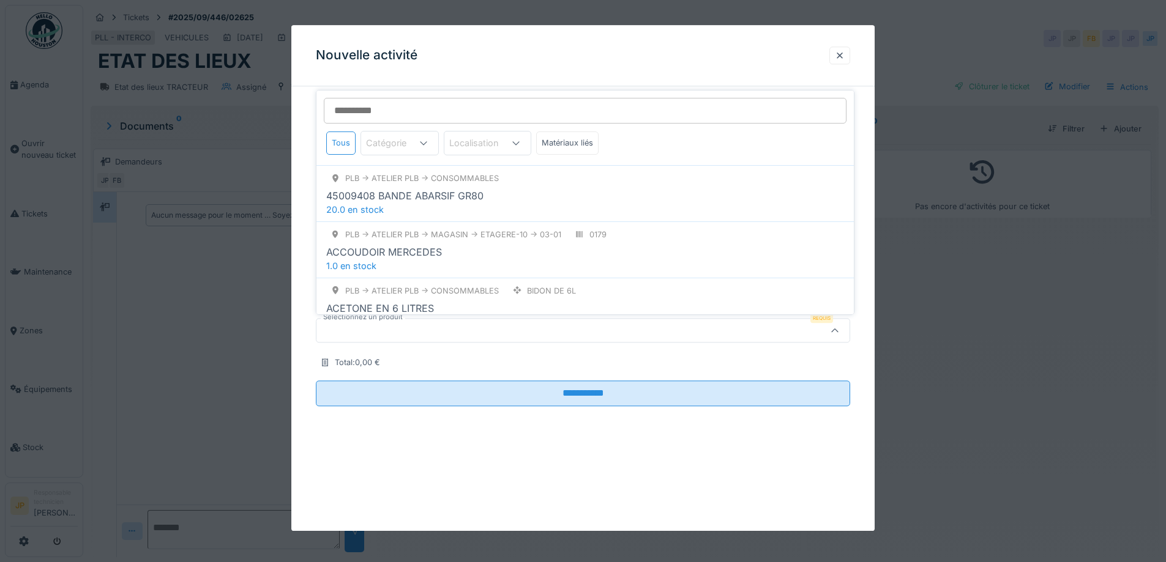
click at [409, 118] on input "Sélectionnez un produit" at bounding box center [585, 111] width 523 height 26
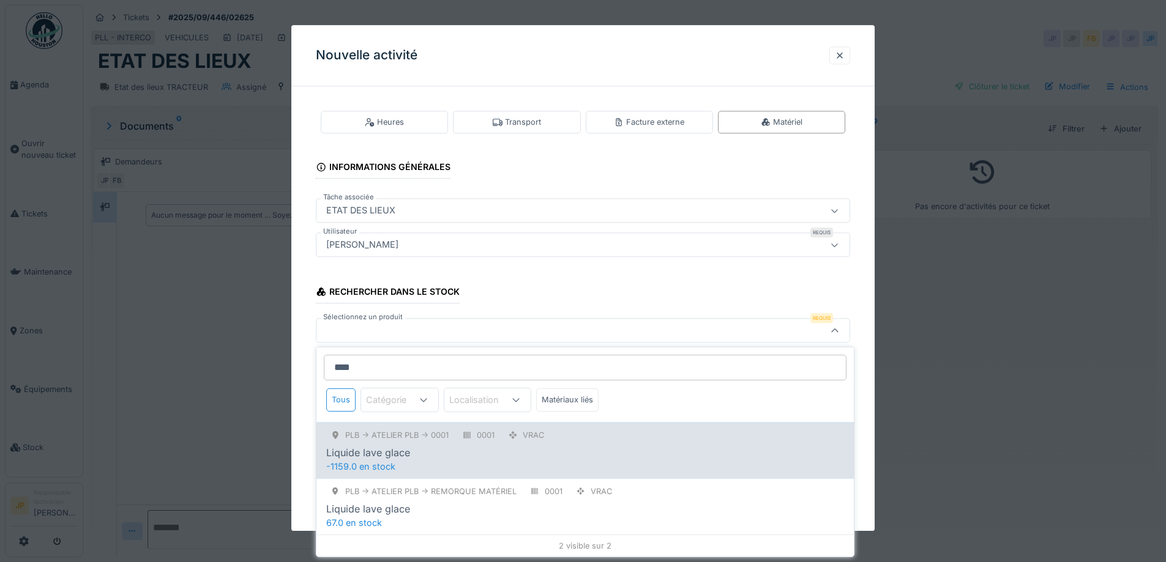
type input "****"
click at [413, 438] on div "PLB -> Atelier PLB -> 0001" at bounding box center [396, 436] width 103 height 12
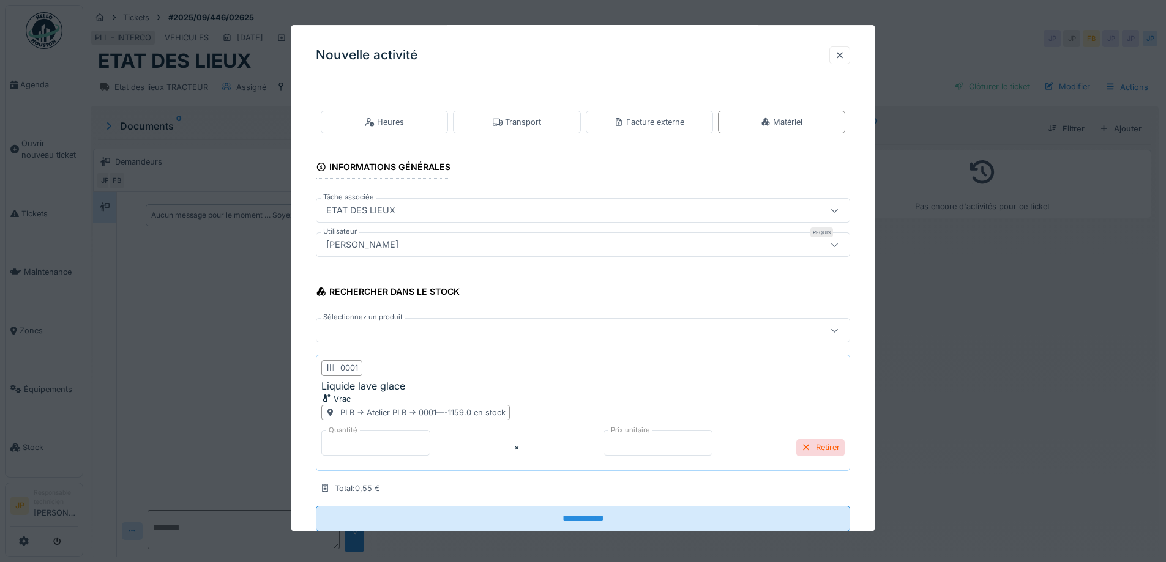
click at [389, 335] on div at bounding box center [551, 330] width 461 height 13
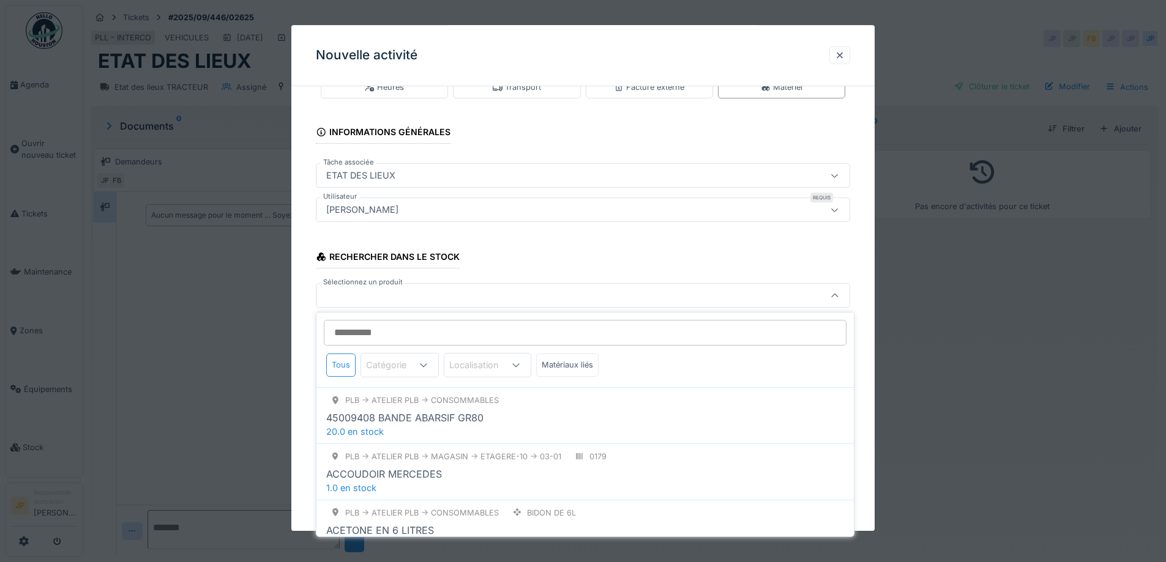
click at [387, 332] on input "Sélectionnez un produit" at bounding box center [585, 333] width 523 height 26
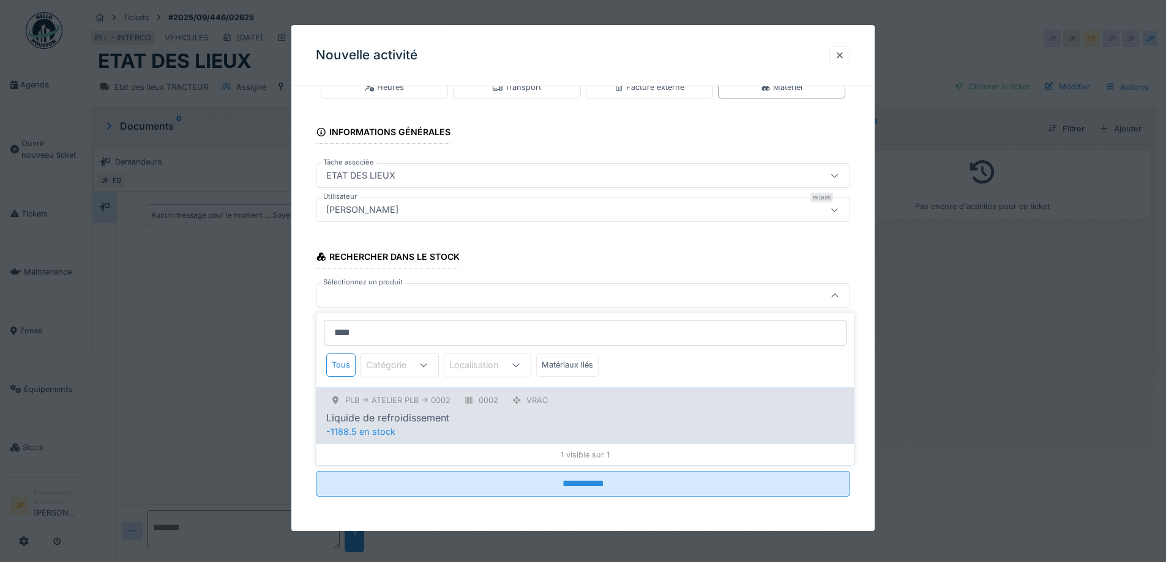
type input "****"
click at [373, 422] on div "Liquide de refroidissement" at bounding box center [387, 418] width 123 height 15
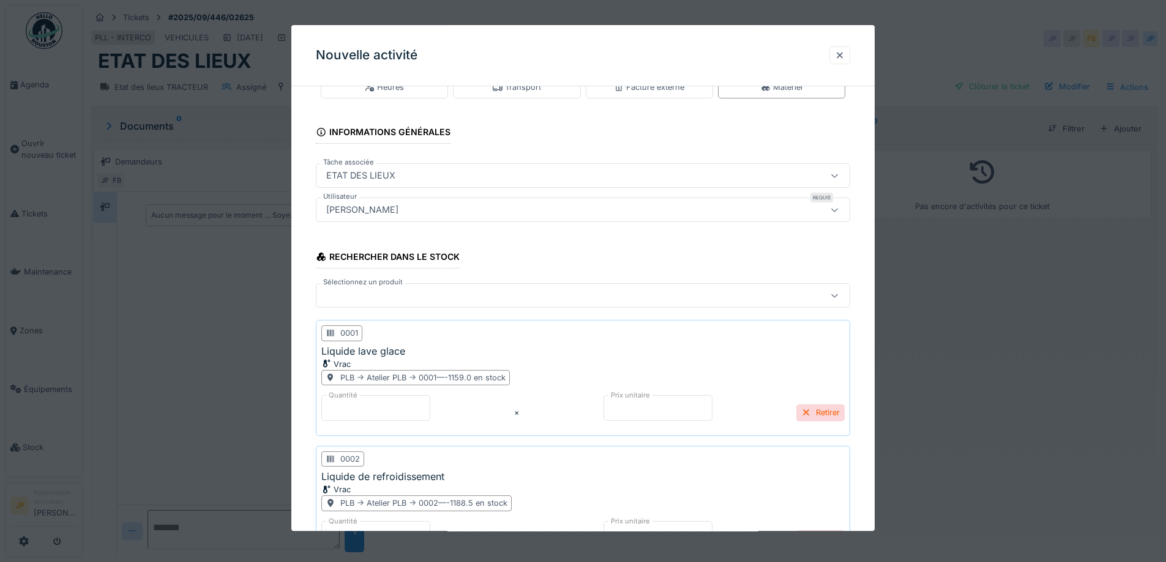
click at [376, 297] on div at bounding box center [551, 295] width 461 height 13
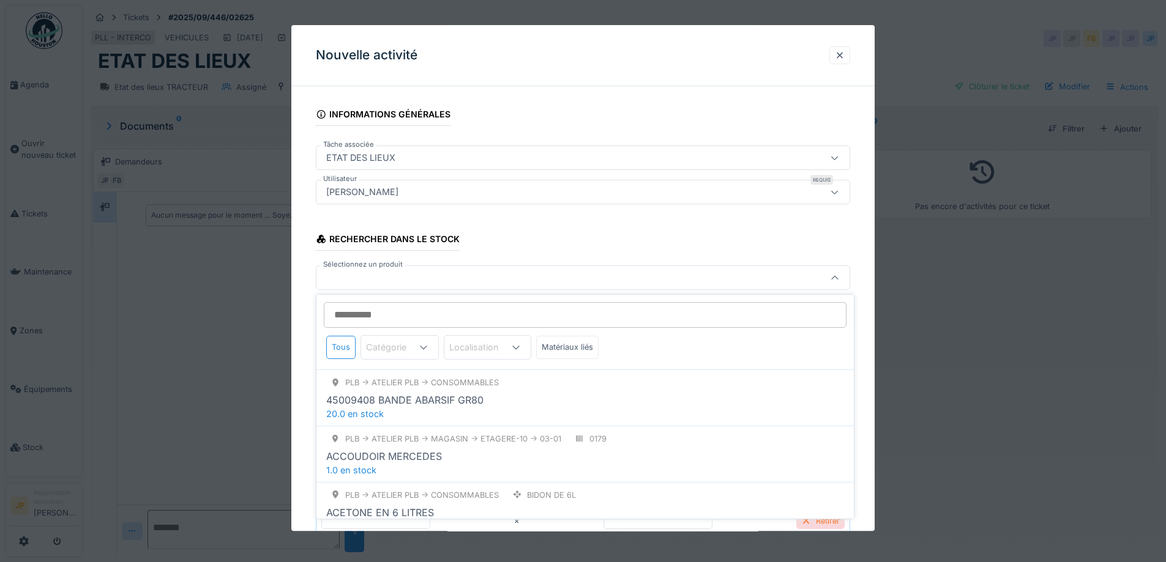
click at [352, 277] on div at bounding box center [551, 278] width 461 height 13
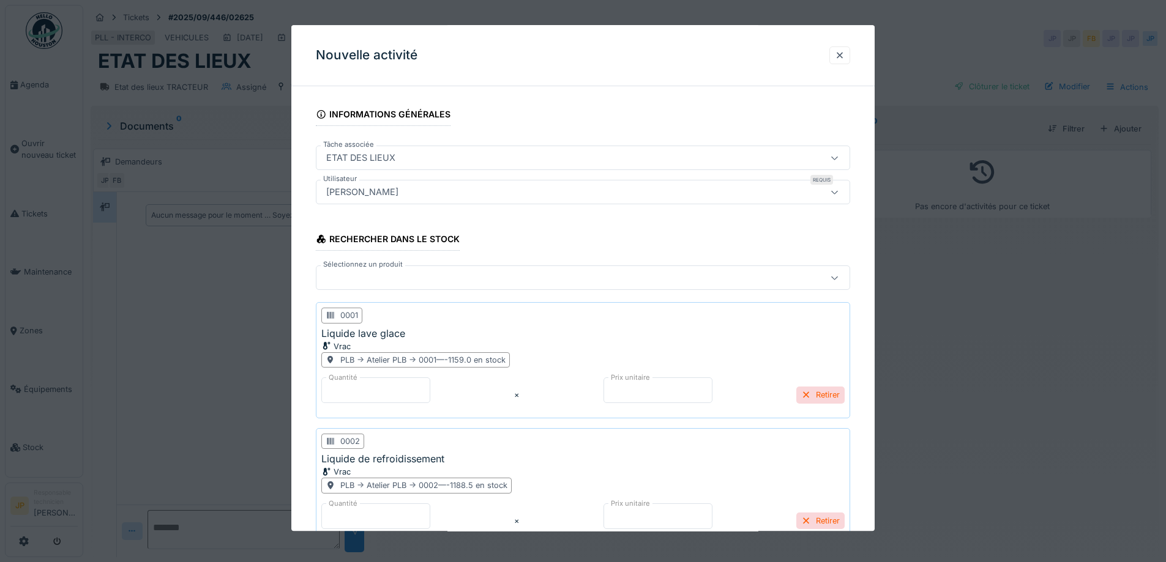
click at [352, 277] on div at bounding box center [551, 278] width 461 height 13
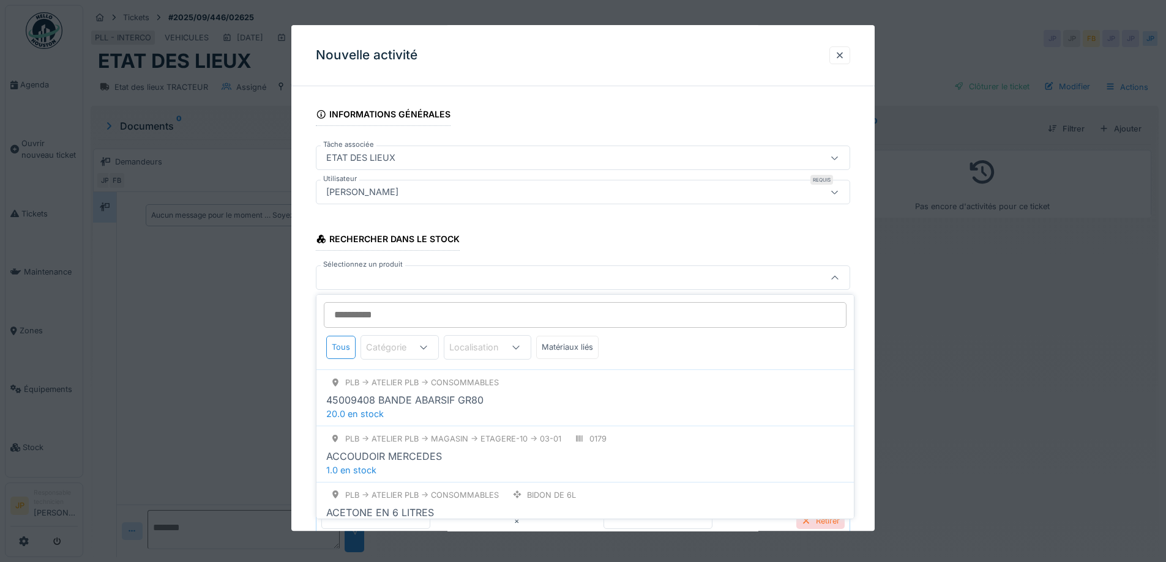
click at [364, 315] on input "Sélectionnez un produit" at bounding box center [585, 315] width 523 height 26
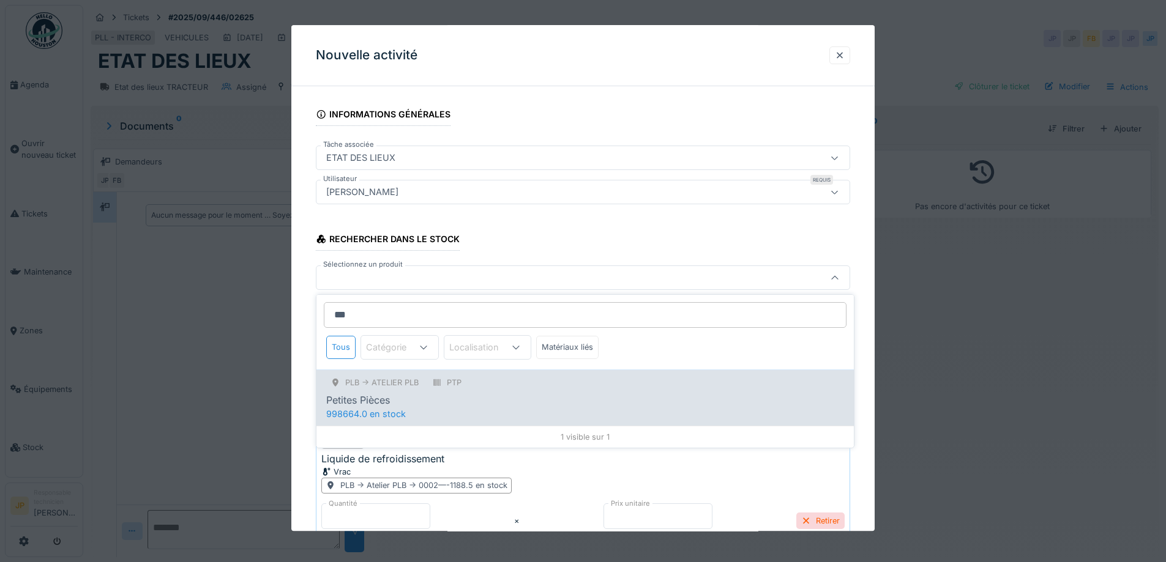
type input "***"
click at [381, 394] on div "Petites Pièces" at bounding box center [358, 400] width 64 height 15
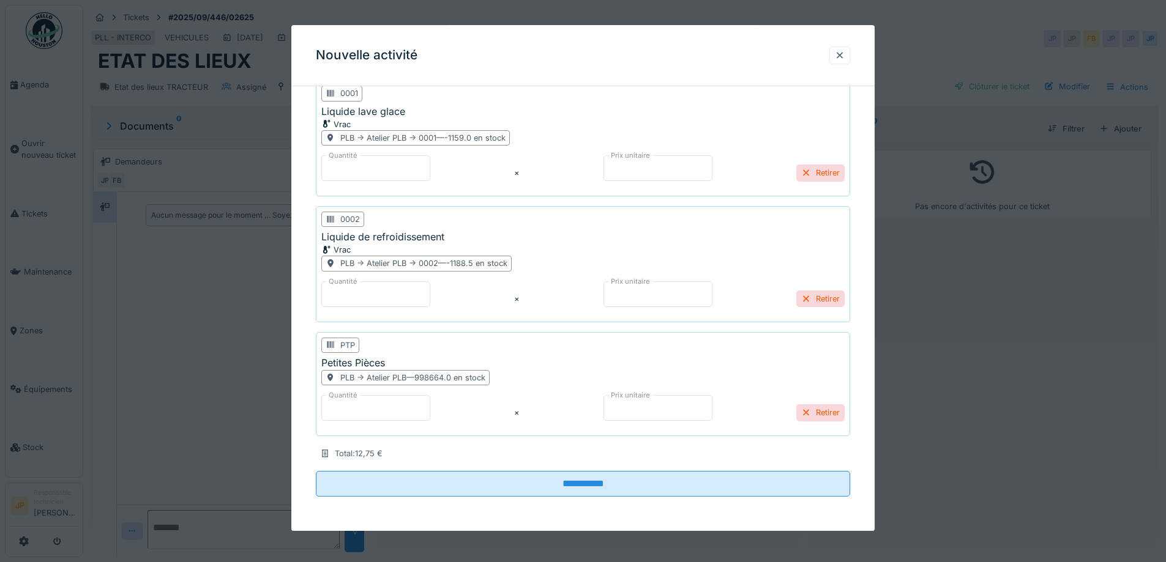
scroll to position [152, 0]
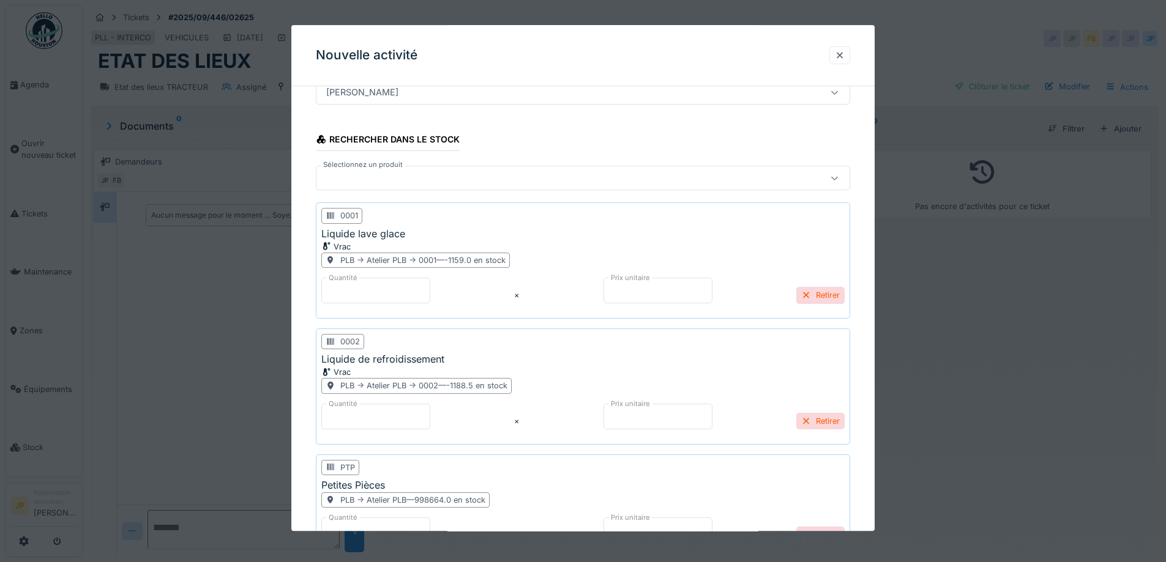
click at [371, 289] on input "*" at bounding box center [375, 291] width 109 height 26
type input "**"
drag, startPoint x: 356, startPoint y: 417, endPoint x: 293, endPoint y: 420, distance: 63.1
click at [293, 420] on div "**********" at bounding box center [582, 299] width 583 height 710
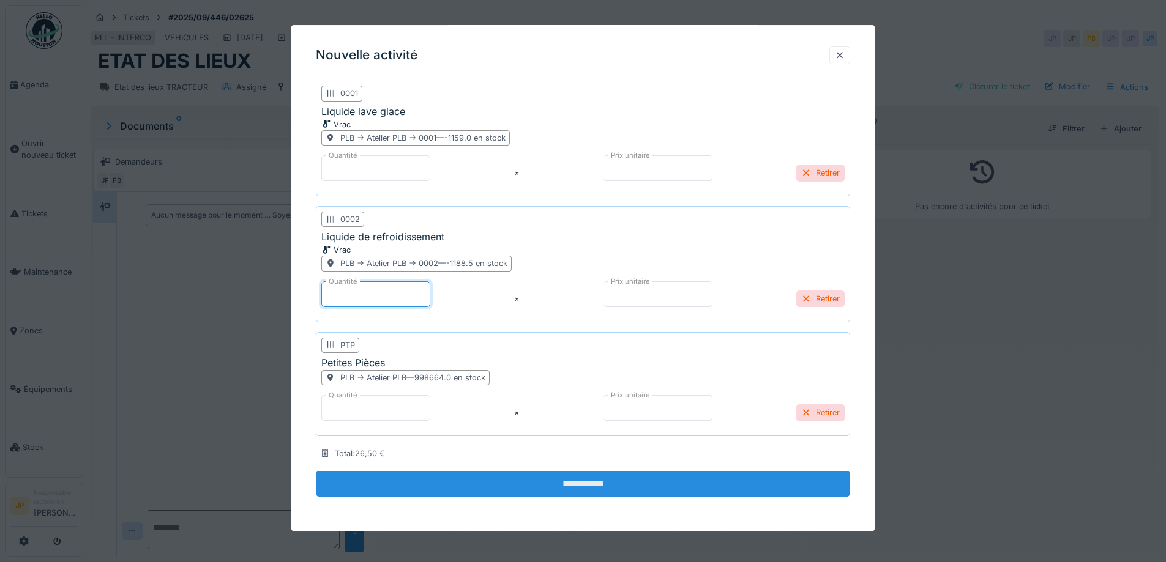
type input "*"
click at [566, 493] on input "**********" at bounding box center [583, 484] width 534 height 26
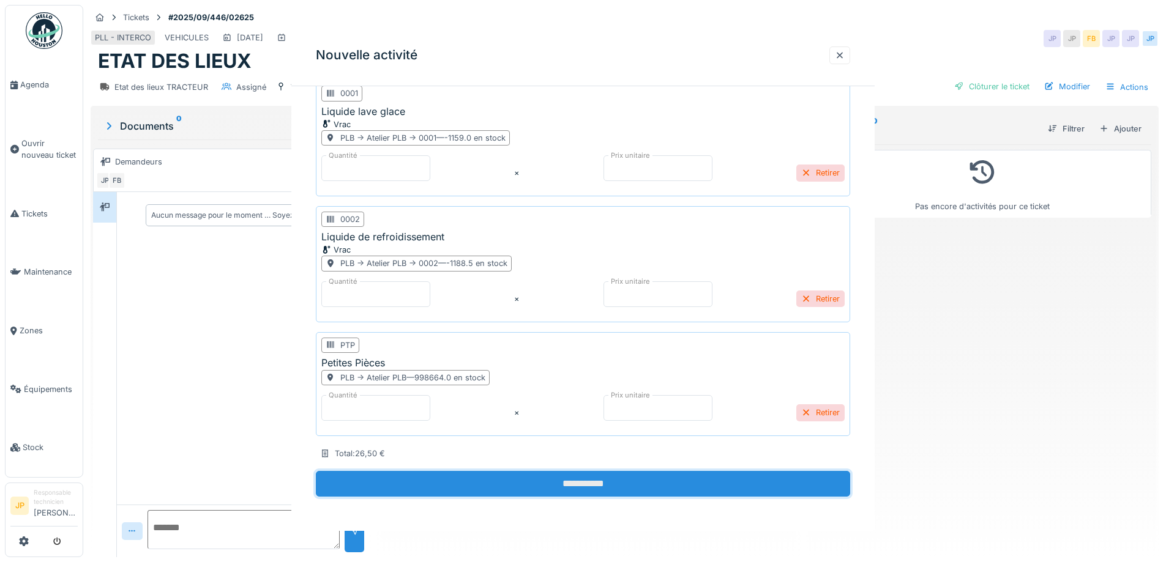
scroll to position [0, 0]
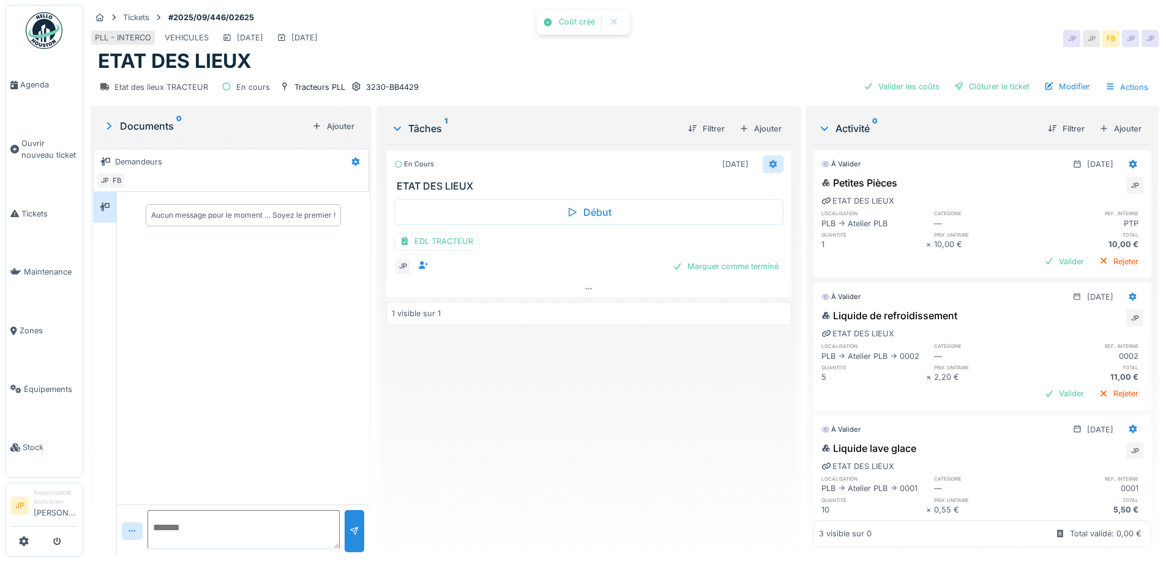
click at [772, 168] on div at bounding box center [773, 164] width 21 height 18
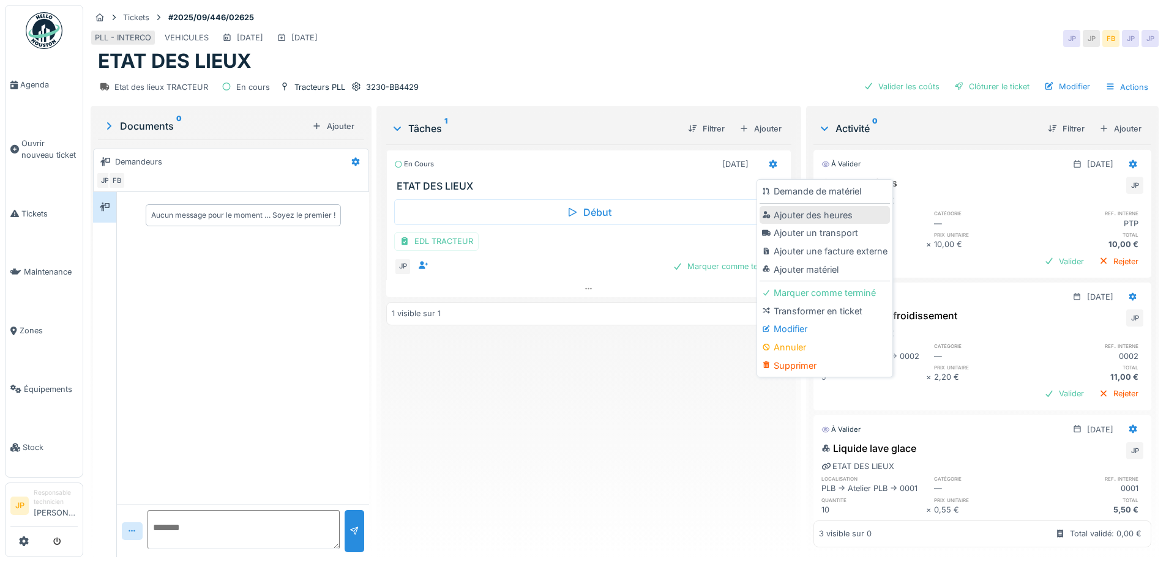
click at [794, 215] on div "Ajouter des heures" at bounding box center [825, 215] width 130 height 18
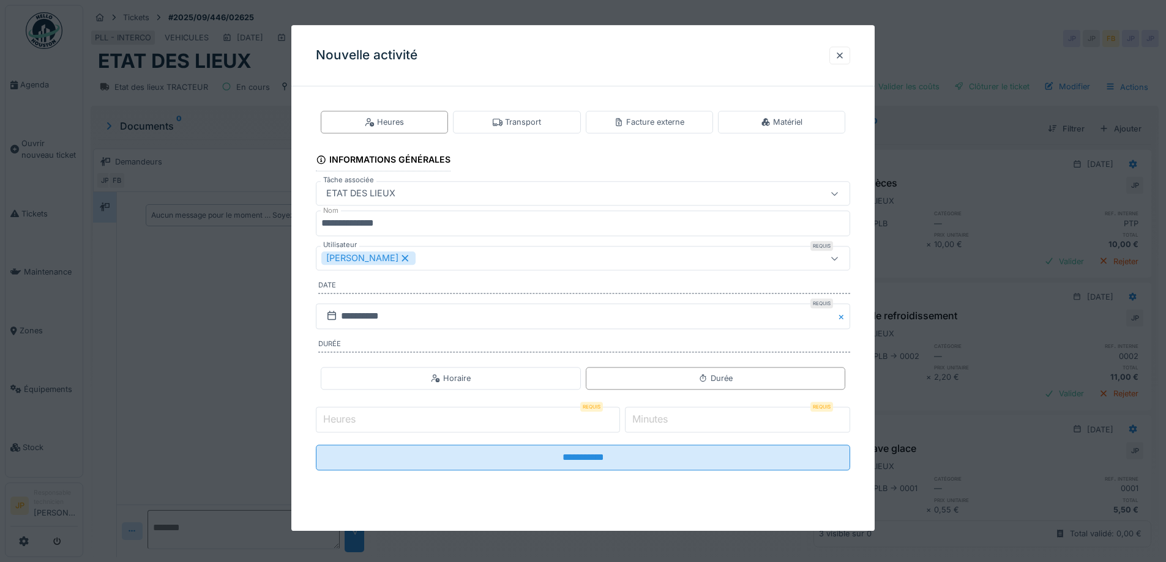
click at [373, 420] on input "Heures" at bounding box center [468, 420] width 304 height 26
type input "*"
click at [682, 424] on input "*" at bounding box center [737, 420] width 225 height 26
type input "*"
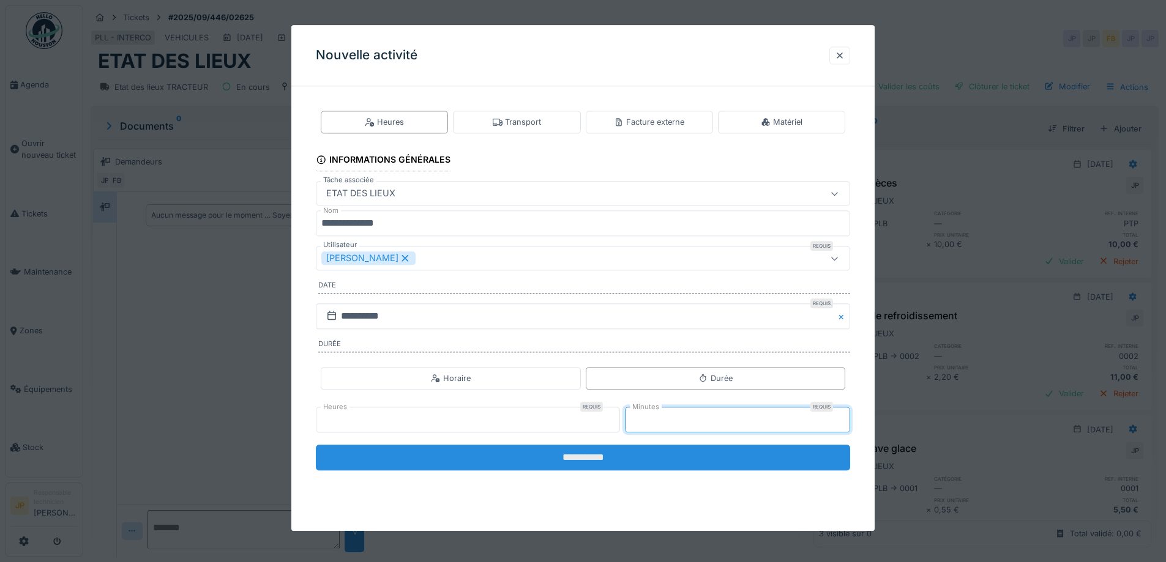
type input "**"
click at [561, 459] on input "**********" at bounding box center [583, 458] width 534 height 26
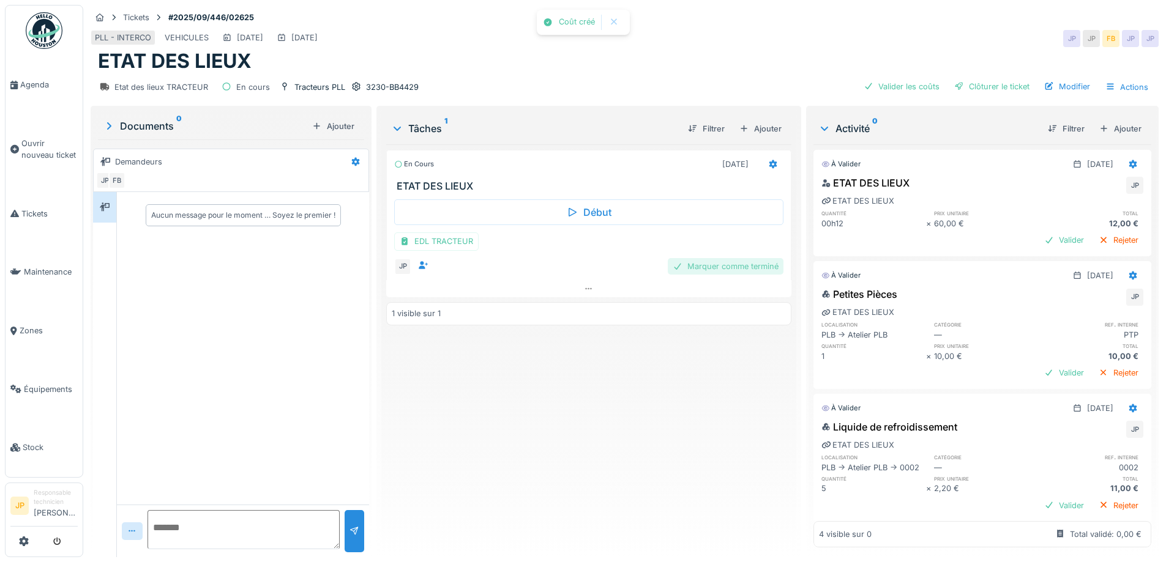
click at [712, 272] on div "Marquer comme terminé" at bounding box center [726, 266] width 116 height 17
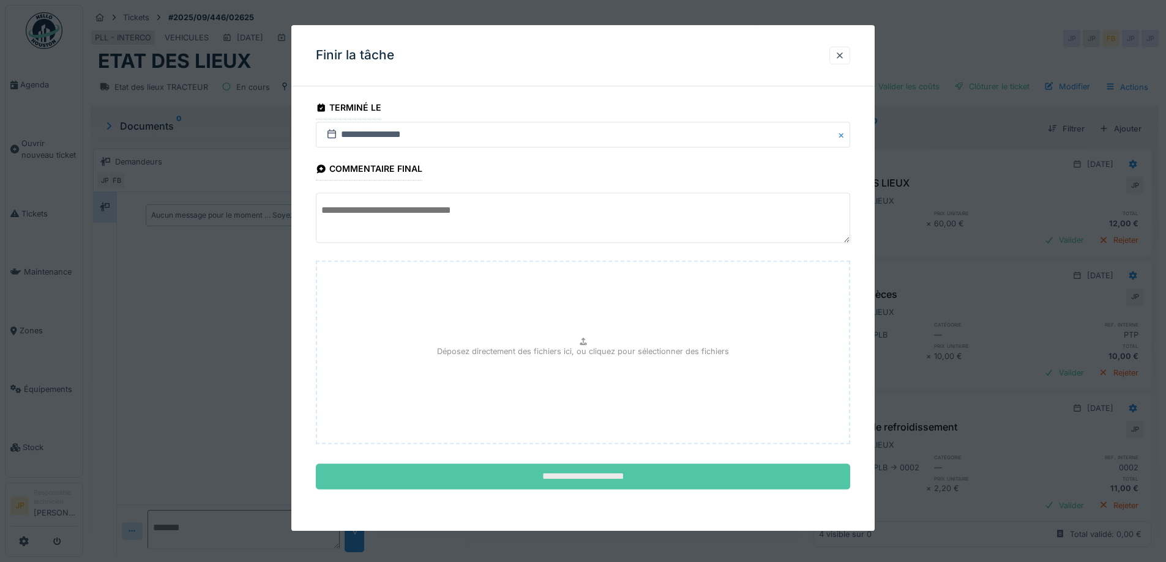
click at [614, 479] on input "**********" at bounding box center [583, 478] width 534 height 26
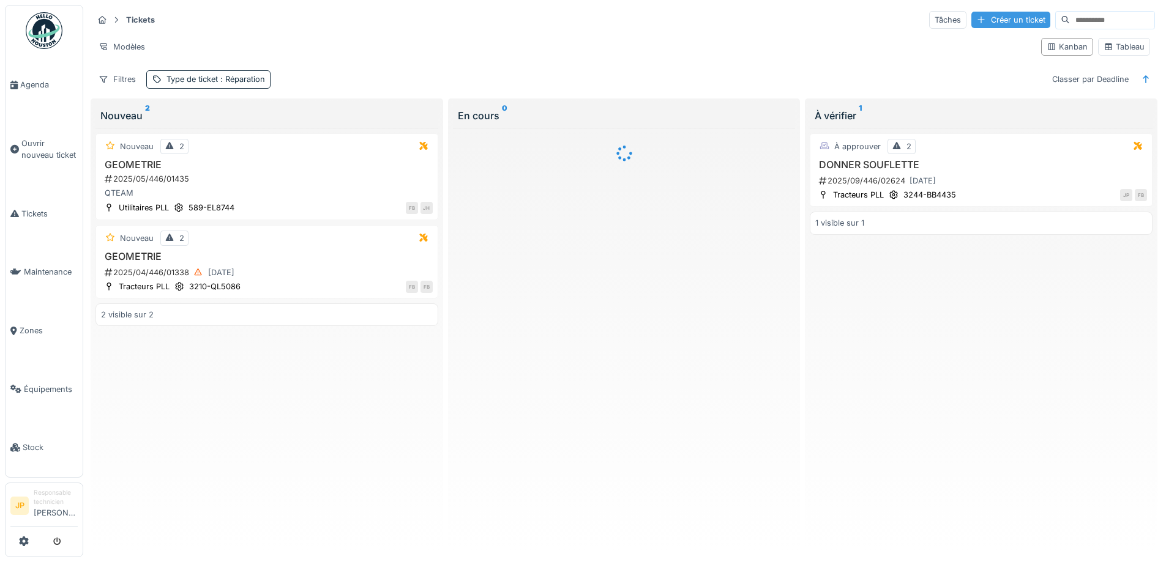
click at [976, 19] on div "Créer un ticket" at bounding box center [1010, 20] width 79 height 17
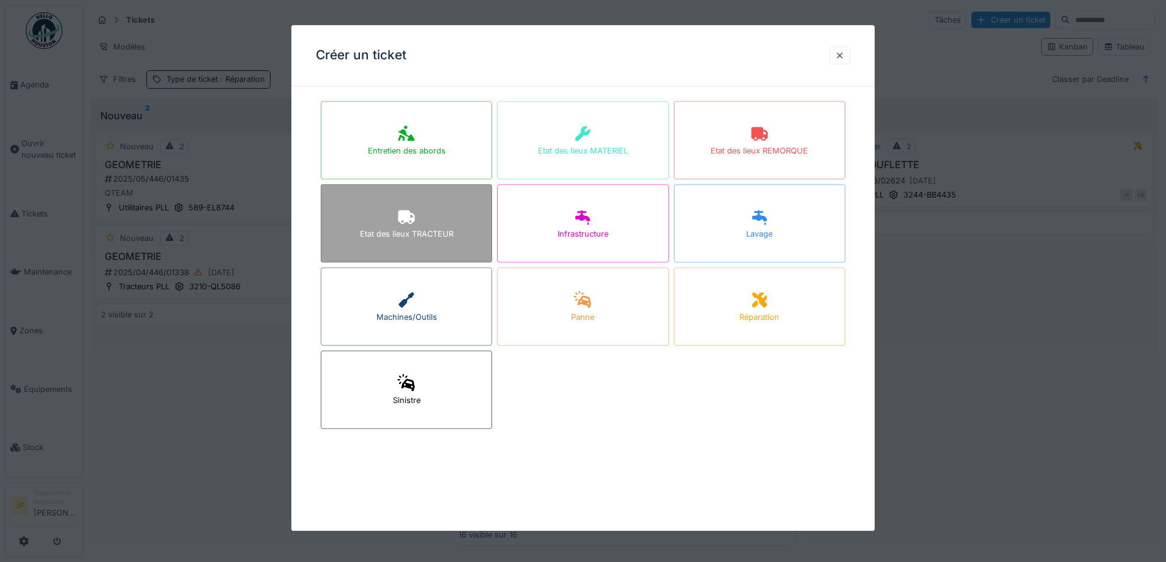
click at [396, 223] on div "Etat des lieux TRACTEUR" at bounding box center [406, 223] width 171 height 78
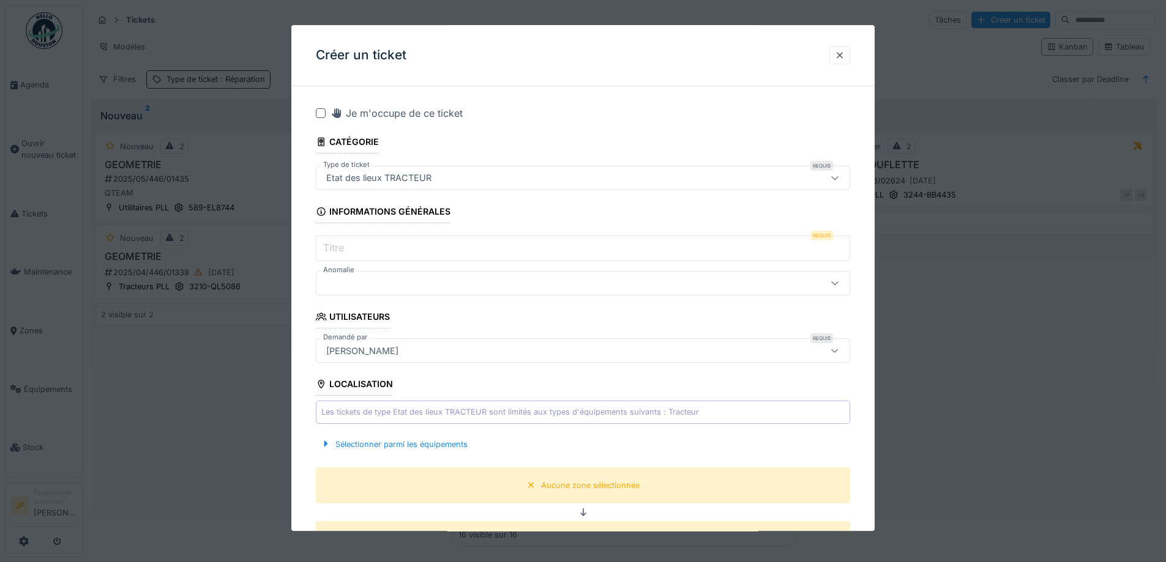
click at [443, 177] on div "Etat des lieux TRACTEUR" at bounding box center [551, 177] width 461 height 13
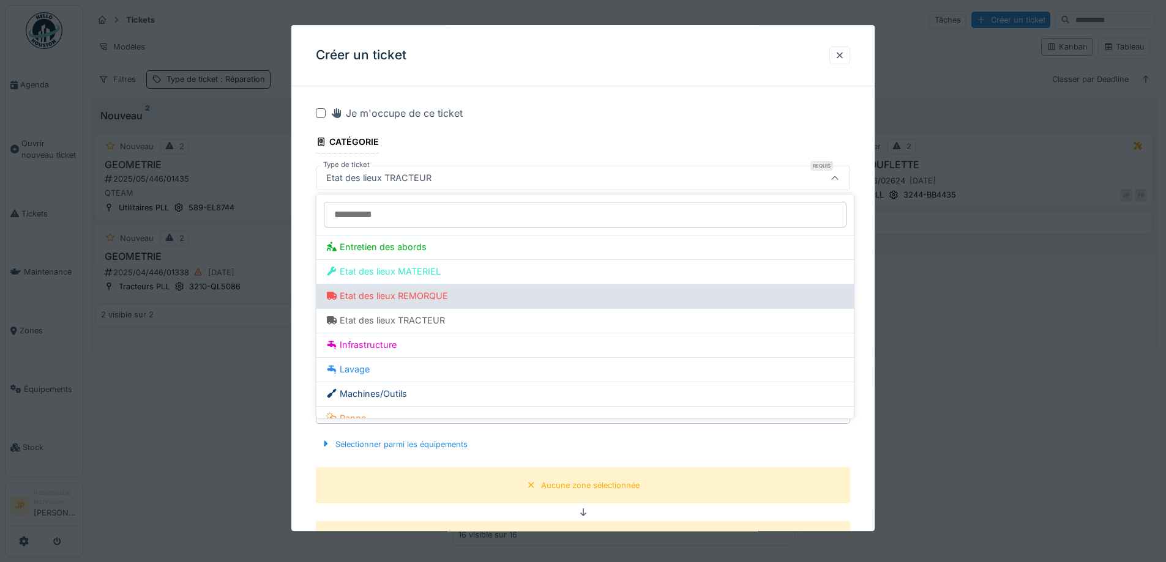
click at [435, 291] on div "Etat des lieux REMORQUE" at bounding box center [585, 295] width 518 height 13
type input "***"
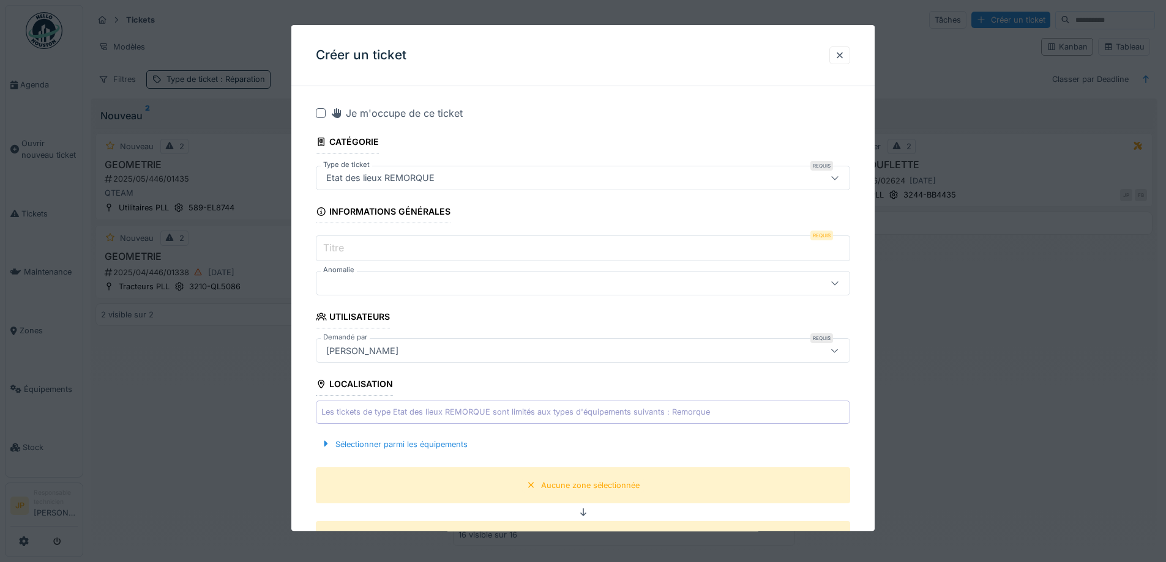
click at [319, 114] on div at bounding box center [321, 113] width 10 height 10
click at [367, 249] on input "Titre" at bounding box center [583, 249] width 534 height 26
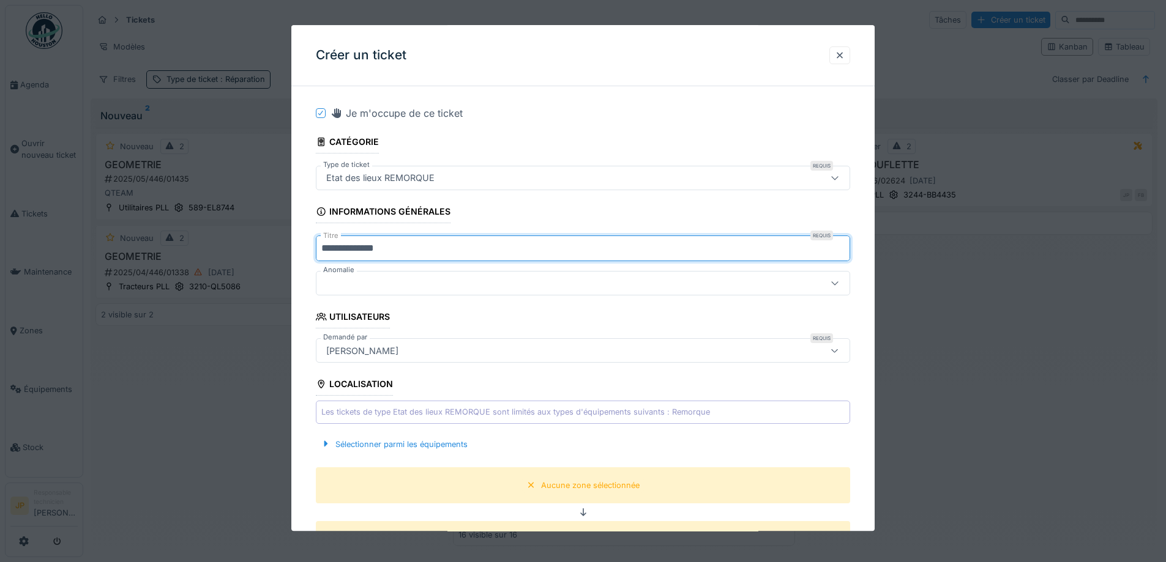
scroll to position [245, 0]
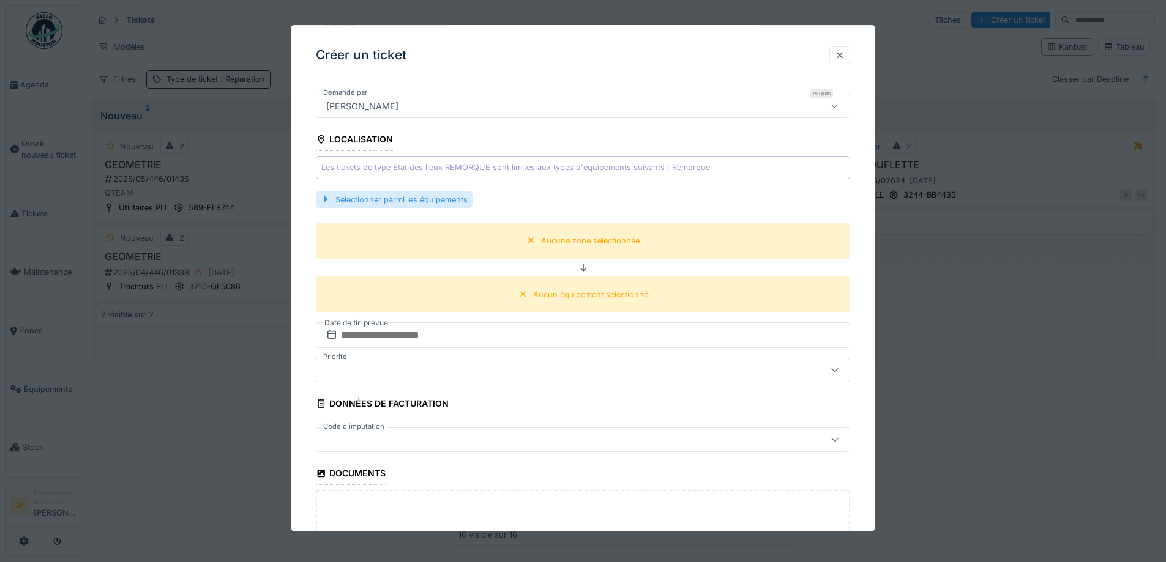
type input "**********"
click at [436, 206] on div "Sélectionner parmi les équipements" at bounding box center [394, 200] width 157 height 17
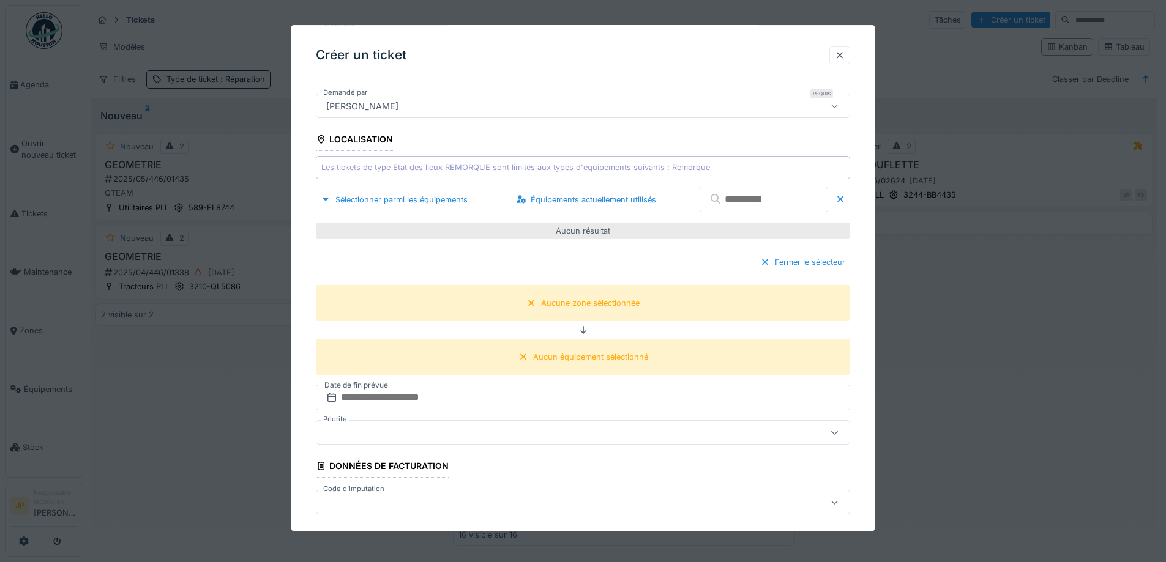
click at [719, 200] on input "text" at bounding box center [764, 200] width 129 height 26
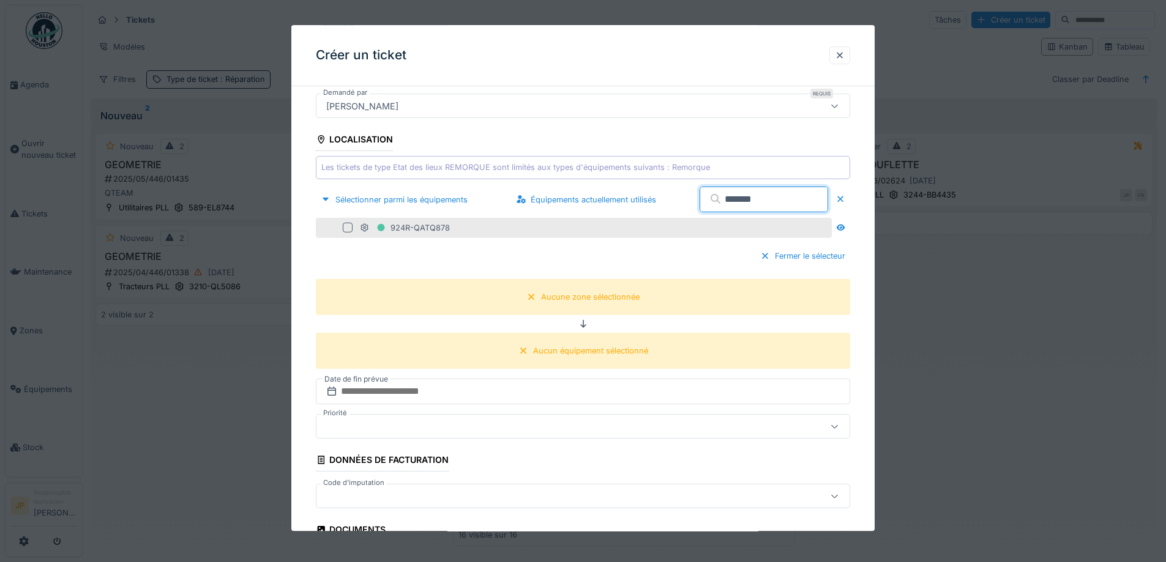
type input "*******"
click at [350, 233] on div at bounding box center [348, 228] width 10 height 10
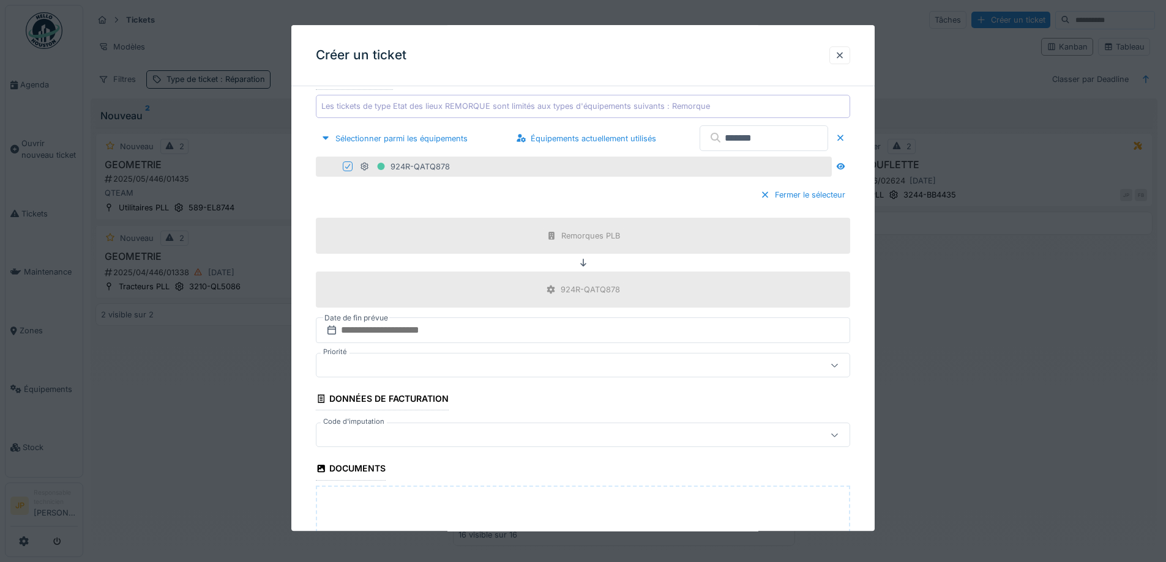
scroll to position [428, 0]
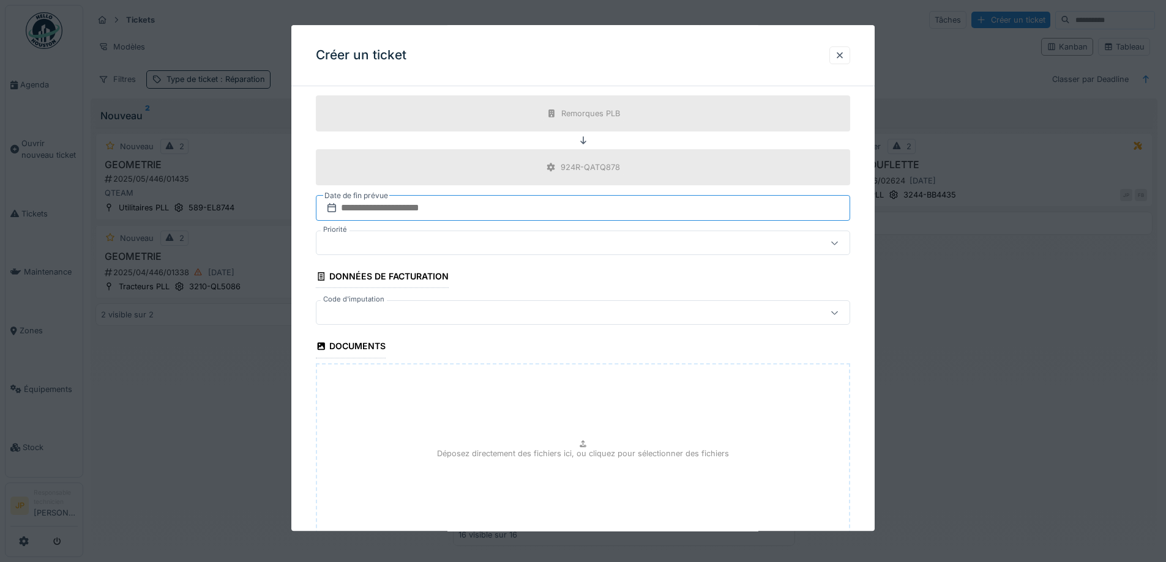
click at [431, 215] on input "text" at bounding box center [583, 209] width 534 height 26
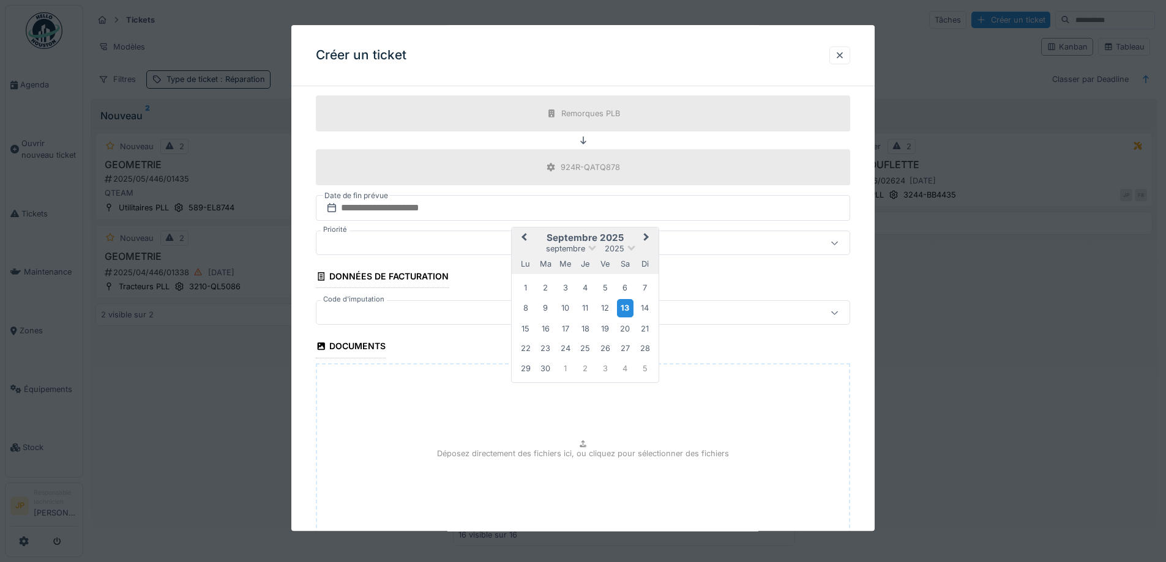
click at [625, 309] on div "13" at bounding box center [625, 309] width 17 height 18
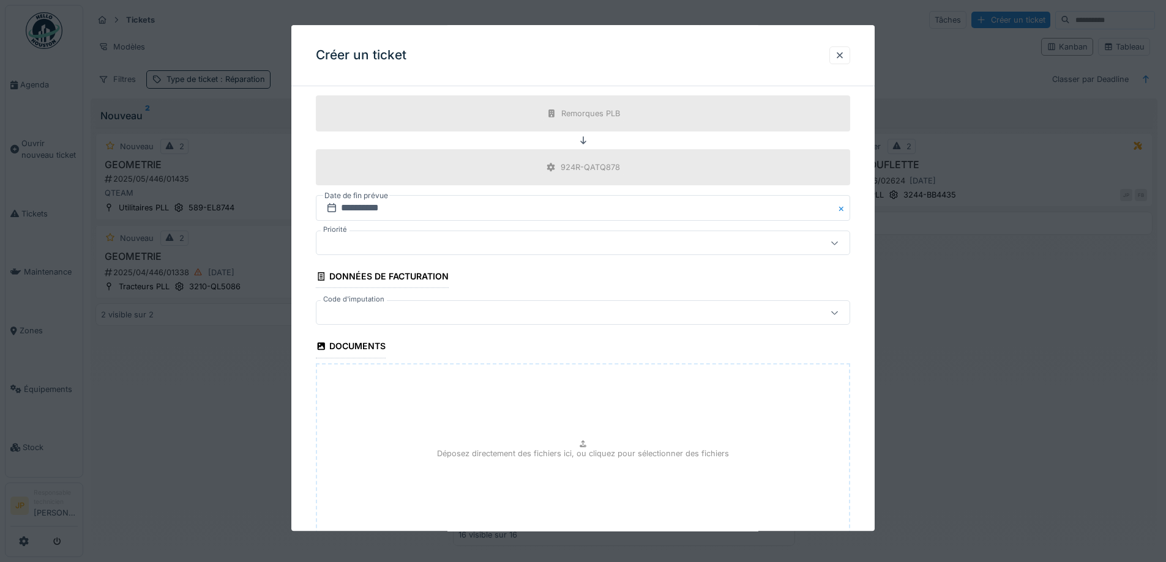
click at [401, 318] on div at bounding box center [551, 313] width 461 height 13
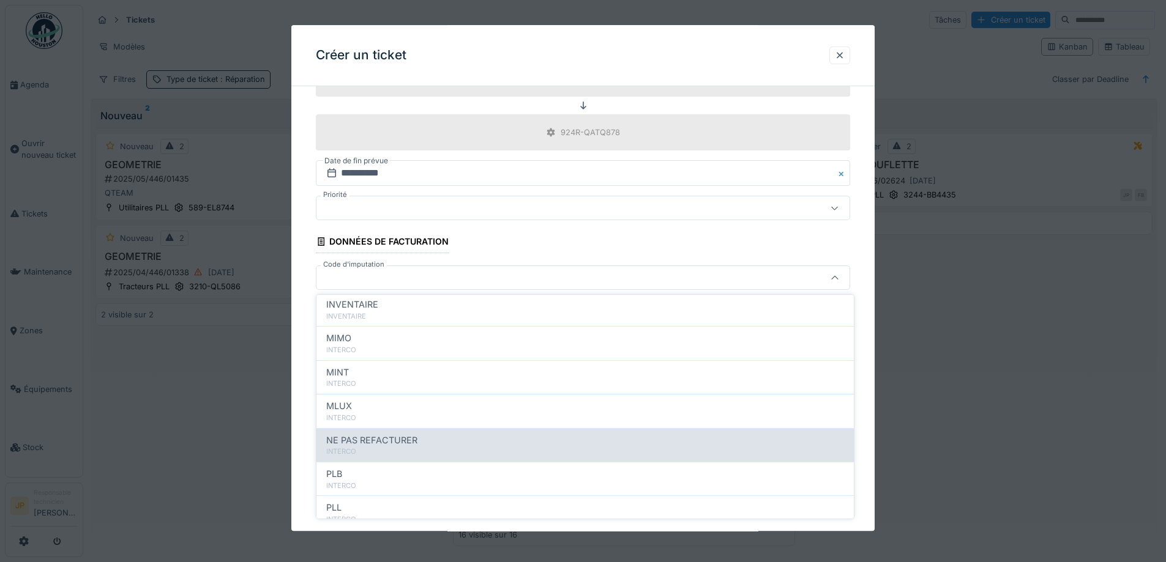
scroll to position [134, 0]
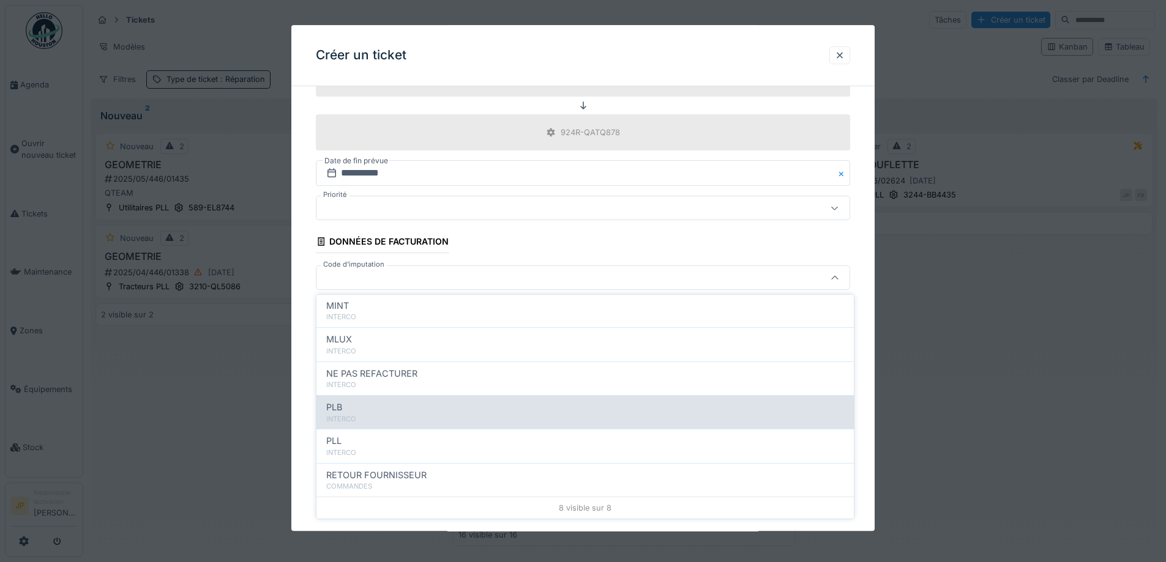
click at [405, 415] on div "INTERCO" at bounding box center [585, 419] width 518 height 10
type input "***"
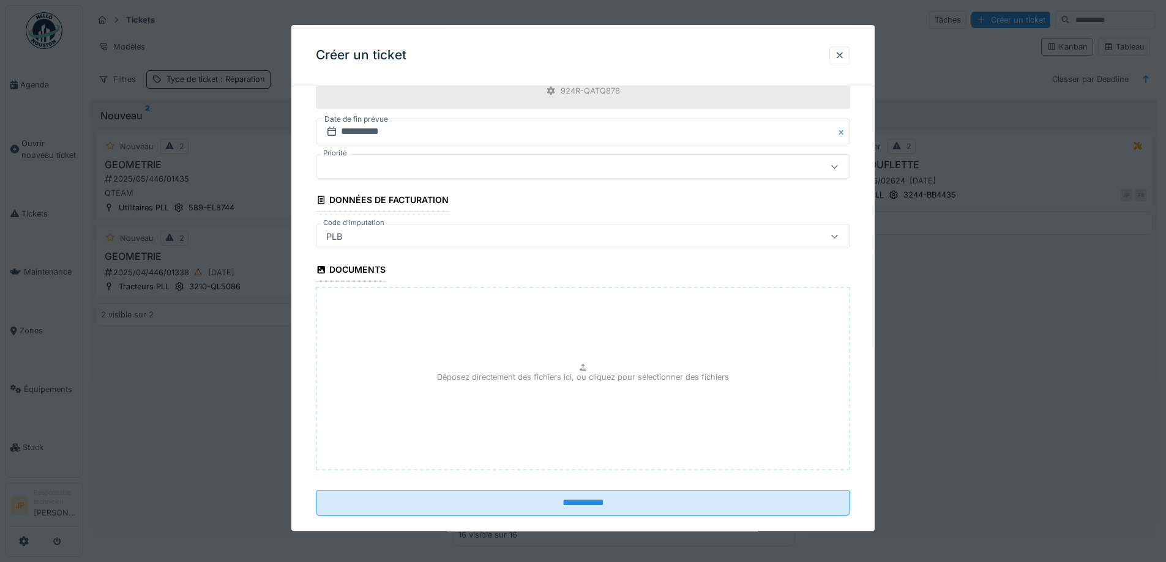
scroll to position [524, 0]
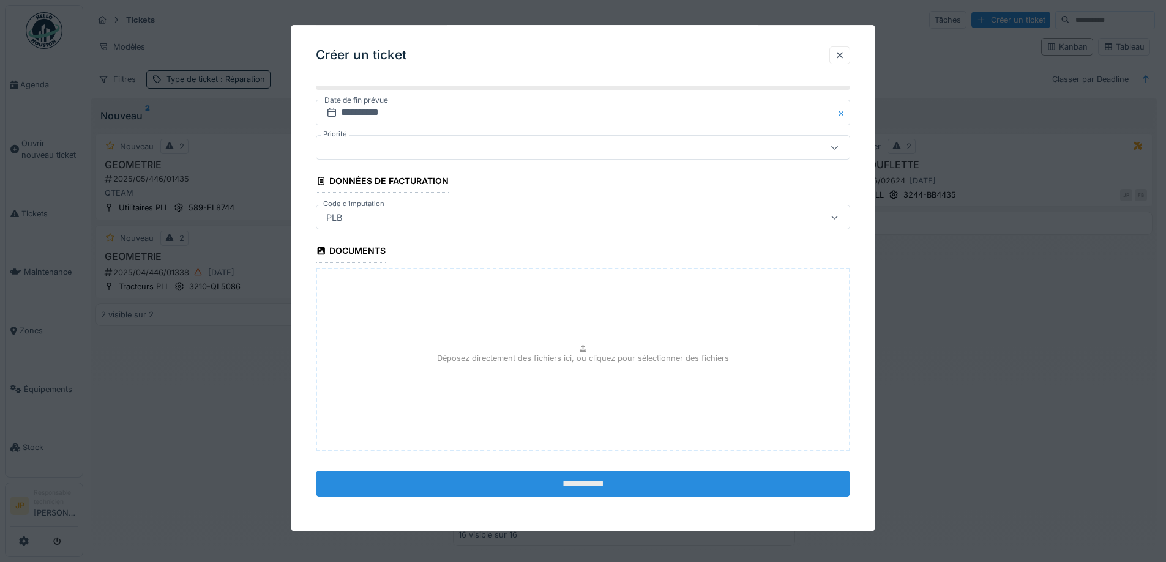
click at [581, 484] on input "**********" at bounding box center [583, 484] width 534 height 26
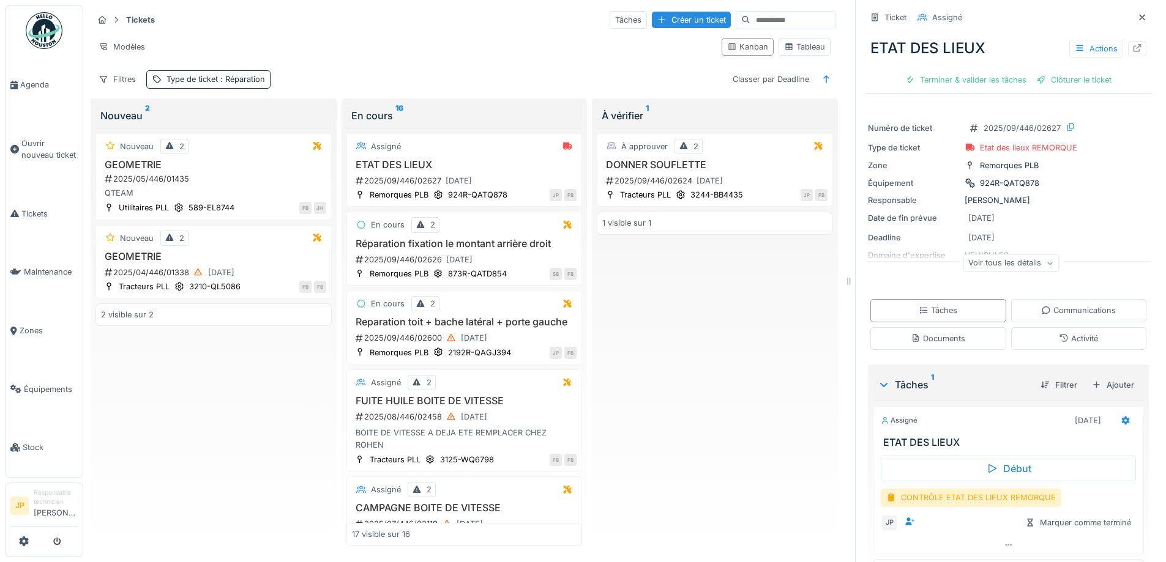
scroll to position [9, 0]
click at [954, 494] on div "CONTRÔLE ETAT DES LIEUX REMORQUE" at bounding box center [971, 498] width 181 height 18
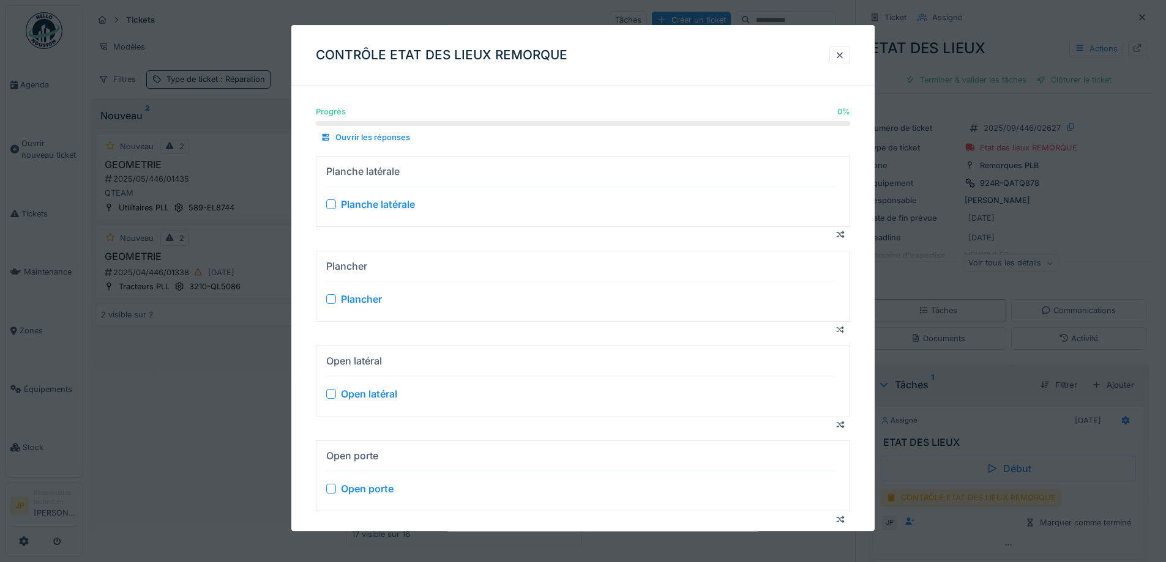
click at [335, 204] on div at bounding box center [331, 205] width 10 height 10
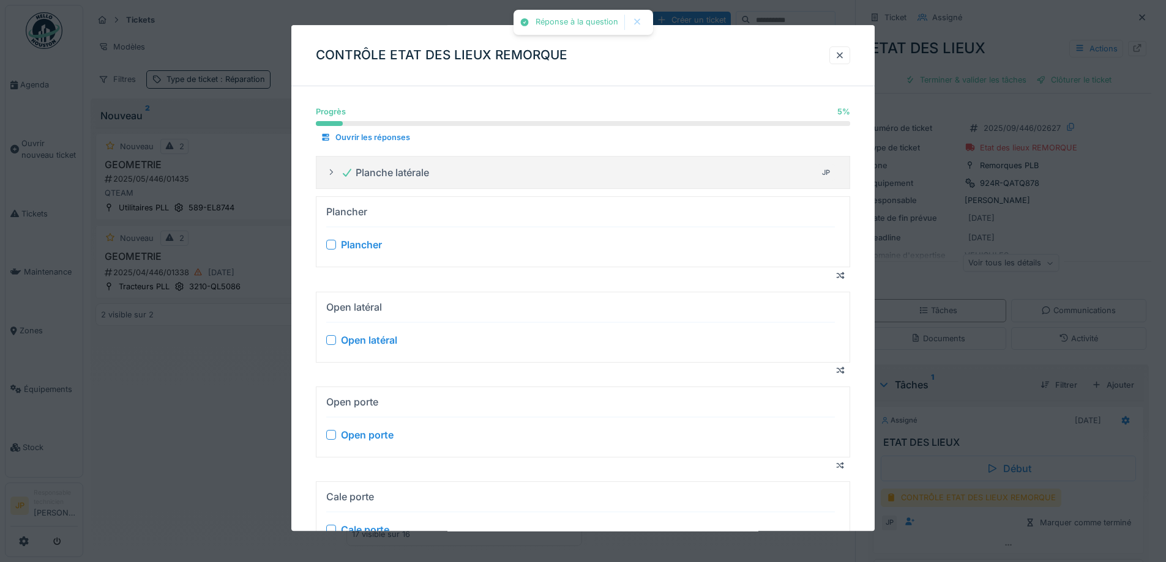
click at [329, 244] on div at bounding box center [331, 246] width 10 height 10
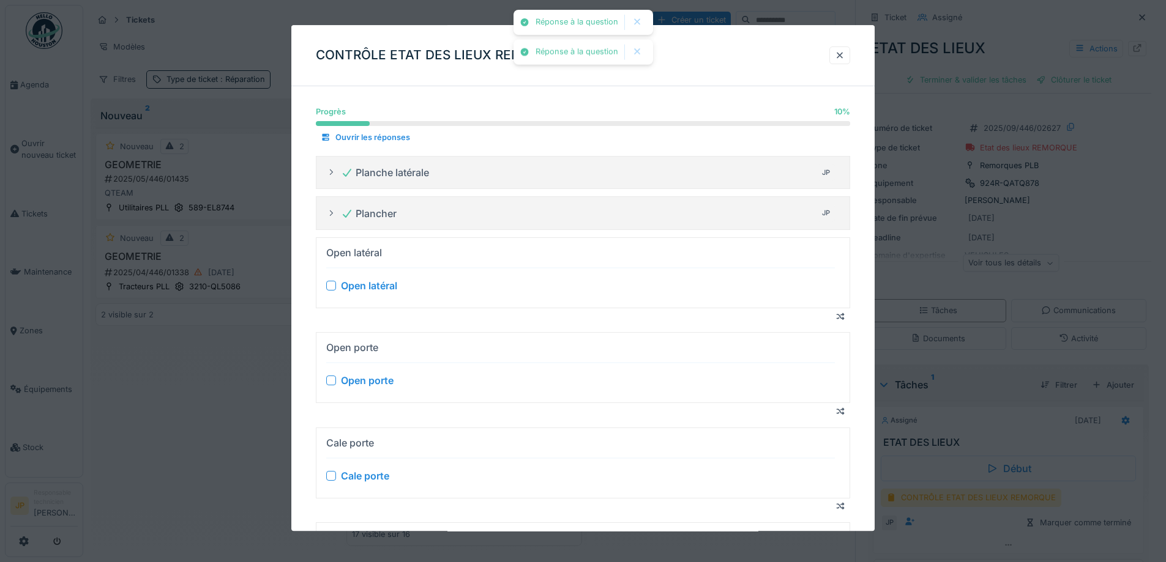
click at [331, 285] on div at bounding box center [331, 287] width 10 height 10
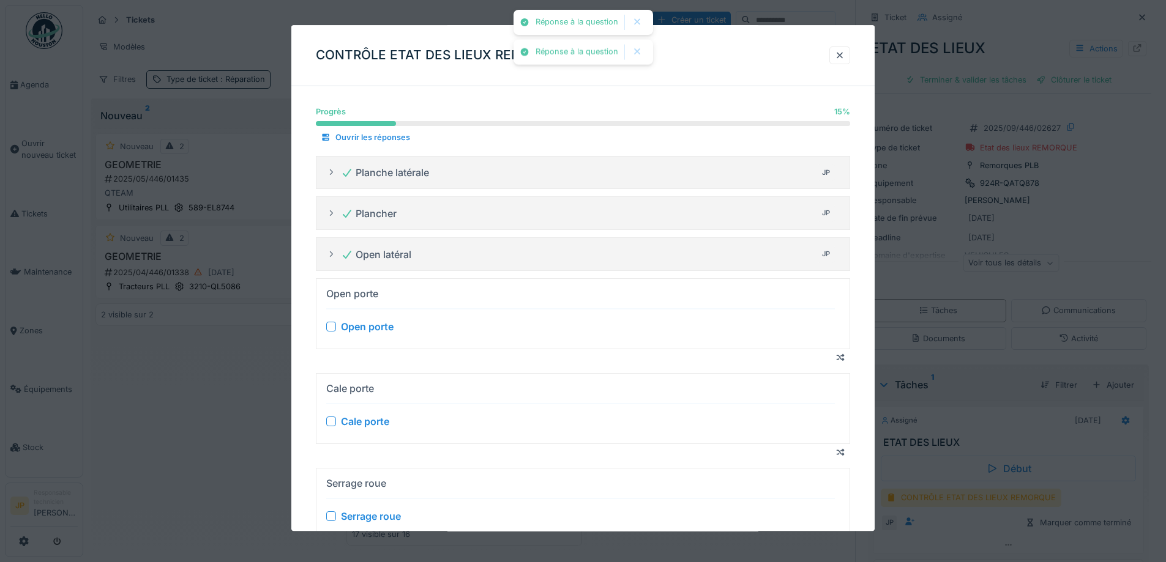
click at [327, 327] on div at bounding box center [331, 327] width 10 height 10
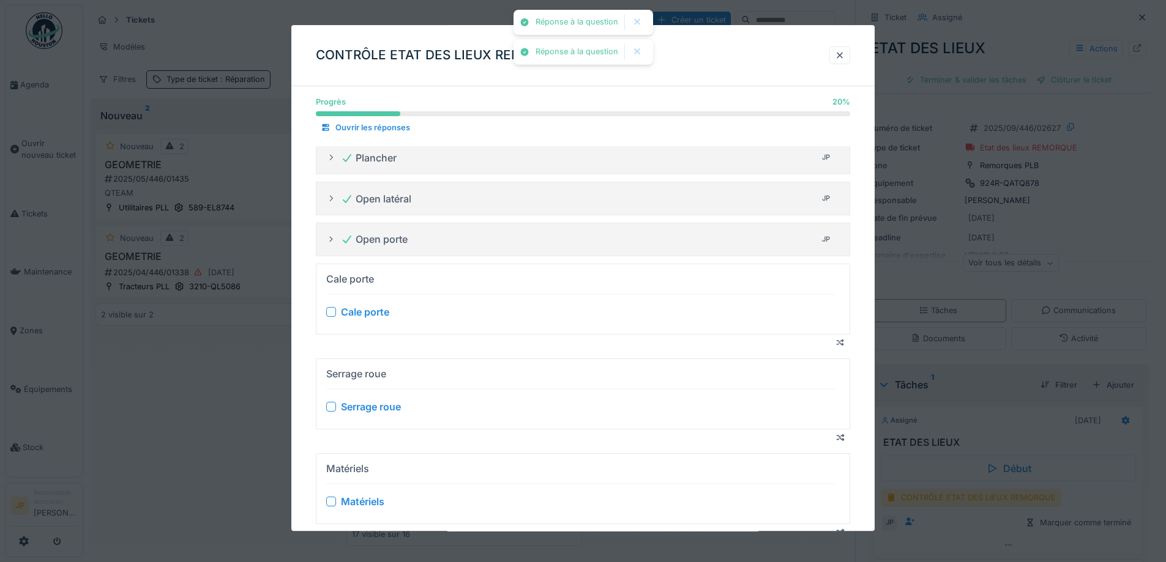
scroll to position [122, 0]
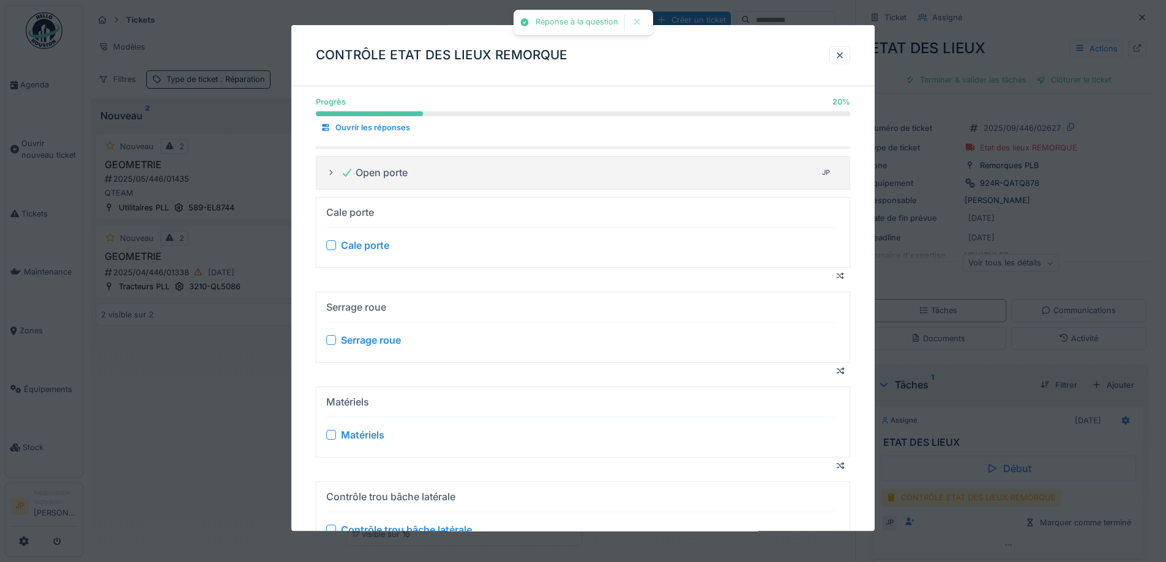
click at [333, 244] on div at bounding box center [331, 246] width 10 height 10
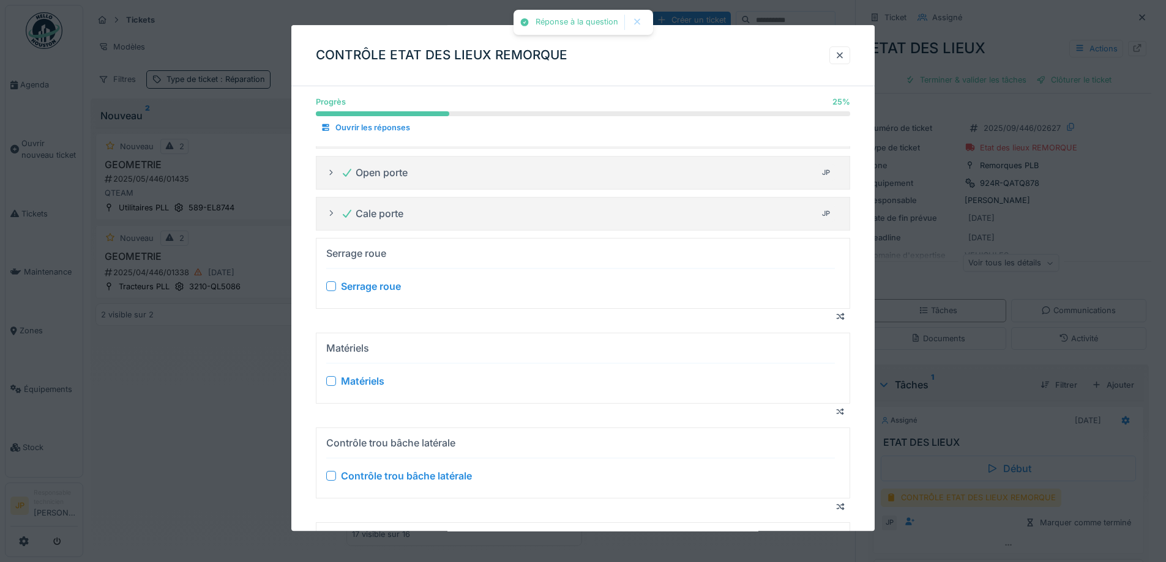
click at [333, 288] on div at bounding box center [331, 287] width 10 height 10
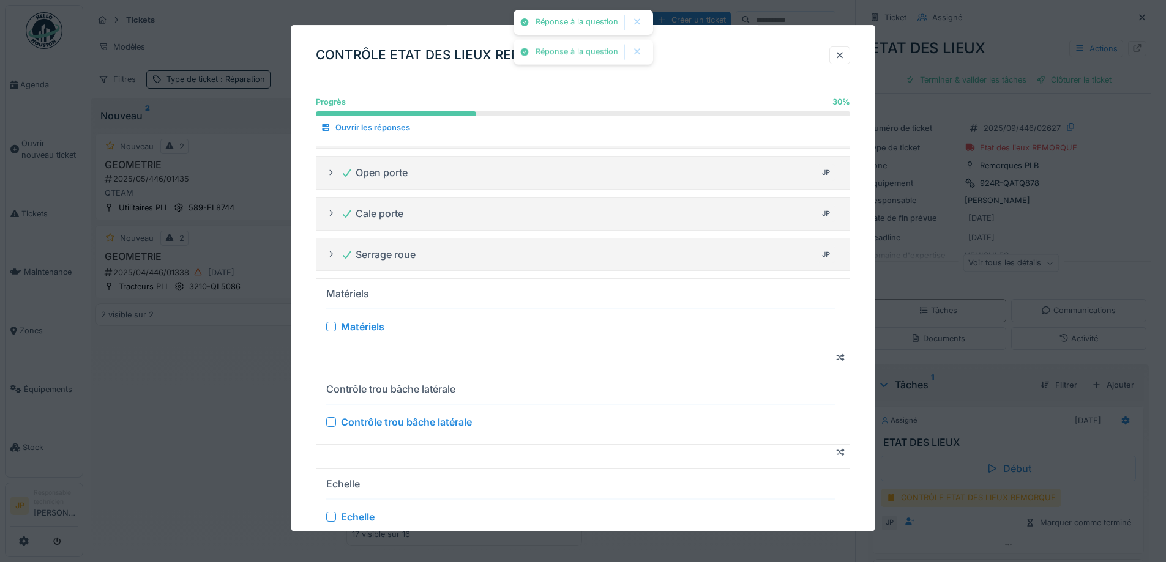
click at [330, 326] on div at bounding box center [331, 328] width 10 height 10
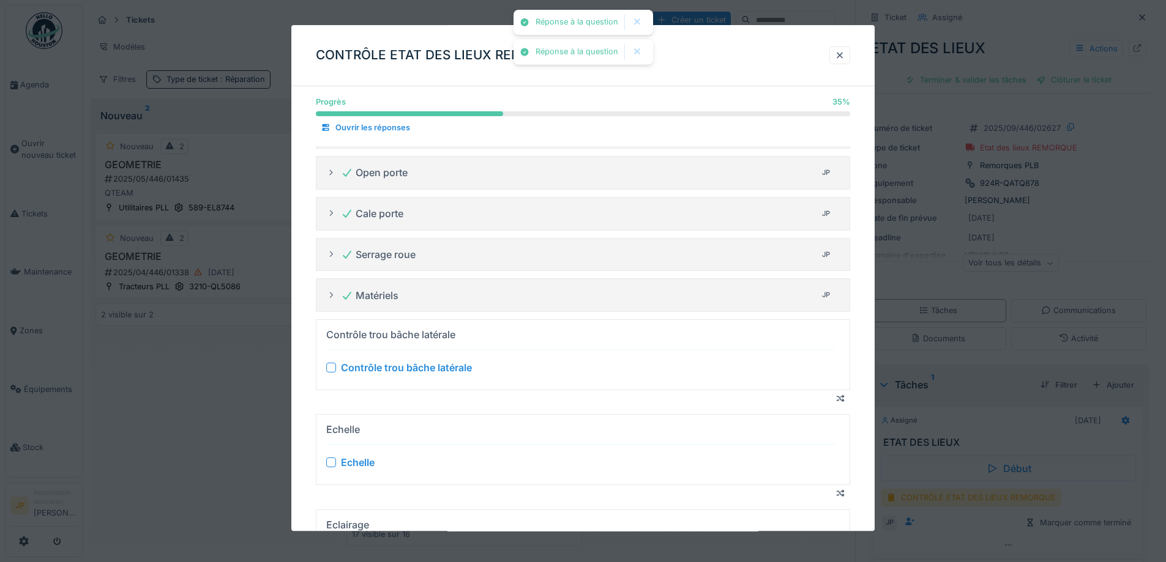
click at [334, 368] on div at bounding box center [331, 368] width 10 height 10
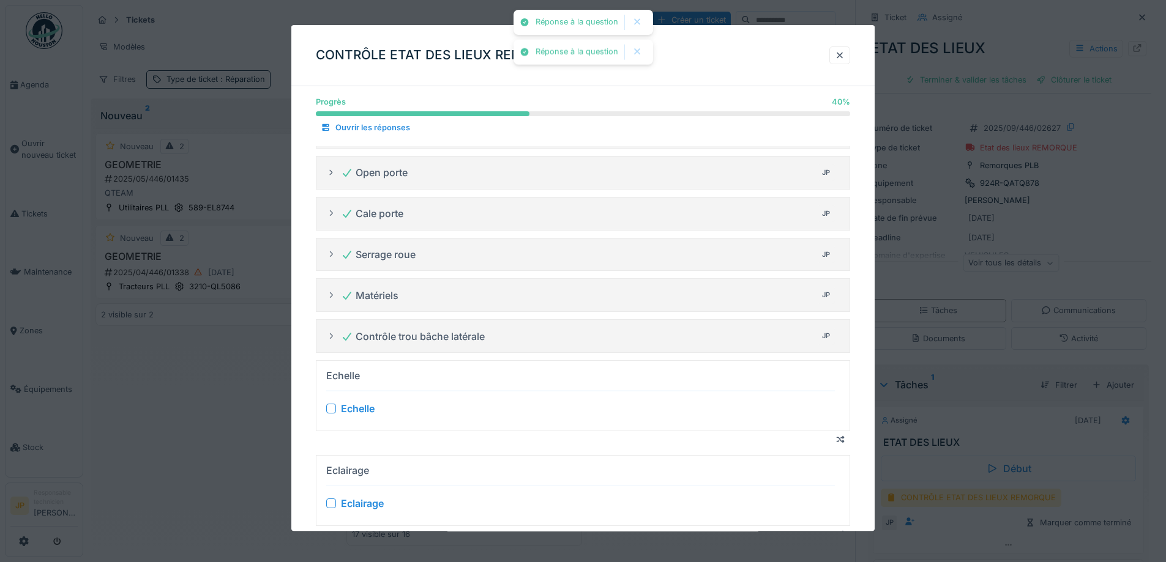
click at [333, 409] on div at bounding box center [331, 409] width 10 height 10
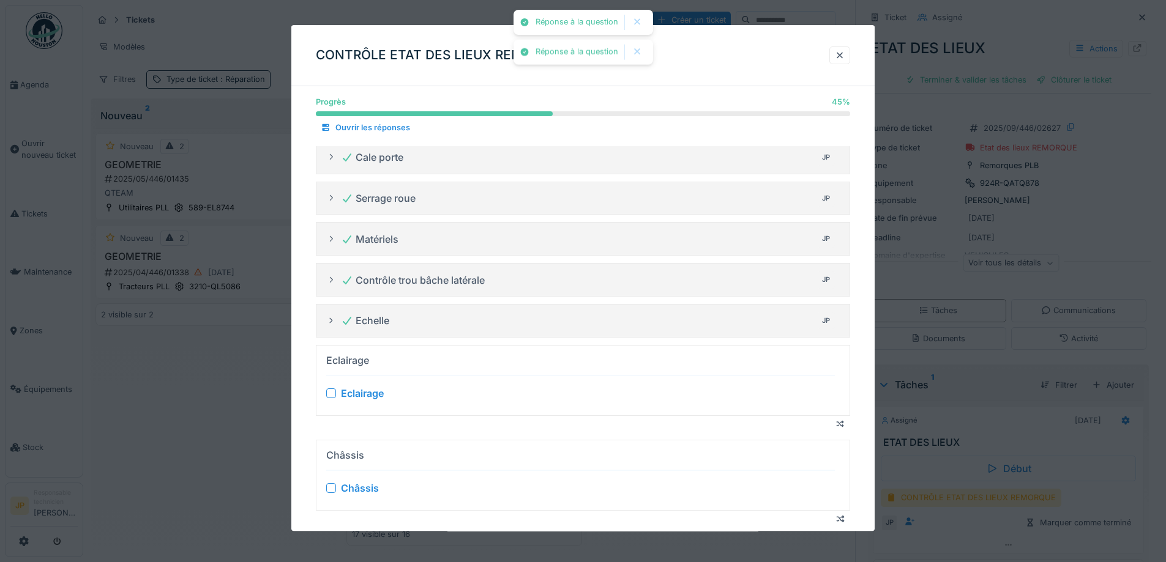
scroll to position [245, 0]
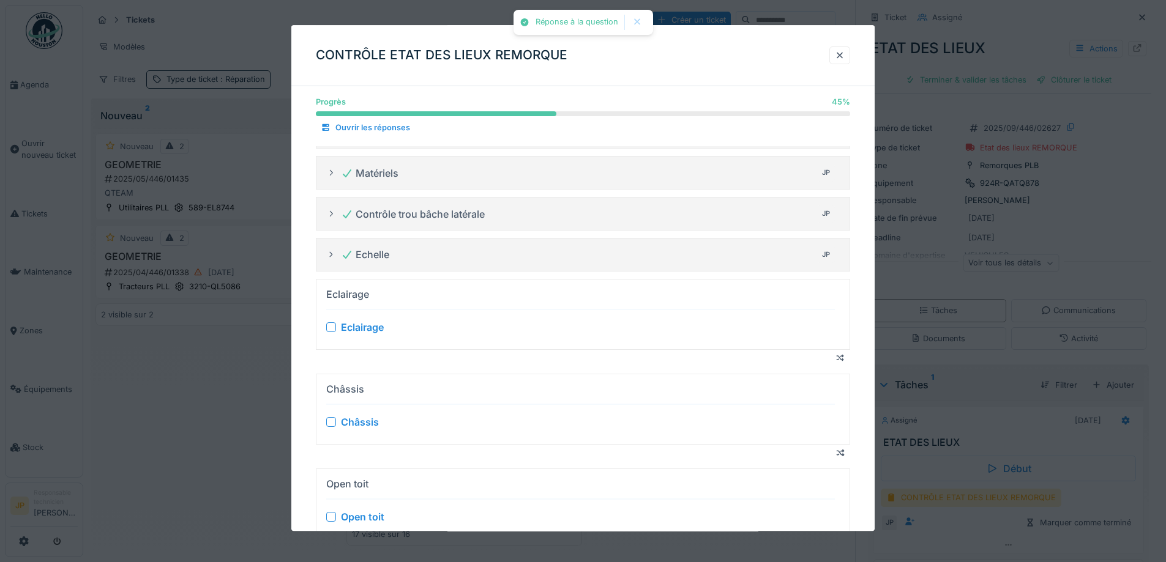
click at [332, 332] on div "Eclairage" at bounding box center [580, 327] width 509 height 15
click at [329, 329] on div at bounding box center [331, 328] width 10 height 10
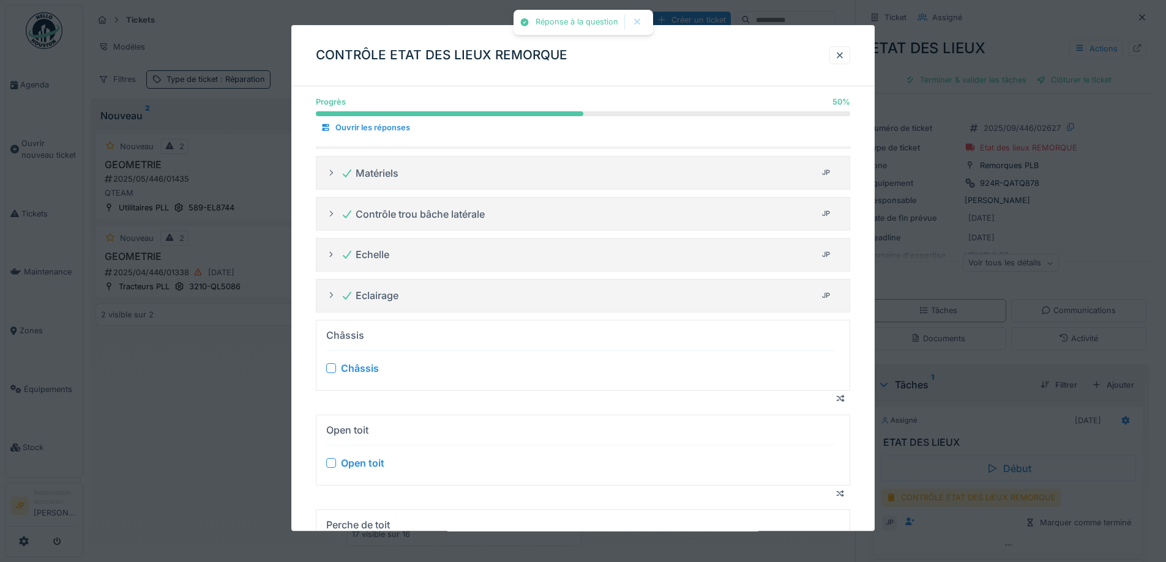
click at [330, 368] on div at bounding box center [331, 369] width 10 height 10
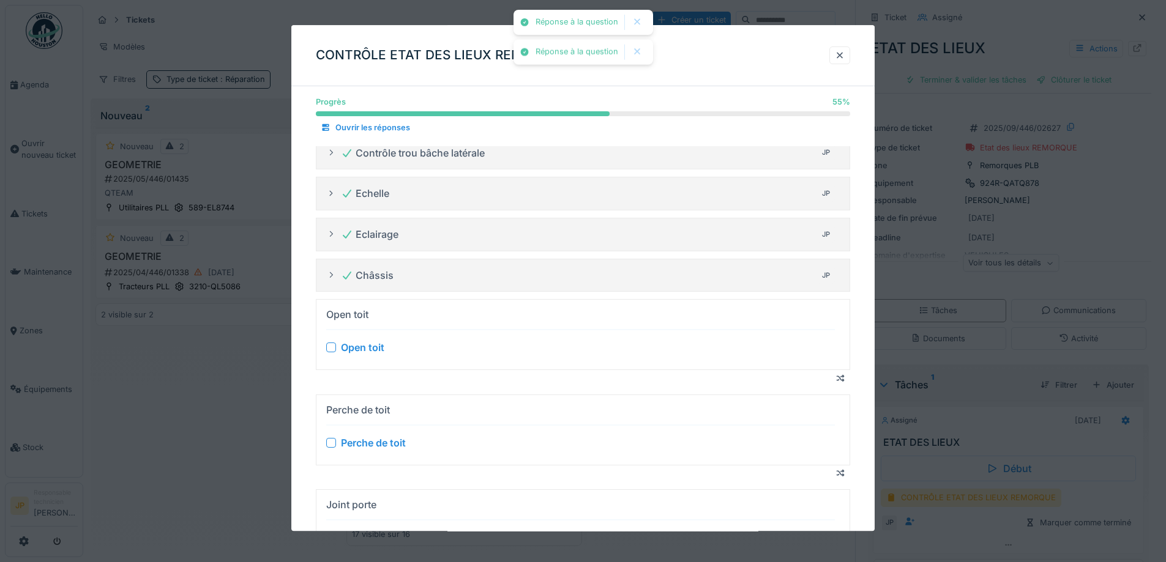
click at [332, 350] on div at bounding box center [331, 348] width 10 height 10
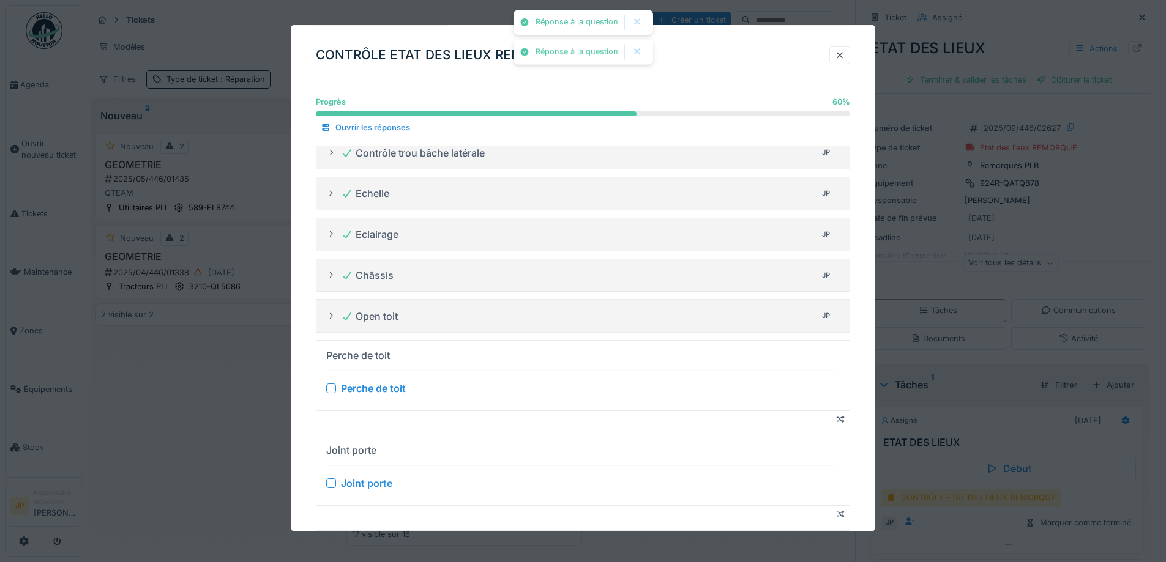
click at [330, 389] on div at bounding box center [331, 389] width 10 height 10
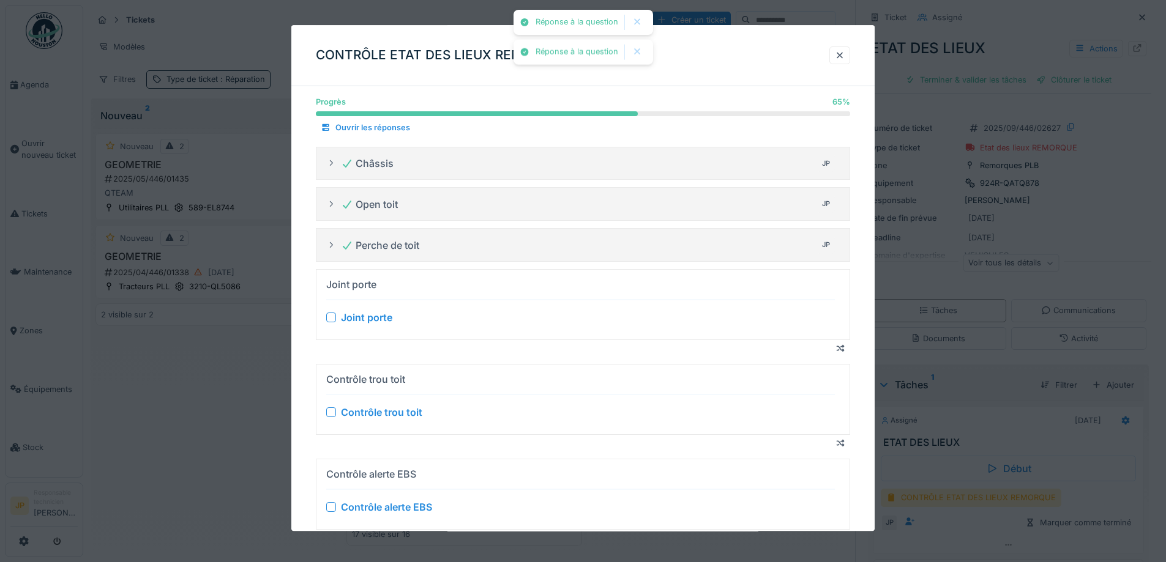
scroll to position [428, 0]
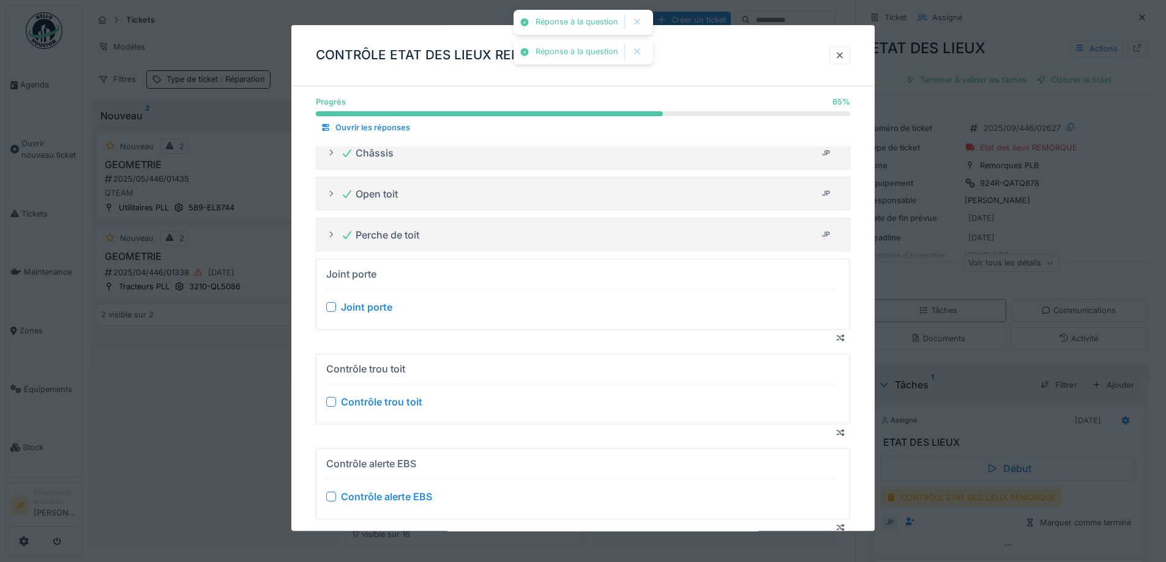
click at [327, 310] on div at bounding box center [331, 307] width 10 height 10
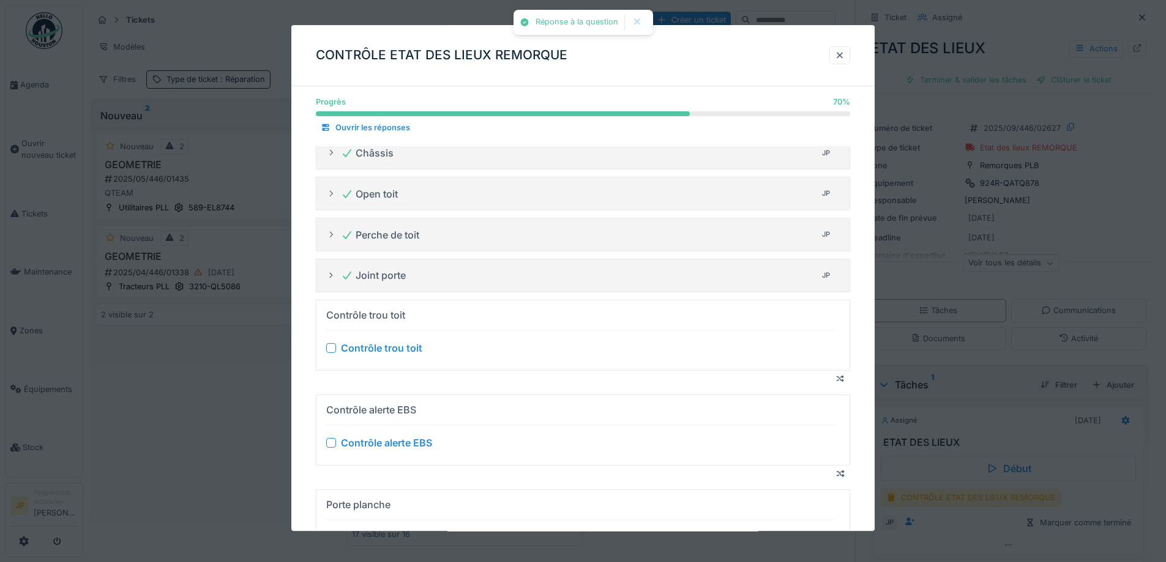
click at [333, 352] on div at bounding box center [331, 348] width 10 height 10
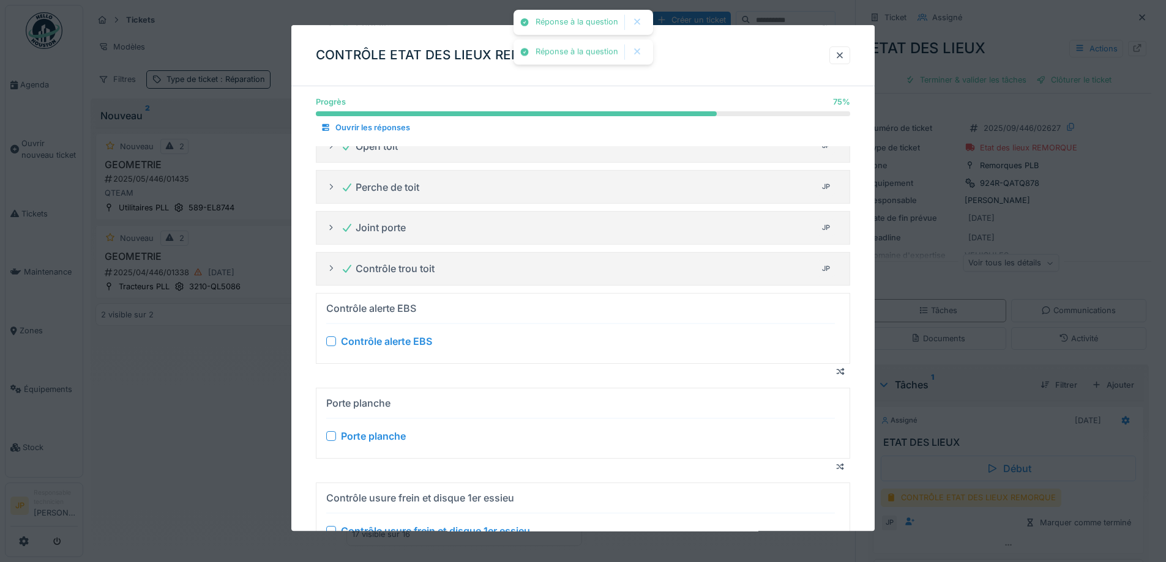
scroll to position [551, 0]
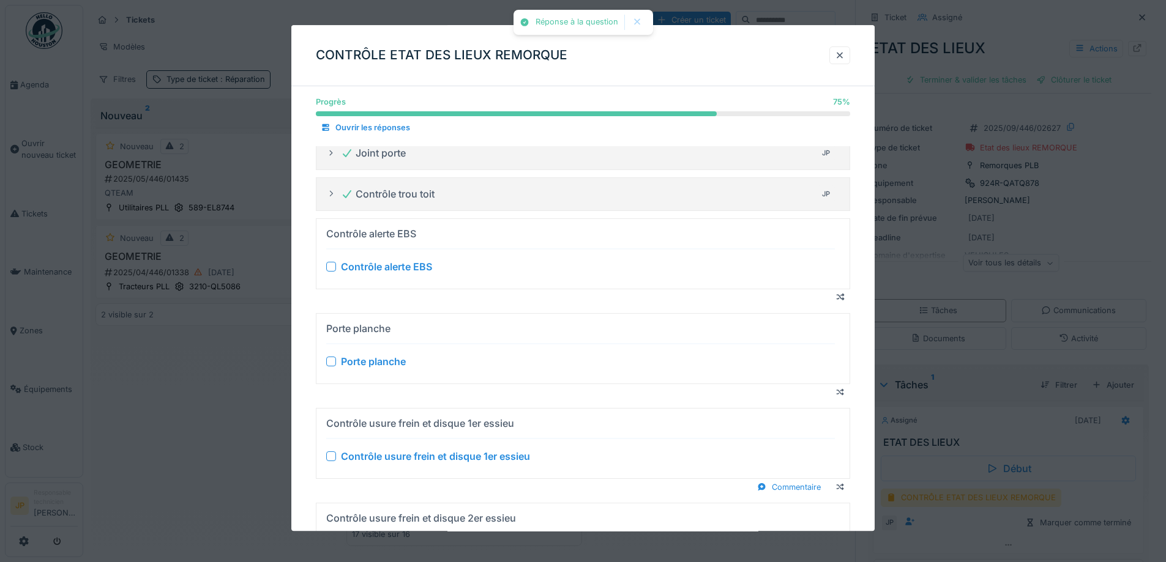
click at [332, 266] on div at bounding box center [331, 267] width 10 height 10
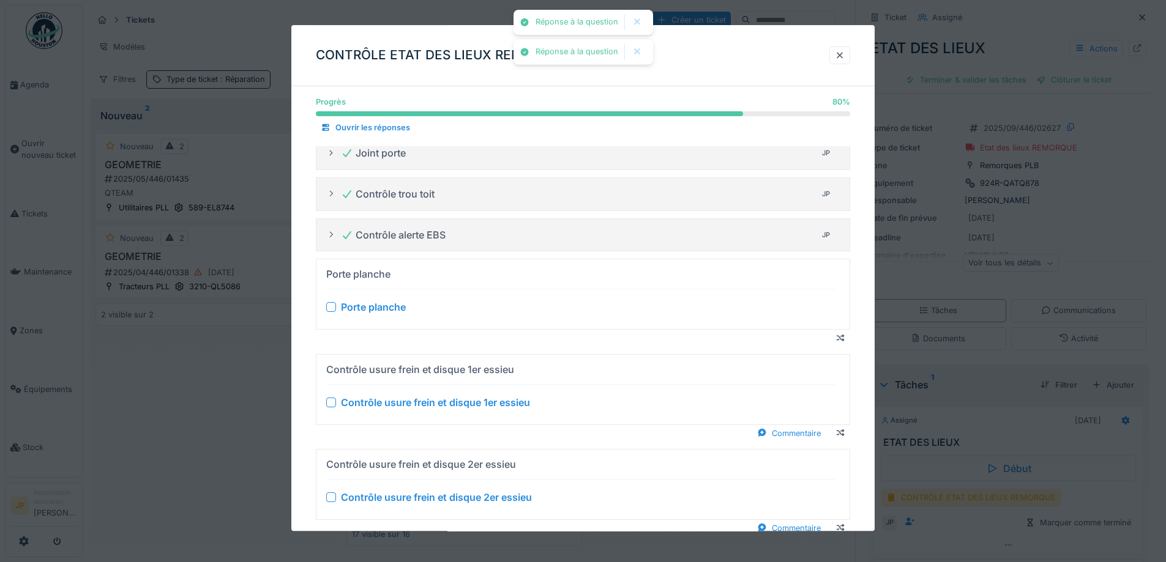
click at [330, 305] on div at bounding box center [331, 308] width 10 height 10
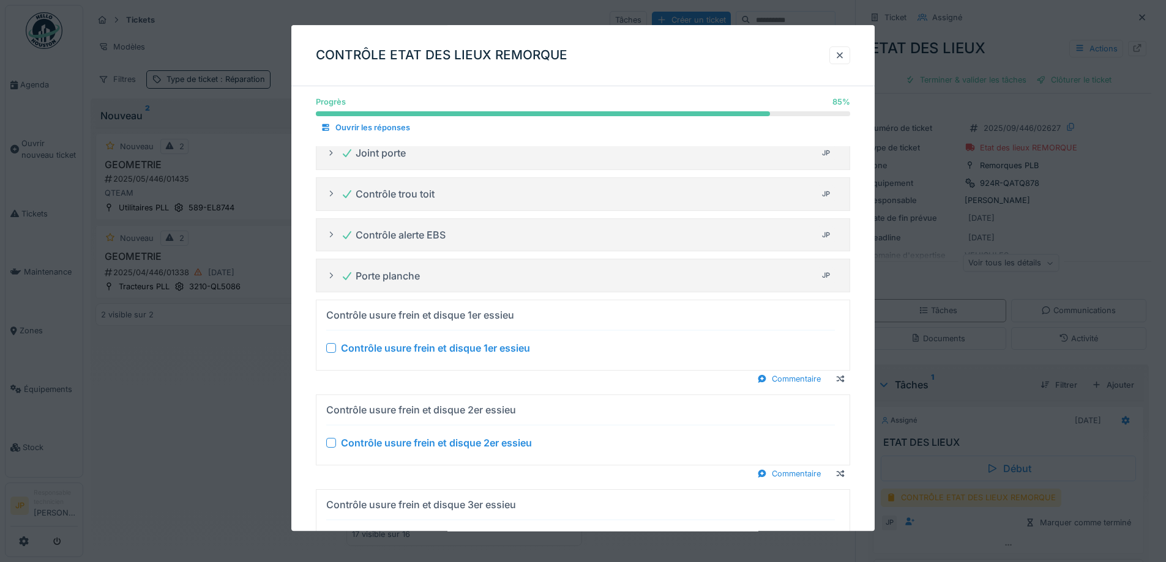
click at [334, 349] on div at bounding box center [331, 348] width 10 height 10
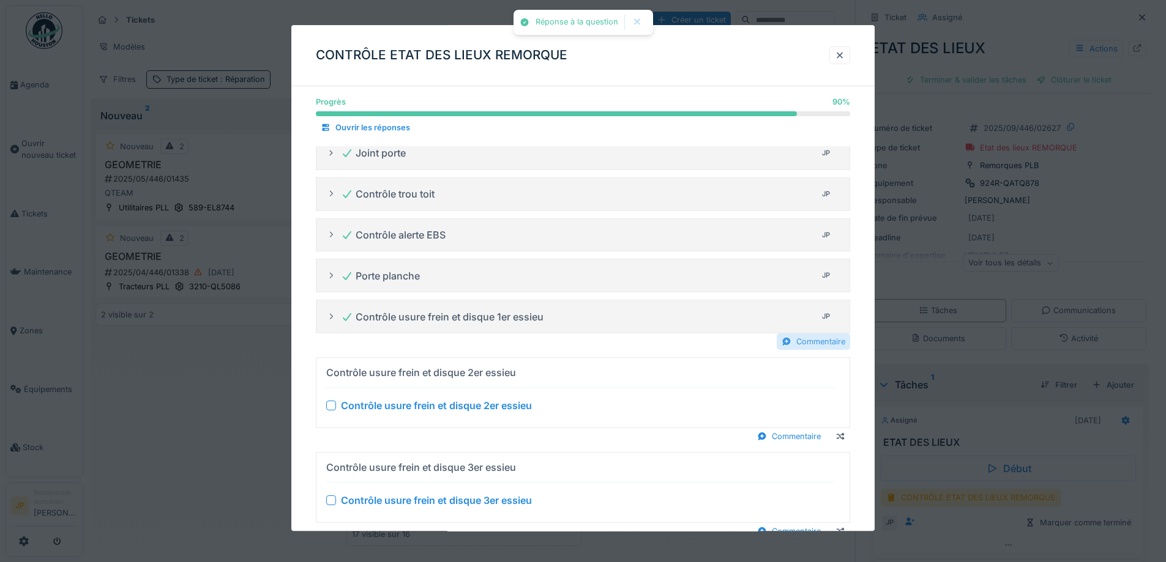
click at [826, 346] on div "Commentaire" at bounding box center [813, 342] width 73 height 17
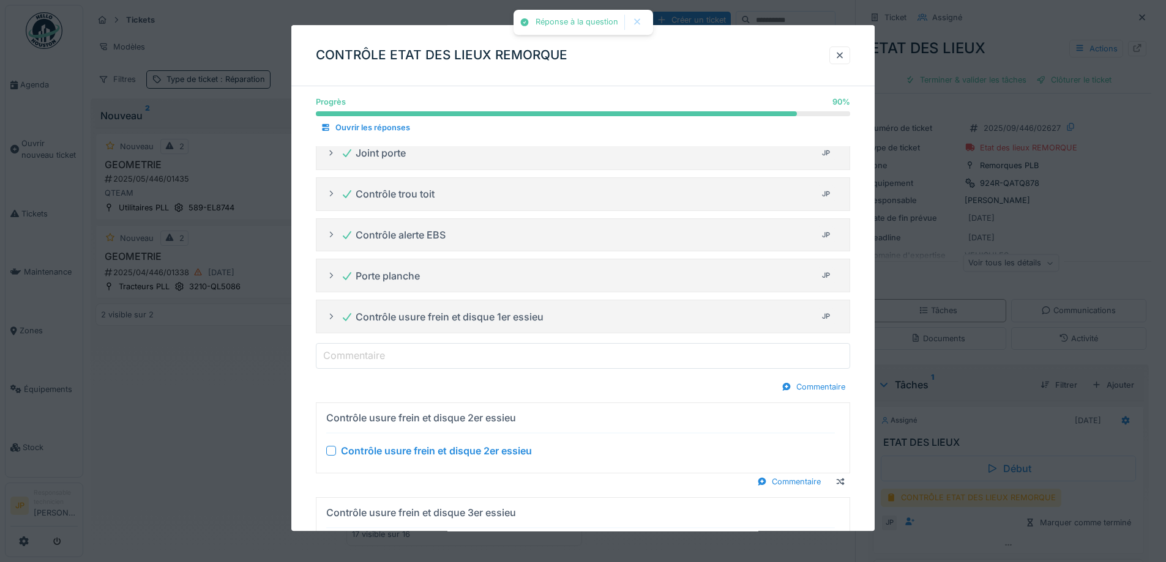
click at [449, 342] on div "Contrôle usure frein et disque 1er essieu JP Commentaire Commentaire" at bounding box center [583, 347] width 534 height 95
click at [438, 351] on input "Commentaire" at bounding box center [583, 356] width 534 height 26
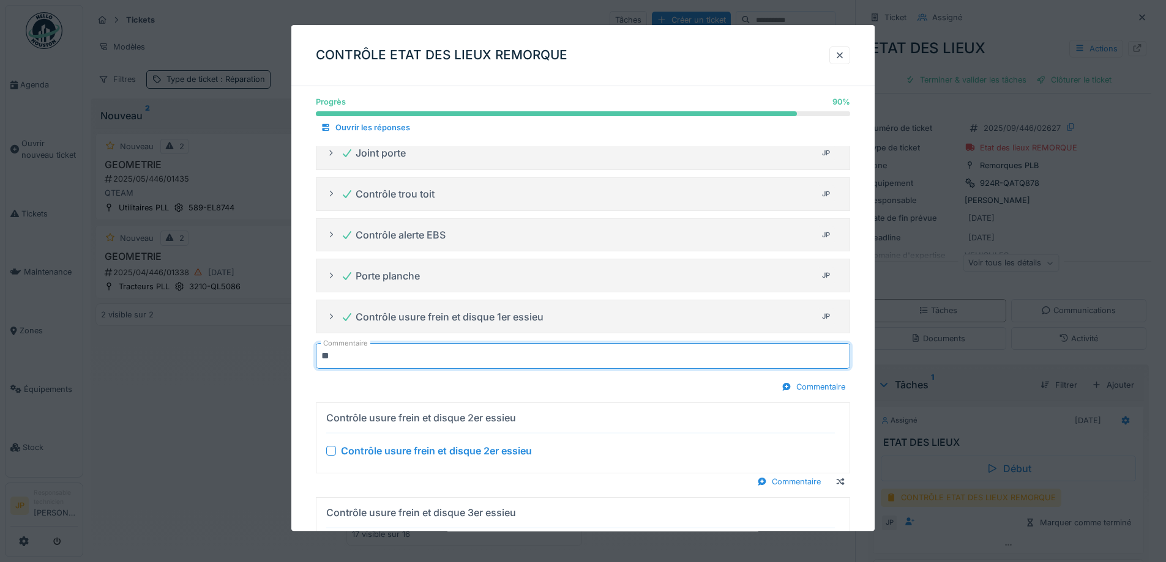
type input "********"
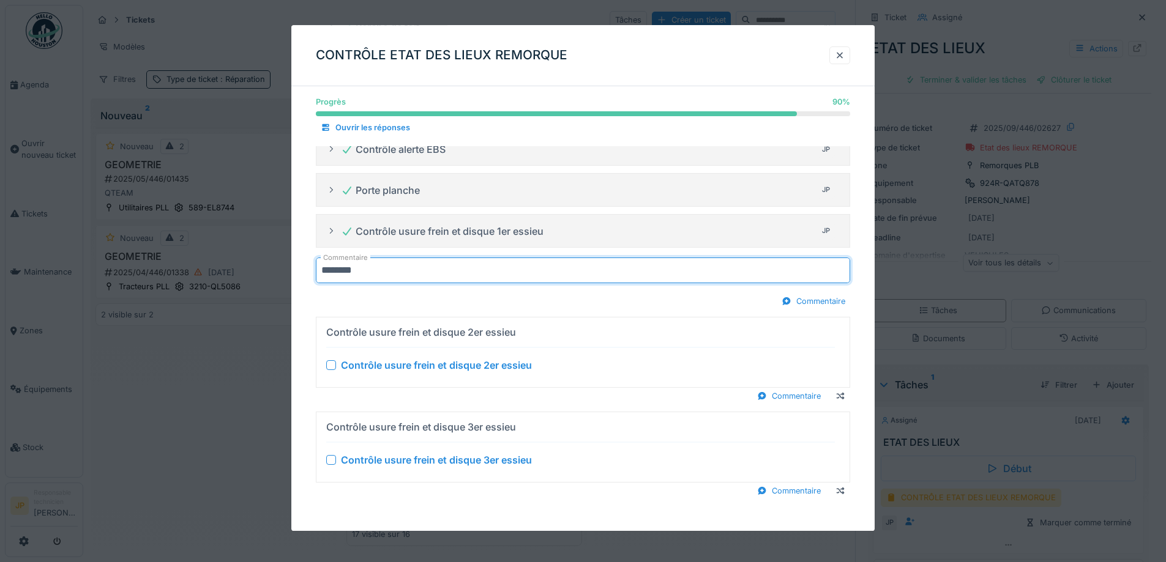
click at [330, 370] on div at bounding box center [331, 365] width 10 height 10
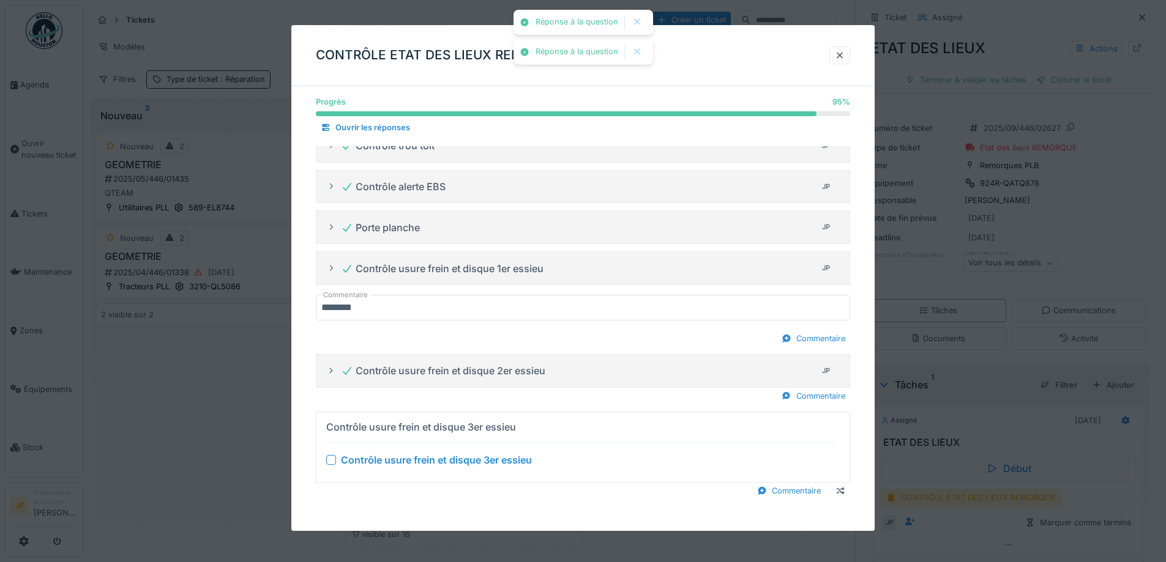
scroll to position [599, 0]
click at [809, 386] on details "Contrôle usure frein et disque 2er essieu JP" at bounding box center [583, 371] width 534 height 34
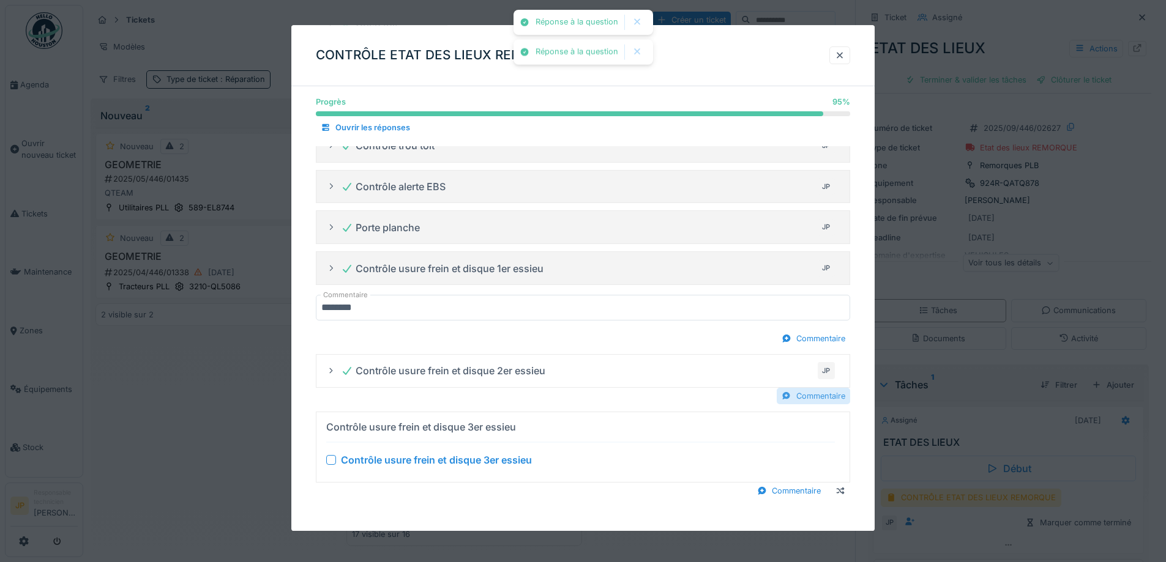
click at [810, 389] on div "Contrôle usure frein et disque 2er essieu JP Commentaire" at bounding box center [583, 379] width 534 height 50
click at [810, 394] on div "Commentaire" at bounding box center [813, 396] width 73 height 17
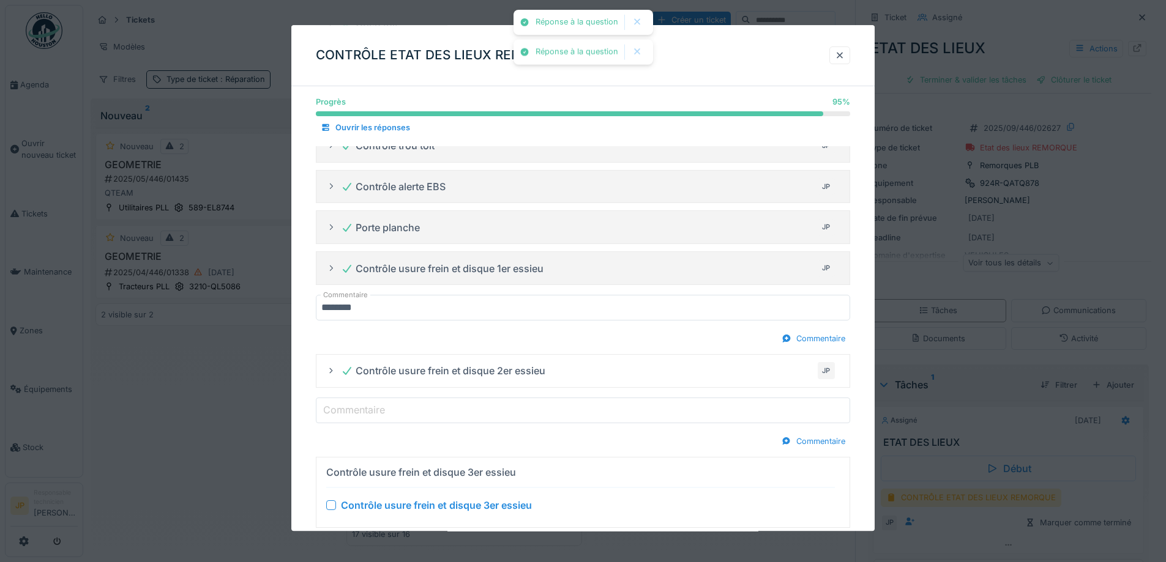
click at [417, 405] on input "Commentaire" at bounding box center [583, 411] width 534 height 26
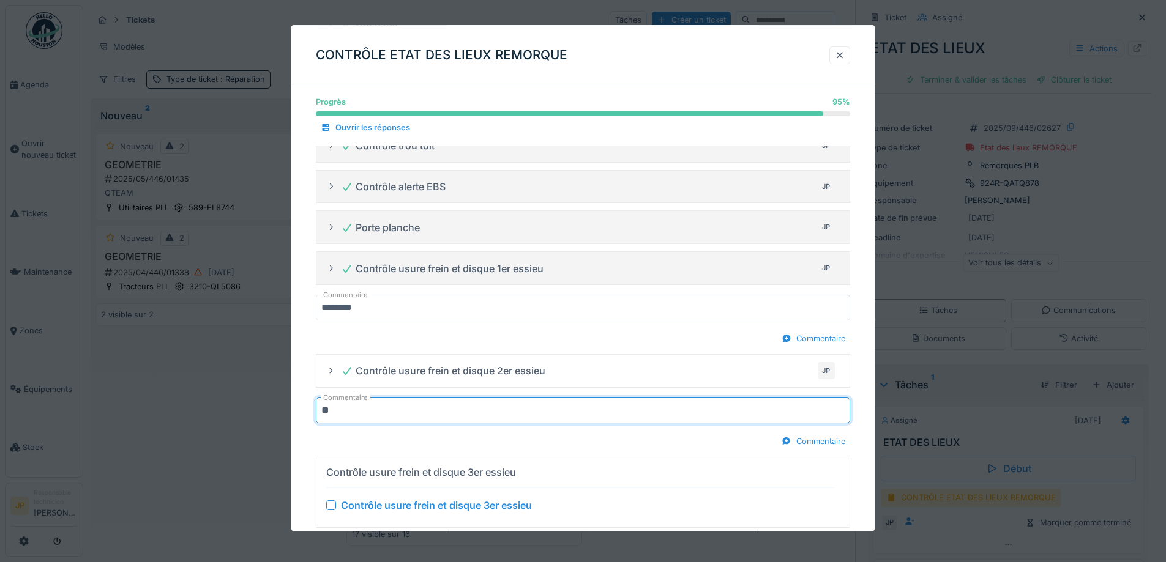
type input "********"
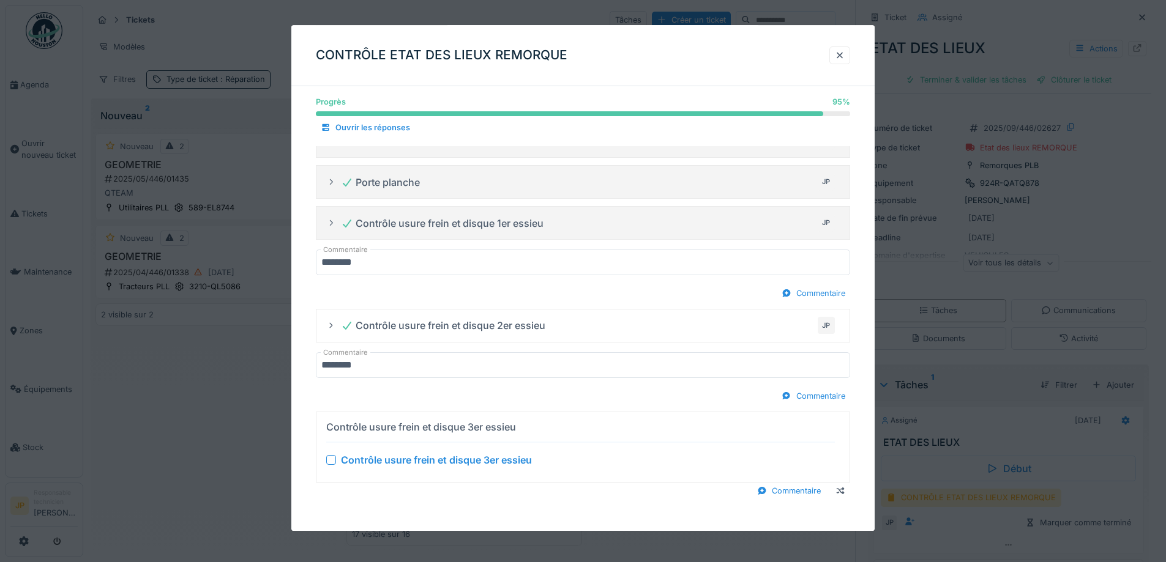
click at [333, 464] on div at bounding box center [331, 460] width 10 height 10
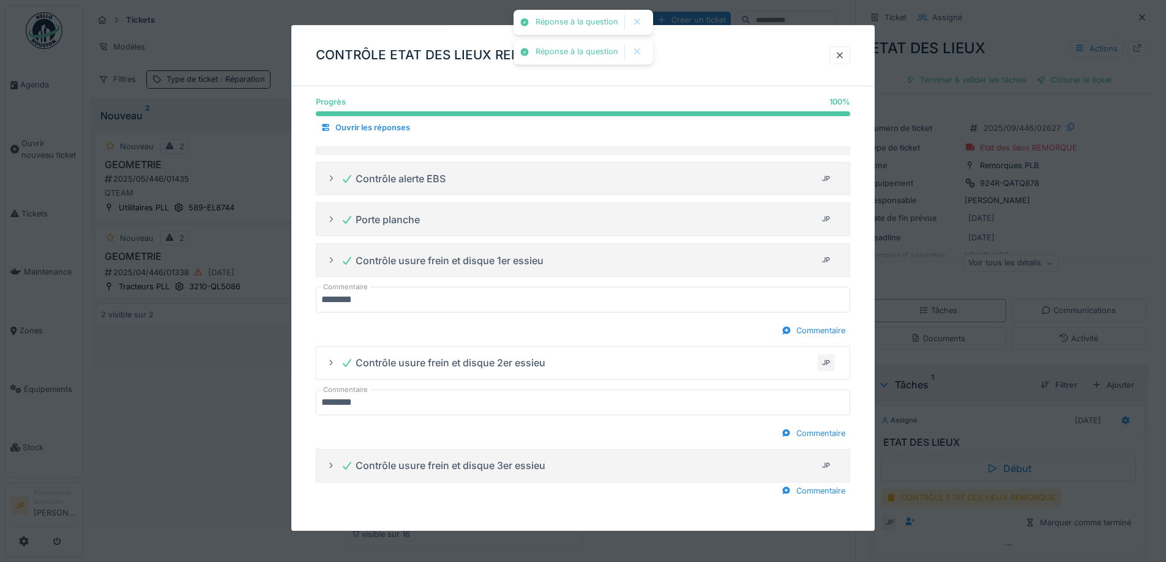
scroll to position [607, 0]
click at [833, 498] on div "Commentaire" at bounding box center [813, 491] width 73 height 17
click at [483, 496] on input "Commentaire" at bounding box center [583, 506] width 534 height 26
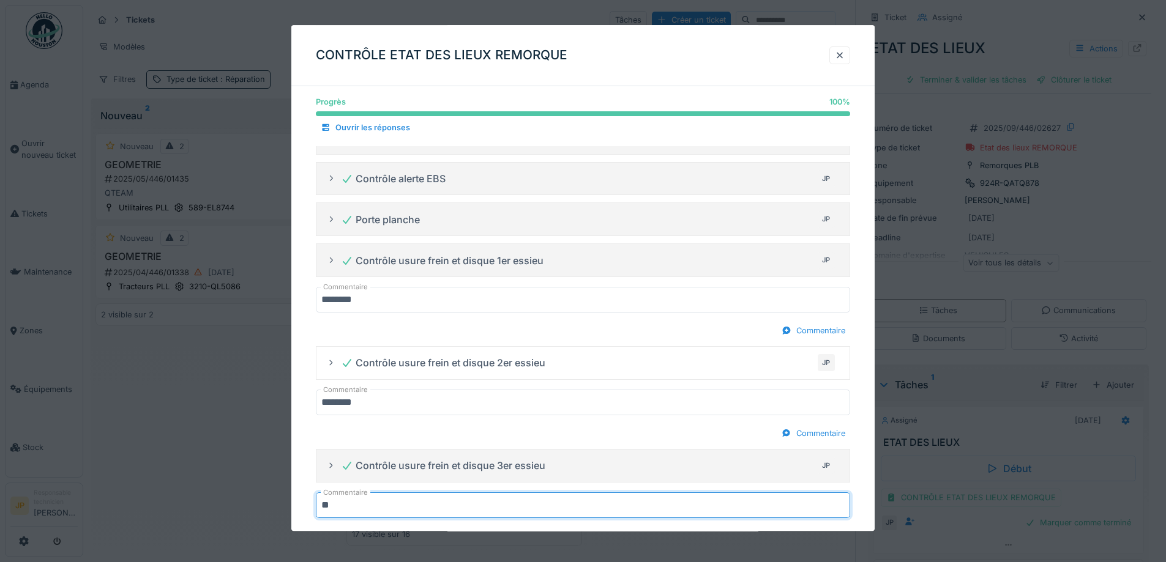
type input "********"
click at [850, 54] on div at bounding box center [839, 56] width 21 height 18
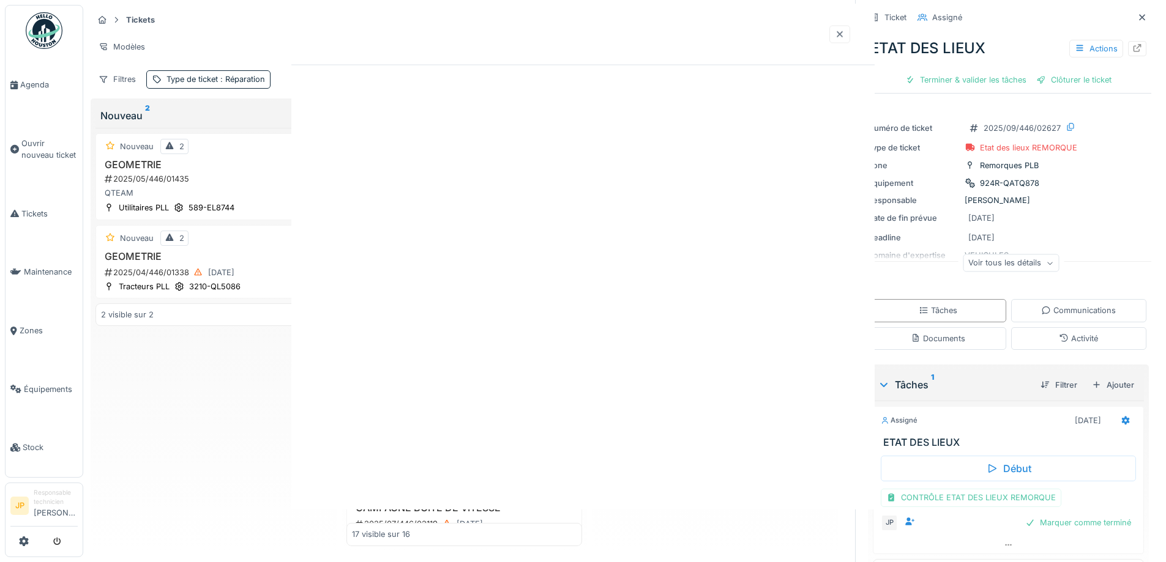
scroll to position [0, 0]
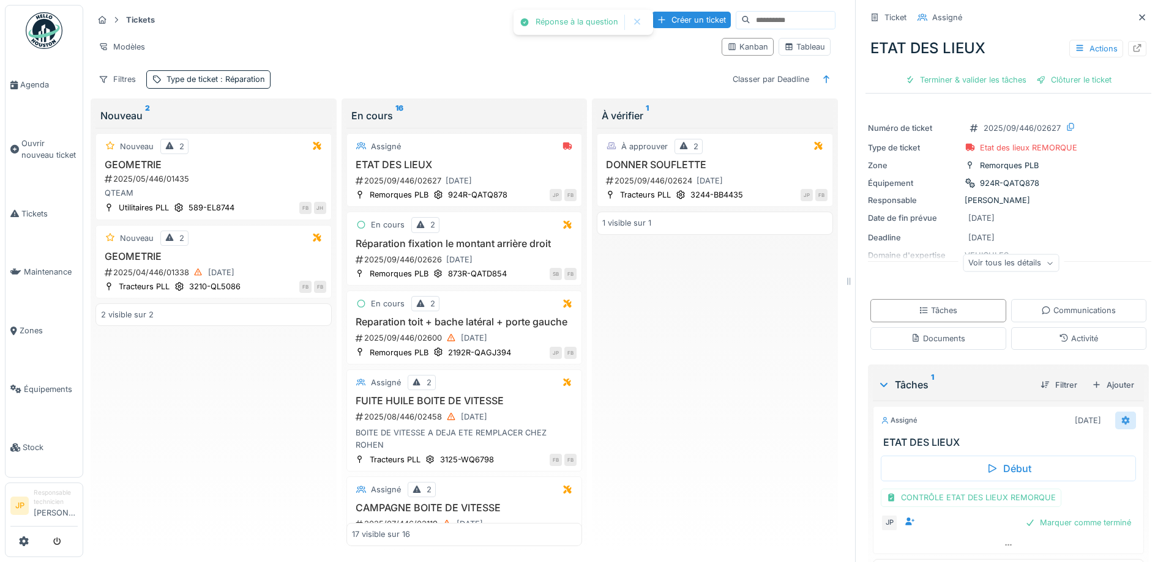
click at [1121, 417] on icon at bounding box center [1126, 421] width 10 height 8
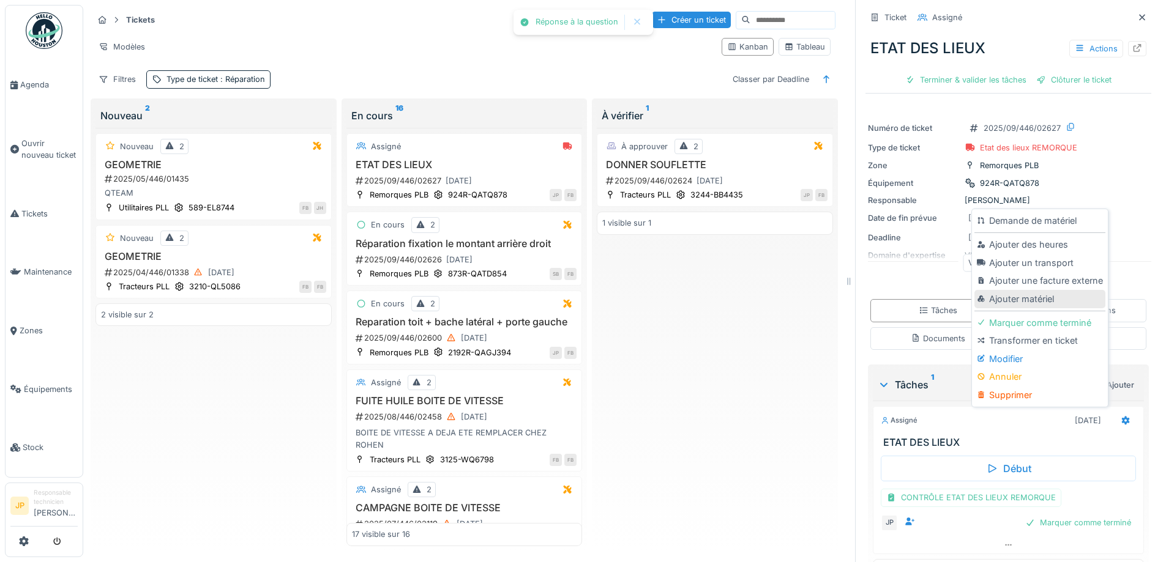
click at [1032, 293] on div "Ajouter matériel" at bounding box center [1039, 299] width 130 height 18
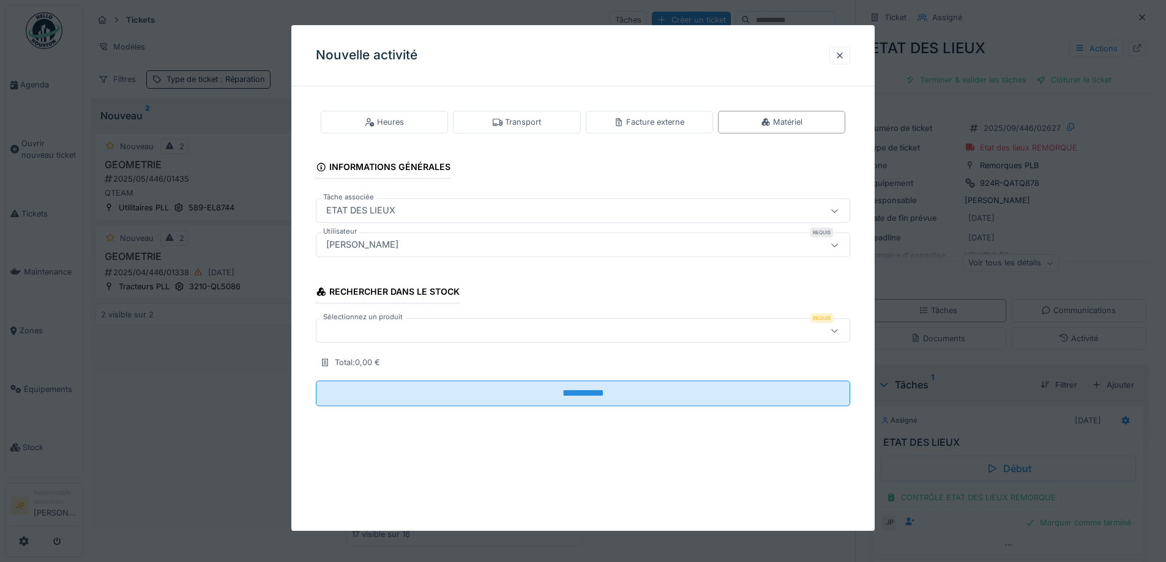
click at [359, 323] on label "Sélectionnez un produit" at bounding box center [363, 318] width 84 height 10
click at [367, 333] on div at bounding box center [551, 330] width 461 height 13
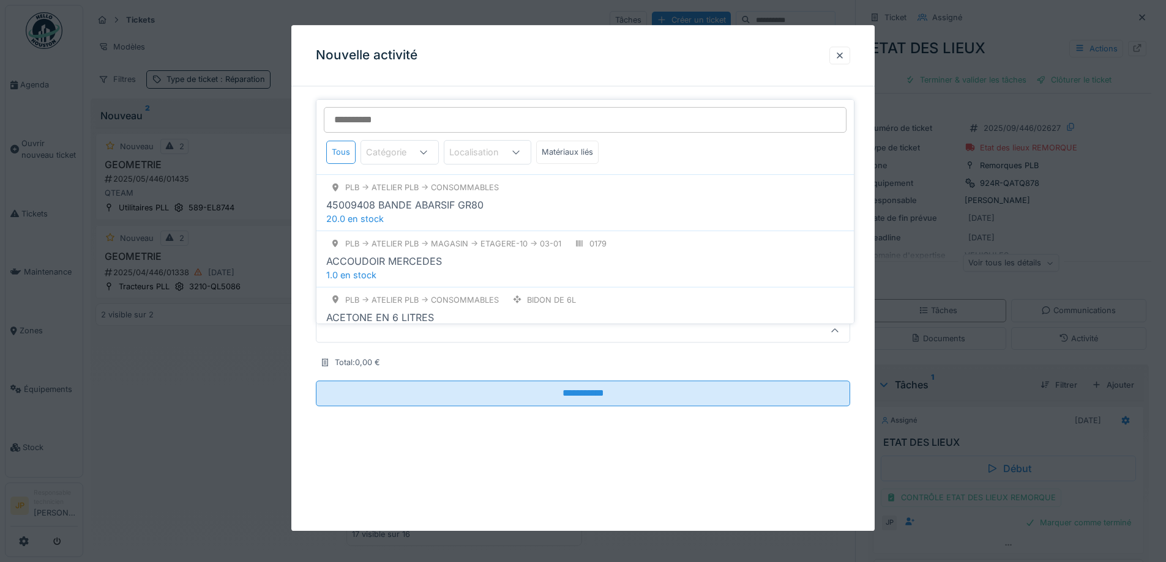
click at [395, 119] on input "Sélectionnez un produit" at bounding box center [585, 120] width 523 height 26
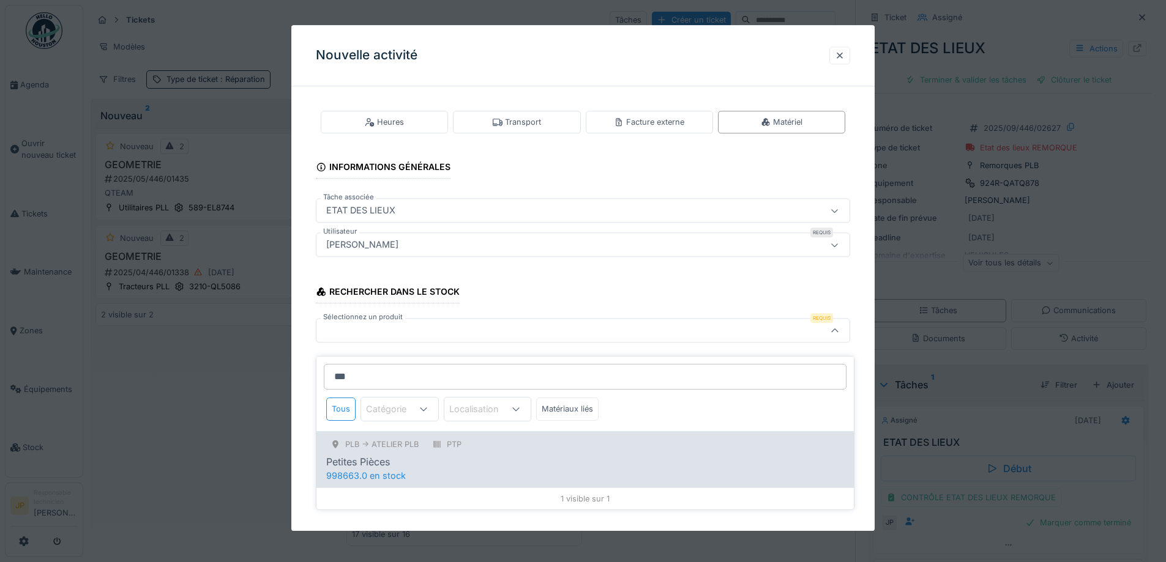
type input "***"
click at [409, 458] on div "Petites Pièces" at bounding box center [585, 462] width 518 height 15
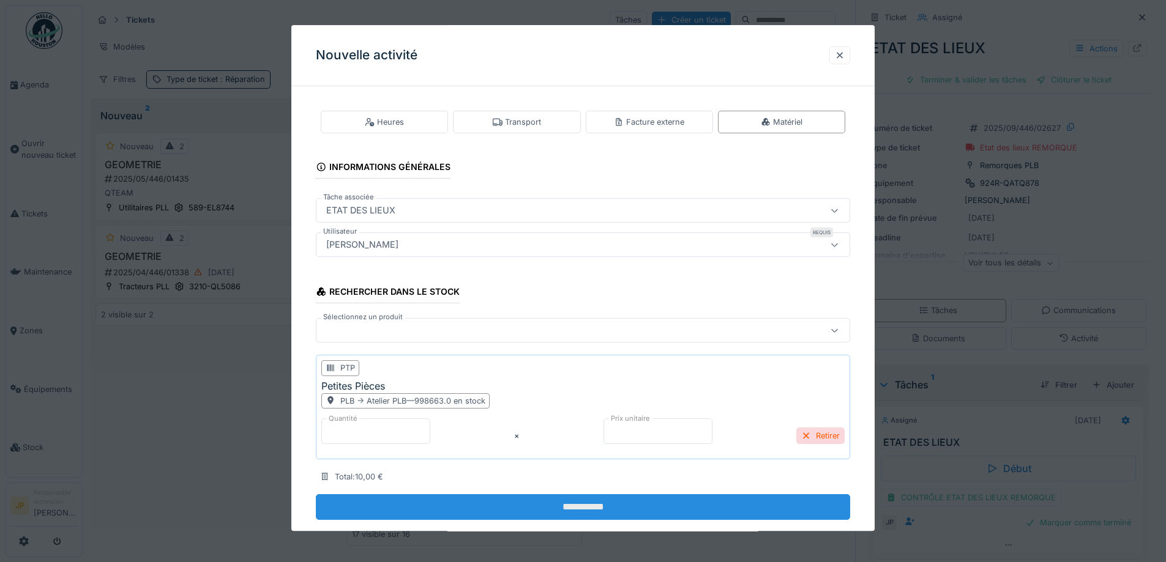
click at [628, 517] on input "**********" at bounding box center [583, 508] width 534 height 26
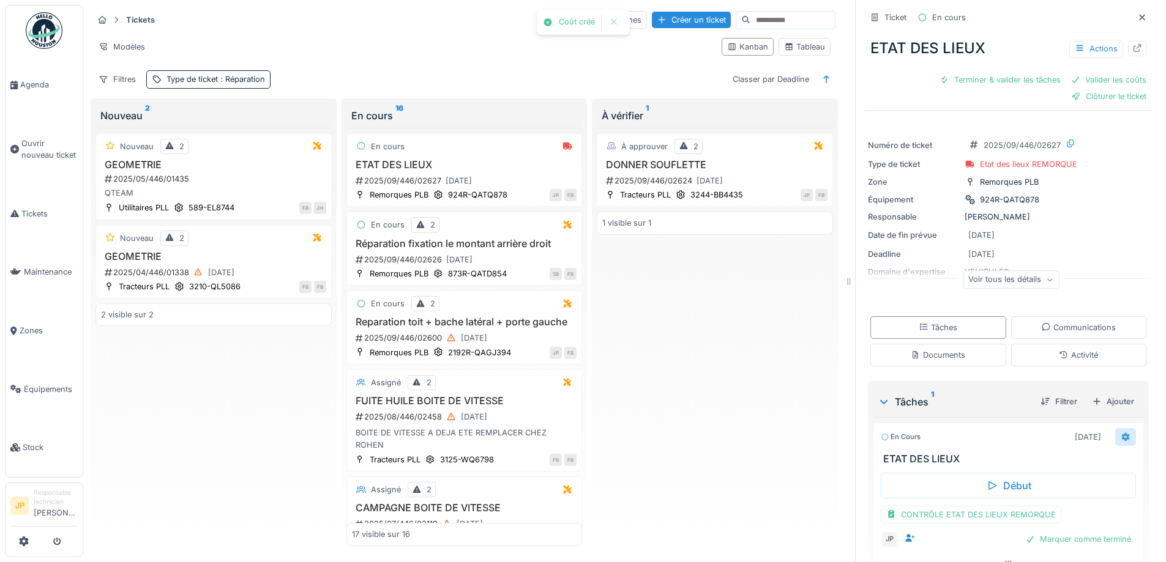
click at [1116, 436] on div at bounding box center [1125, 437] width 21 height 18
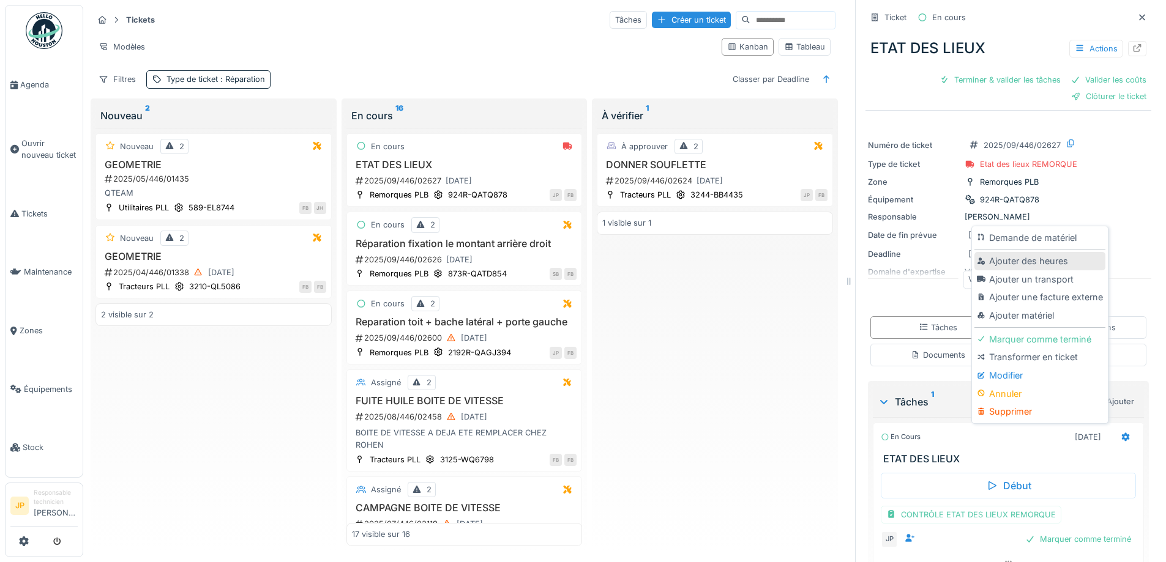
click at [1045, 256] on div "Ajouter des heures" at bounding box center [1039, 261] width 130 height 18
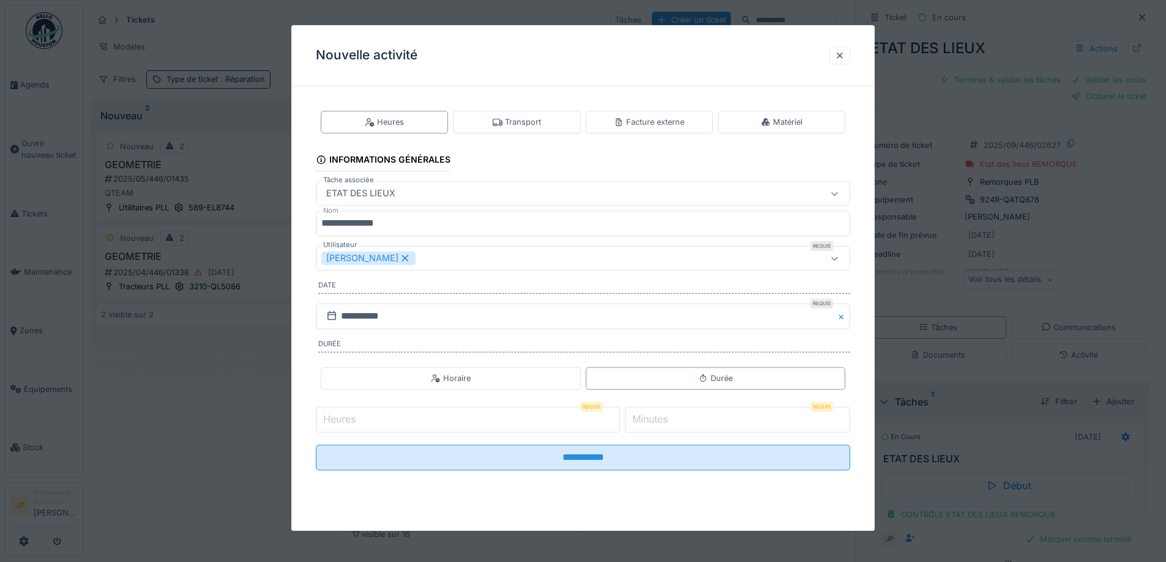
click at [406, 435] on div "Heures Requis Minutes Requis *" at bounding box center [583, 420] width 534 height 31
click at [408, 422] on input "Heures" at bounding box center [468, 420] width 304 height 26
type input "*"
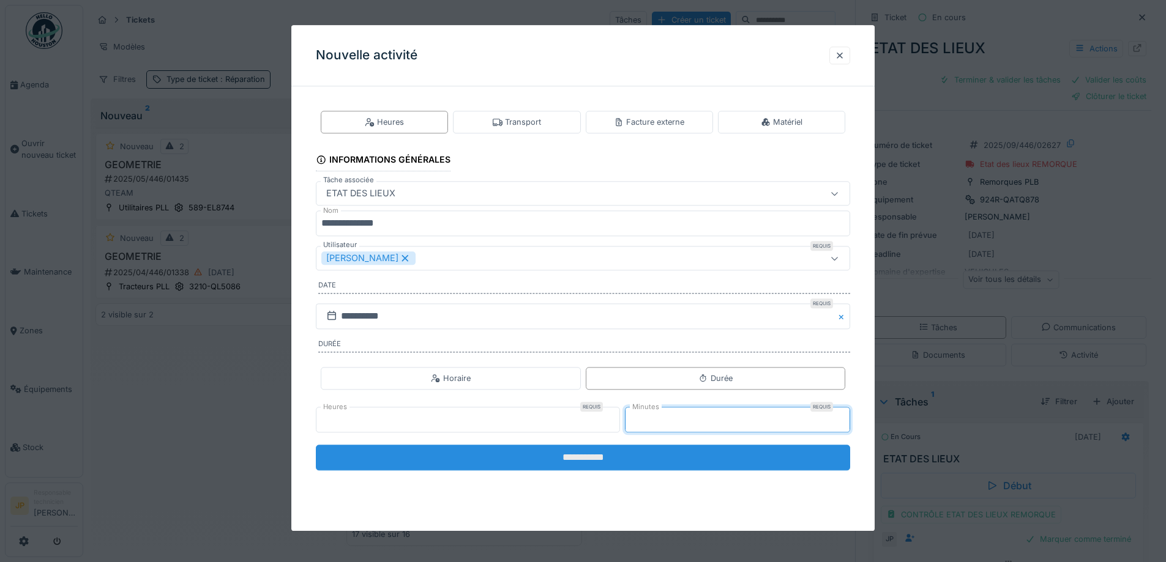
type input "**"
click at [547, 455] on input "**********" at bounding box center [583, 458] width 534 height 26
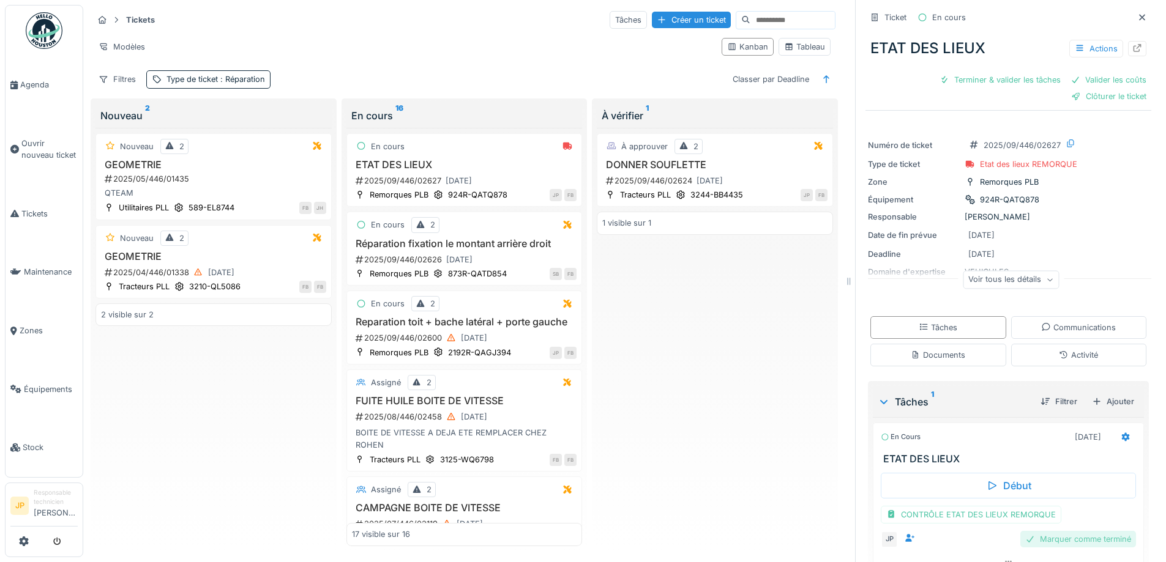
click at [1067, 536] on div "Marquer comme terminé" at bounding box center [1078, 539] width 116 height 17
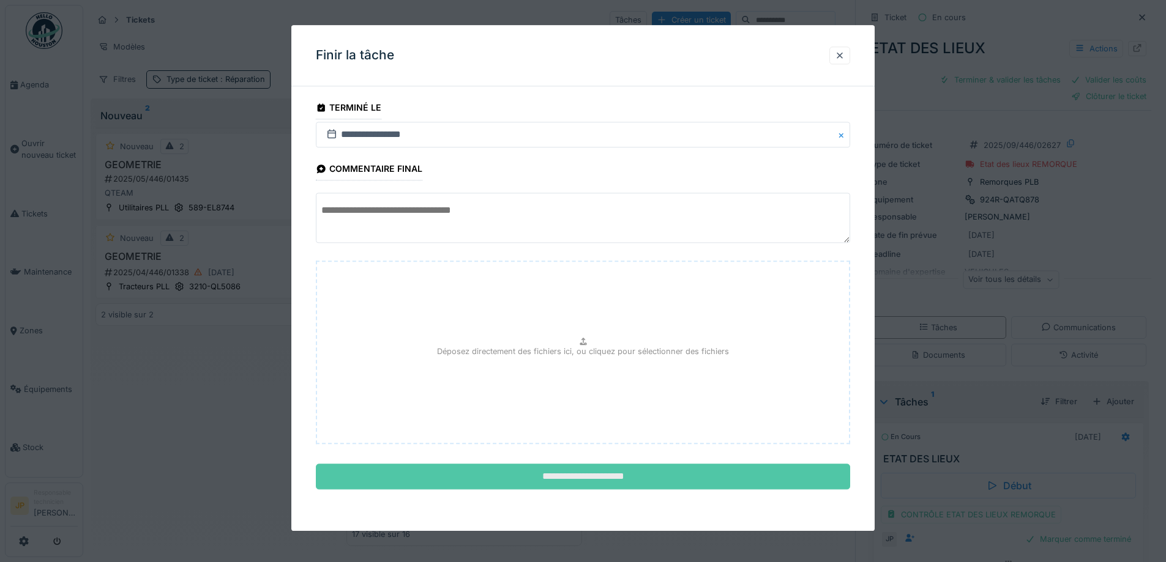
click at [582, 486] on input "**********" at bounding box center [583, 478] width 534 height 26
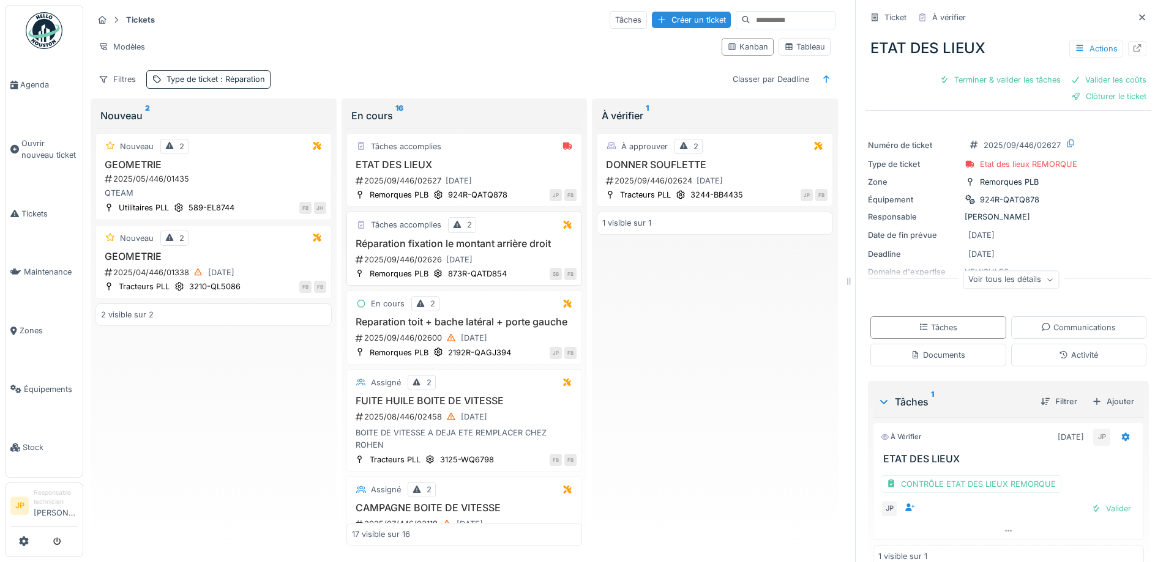
click at [448, 241] on div "Réparation fixation le montant arrière droit 2025/09/446/02626 13/09/2025" at bounding box center [464, 252] width 225 height 29
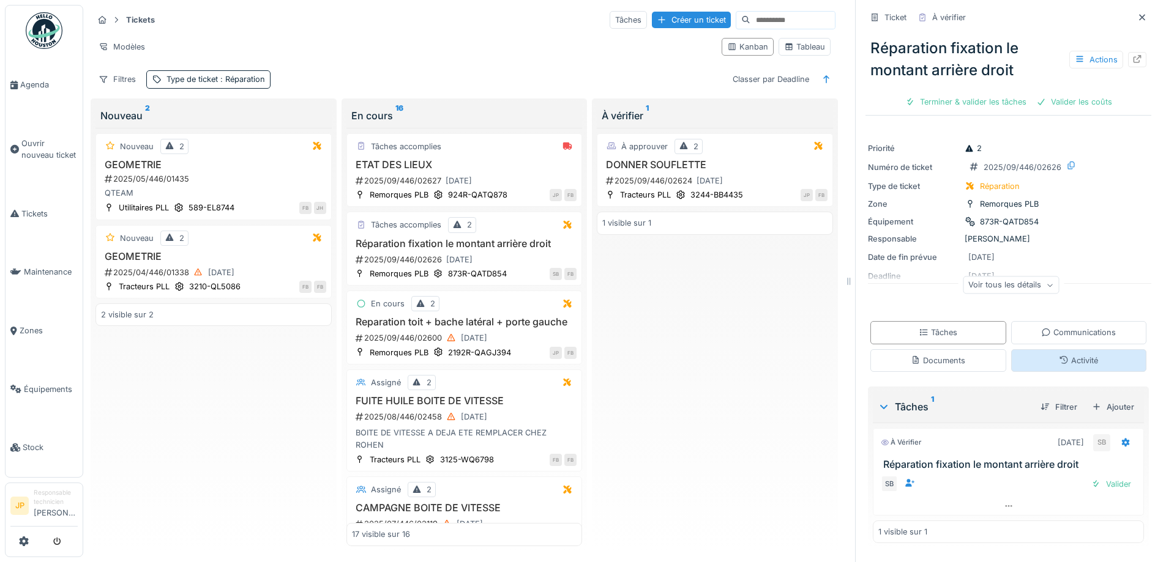
click at [1069, 355] on div "Activité" at bounding box center [1078, 361] width 39 height 12
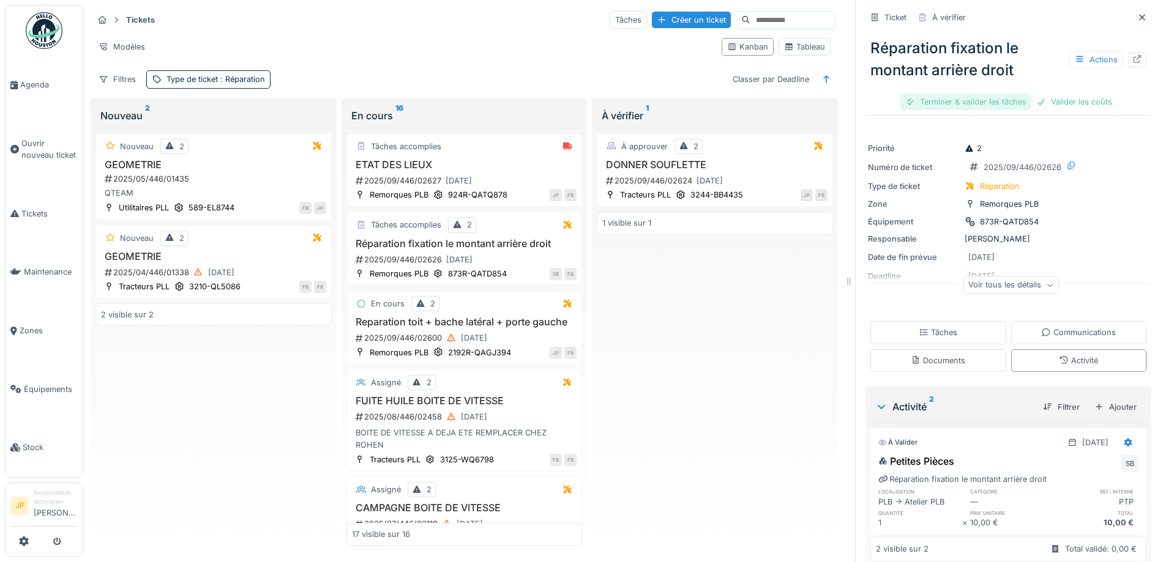
click at [958, 94] on div "Terminer & valider les tâches" at bounding box center [965, 102] width 131 height 17
click at [1021, 94] on div "Valider les coûts" at bounding box center [1009, 102] width 86 height 17
click at [995, 95] on div "Envoyer pour approbation" at bounding box center [1008, 102] width 123 height 17
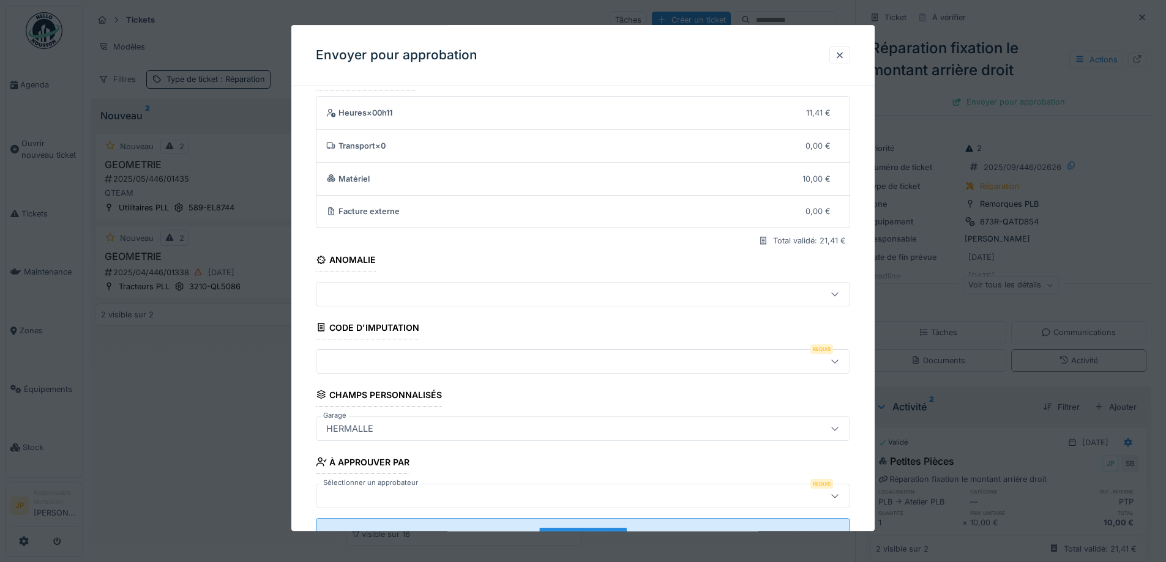
scroll to position [75, 0]
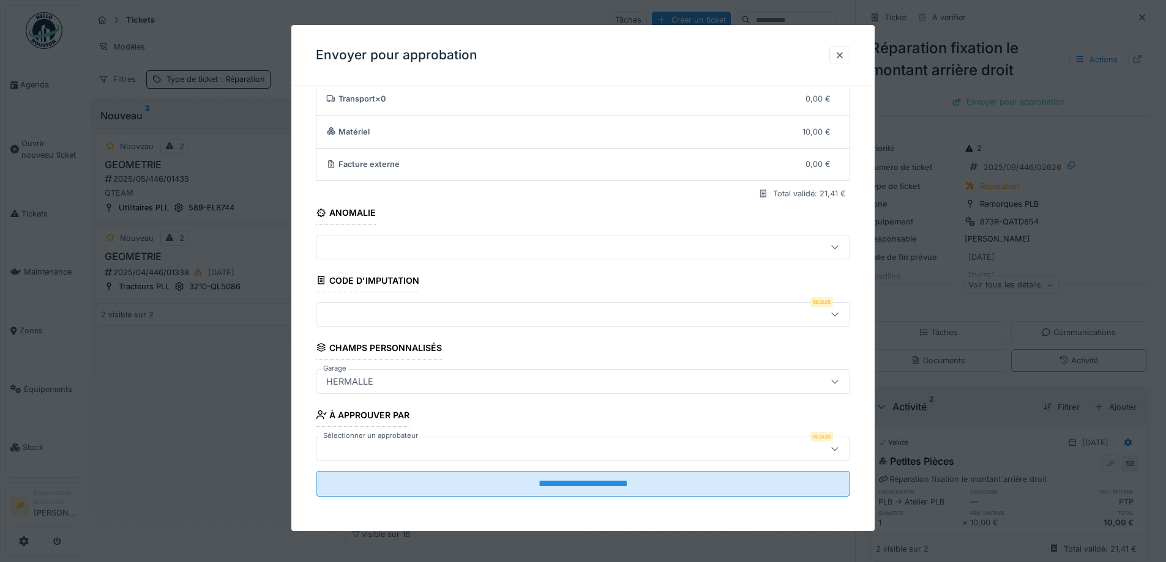
click at [410, 314] on div at bounding box center [551, 314] width 461 height 13
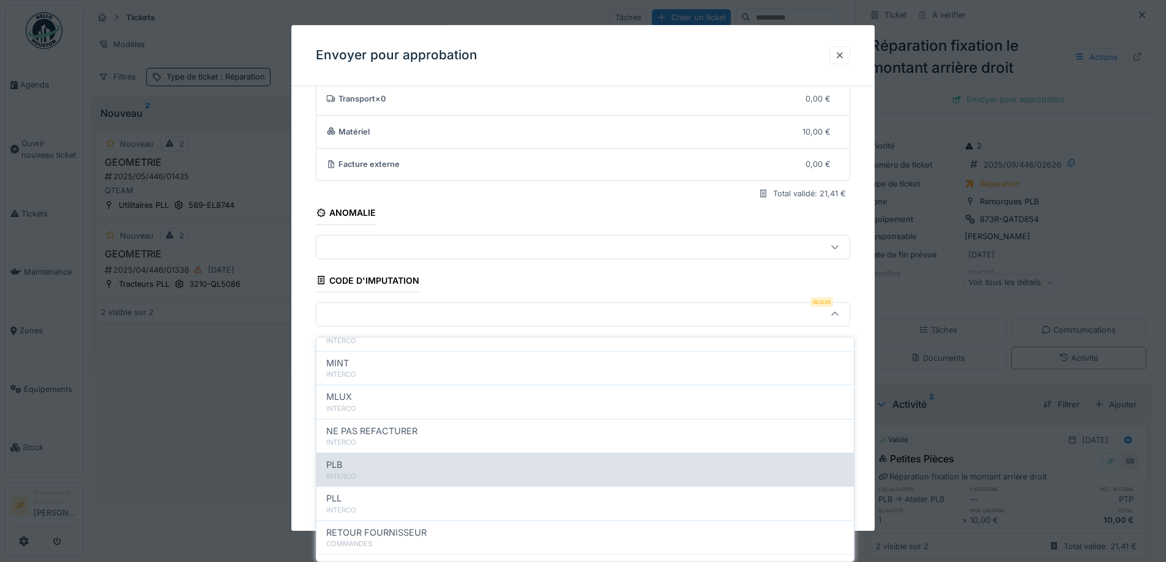
scroll to position [134, 0]
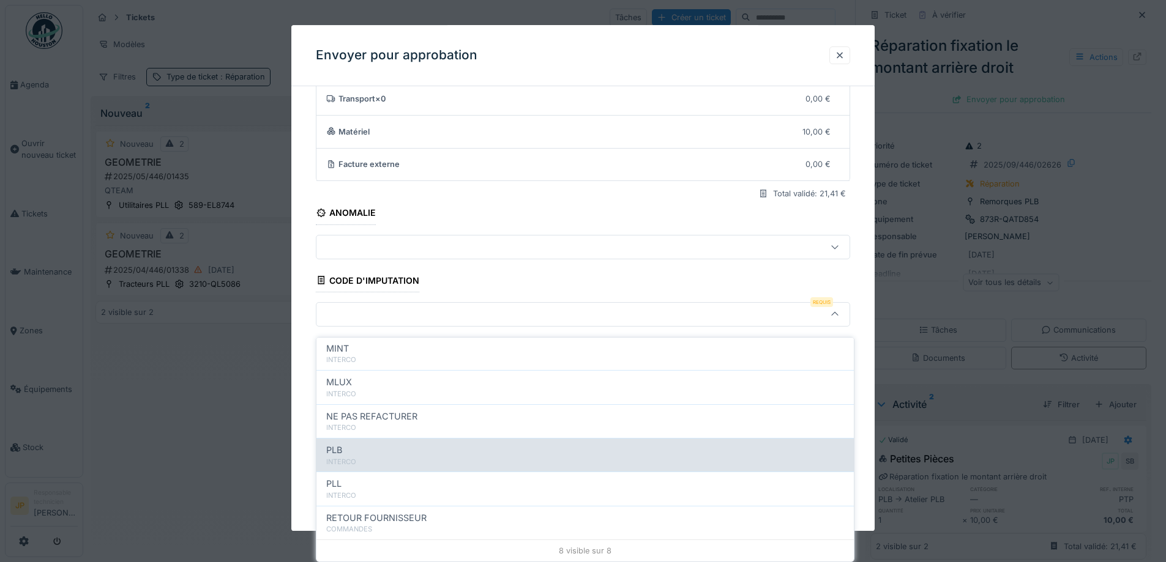
click at [383, 449] on div "PLB" at bounding box center [585, 450] width 518 height 13
type input "***"
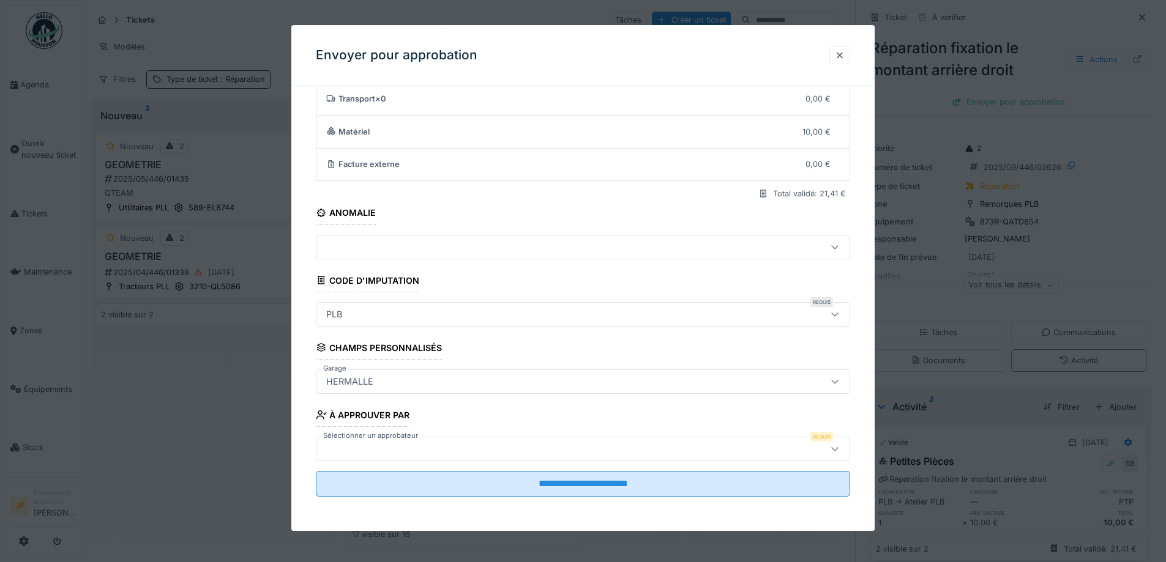
click at [422, 450] on div at bounding box center [551, 448] width 461 height 13
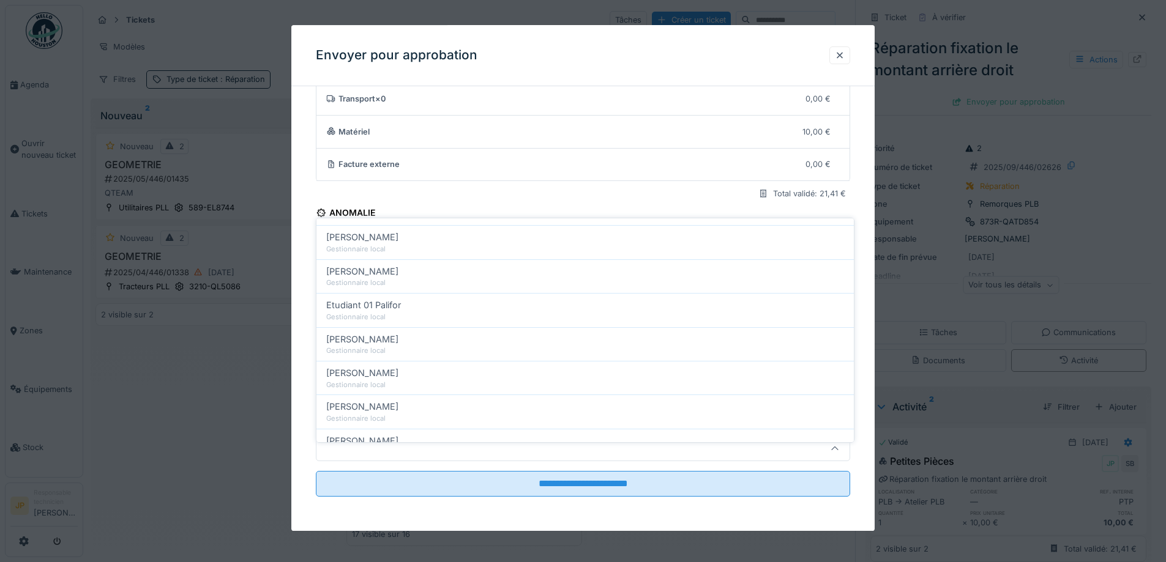
scroll to position [245, 0]
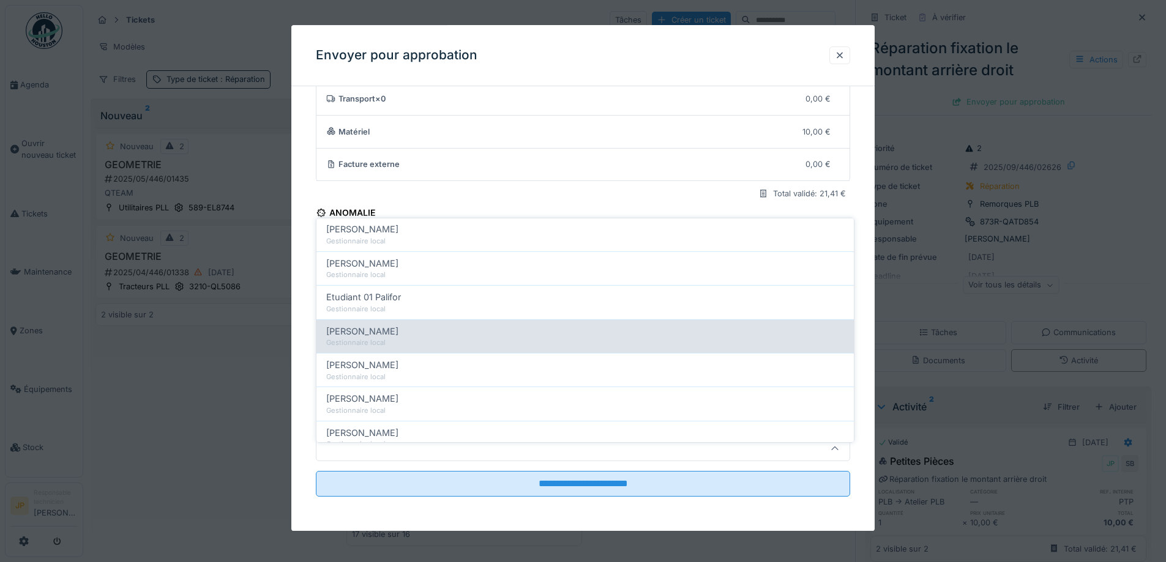
click at [388, 325] on div "Farid Benaissa" at bounding box center [585, 331] width 518 height 13
type input "*****"
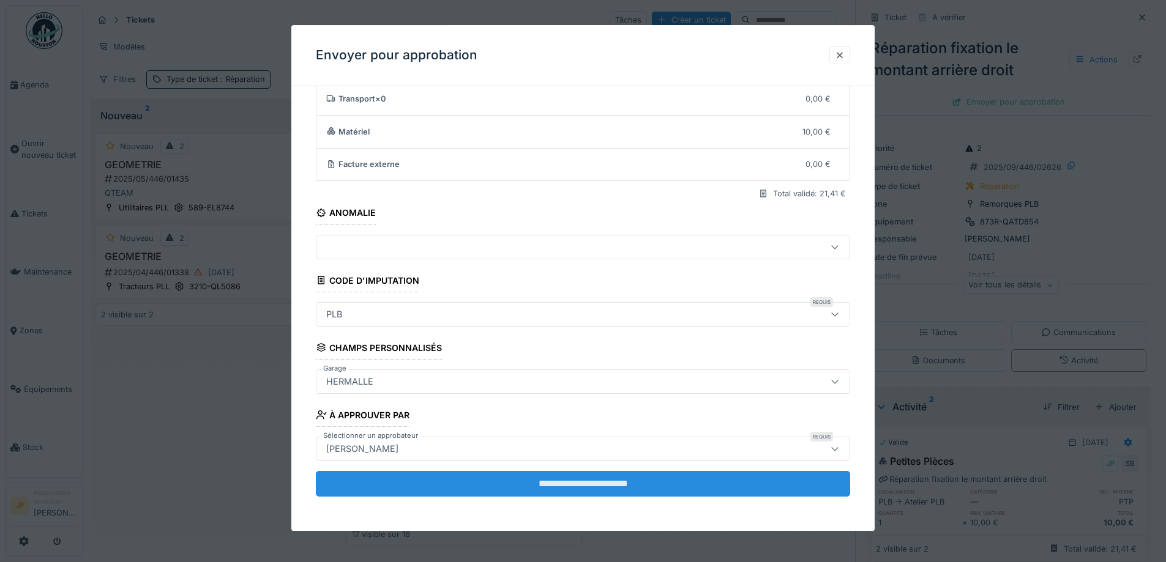
click at [589, 482] on input "**********" at bounding box center [583, 484] width 534 height 26
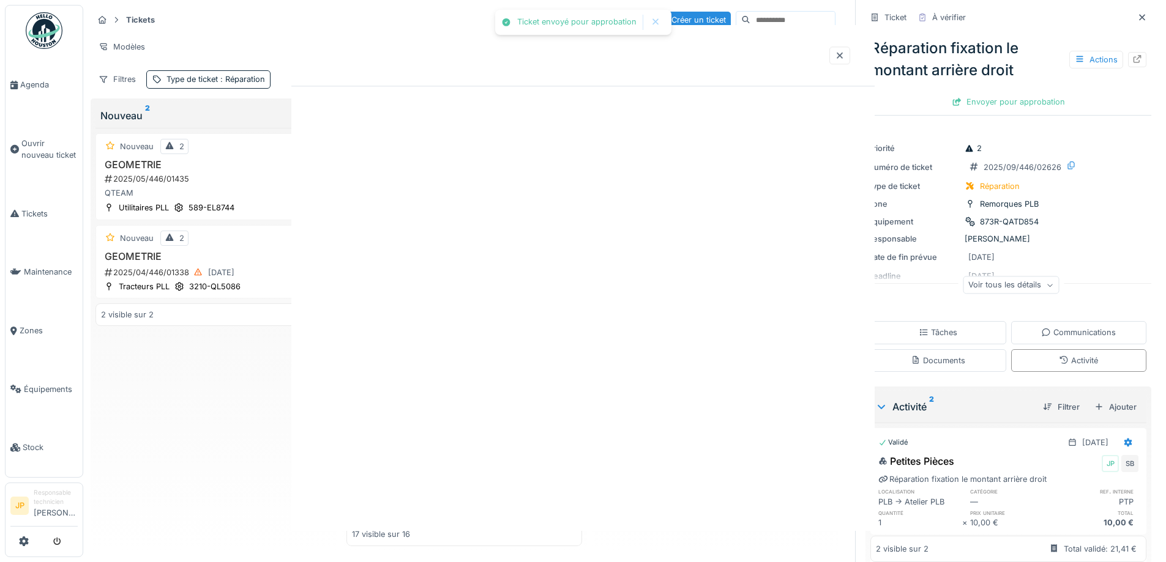
scroll to position [0, 0]
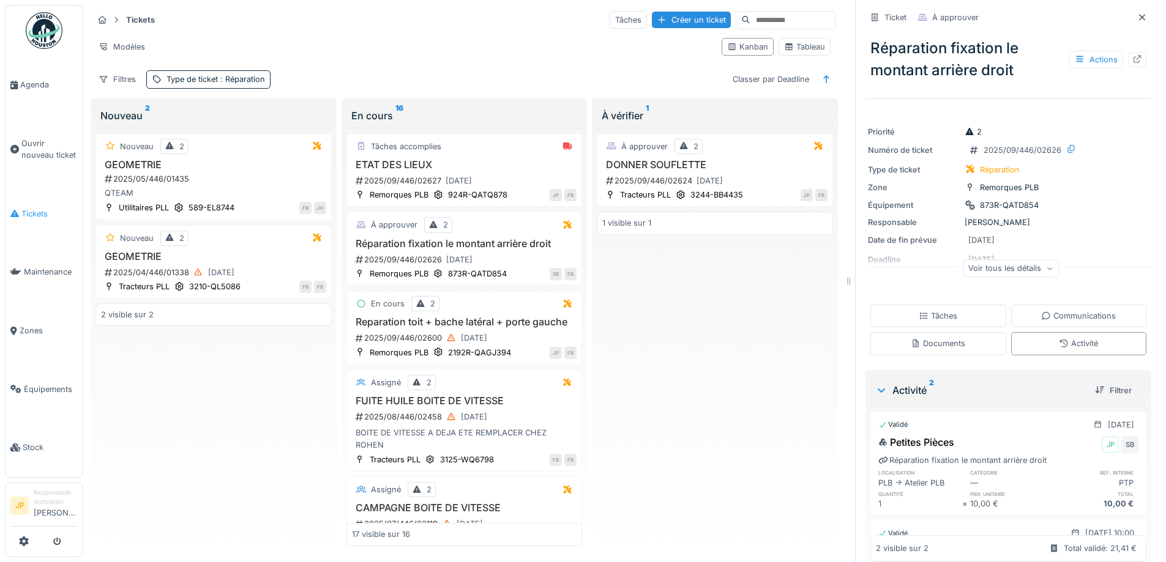
click at [13, 209] on icon at bounding box center [14, 213] width 9 height 9
